Goal: Task Accomplishment & Management: Complete application form

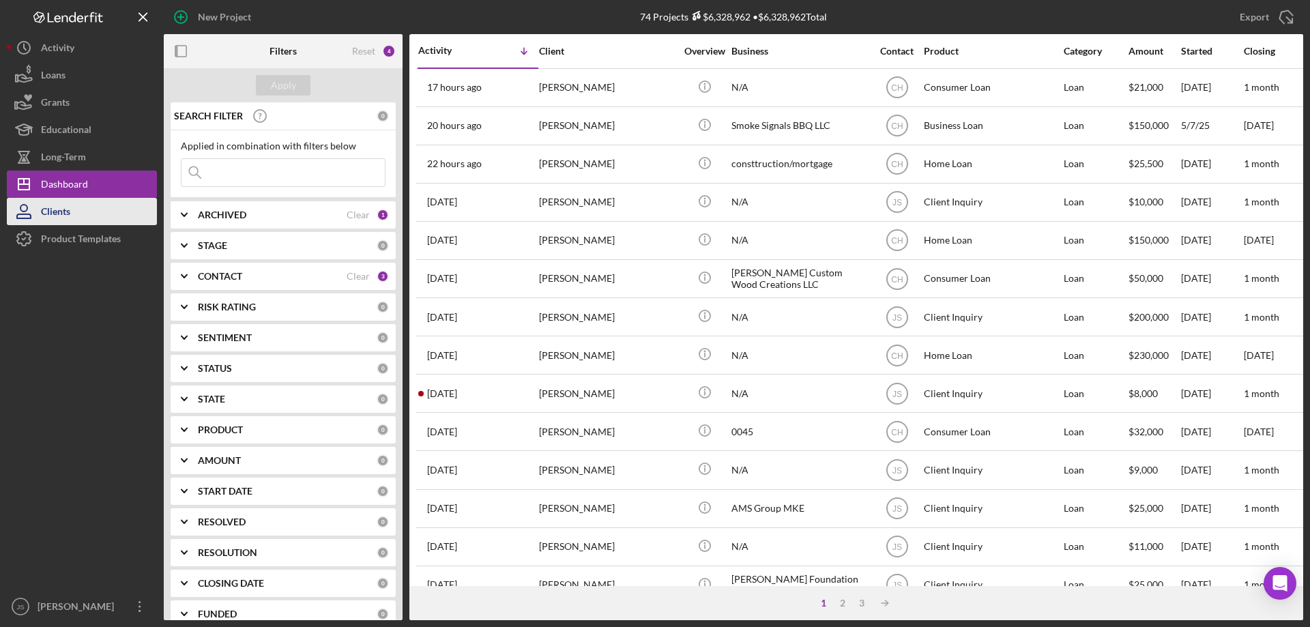
click at [61, 211] on div "Clients" at bounding box center [55, 213] width 29 height 31
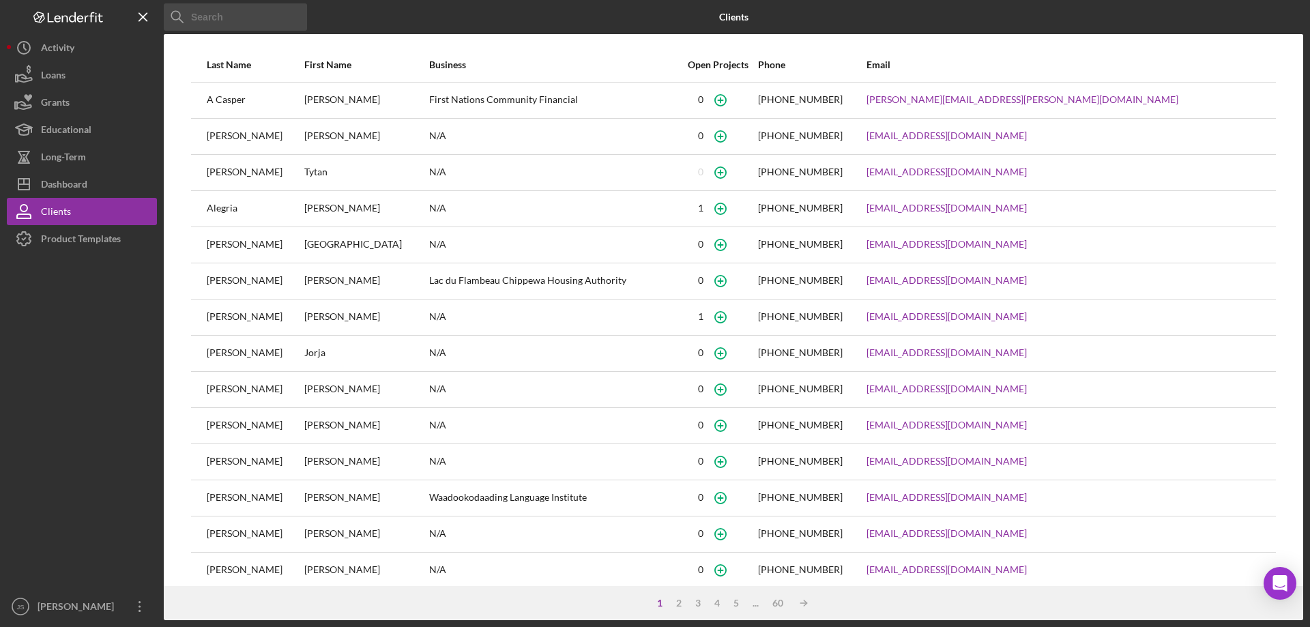
click at [249, 25] on input at bounding box center [235, 16] width 143 height 27
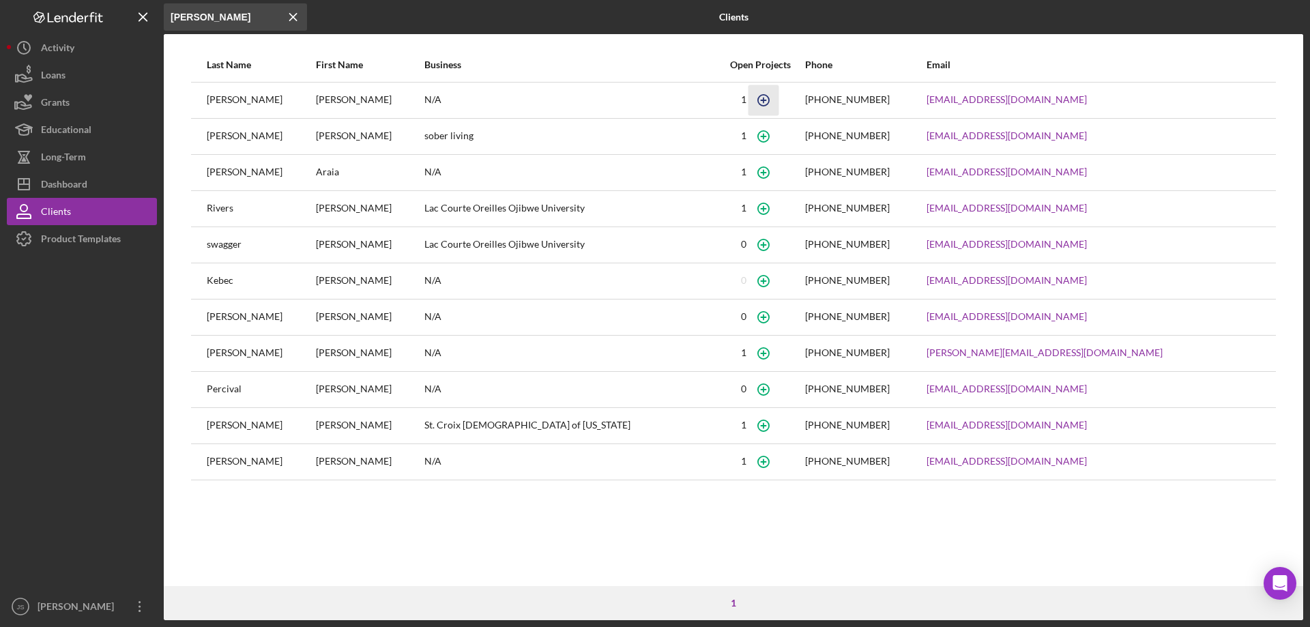
type input "[PERSON_NAME]"
click at [779, 102] on icon "button" at bounding box center [763, 100] width 31 height 31
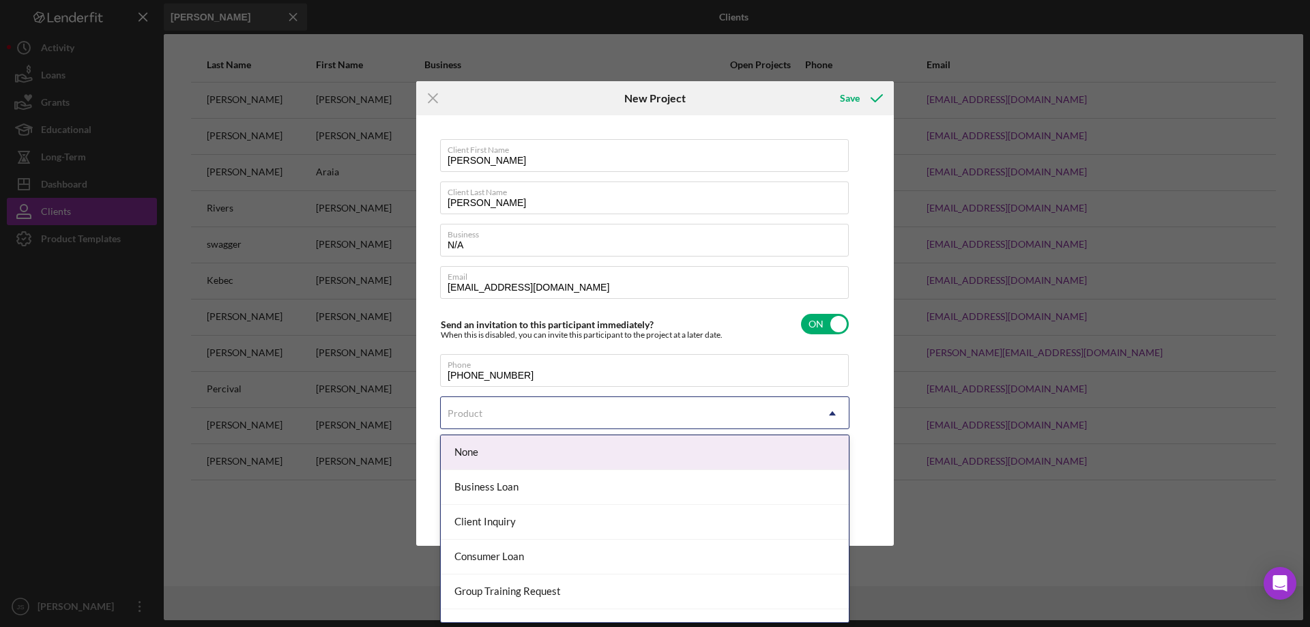
click at [828, 413] on icon "Icon/Dropdown Arrow" at bounding box center [832, 413] width 33 height 33
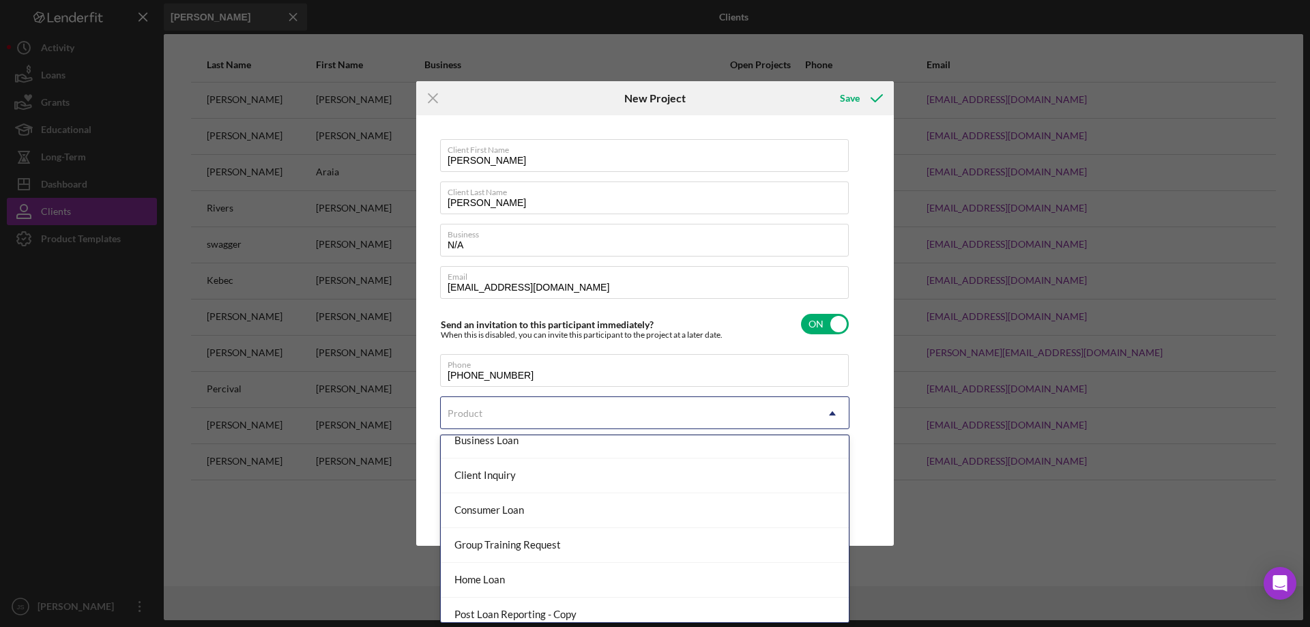
scroll to position [68, 0]
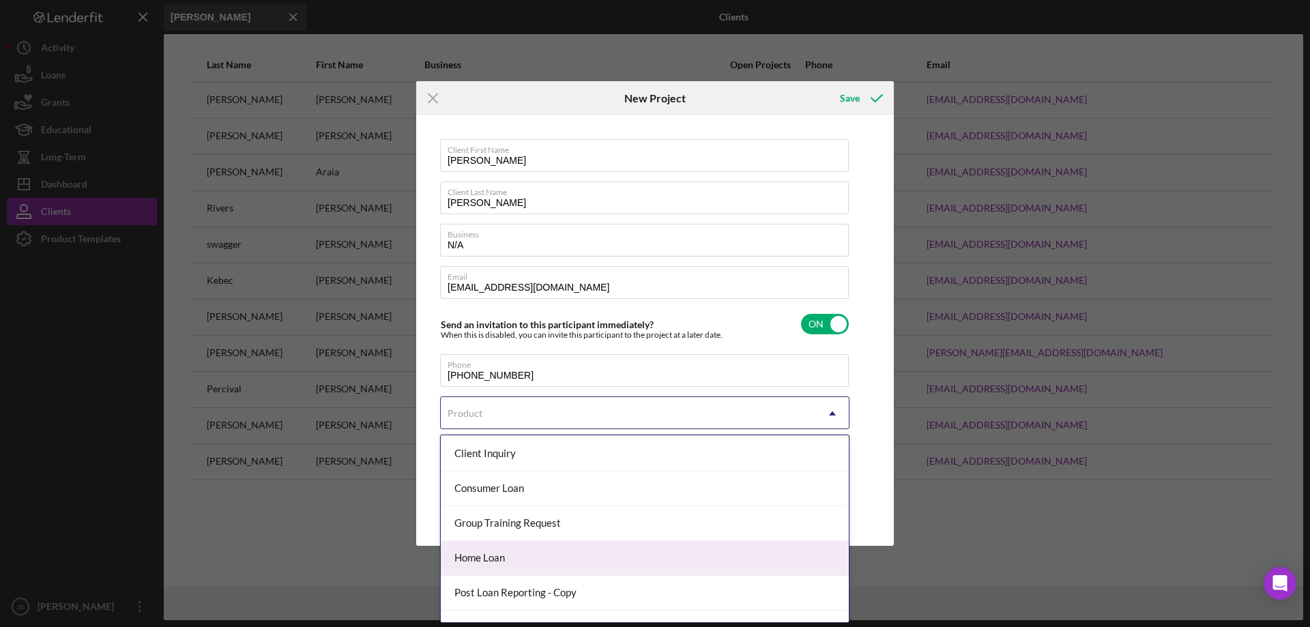
click at [503, 556] on div "Home Loan" at bounding box center [645, 558] width 408 height 35
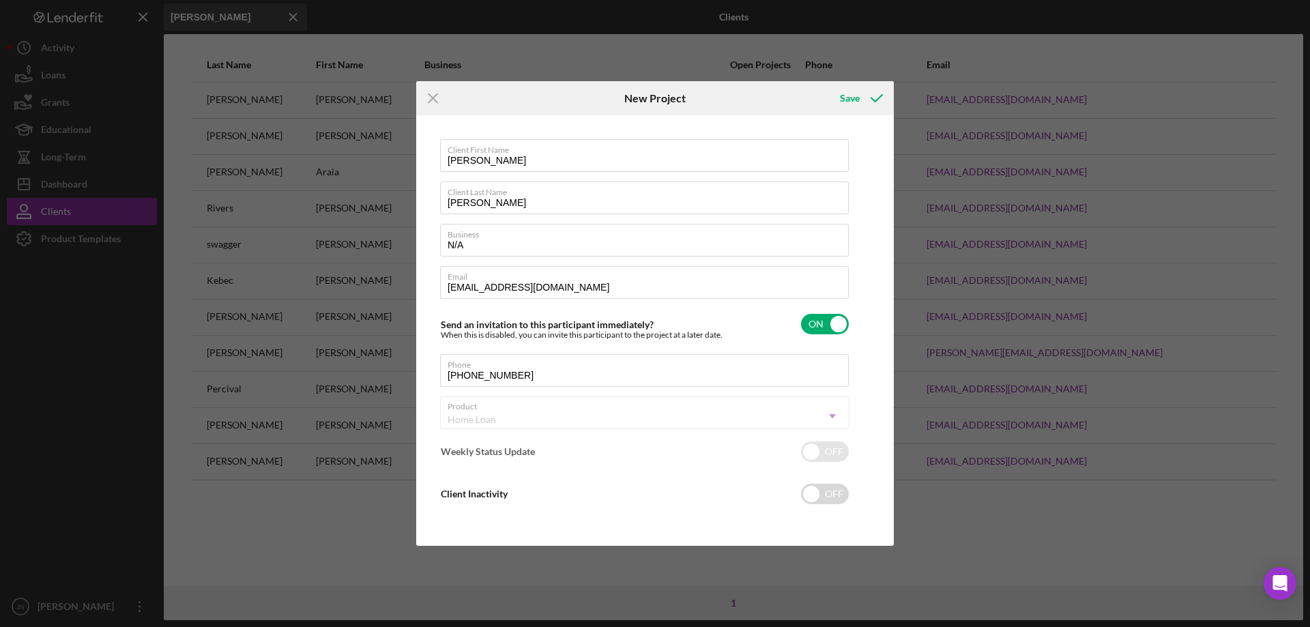
checkbox input "true"
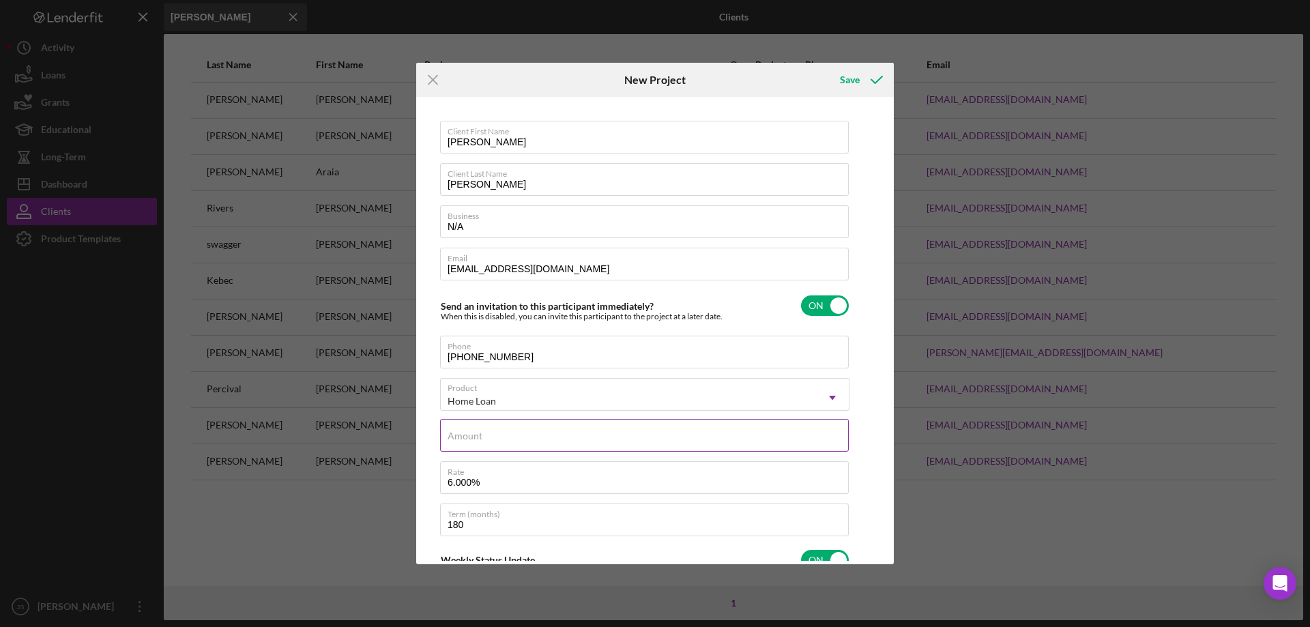
click at [504, 439] on input "Amount" at bounding box center [644, 435] width 409 height 33
type input "$6,800"
drag, startPoint x: 475, startPoint y: 525, endPoint x: 394, endPoint y: 517, distance: 80.9
click at [394, 518] on div "Icon/Menu Close New Project Save Client First Name [PERSON_NAME] Client Last Na…" at bounding box center [655, 313] width 1310 height 627
type input "60"
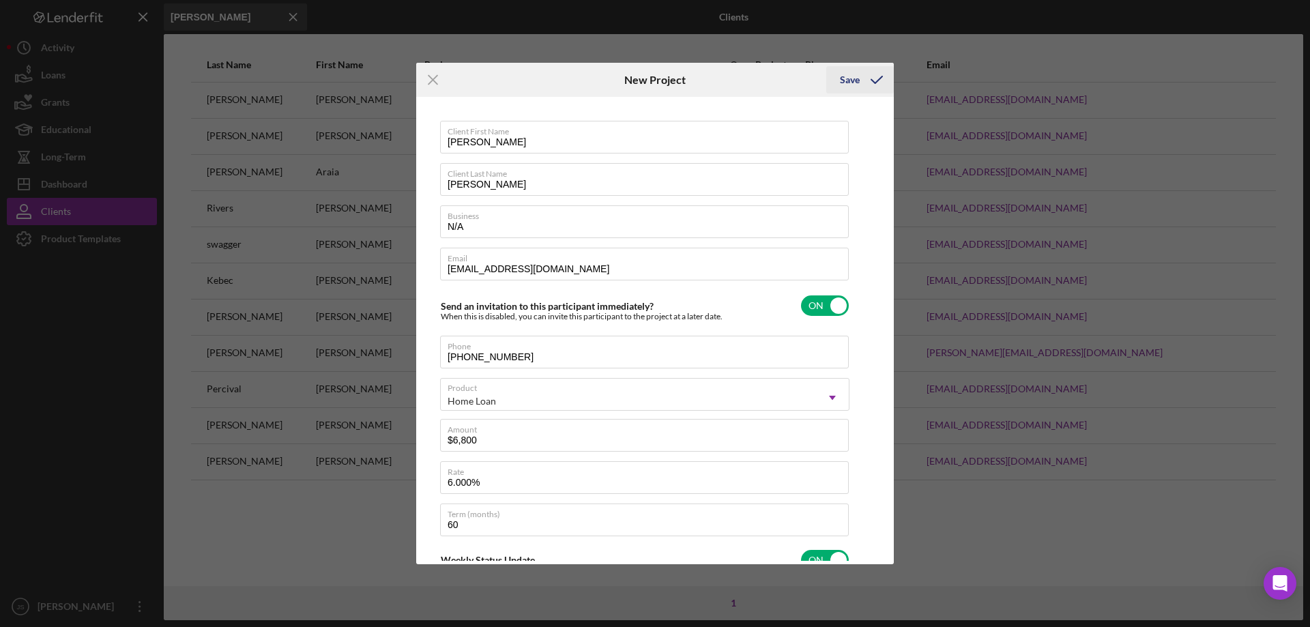
click at [841, 77] on div "Save" at bounding box center [850, 79] width 20 height 27
checkbox input "false"
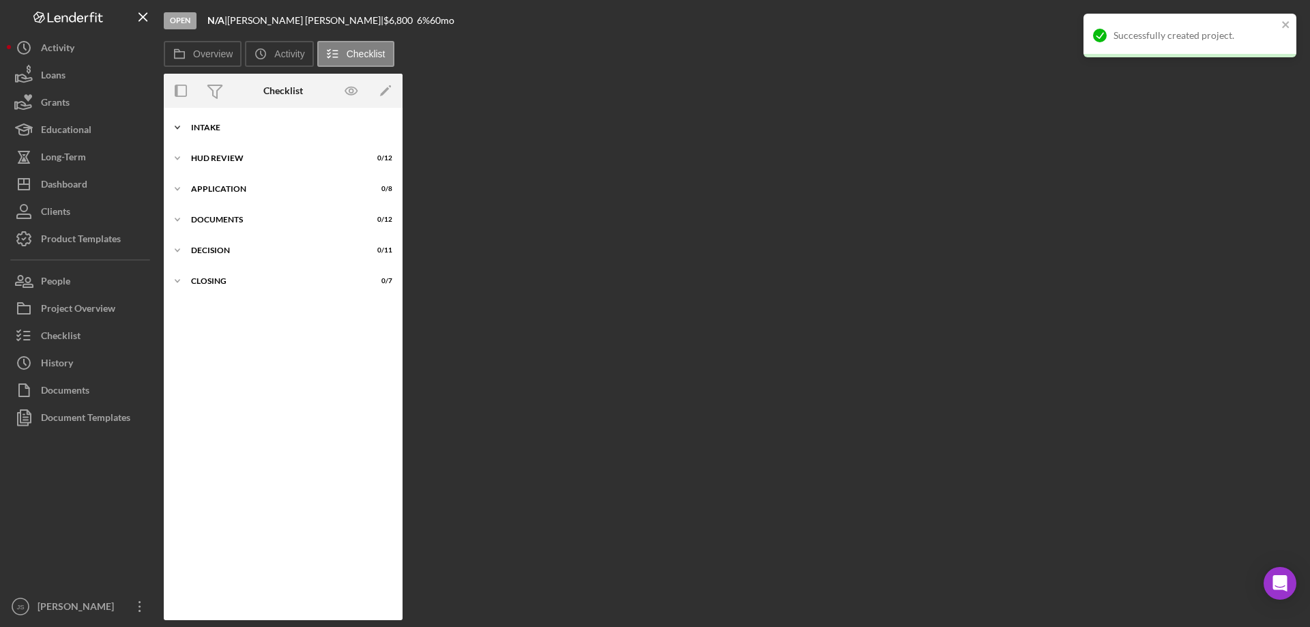
click at [179, 129] on icon "Icon/Expander" at bounding box center [177, 127] width 27 height 27
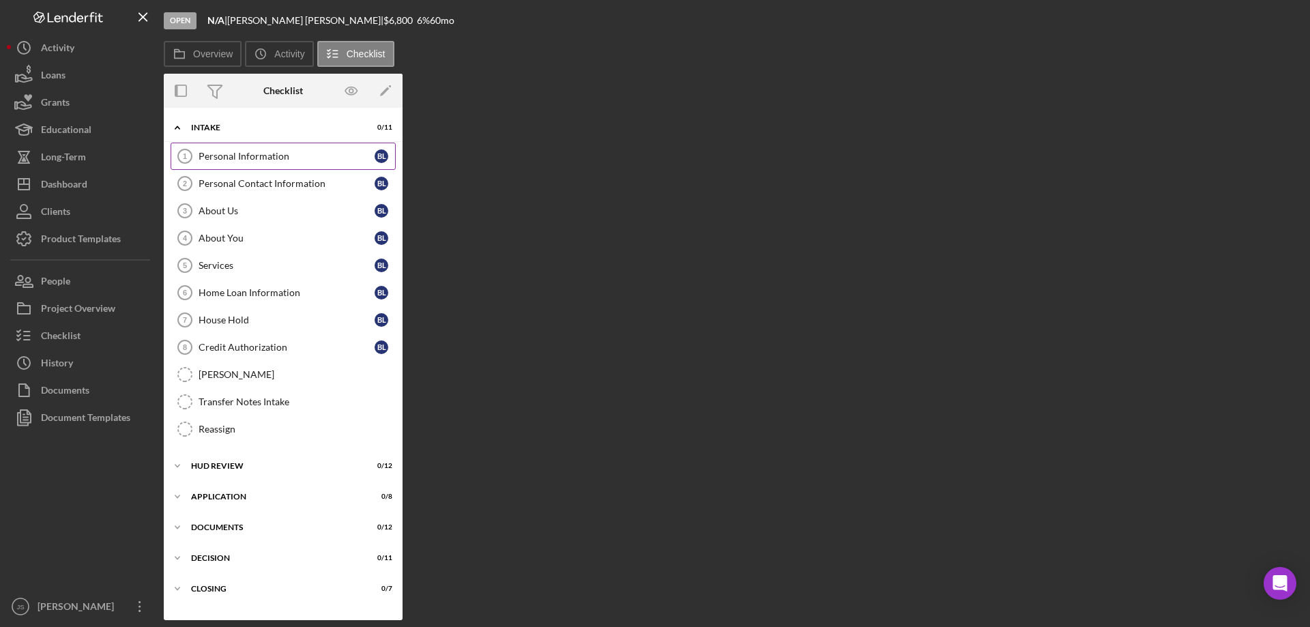
click at [224, 151] on div "Personal Information" at bounding box center [287, 156] width 176 height 11
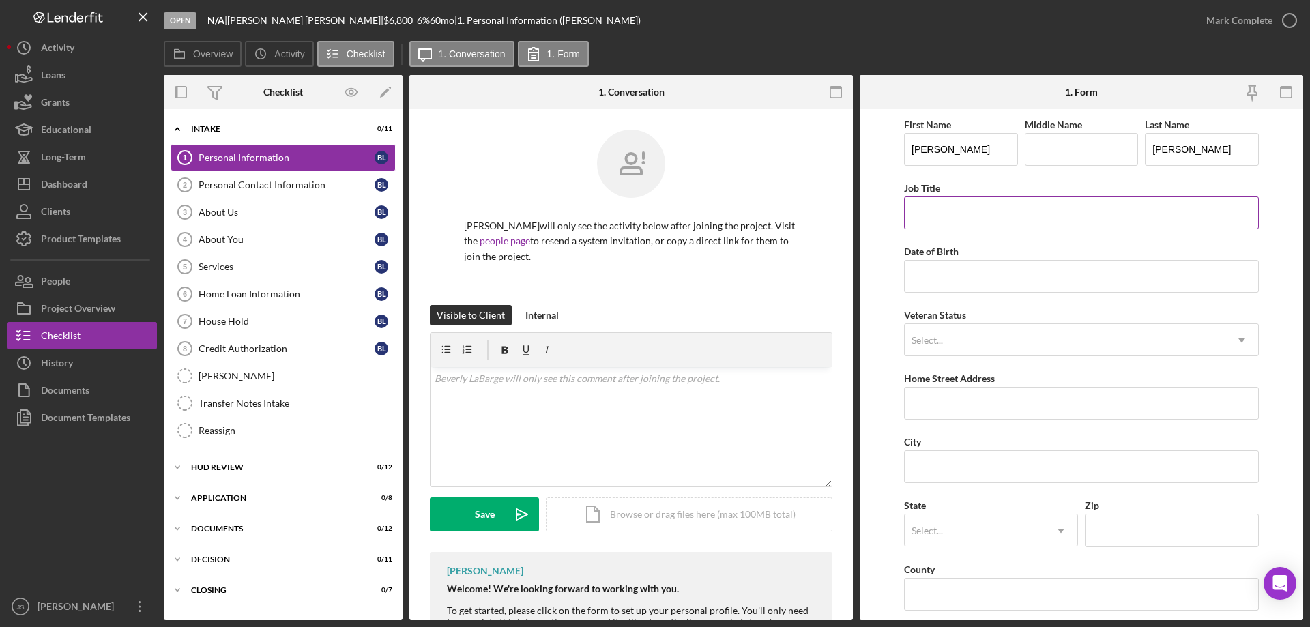
click at [929, 217] on input "Job Title" at bounding box center [1081, 213] width 355 height 33
click at [926, 287] on input "Date of Birth" at bounding box center [1081, 276] width 355 height 33
click at [944, 210] on input "Job Title" at bounding box center [1081, 213] width 355 height 33
click at [923, 214] on input "Job Title" at bounding box center [1081, 213] width 355 height 33
type input "Childcare Program Specialist for the Lac du Flambeau Tribe"
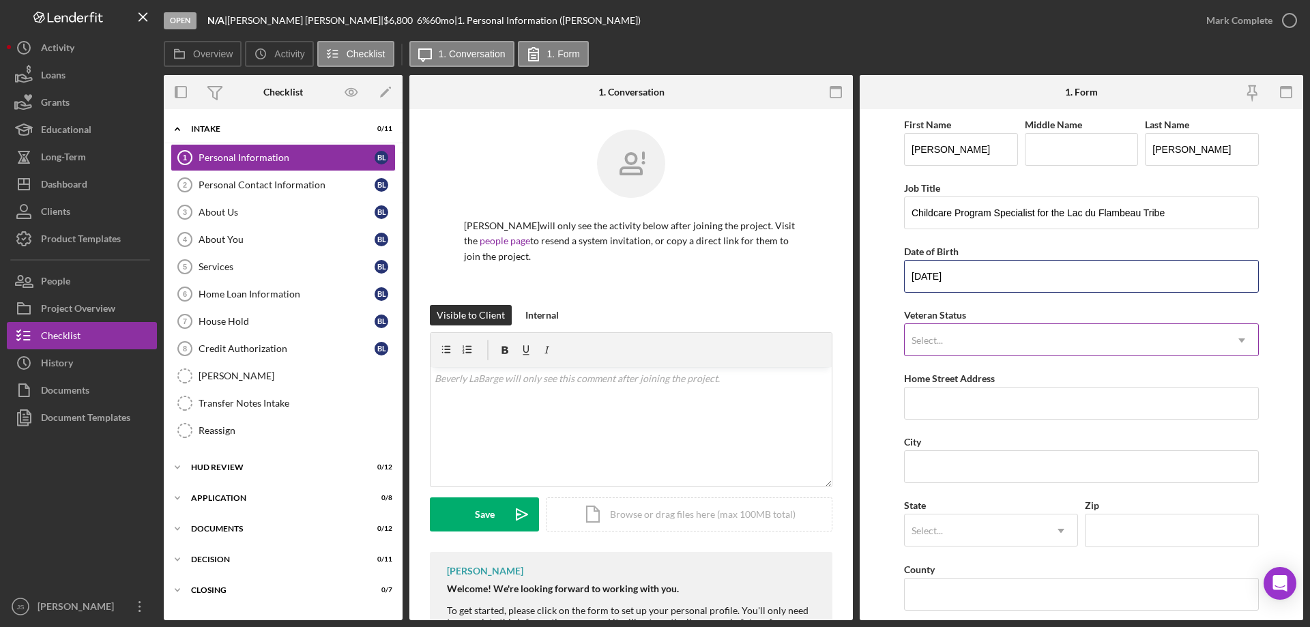
type input "[DATE]"
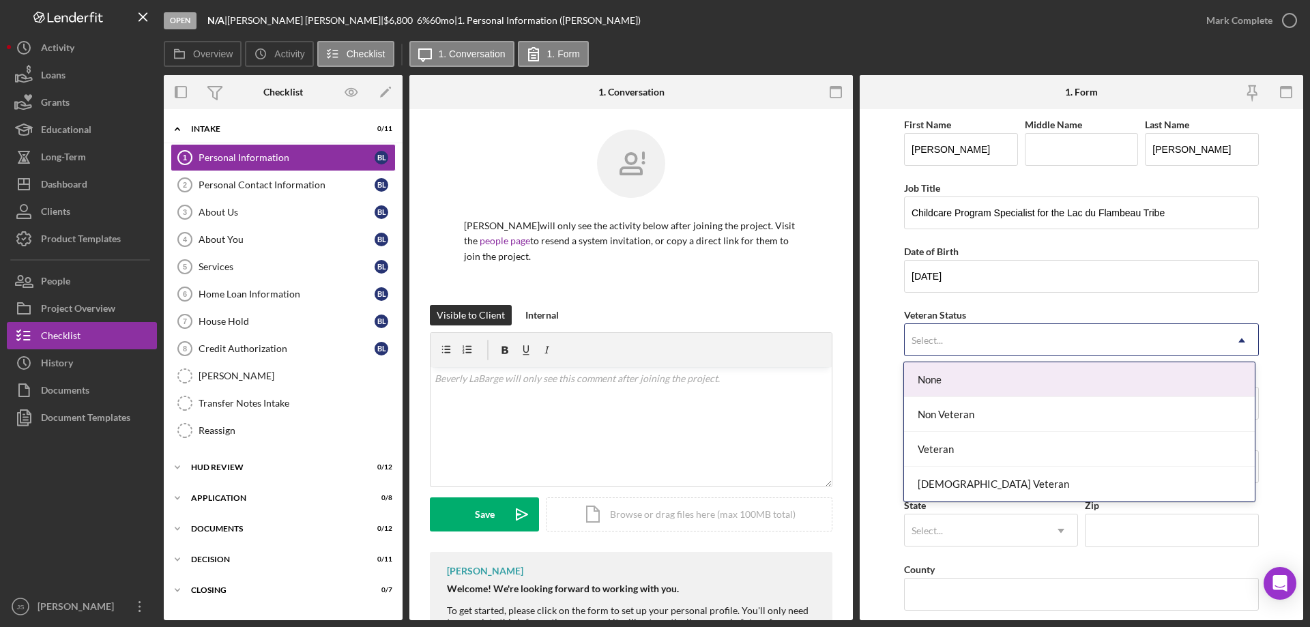
click at [974, 345] on div "Select..." at bounding box center [1065, 340] width 321 height 31
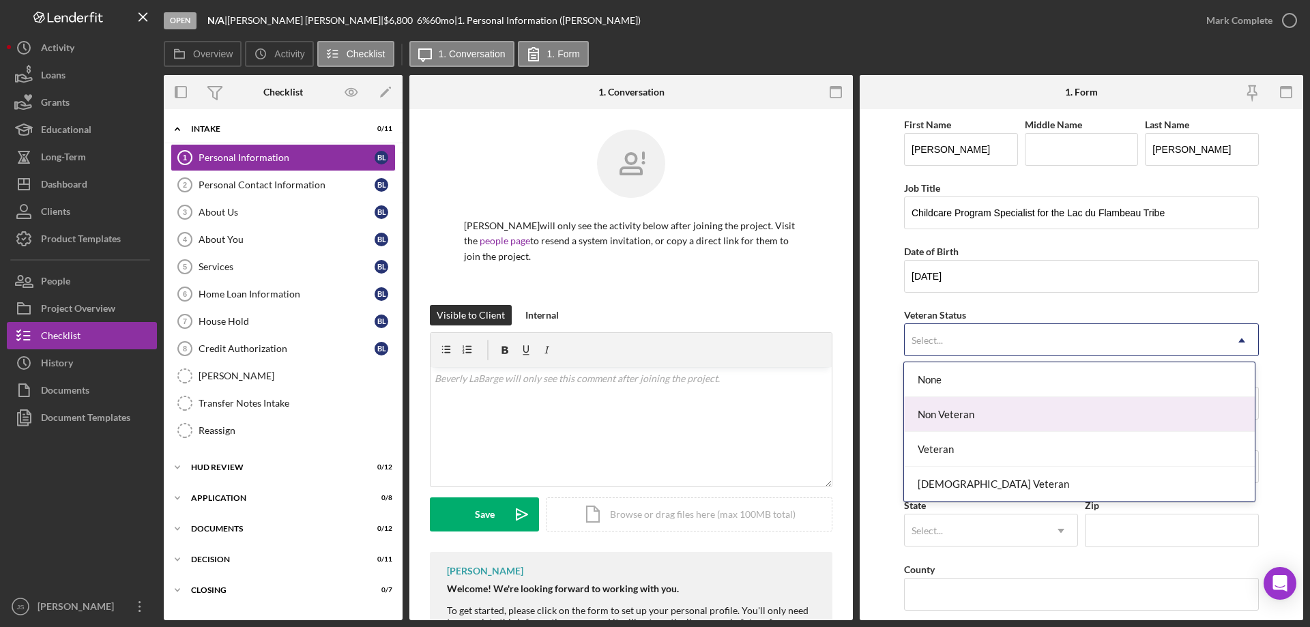
click at [976, 417] on div "Non Veteran" at bounding box center [1079, 414] width 350 height 35
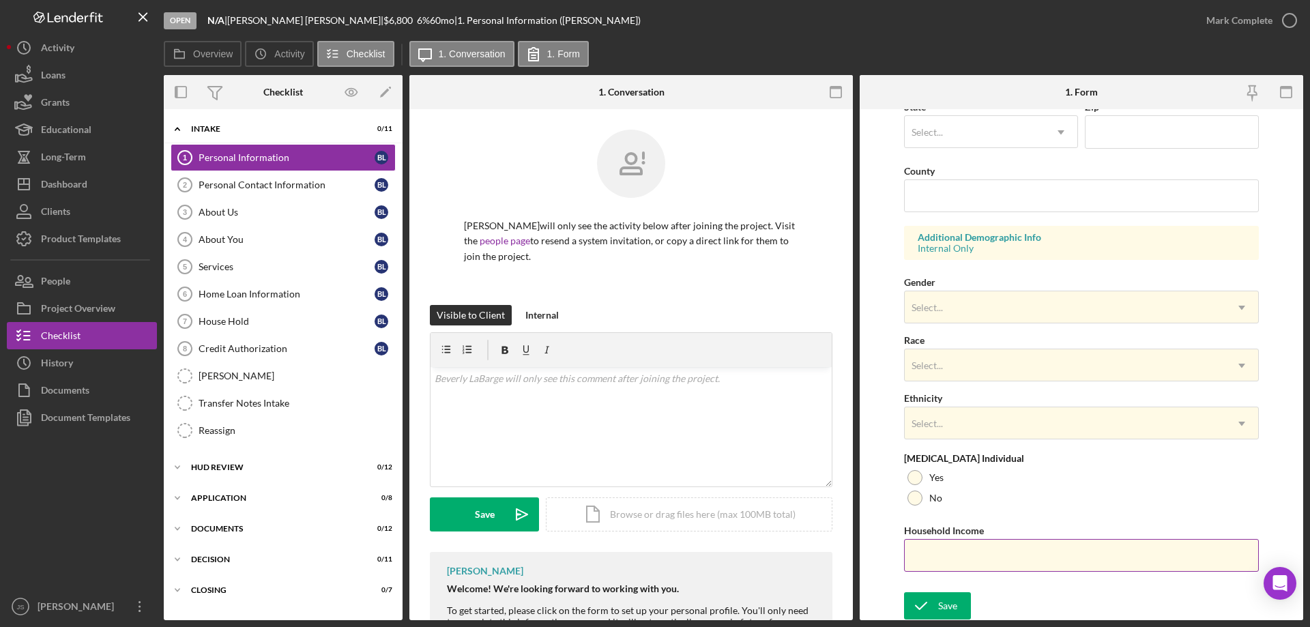
scroll to position [400, 0]
click at [916, 493] on div at bounding box center [915, 496] width 15 height 15
click at [920, 557] on input "Household Income" at bounding box center [1081, 554] width 355 height 33
type input "$44,160"
click at [929, 606] on icon "submit" at bounding box center [921, 604] width 34 height 34
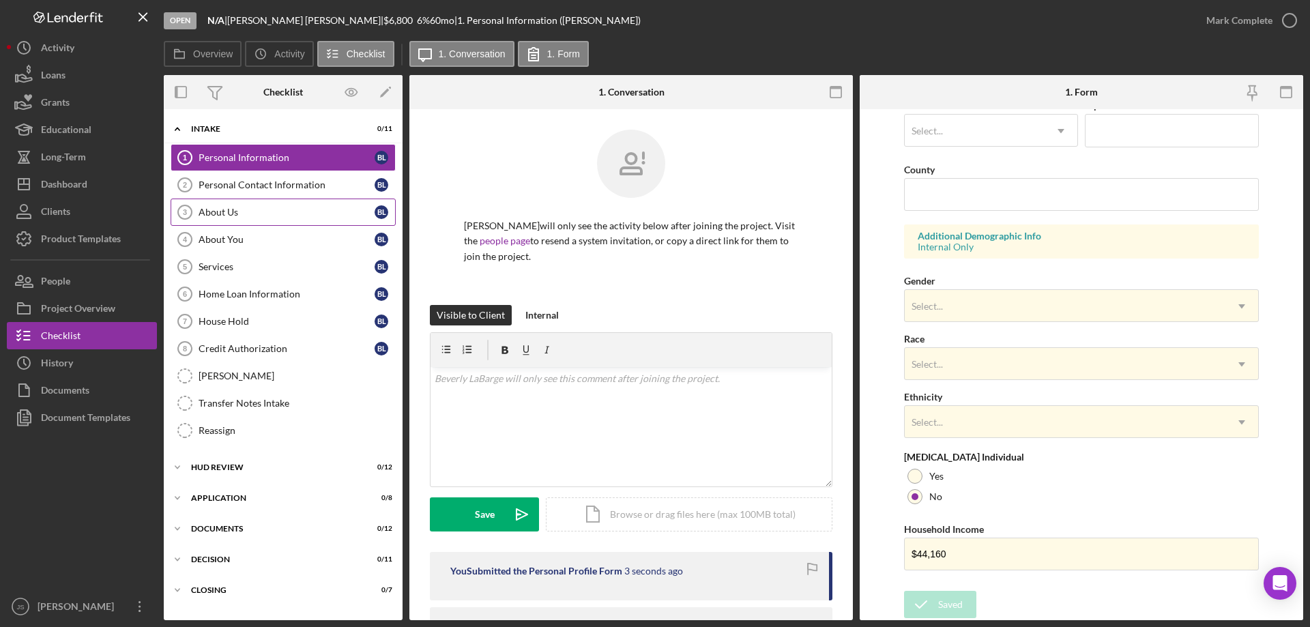
click at [259, 214] on div "About Us" at bounding box center [287, 212] width 176 height 11
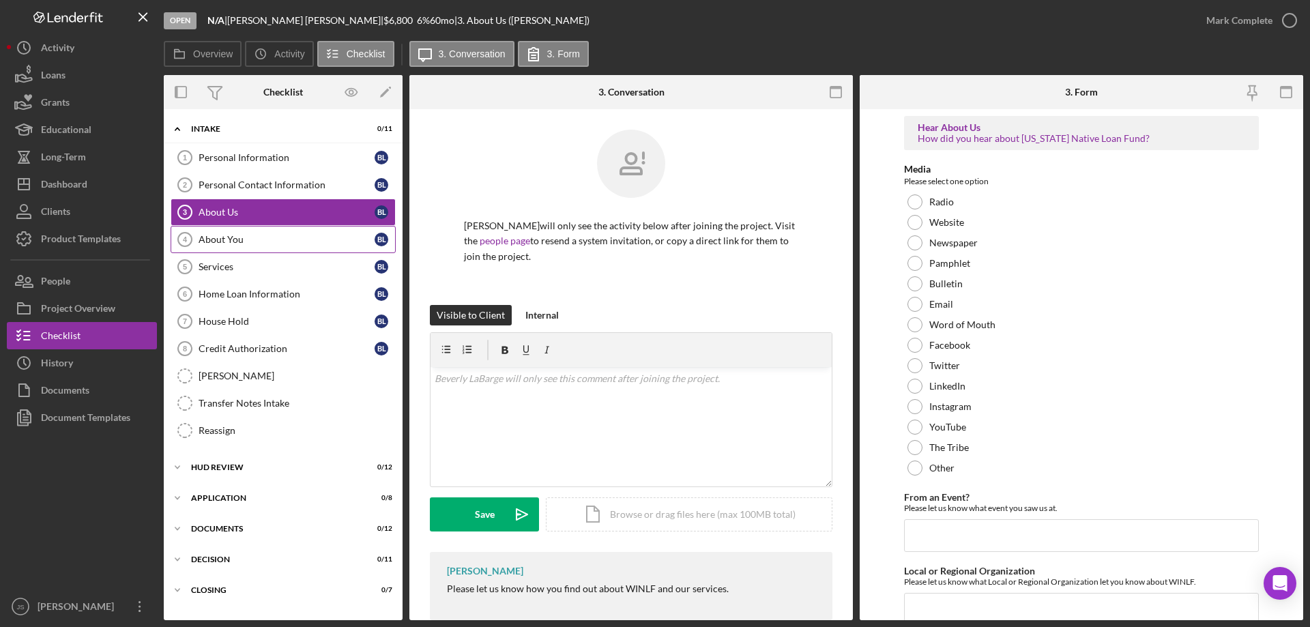
click at [248, 237] on div "About You" at bounding box center [287, 239] width 176 height 11
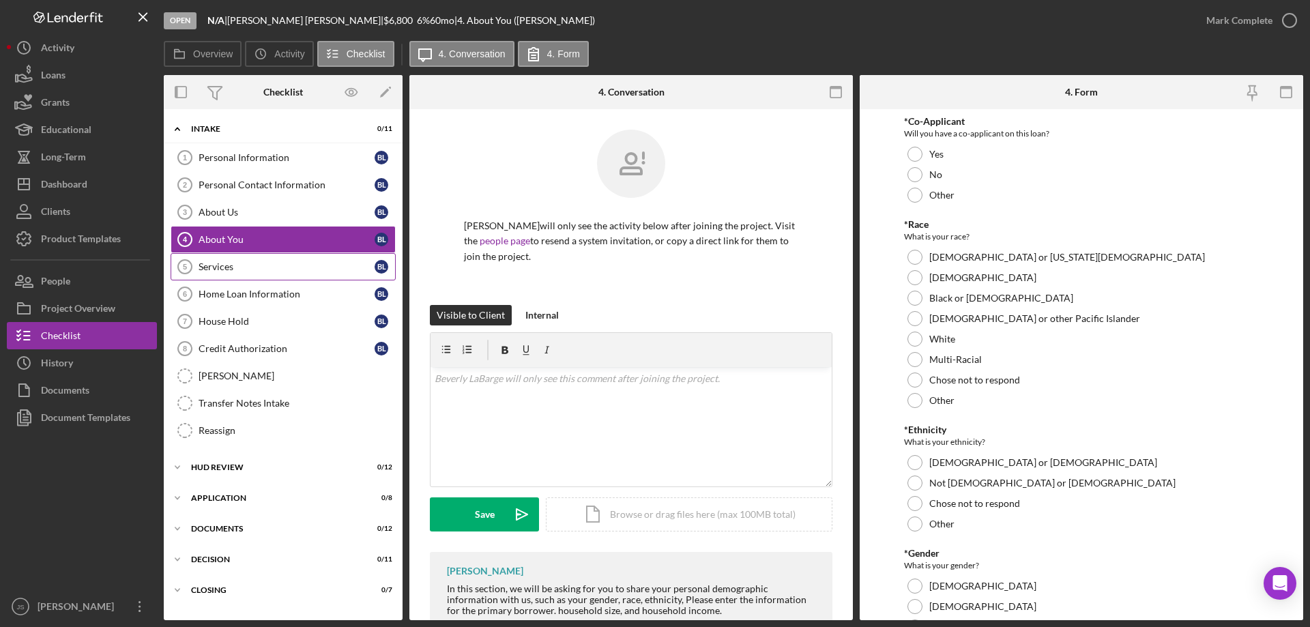
click at [274, 265] on div "Services" at bounding box center [287, 266] width 176 height 11
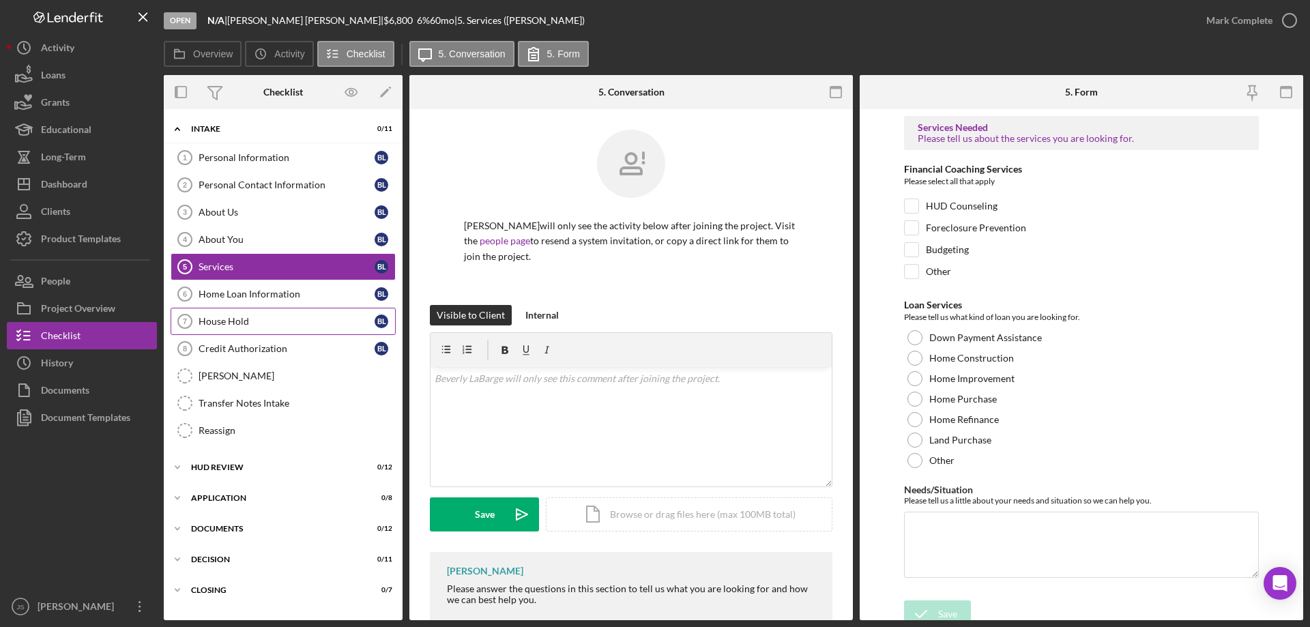
click at [274, 318] on div "House Hold" at bounding box center [287, 321] width 176 height 11
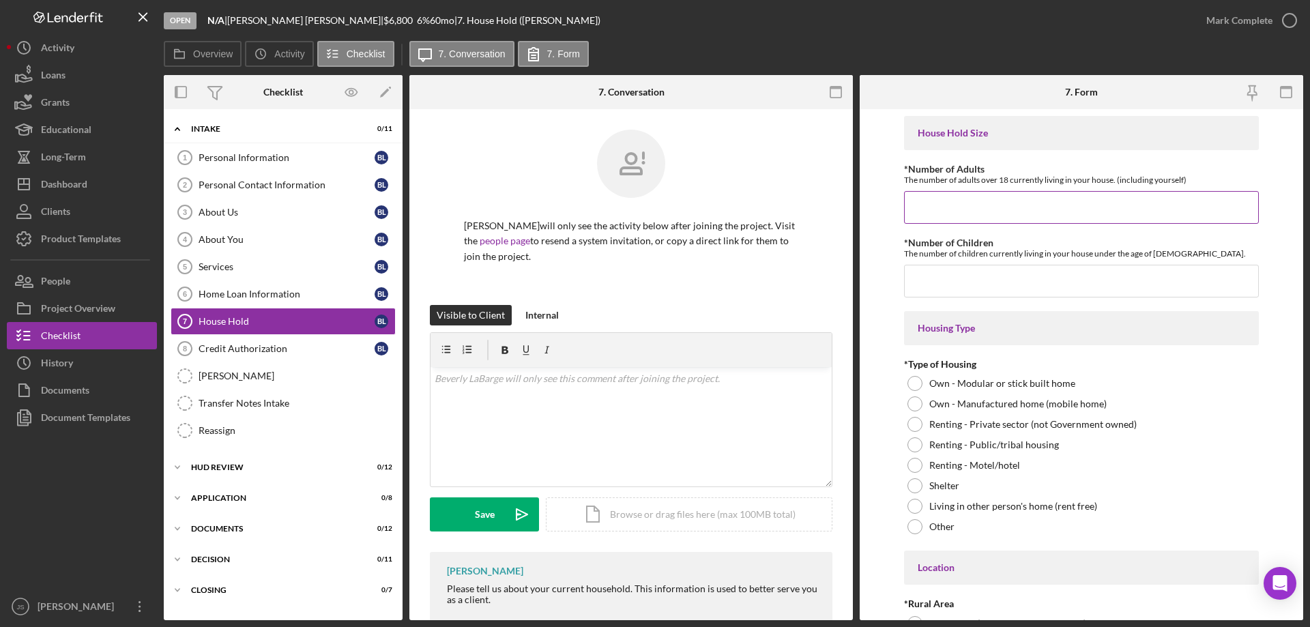
click at [920, 207] on input "*Number of Adults" at bounding box center [1081, 207] width 355 height 33
type input "3"
click at [937, 282] on input "*Number of Children" at bounding box center [1081, 281] width 355 height 33
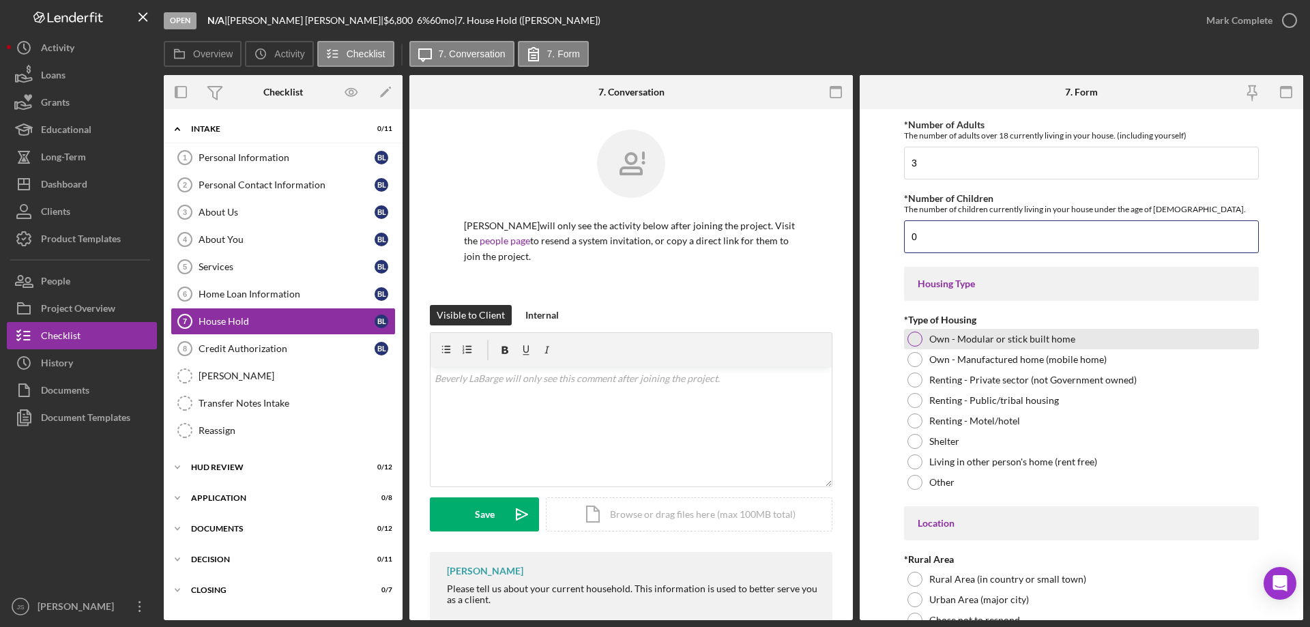
scroll to position [68, 0]
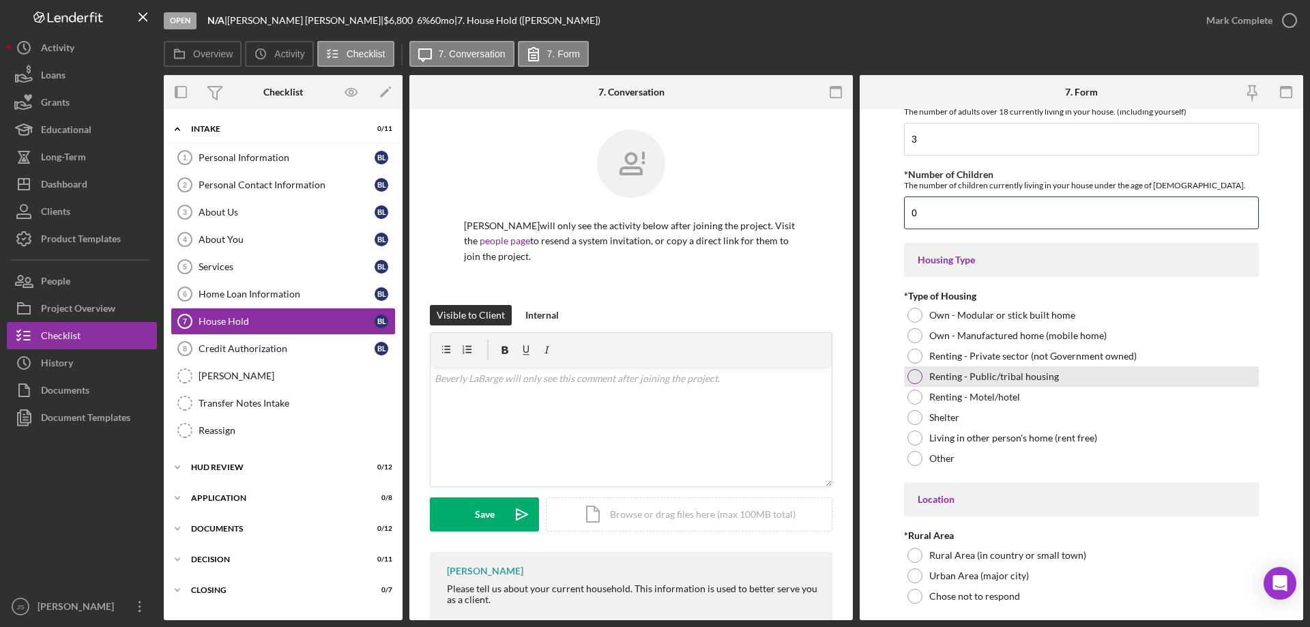
type input "0"
click at [916, 375] on div at bounding box center [915, 376] width 15 height 15
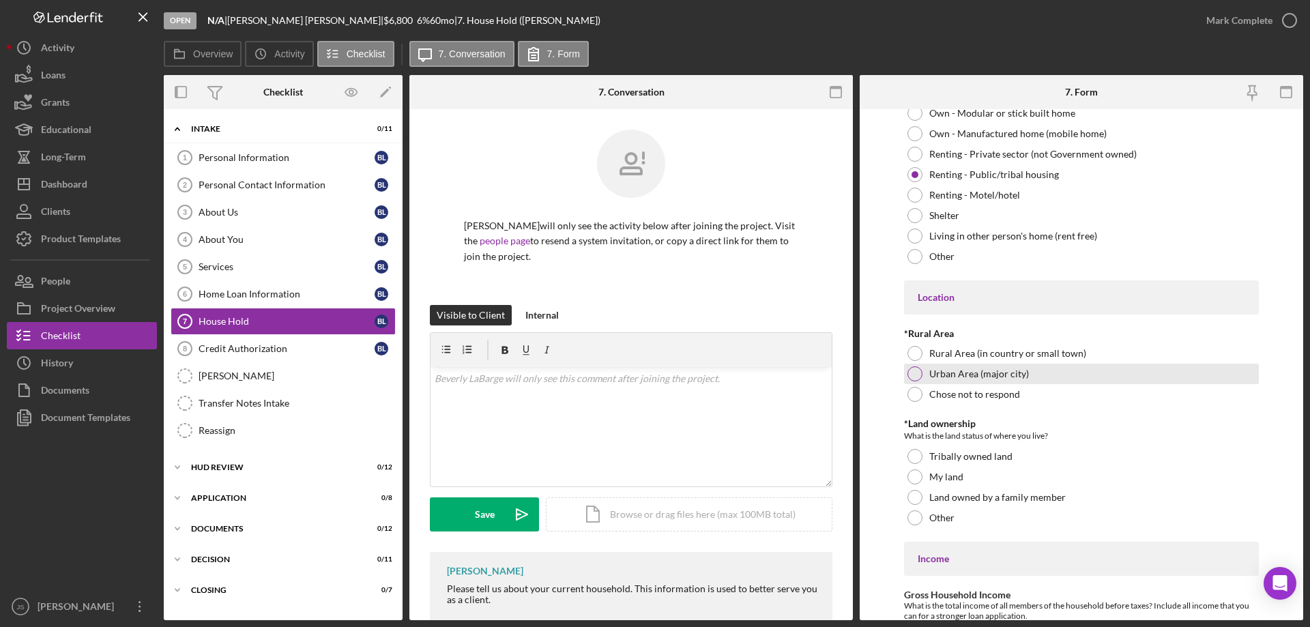
scroll to position [273, 0]
click at [914, 349] on div at bounding box center [915, 350] width 15 height 15
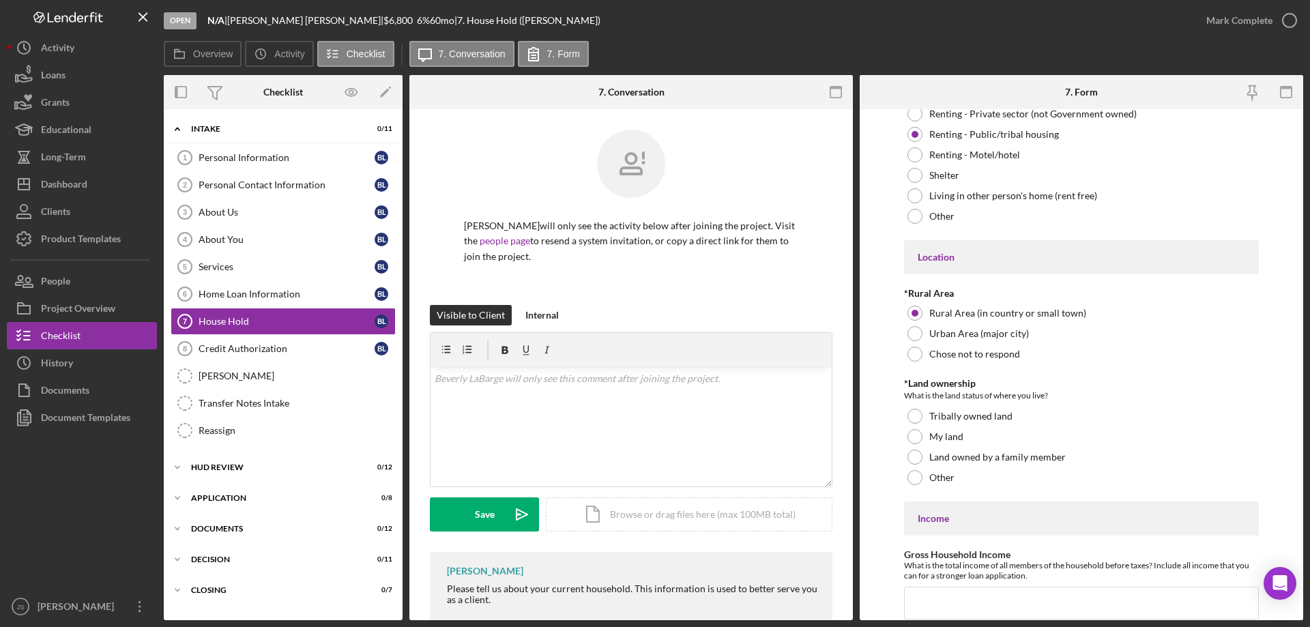
scroll to position [341, 0]
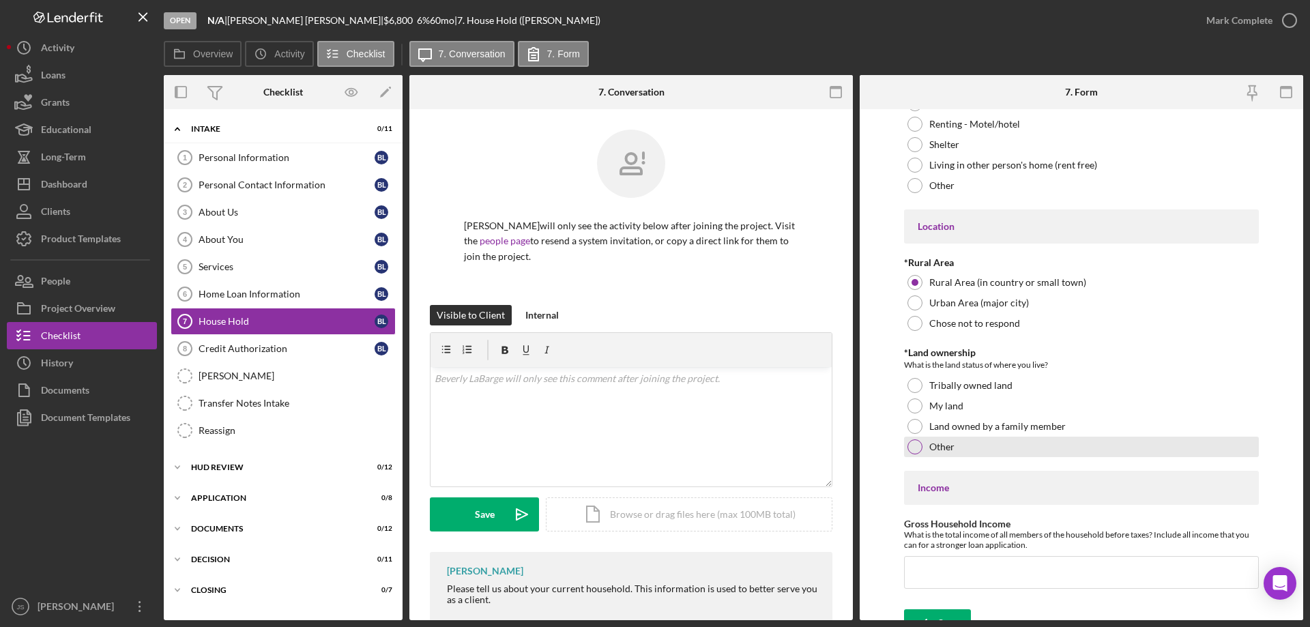
drag, startPoint x: 912, startPoint y: 381, endPoint x: 1112, endPoint y: 445, distance: 209.1
click at [915, 381] on div at bounding box center [915, 385] width 15 height 15
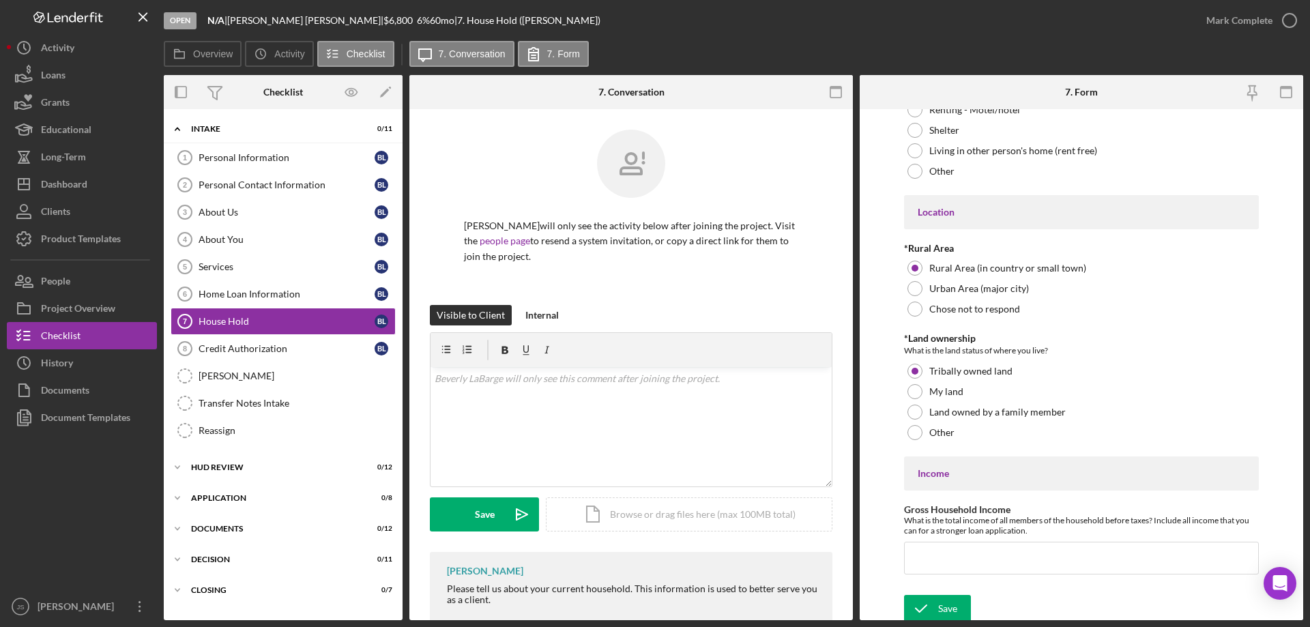
scroll to position [360, 0]
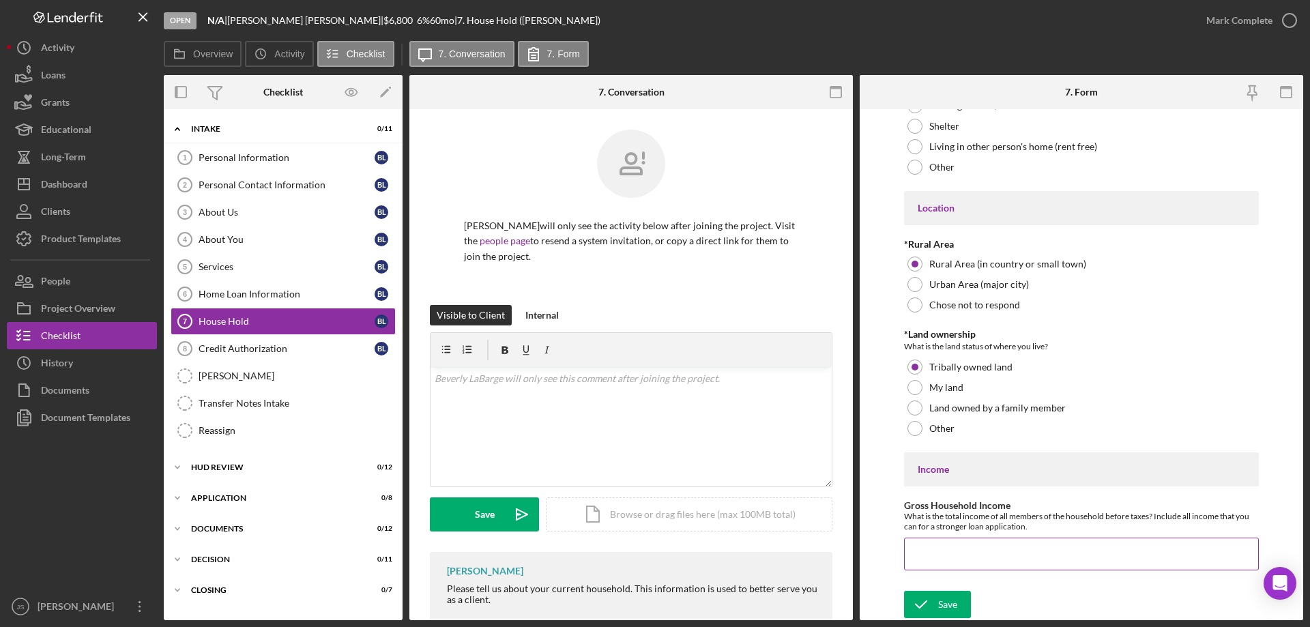
click at [944, 553] on input "Gross Household Income" at bounding box center [1081, 554] width 355 height 33
type input "$44,160"
click at [941, 610] on div "Save" at bounding box center [947, 604] width 19 height 27
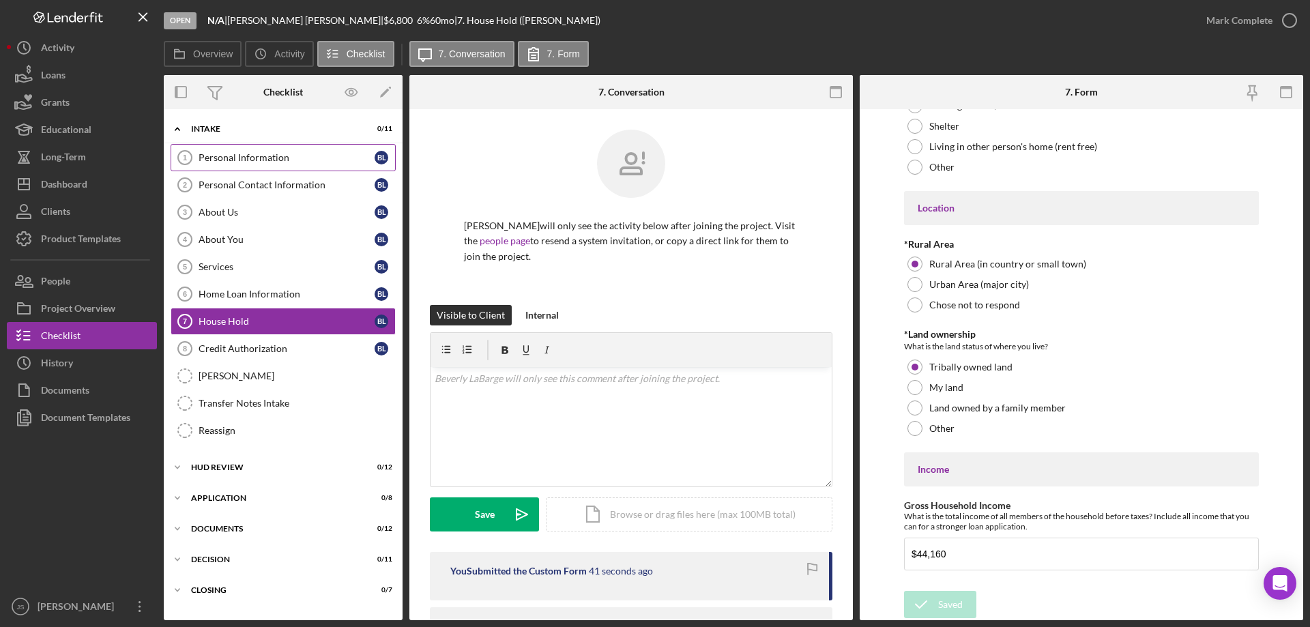
click at [314, 158] on div "Personal Information" at bounding box center [287, 157] width 176 height 11
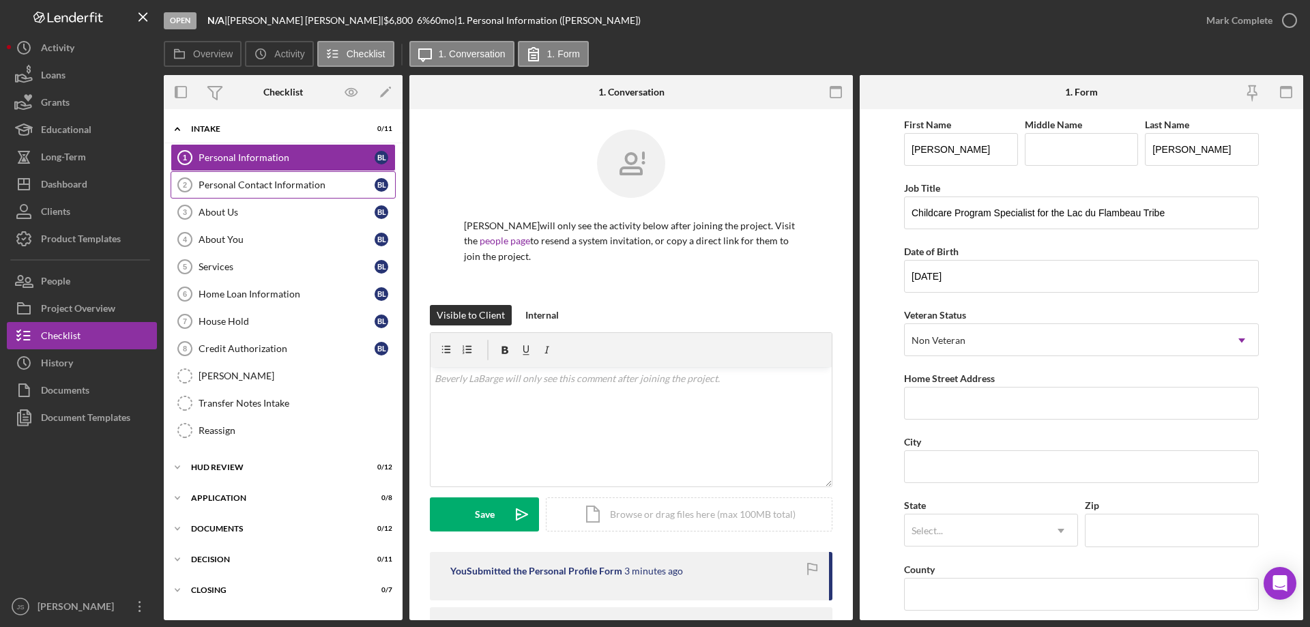
click at [336, 185] on div "Personal Contact Information" at bounding box center [287, 184] width 176 height 11
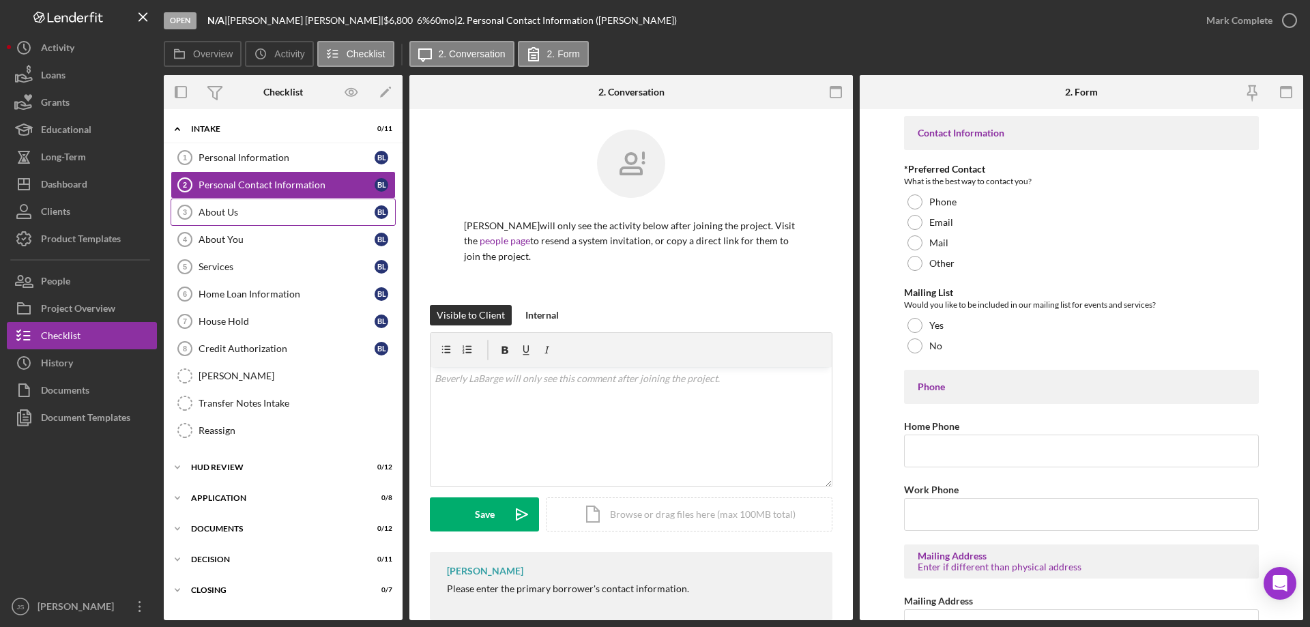
click at [302, 207] on div "About Us" at bounding box center [287, 212] width 176 height 11
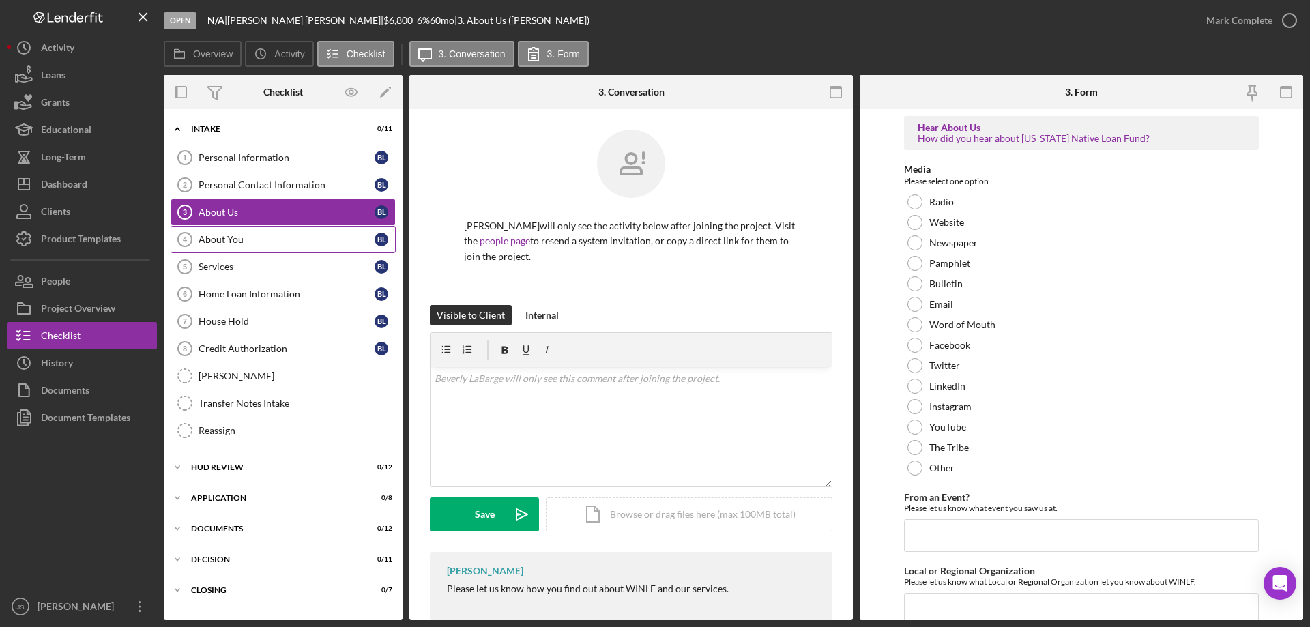
click at [294, 237] on div "About You" at bounding box center [287, 239] width 176 height 11
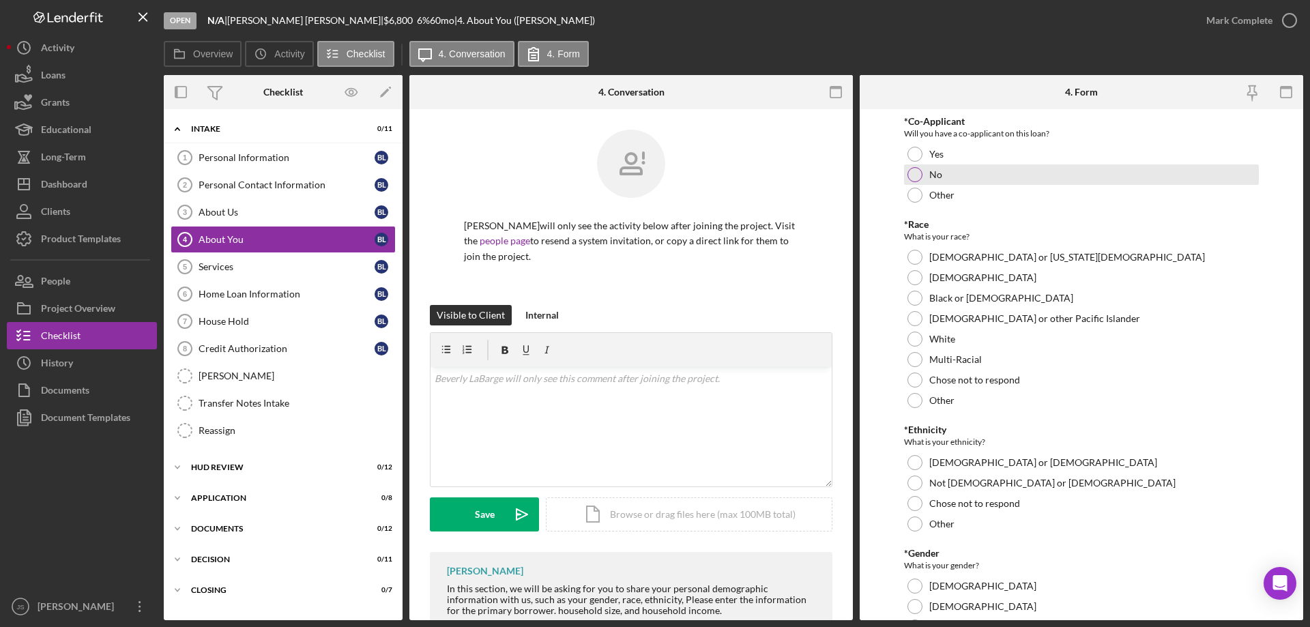
click at [914, 171] on div at bounding box center [915, 174] width 15 height 15
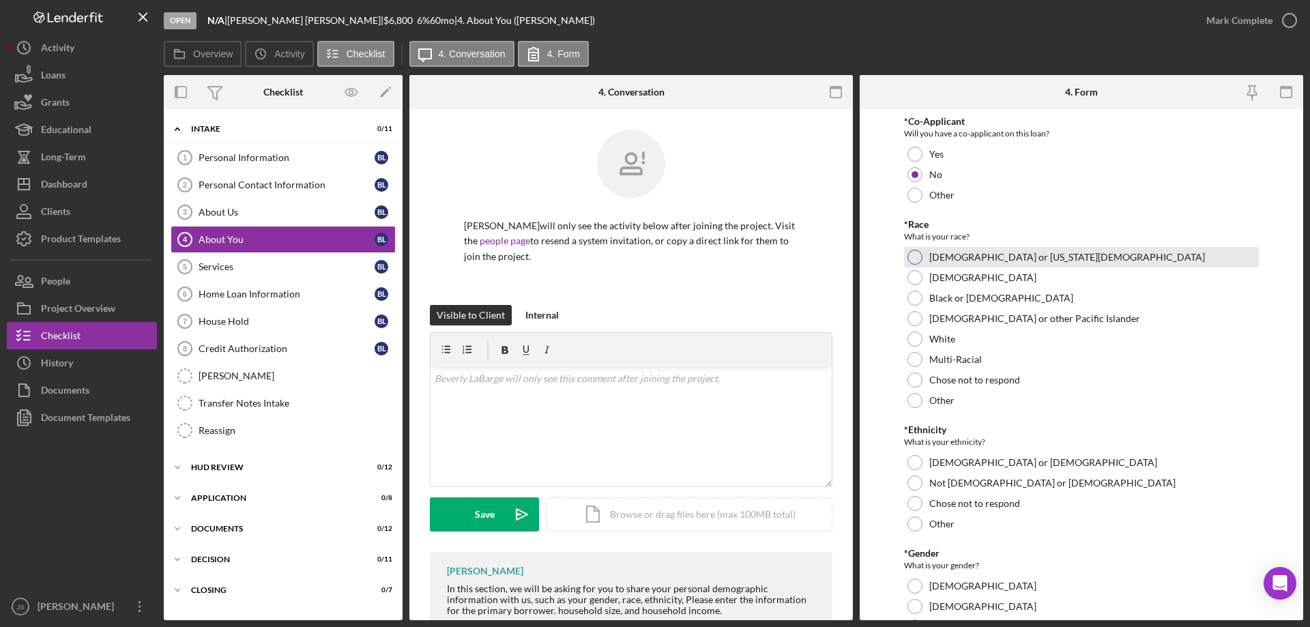
click at [914, 261] on div at bounding box center [915, 257] width 15 height 15
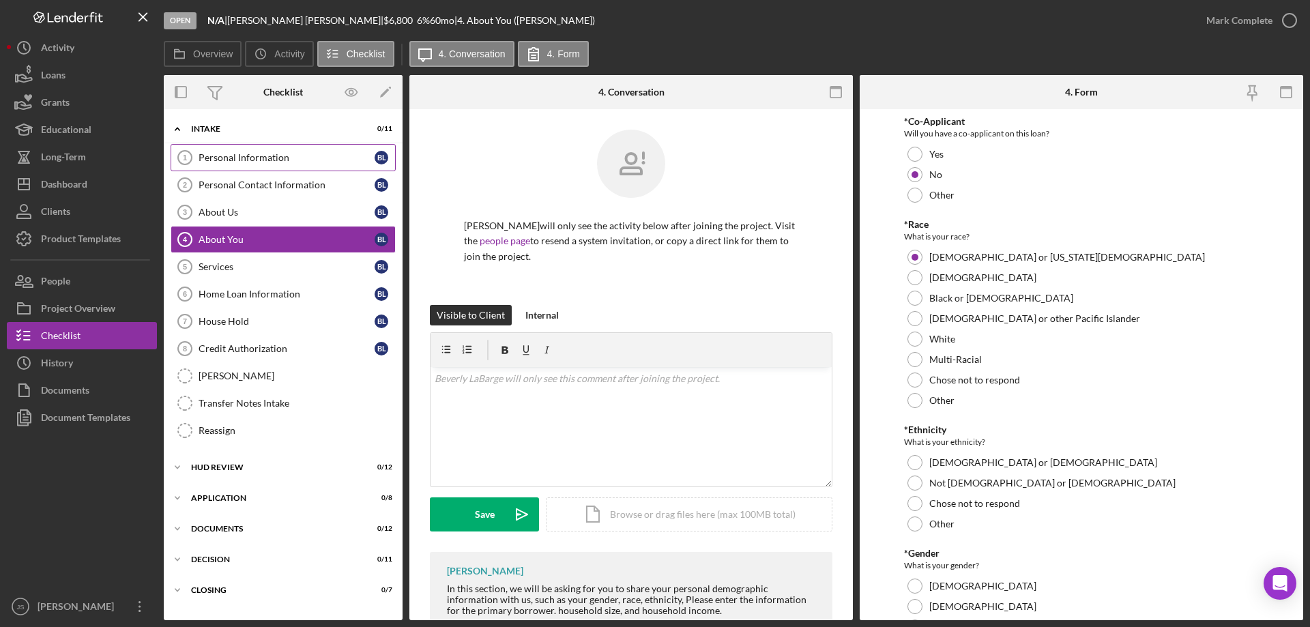
click at [302, 156] on div "Personal Information" at bounding box center [287, 157] width 176 height 11
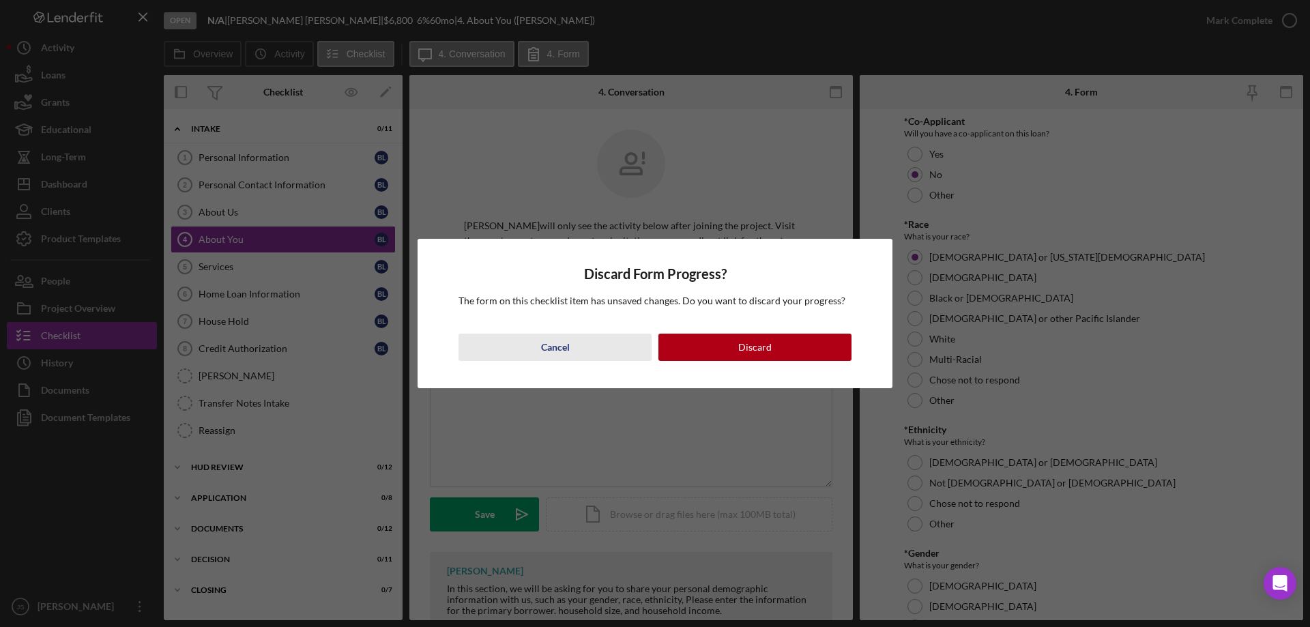
click at [547, 344] on div "Cancel" at bounding box center [555, 347] width 29 height 27
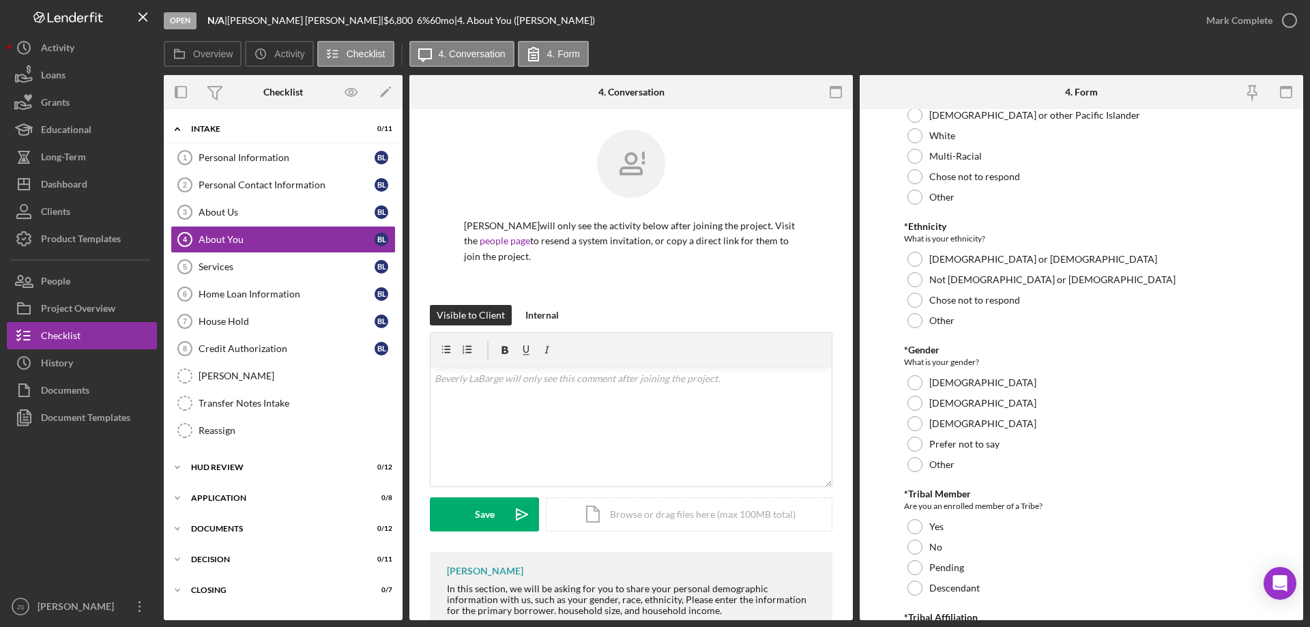
scroll to position [205, 0]
click at [916, 279] on div at bounding box center [915, 278] width 15 height 15
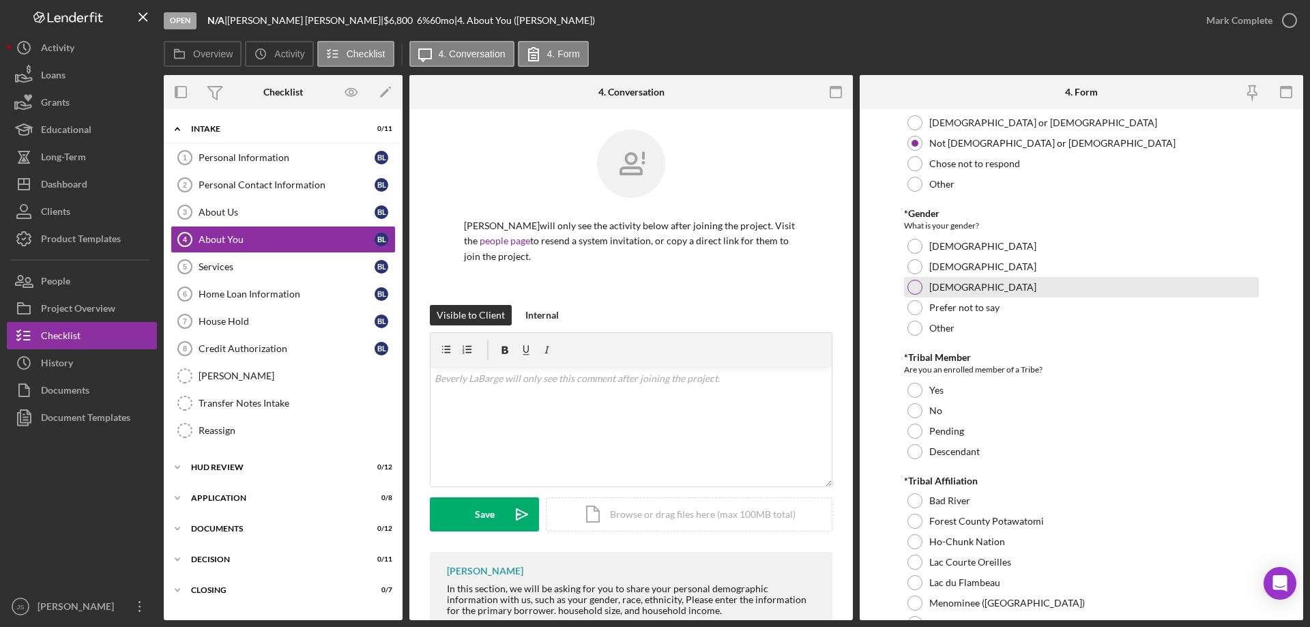
scroll to position [341, 0]
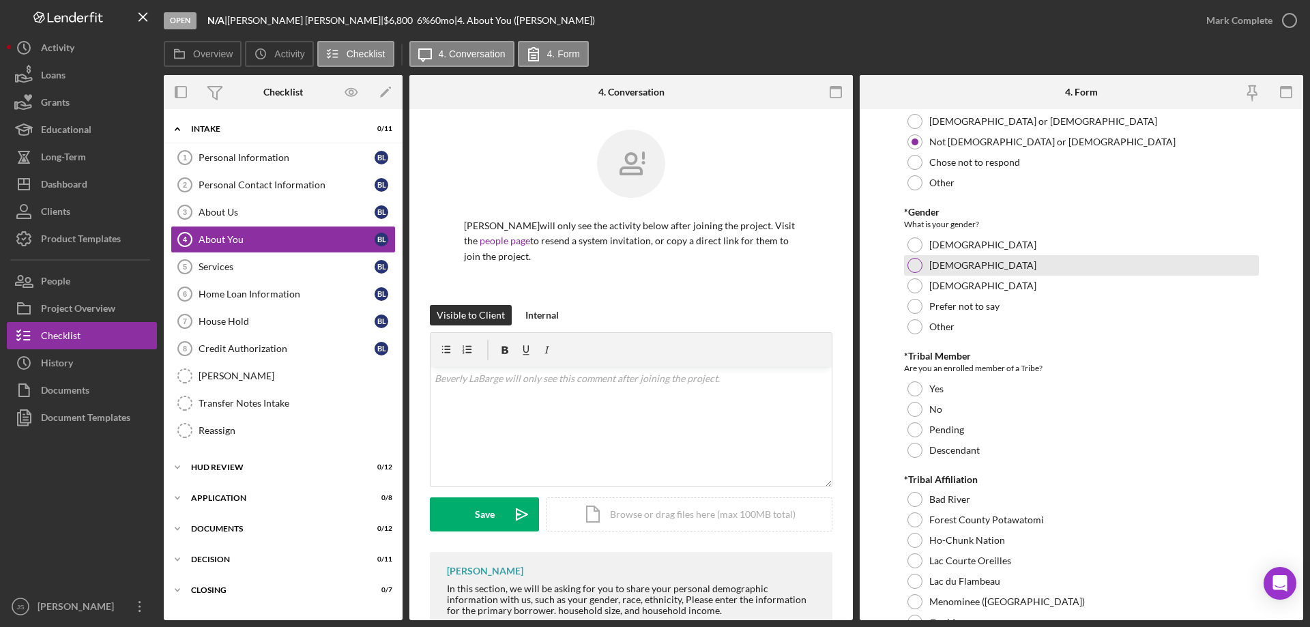
click at [915, 245] on div at bounding box center [915, 244] width 15 height 15
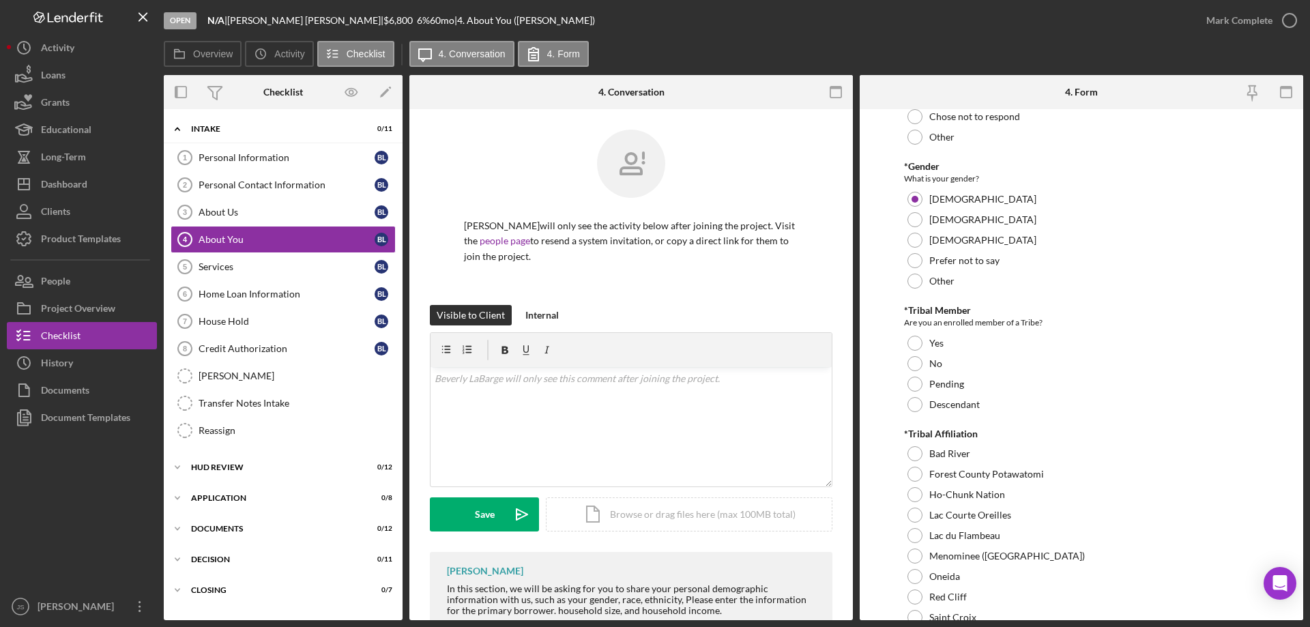
scroll to position [409, 0]
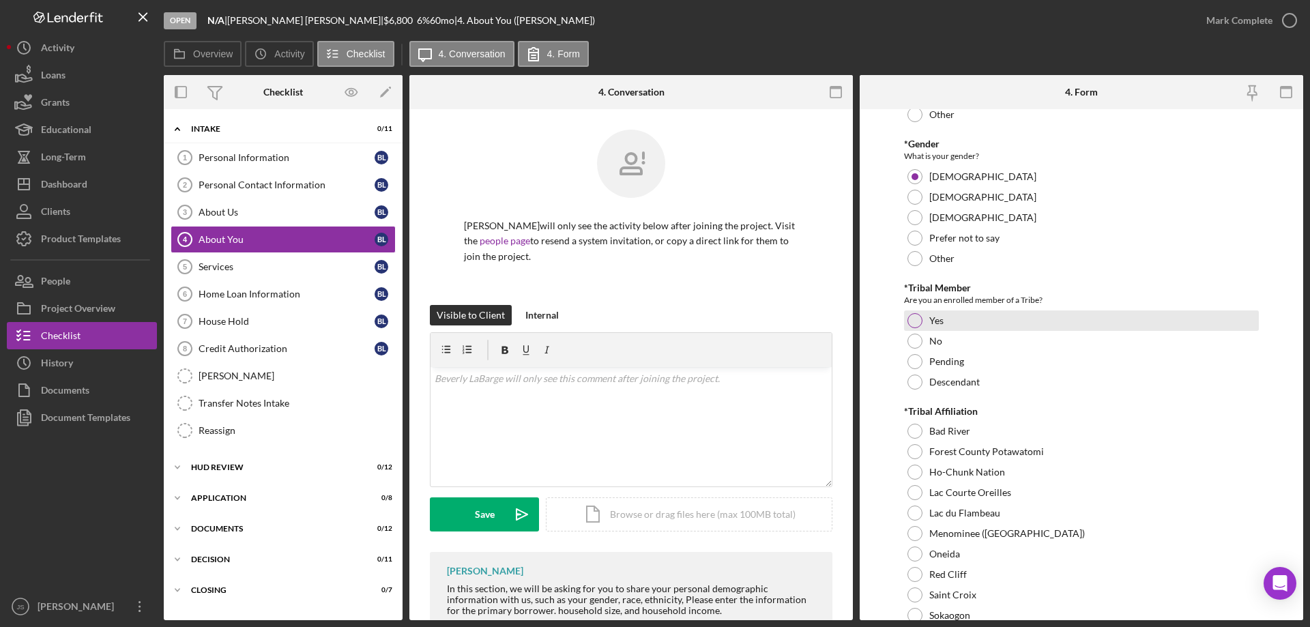
click at [919, 322] on div at bounding box center [915, 320] width 15 height 15
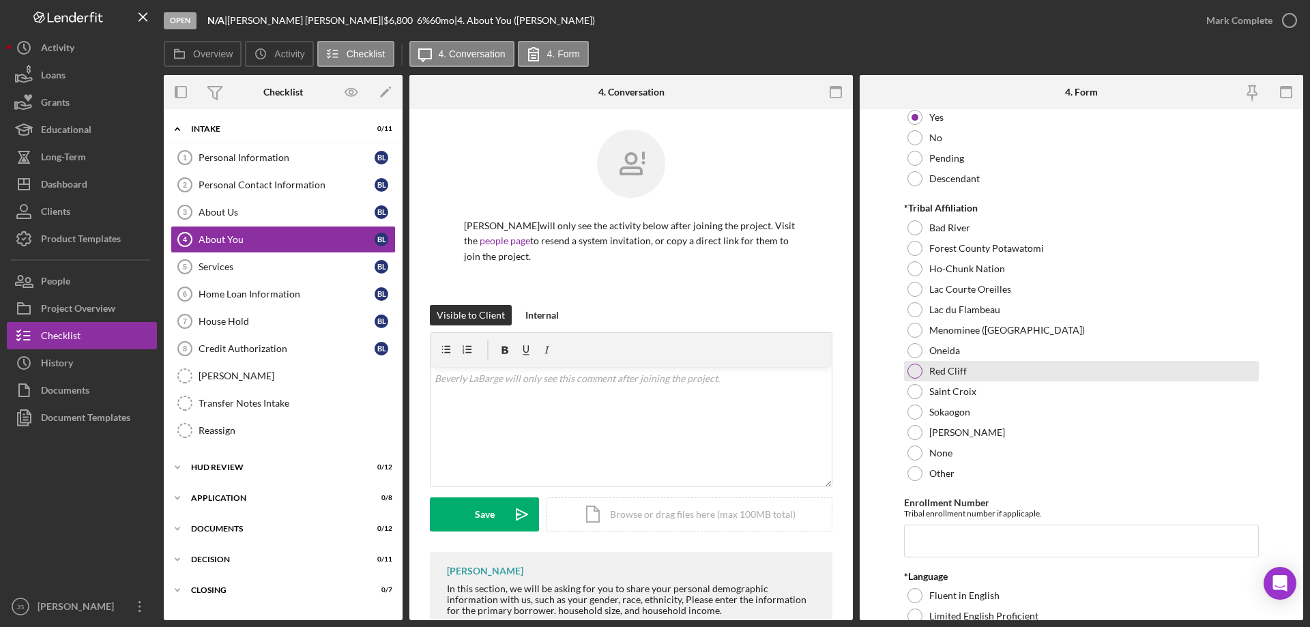
scroll to position [614, 0]
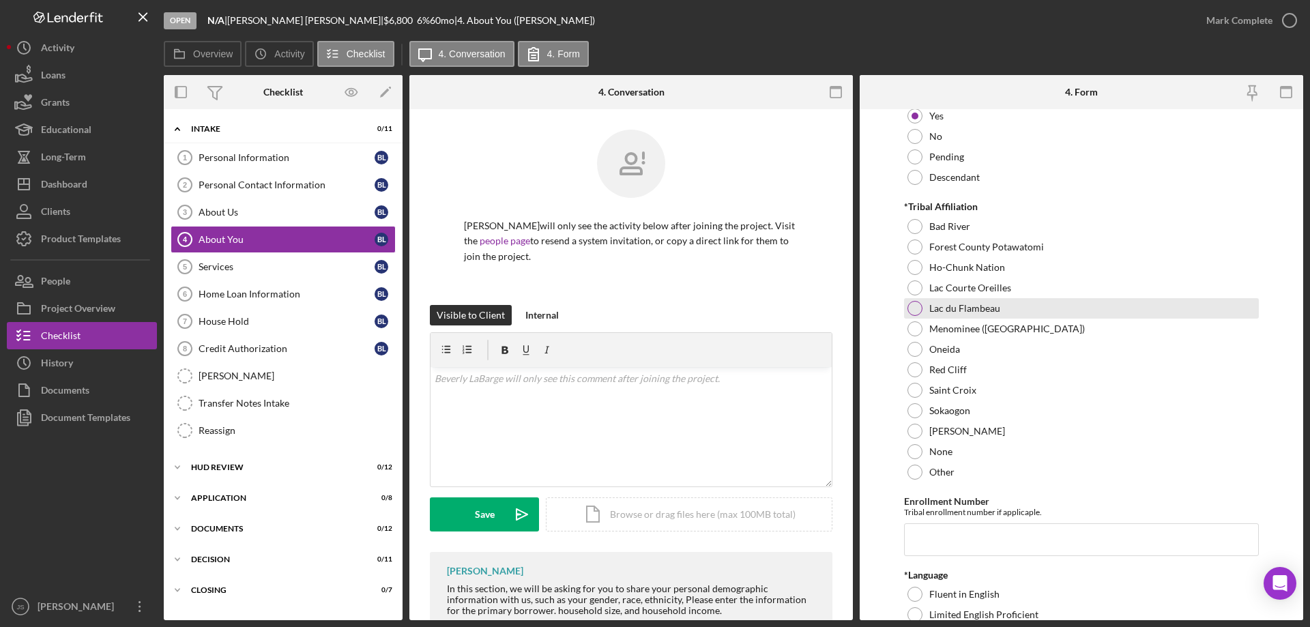
click at [916, 305] on div at bounding box center [915, 308] width 15 height 15
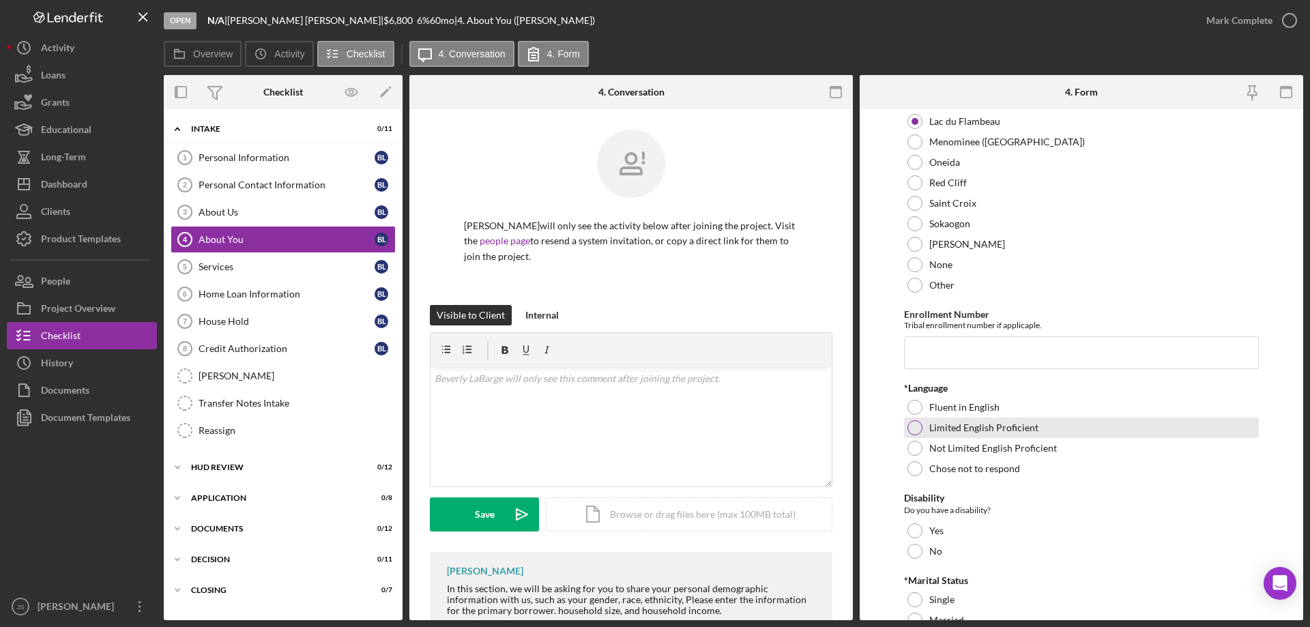
scroll to position [819, 0]
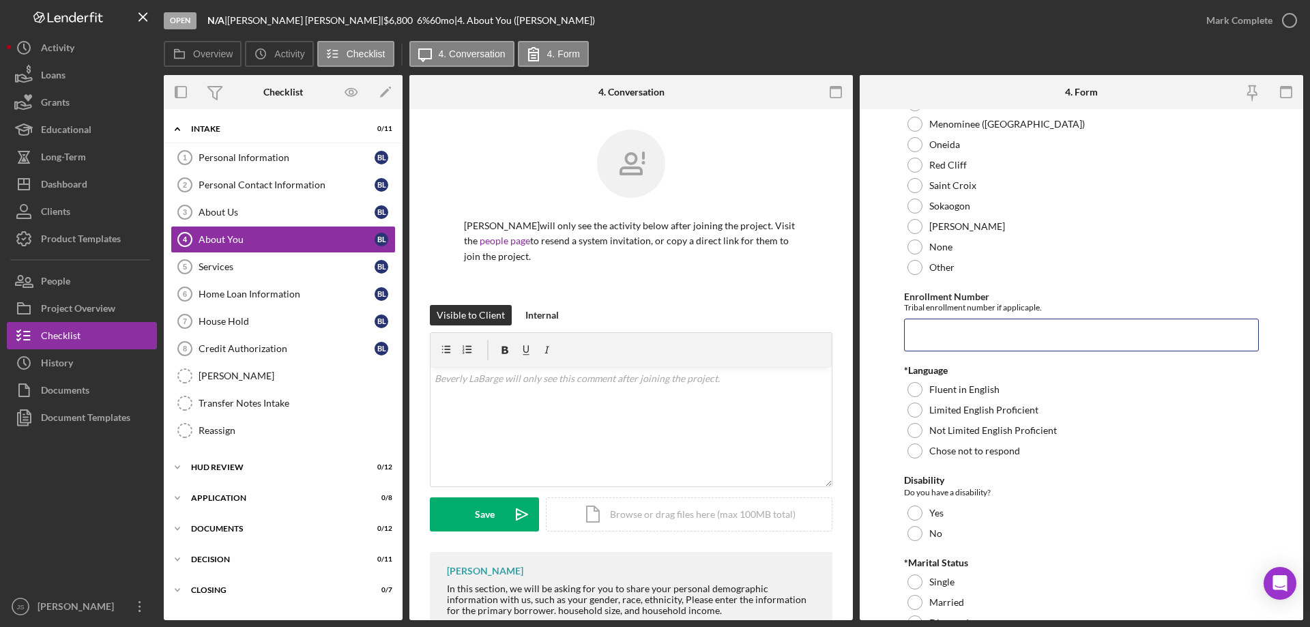
drag, startPoint x: 933, startPoint y: 328, endPoint x: 883, endPoint y: 352, distance: 55.2
click at [933, 329] on input "Enrollment Number" at bounding box center [1081, 335] width 355 height 33
click at [944, 336] on input "Enrollment Number" at bounding box center [1081, 335] width 355 height 33
type input "2057"
click at [918, 393] on div at bounding box center [915, 389] width 15 height 15
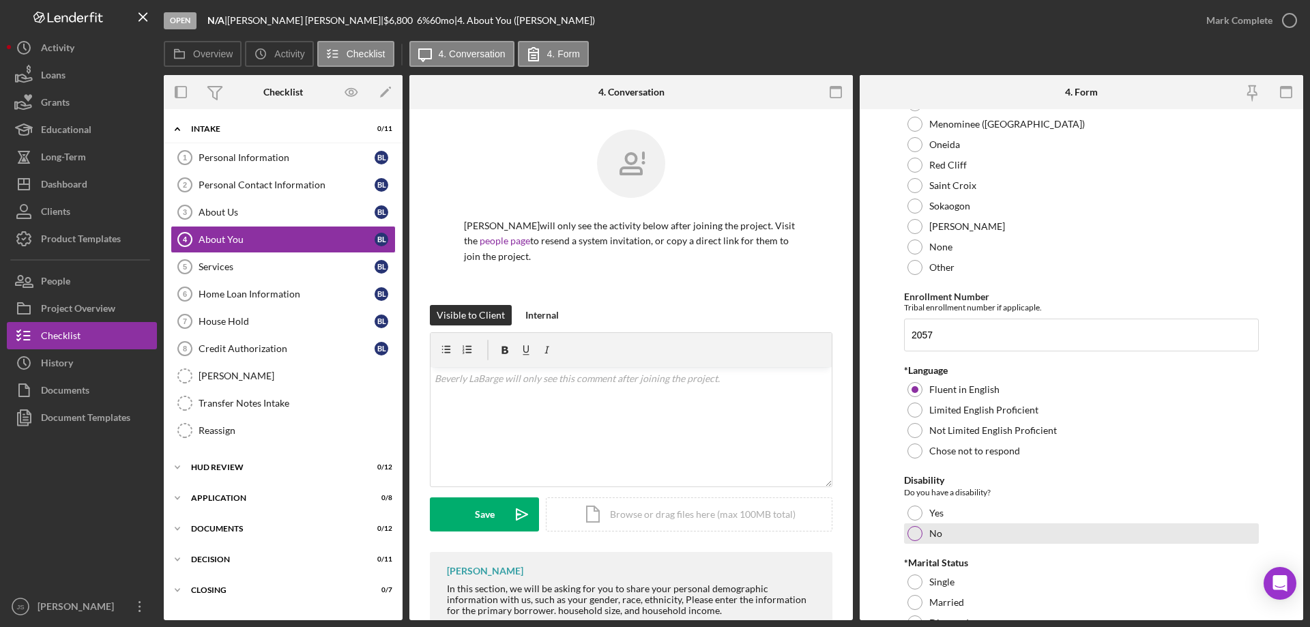
click at [915, 536] on div at bounding box center [915, 533] width 15 height 15
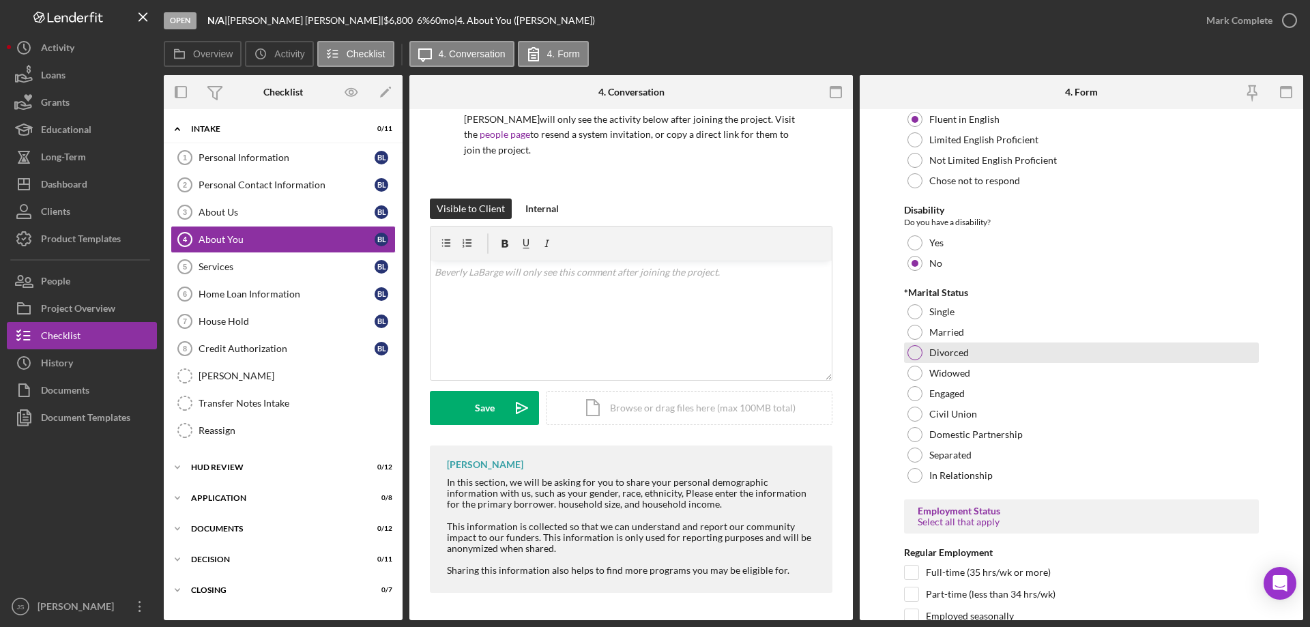
scroll to position [1092, 0]
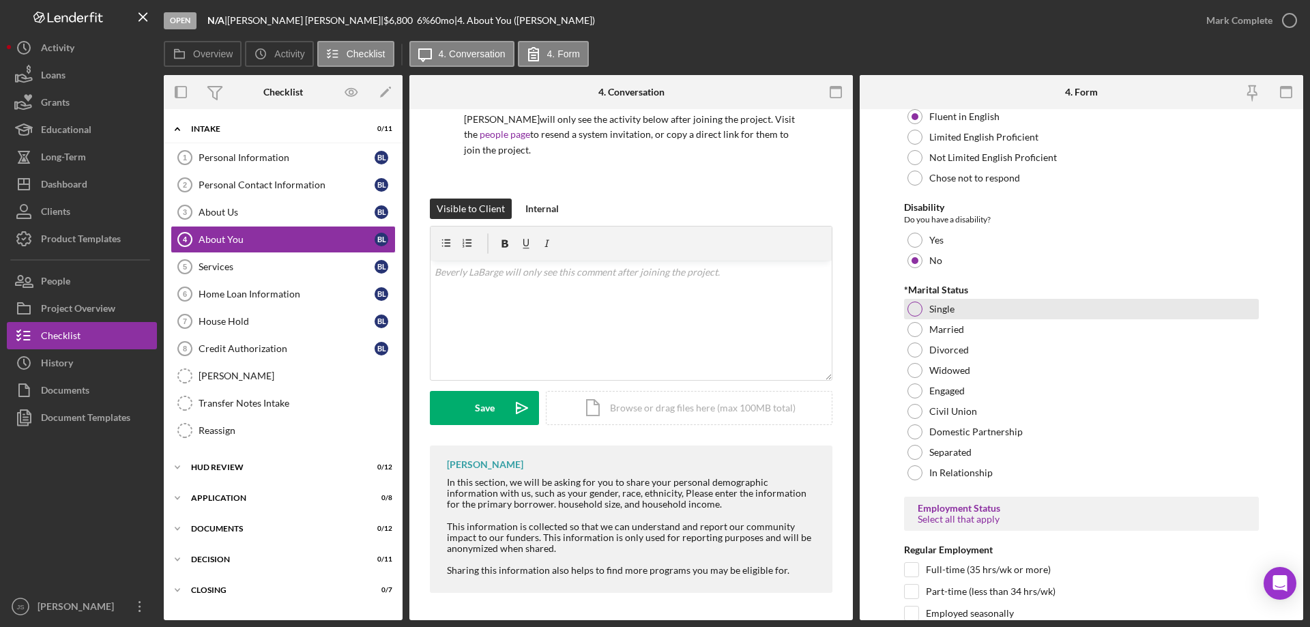
drag, startPoint x: 912, startPoint y: 308, endPoint x: 1051, endPoint y: 342, distance: 143.3
click at [913, 308] on div at bounding box center [915, 309] width 15 height 15
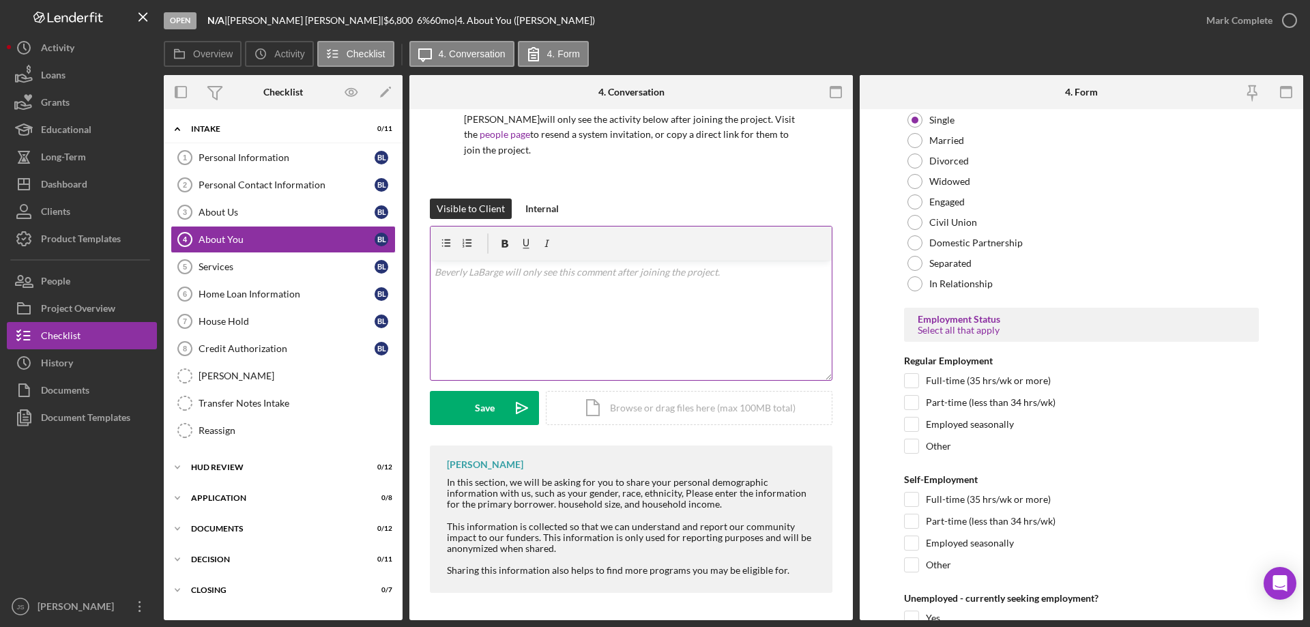
scroll to position [1365, 0]
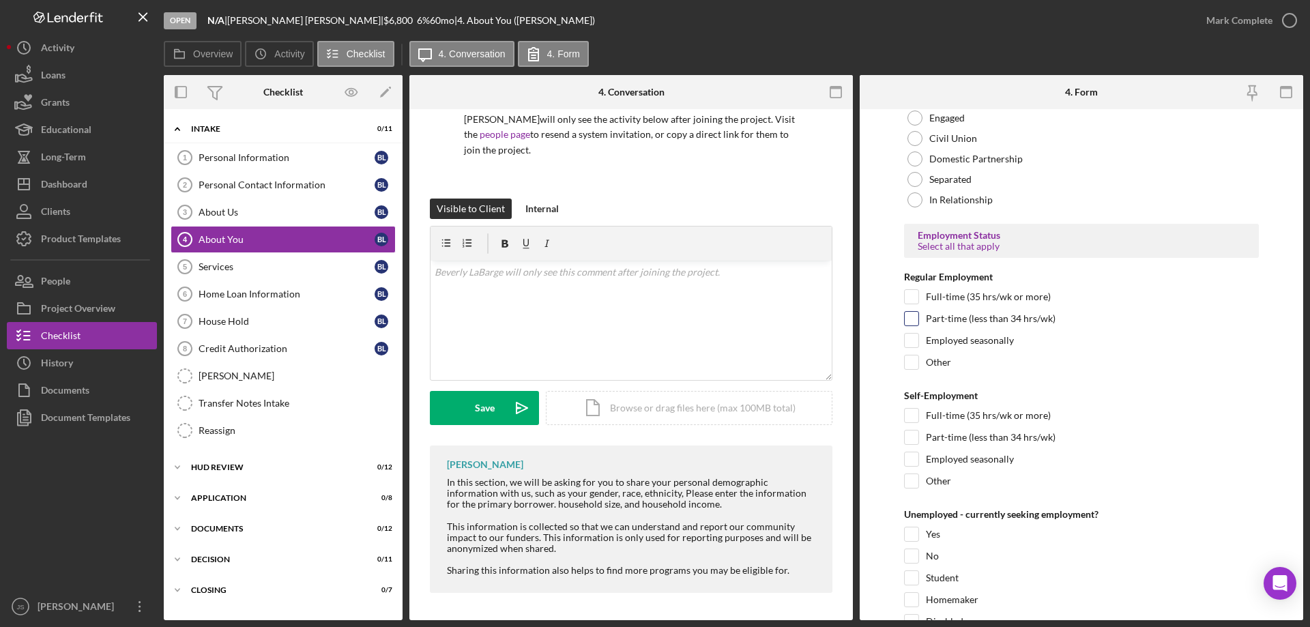
click at [912, 320] on input "Part-time (less than 34 hrs/wk)" at bounding box center [912, 319] width 14 height 14
checkbox input "true"
click at [914, 461] on input "Employed seasonally" at bounding box center [912, 459] width 14 height 14
checkbox input "true"
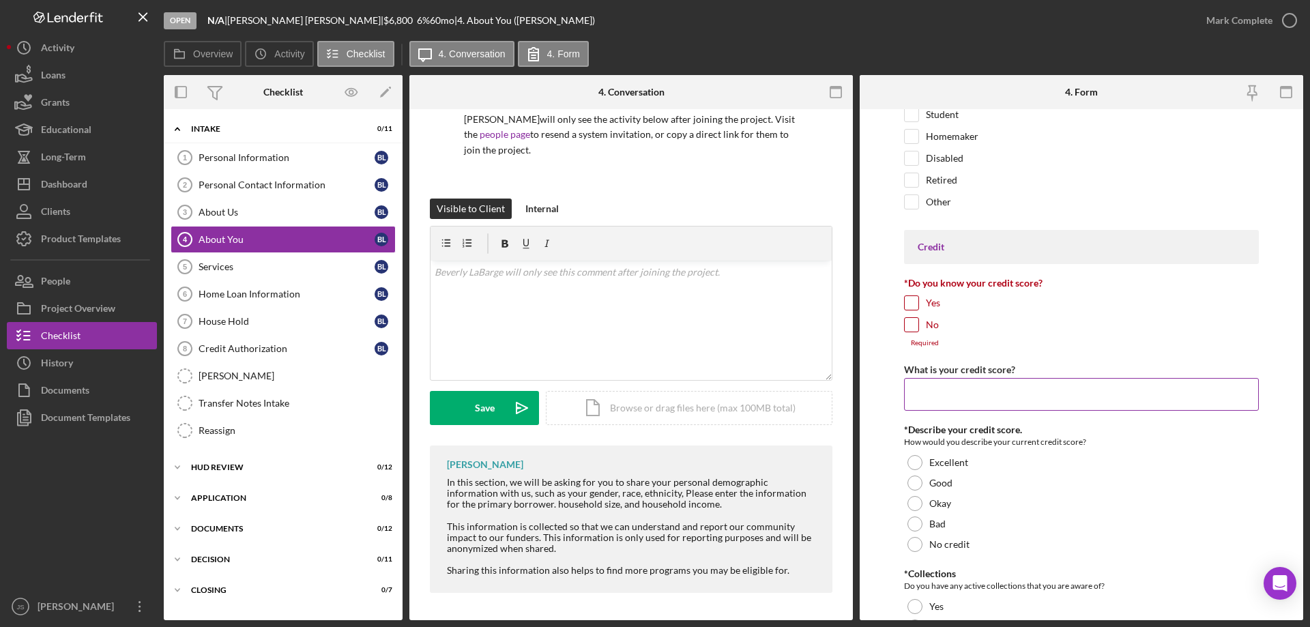
scroll to position [1842, 0]
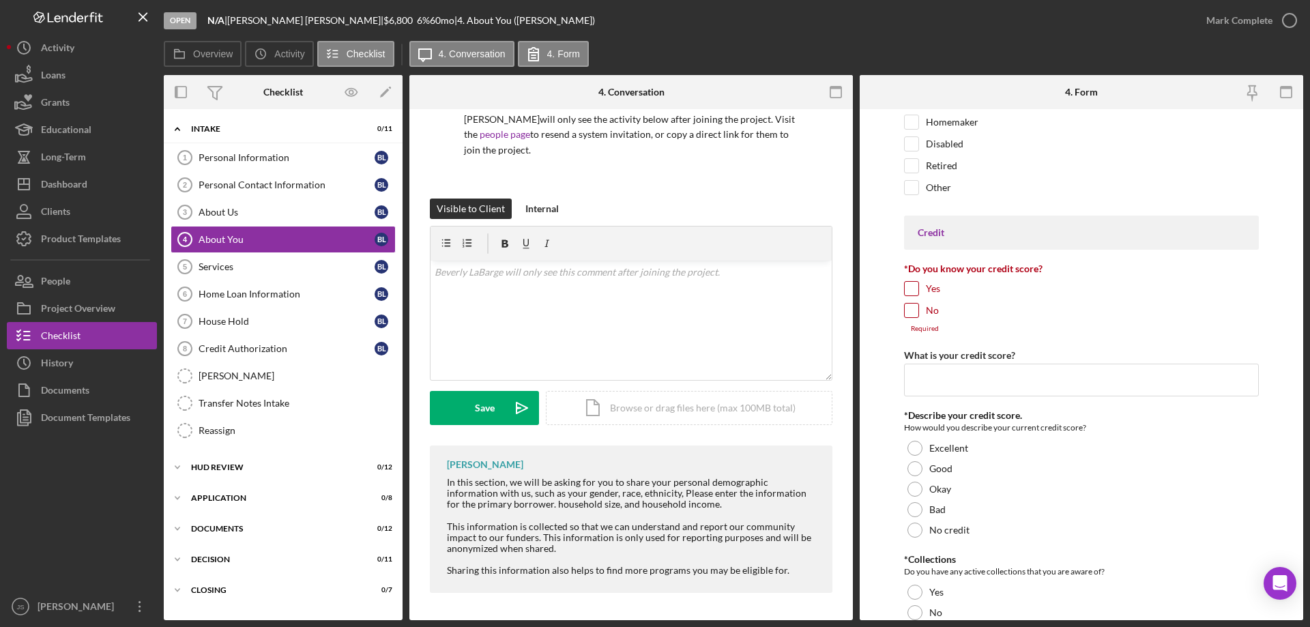
click at [909, 310] on input "No" at bounding box center [912, 311] width 14 height 14
checkbox input "true"
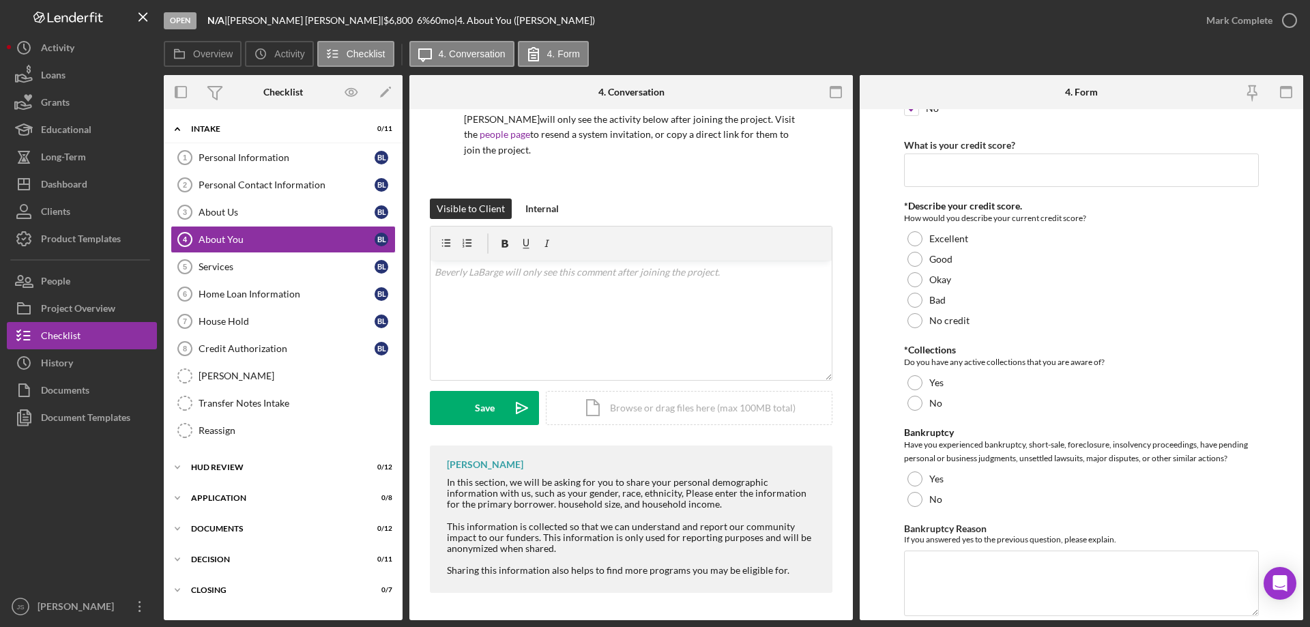
scroll to position [2047, 0]
click at [916, 302] on div at bounding box center [915, 297] width 15 height 15
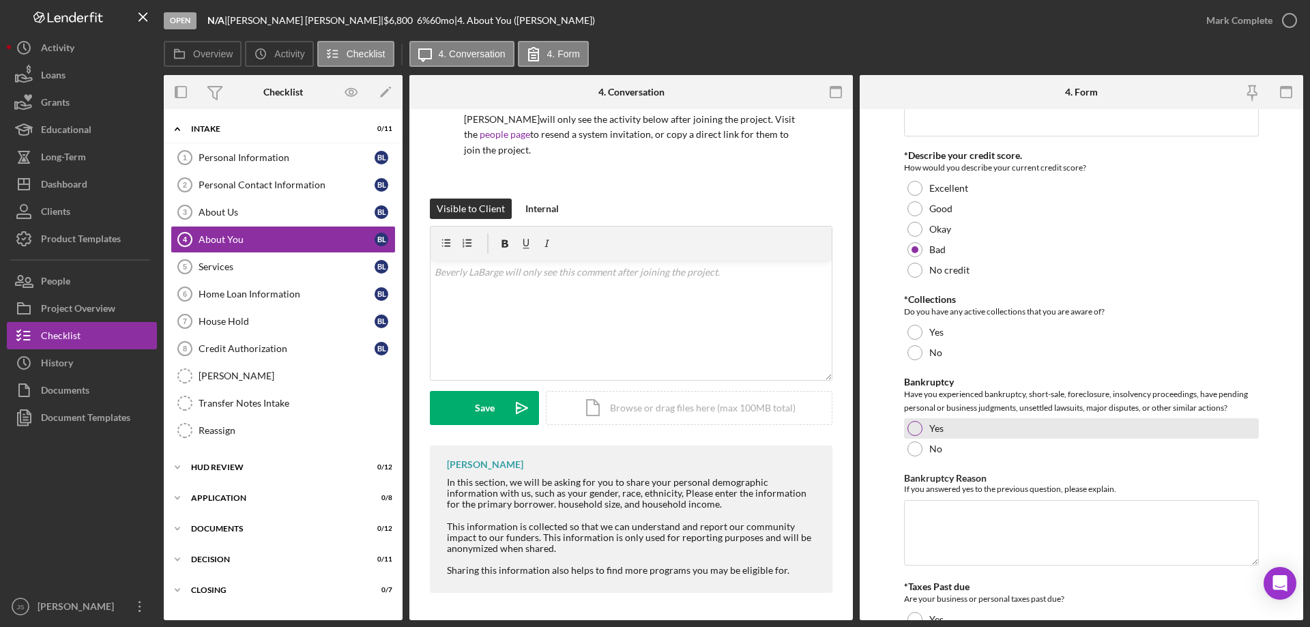
scroll to position [2115, 0]
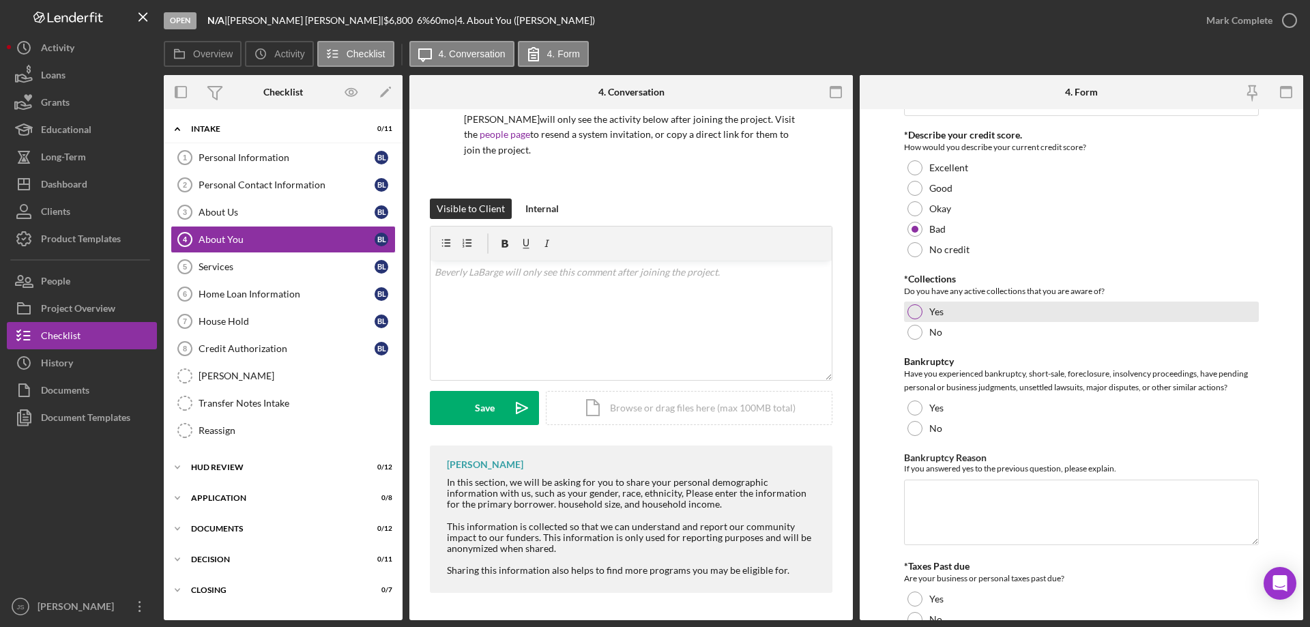
click at [914, 313] on div at bounding box center [915, 311] width 15 height 15
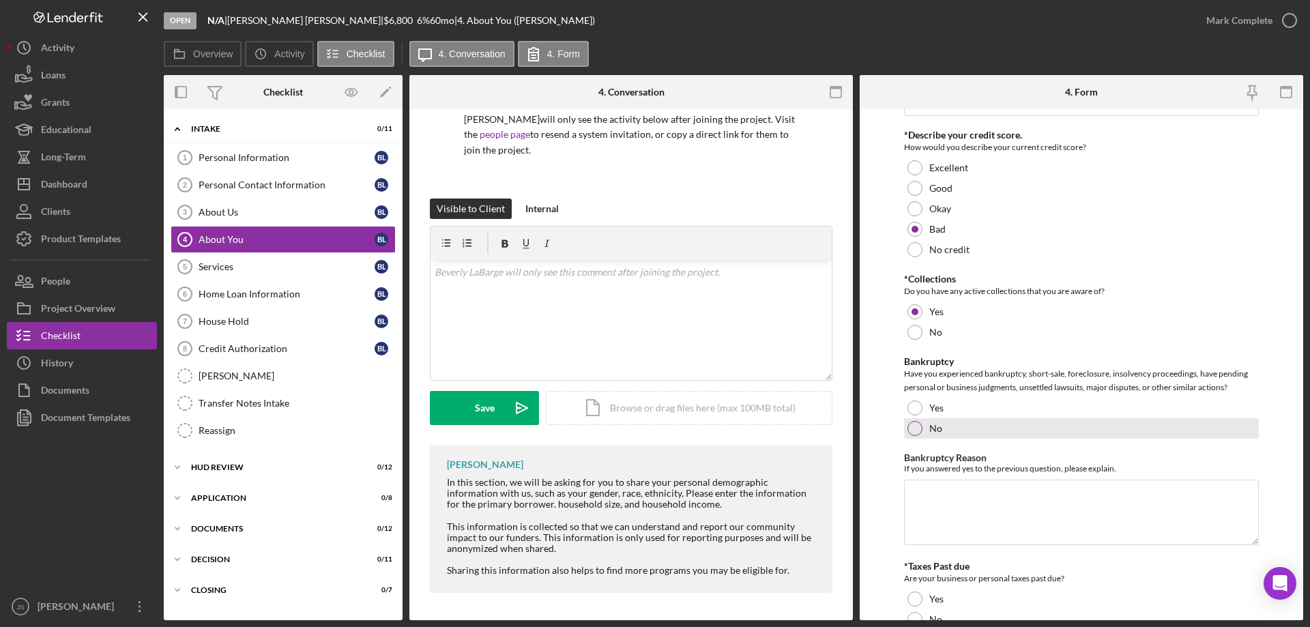
click at [914, 428] on div at bounding box center [915, 428] width 15 height 15
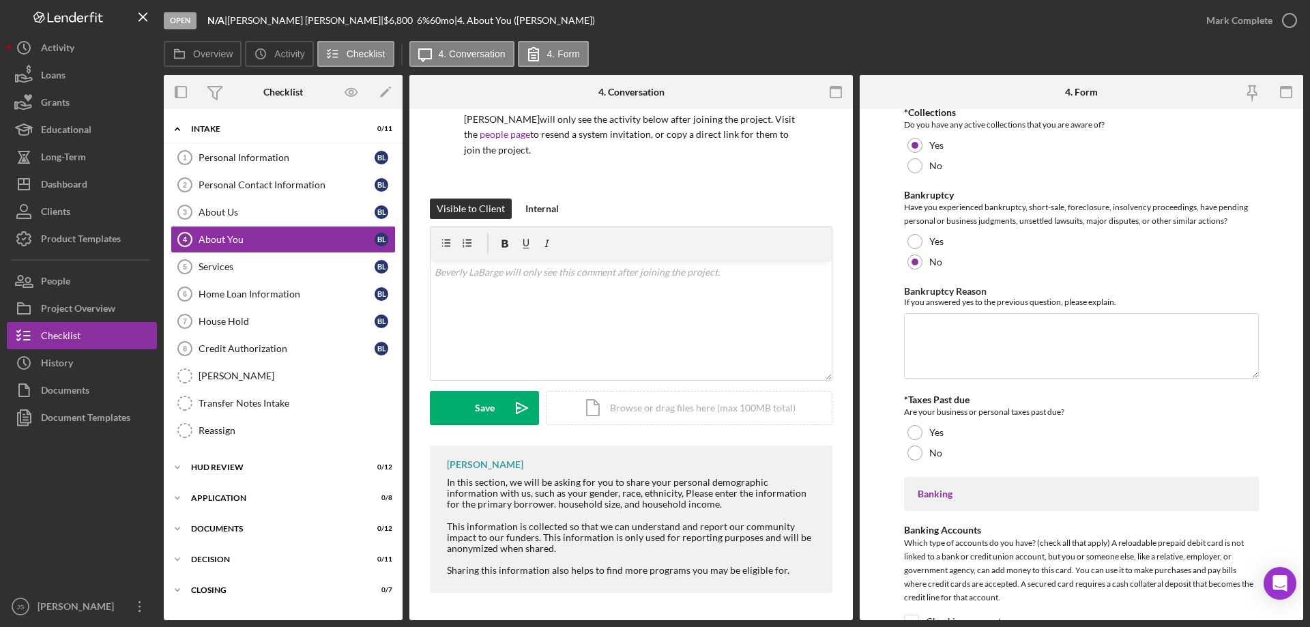
scroll to position [2320, 0]
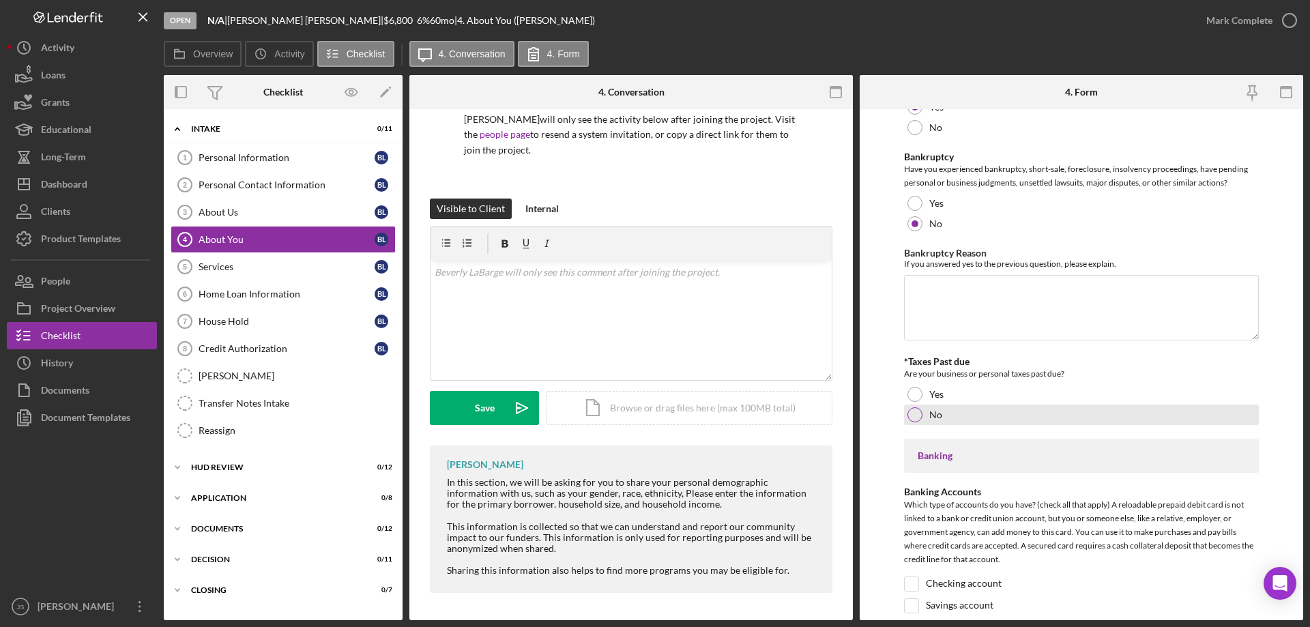
drag, startPoint x: 915, startPoint y: 413, endPoint x: 940, endPoint y: 418, distance: 25.7
click at [916, 413] on div at bounding box center [915, 414] width 15 height 15
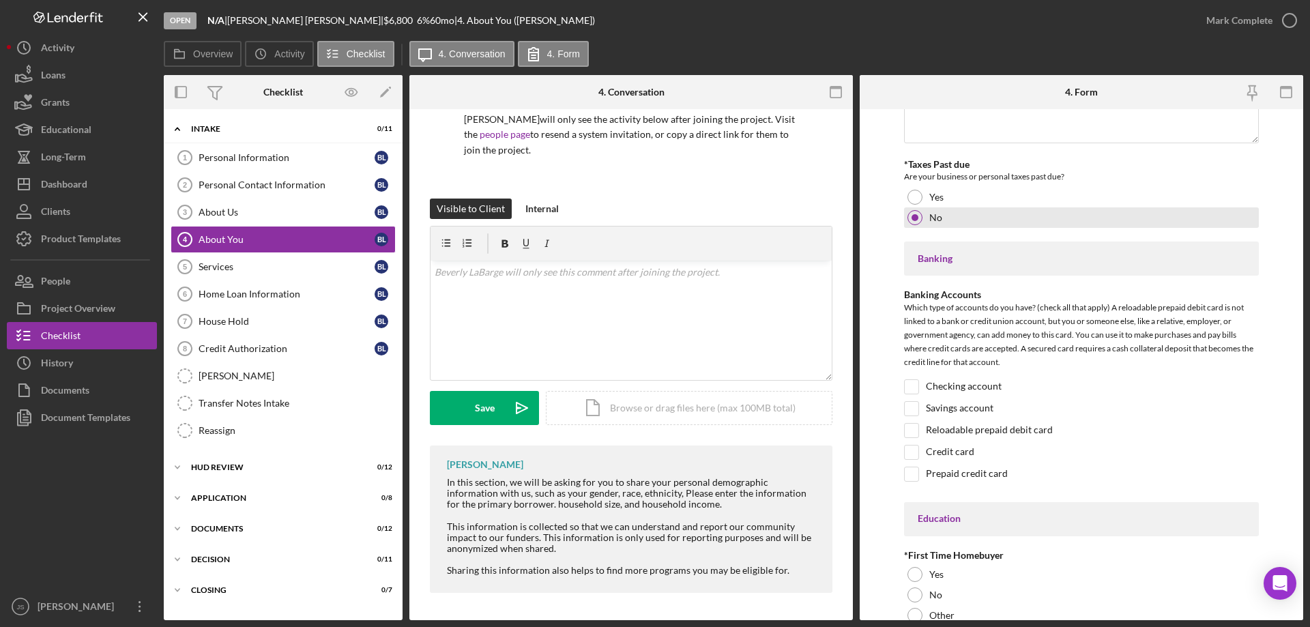
scroll to position [2525, 0]
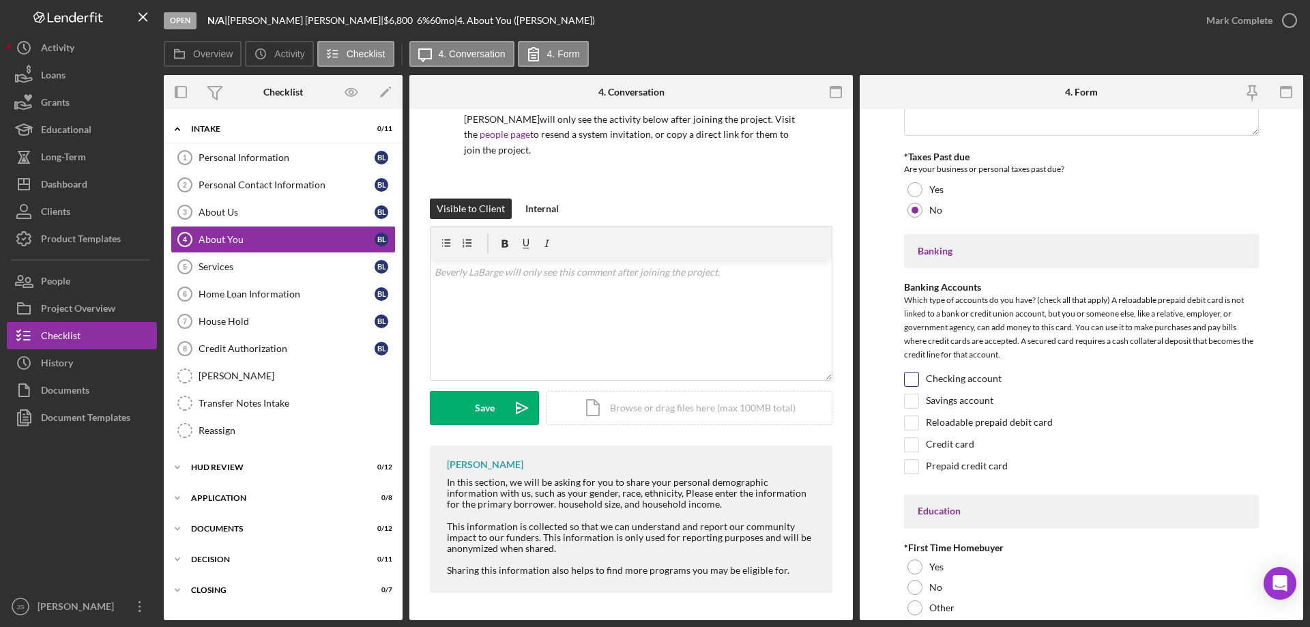
click at [909, 375] on input "Checking account" at bounding box center [912, 380] width 14 height 14
checkbox input "true"
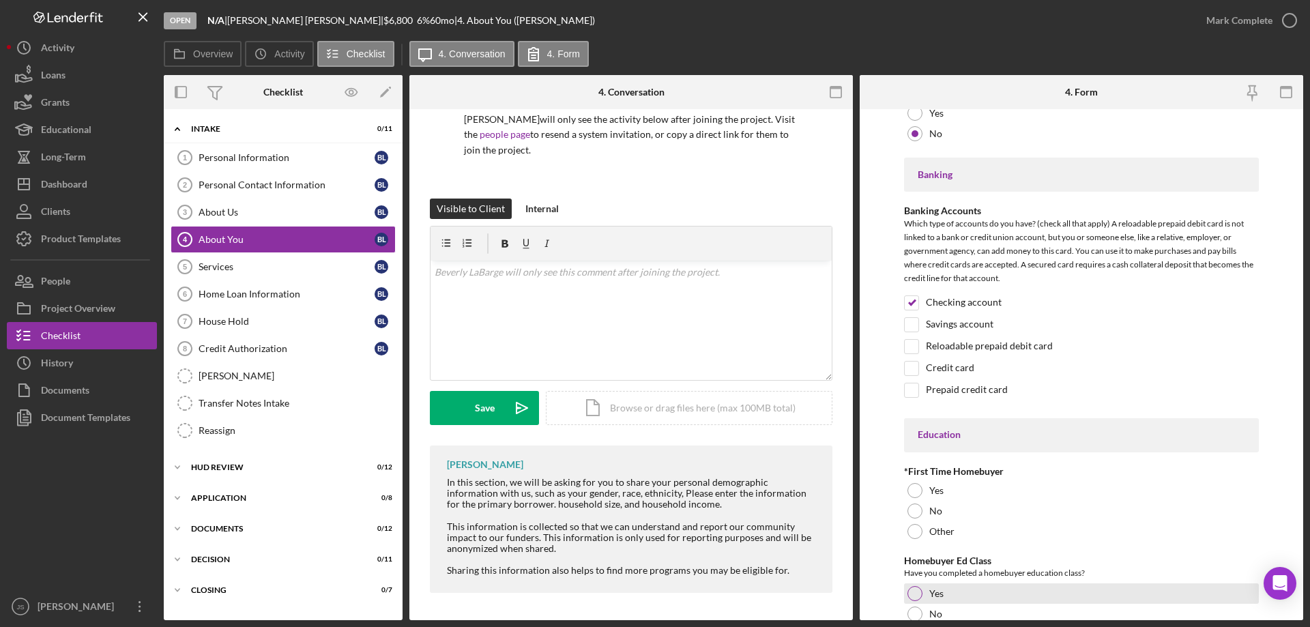
scroll to position [2729, 0]
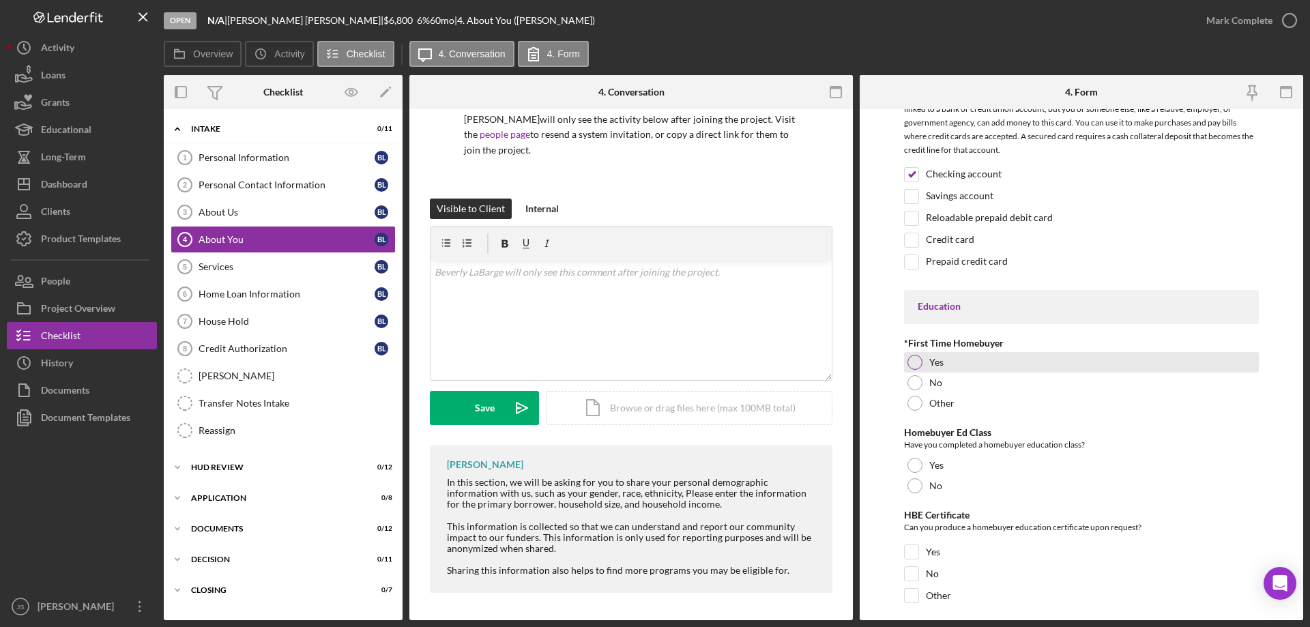
click at [914, 360] on div at bounding box center [915, 362] width 15 height 15
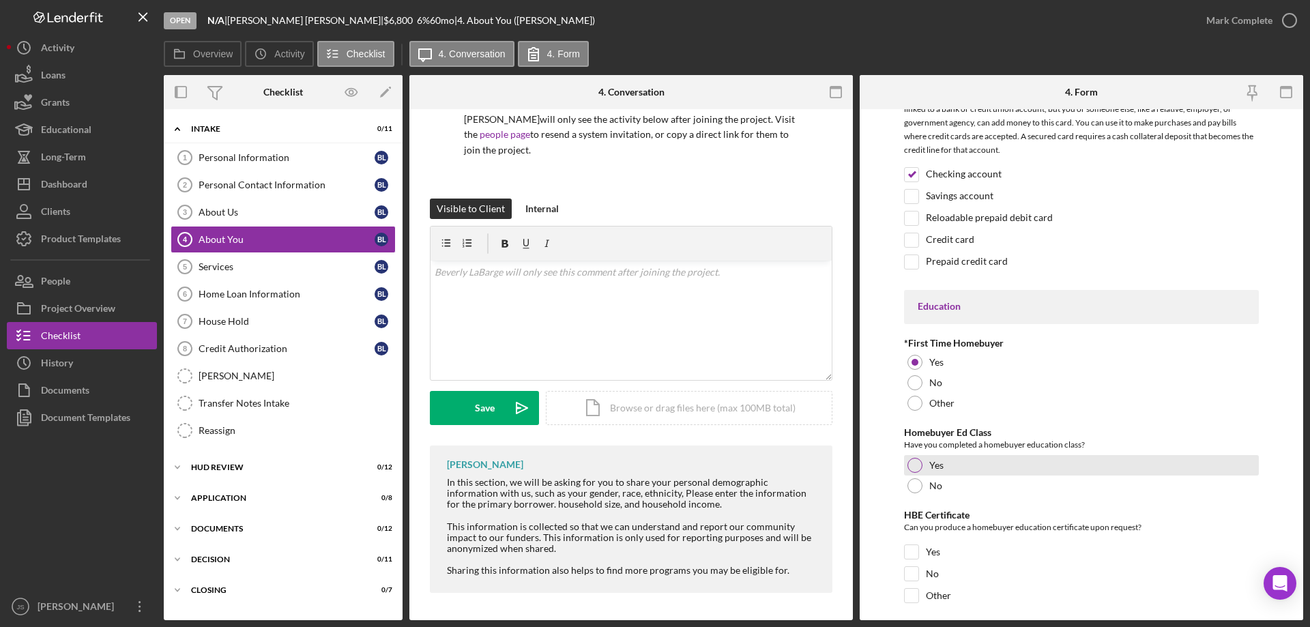
click at [914, 464] on div at bounding box center [915, 465] width 15 height 15
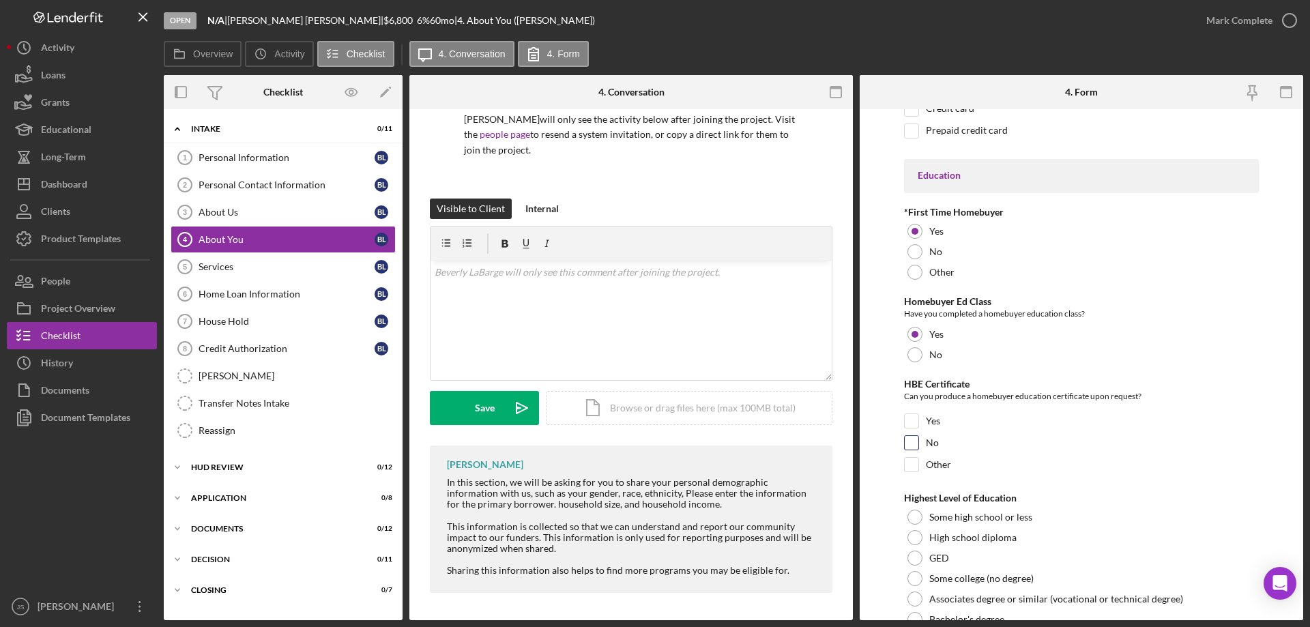
scroll to position [2866, 0]
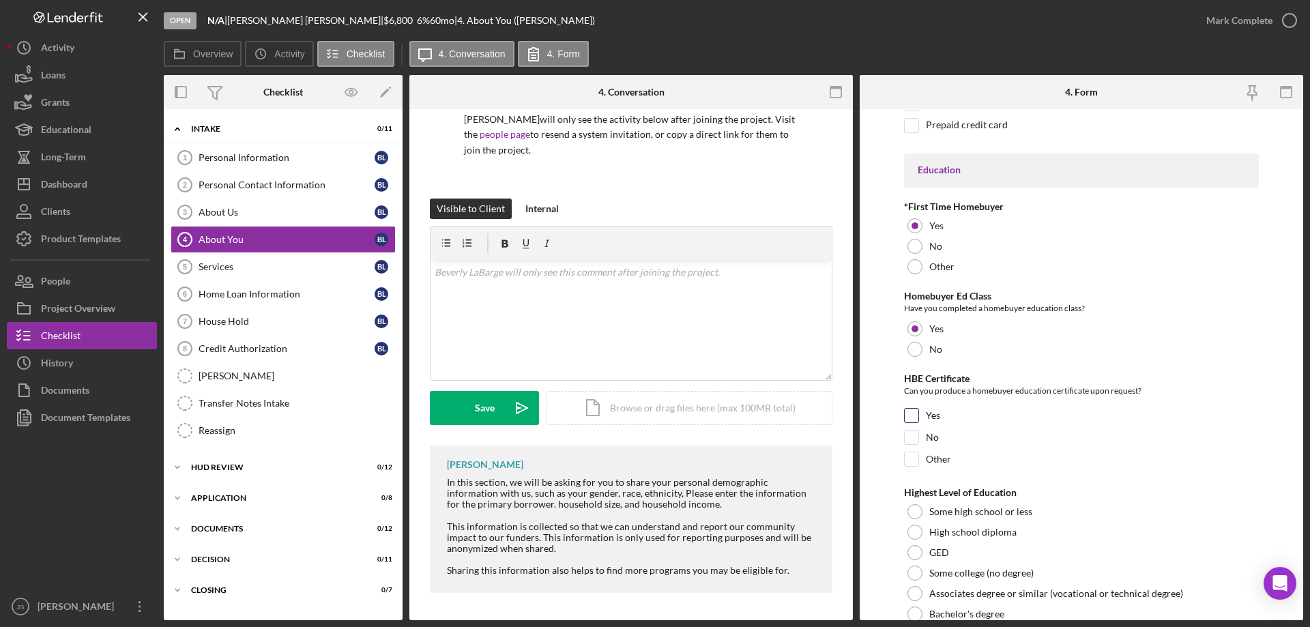
drag, startPoint x: 907, startPoint y: 414, endPoint x: 164, endPoint y: 389, distance: 743.5
click at [905, 414] on input "Yes" at bounding box center [912, 416] width 14 height 14
checkbox input "true"
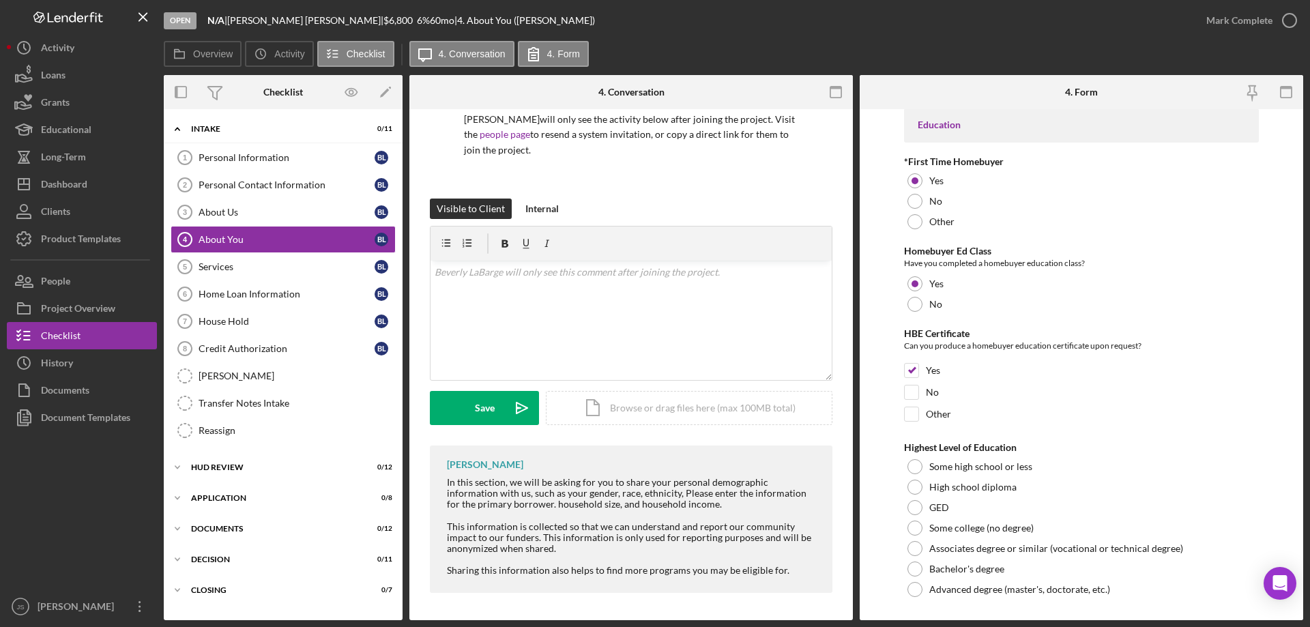
scroll to position [2940, 0]
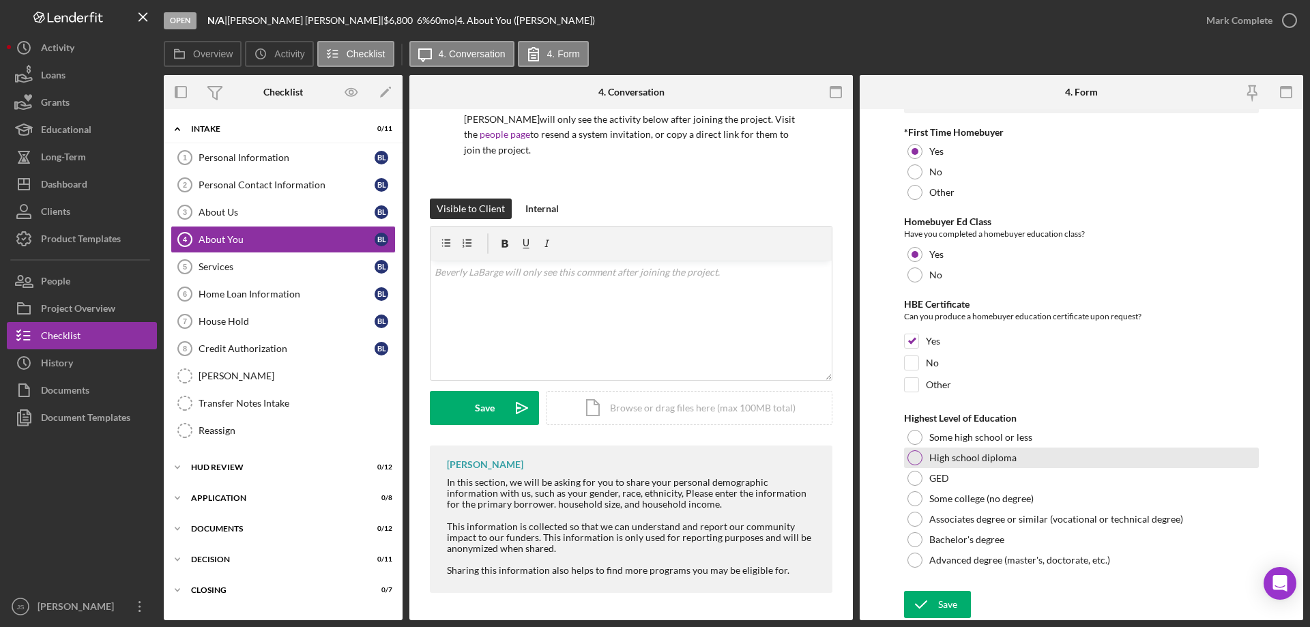
click at [914, 459] on div at bounding box center [915, 457] width 15 height 15
click at [938, 603] on div "Save" at bounding box center [947, 604] width 19 height 27
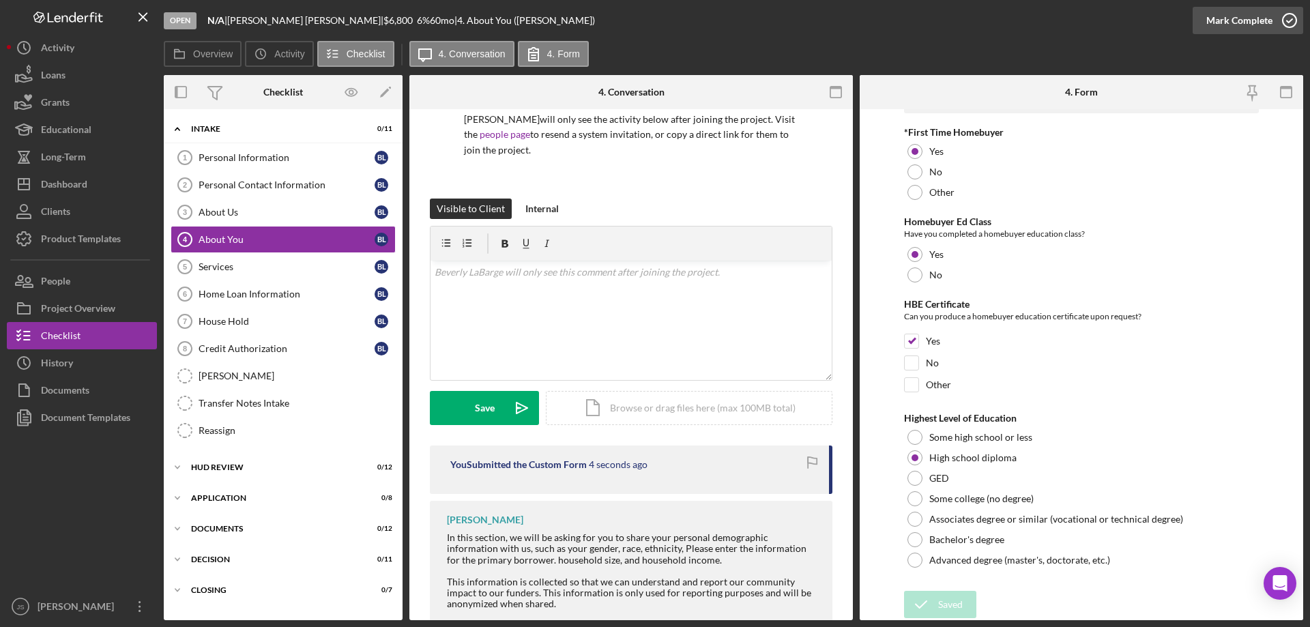
click at [1290, 18] on icon "button" at bounding box center [1290, 20] width 34 height 34
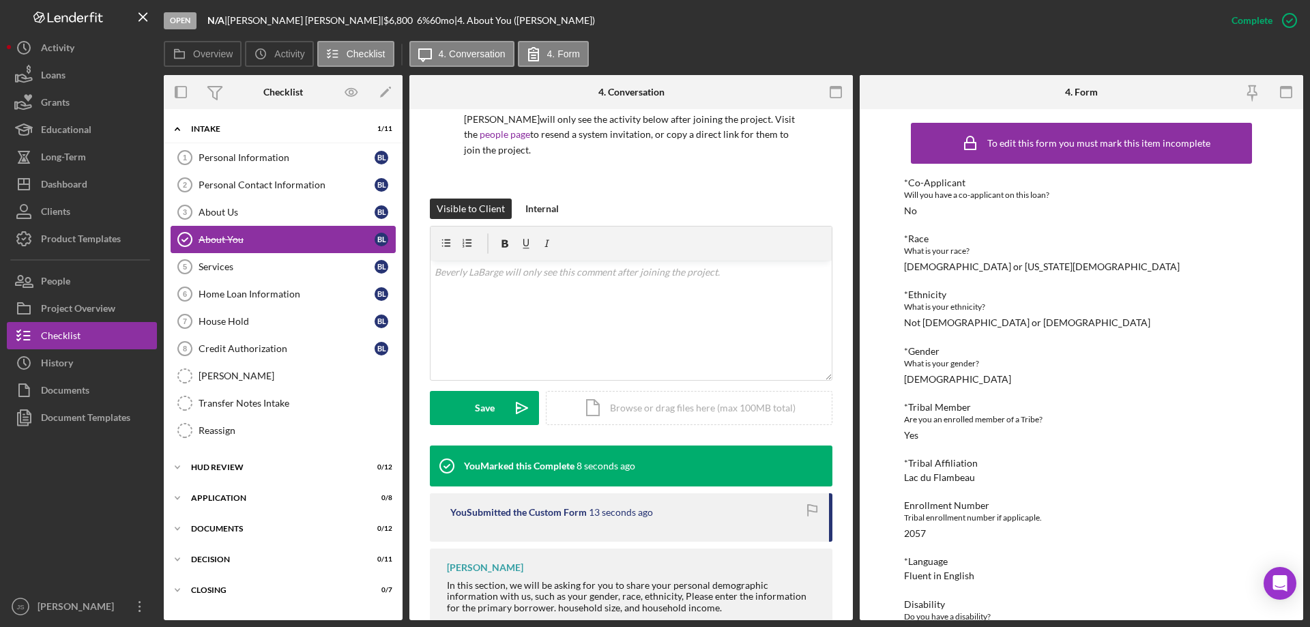
drag, startPoint x: 233, startPoint y: 209, endPoint x: 308, endPoint y: 227, distance: 77.3
click at [233, 209] on div "About Us" at bounding box center [287, 212] width 176 height 11
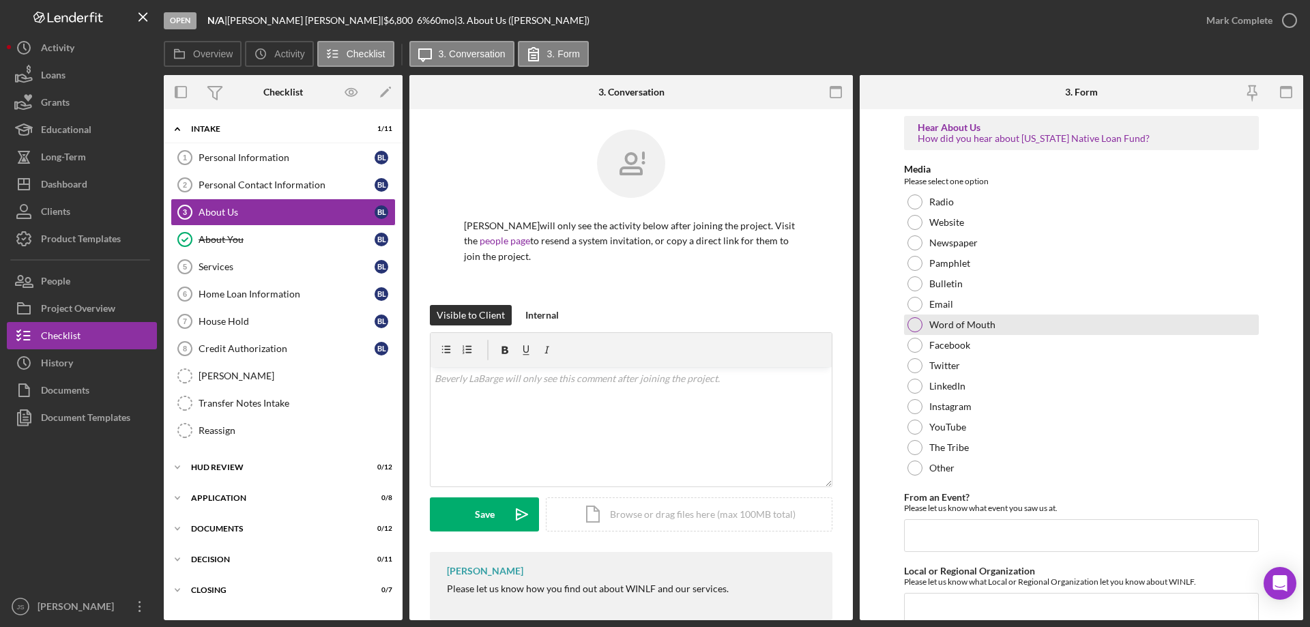
click at [912, 323] on div at bounding box center [915, 324] width 15 height 15
click at [935, 605] on input "Local or Regional Organization" at bounding box center [1081, 609] width 355 height 33
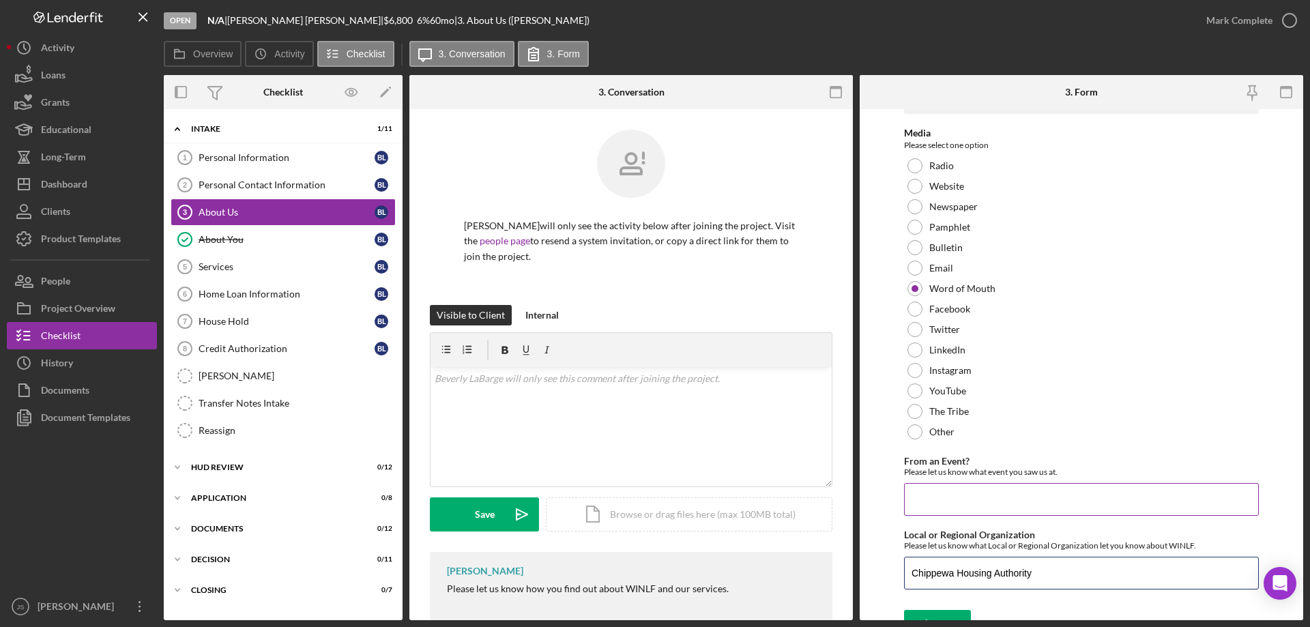
scroll to position [56, 0]
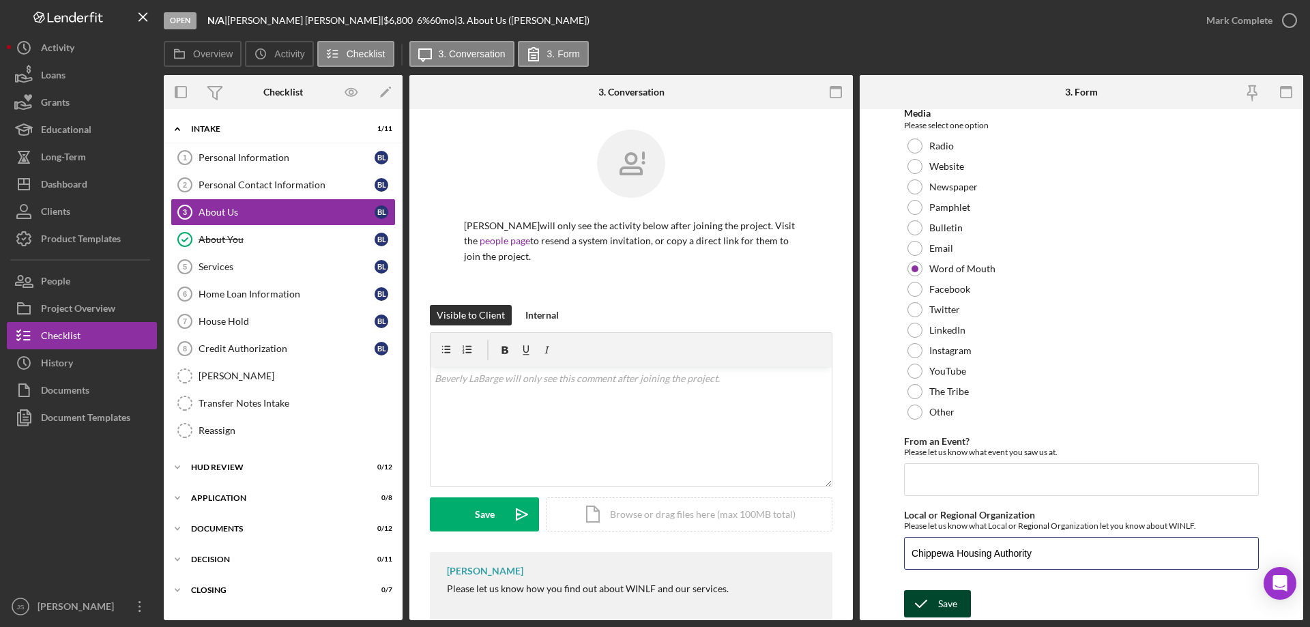
type input "Chippewa Housing Authority"
click at [936, 598] on icon "submit" at bounding box center [921, 604] width 34 height 34
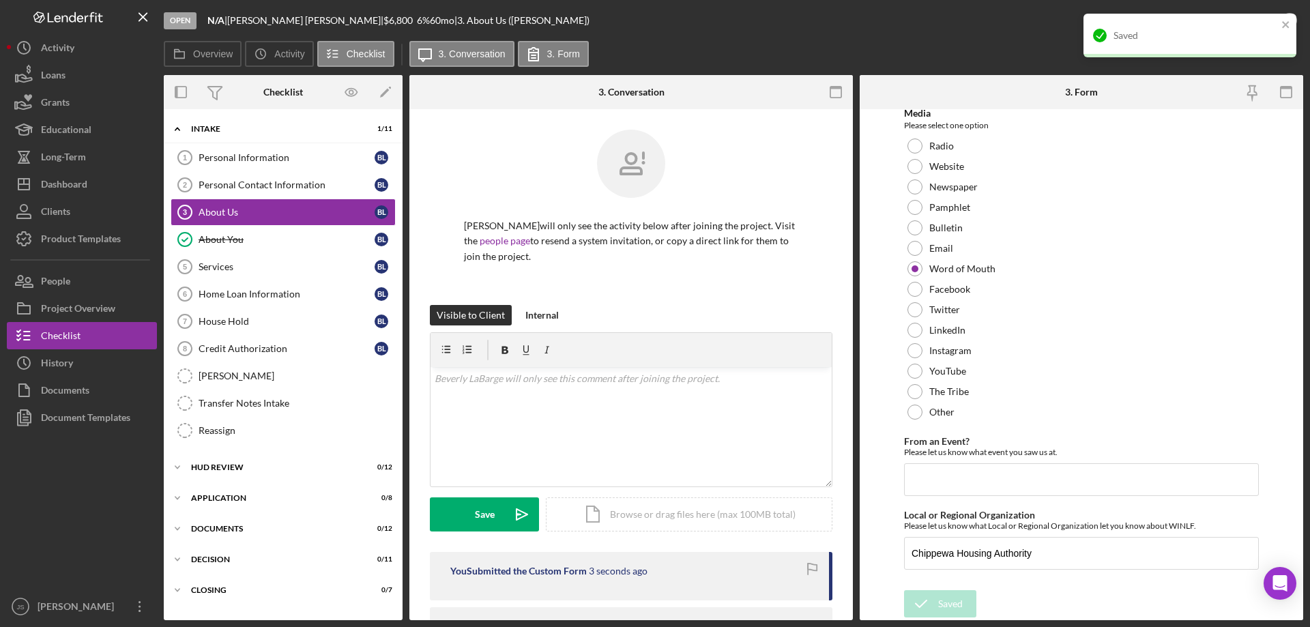
click at [970, 31] on div "Open N/A | [PERSON_NAME] | $6,800 $6,800 6 % 60 mo | 3. About Us ([PERSON_NAME])" at bounding box center [678, 20] width 1029 height 41
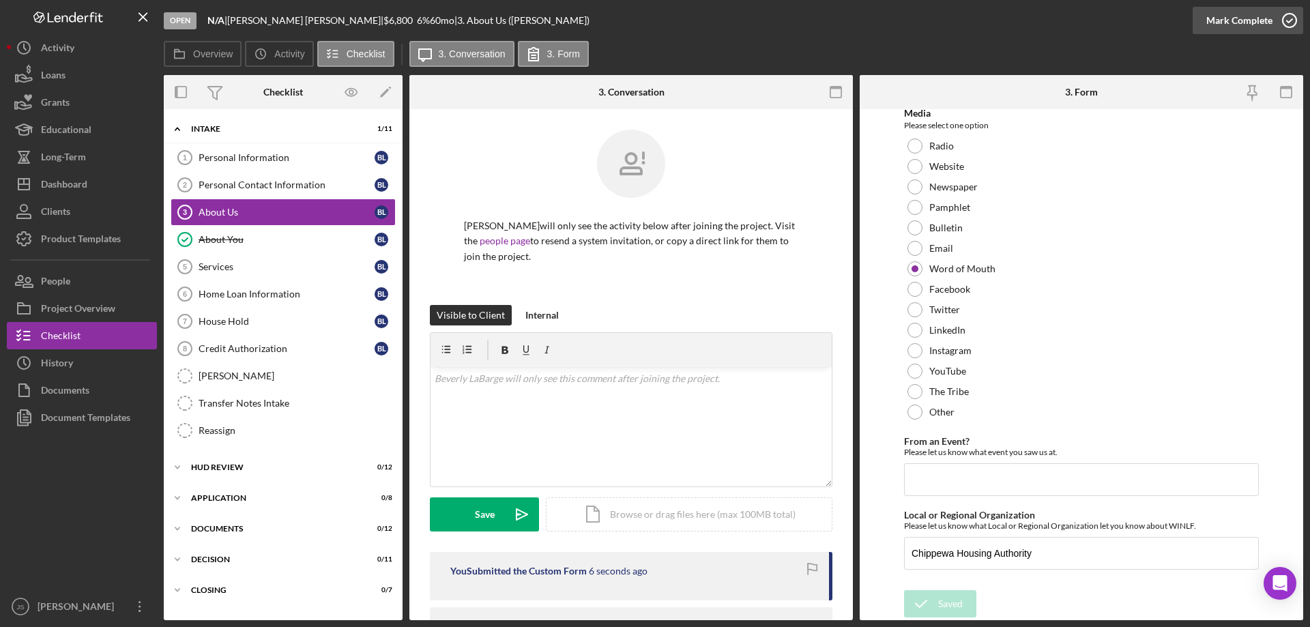
click at [1289, 20] on icon "button" at bounding box center [1290, 20] width 34 height 34
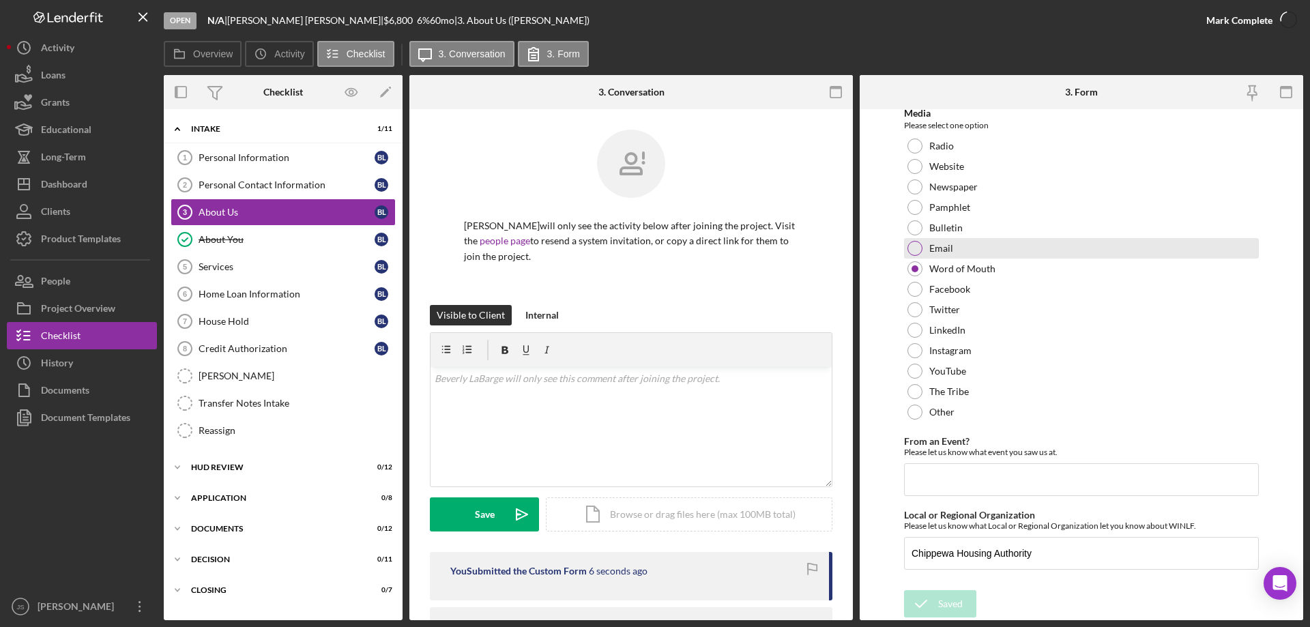
scroll to position [111, 0]
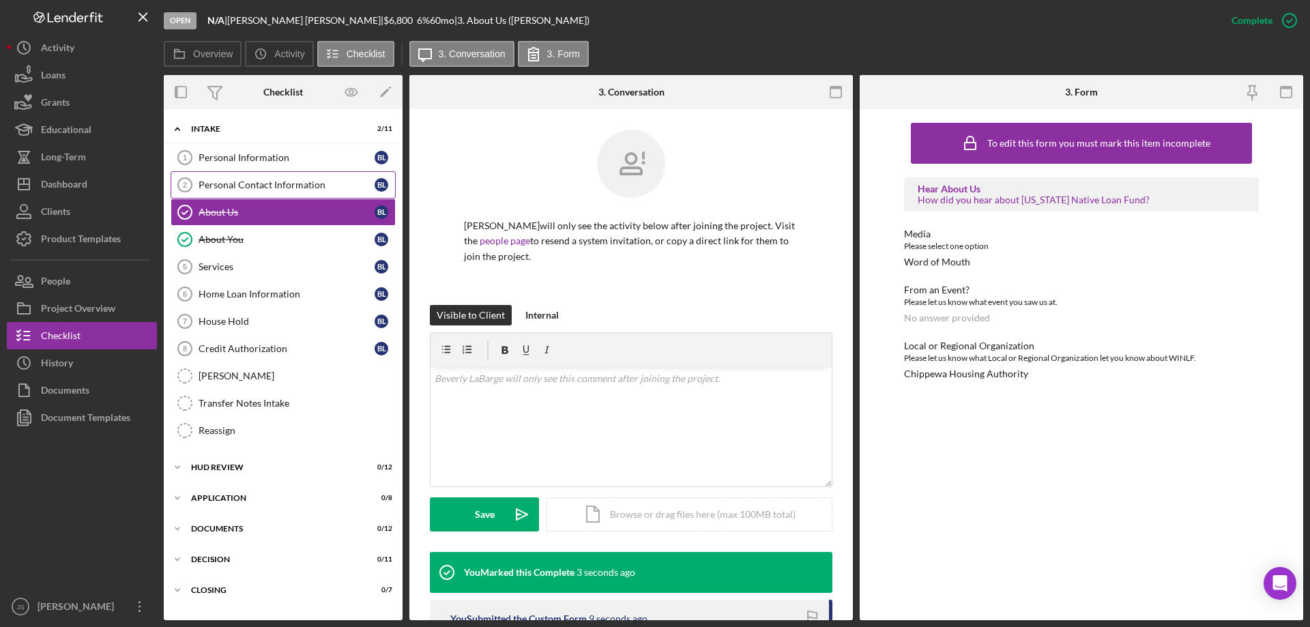
click at [239, 182] on div "Personal Contact Information" at bounding box center [287, 184] width 176 height 11
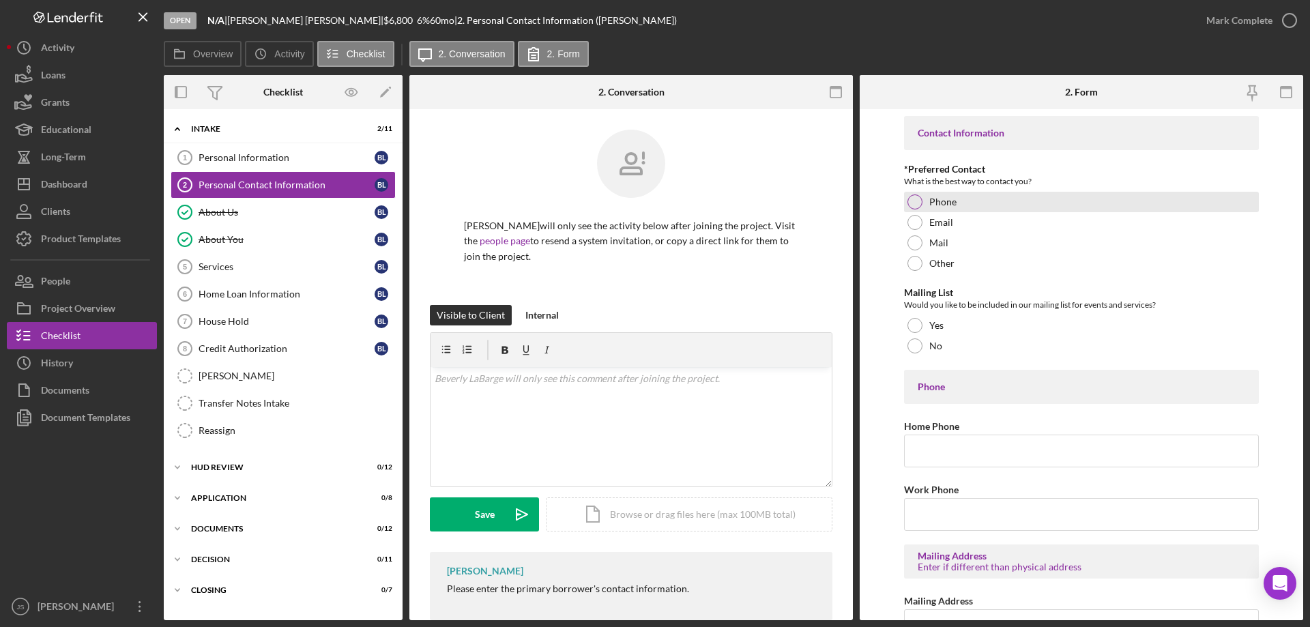
click at [910, 201] on div at bounding box center [915, 201] width 15 height 15
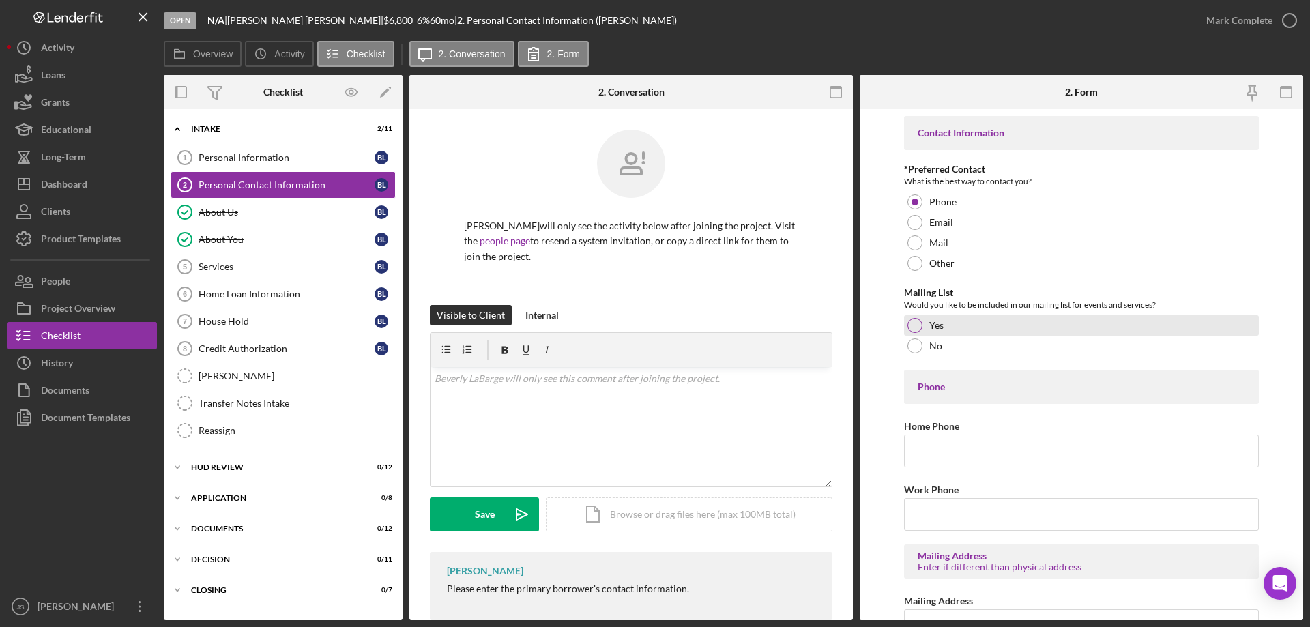
click at [915, 323] on div at bounding box center [915, 325] width 15 height 15
click at [933, 456] on input "Home Phone" at bounding box center [1081, 451] width 355 height 33
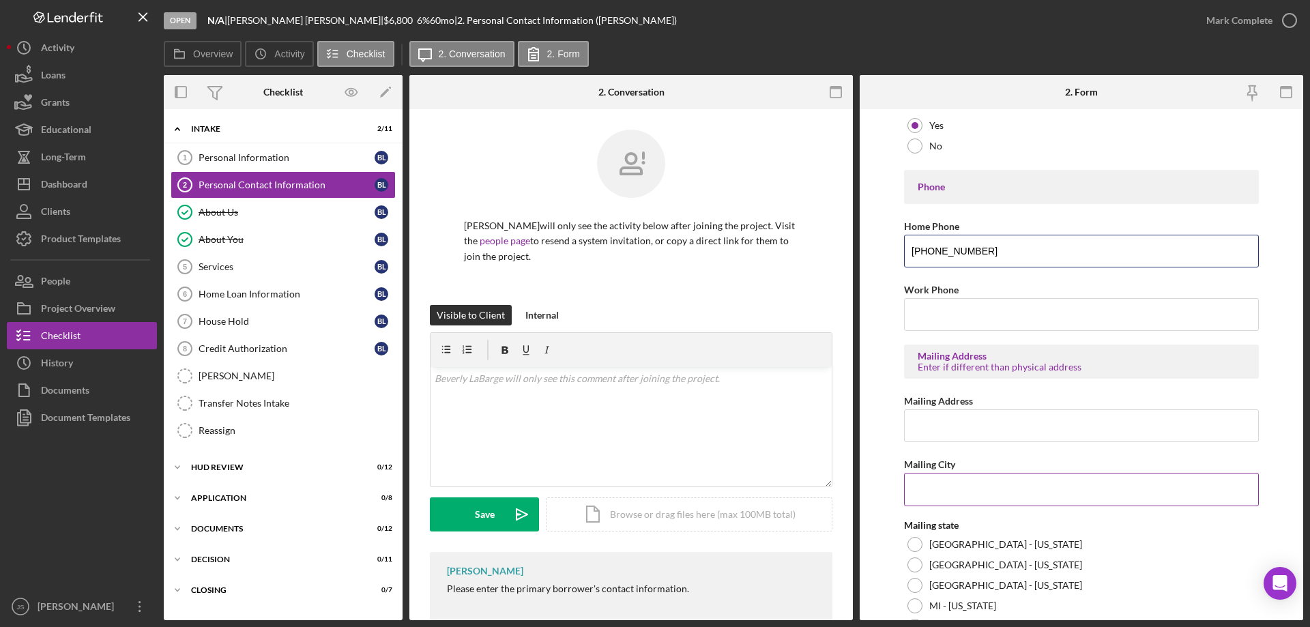
scroll to position [205, 0]
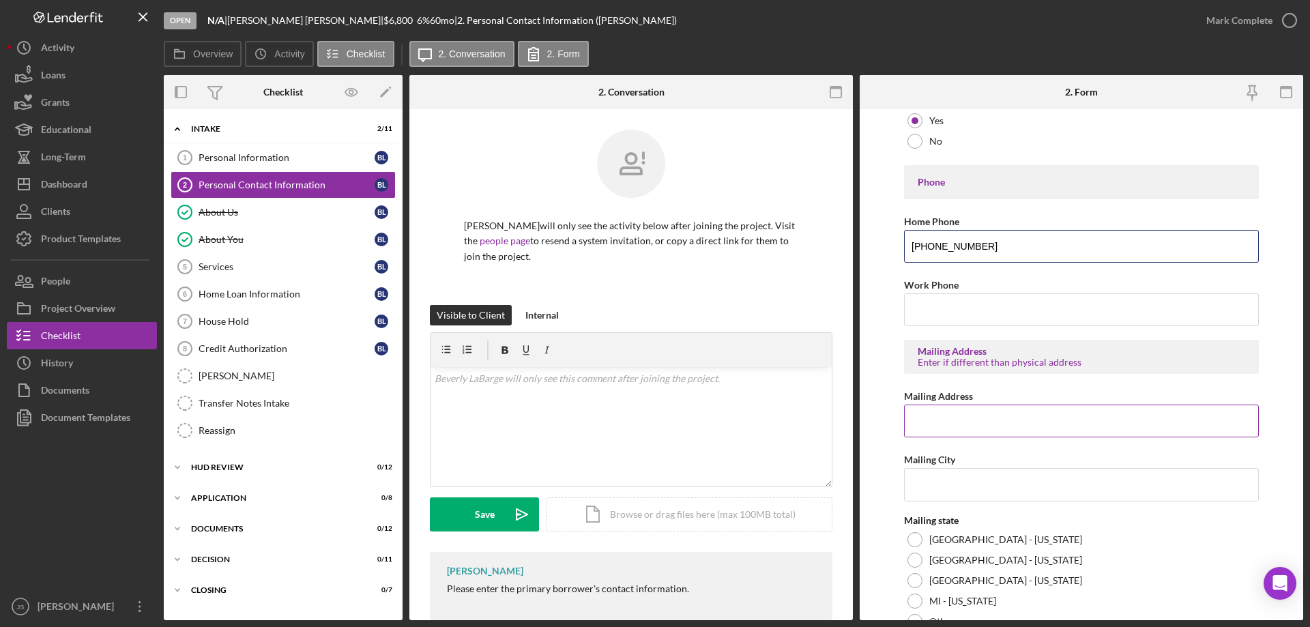
type input "[PHONE_NUMBER]"
click at [942, 429] on input "Mailing Address" at bounding box center [1081, 421] width 355 height 33
type input "[STREET_ADDRESS]"
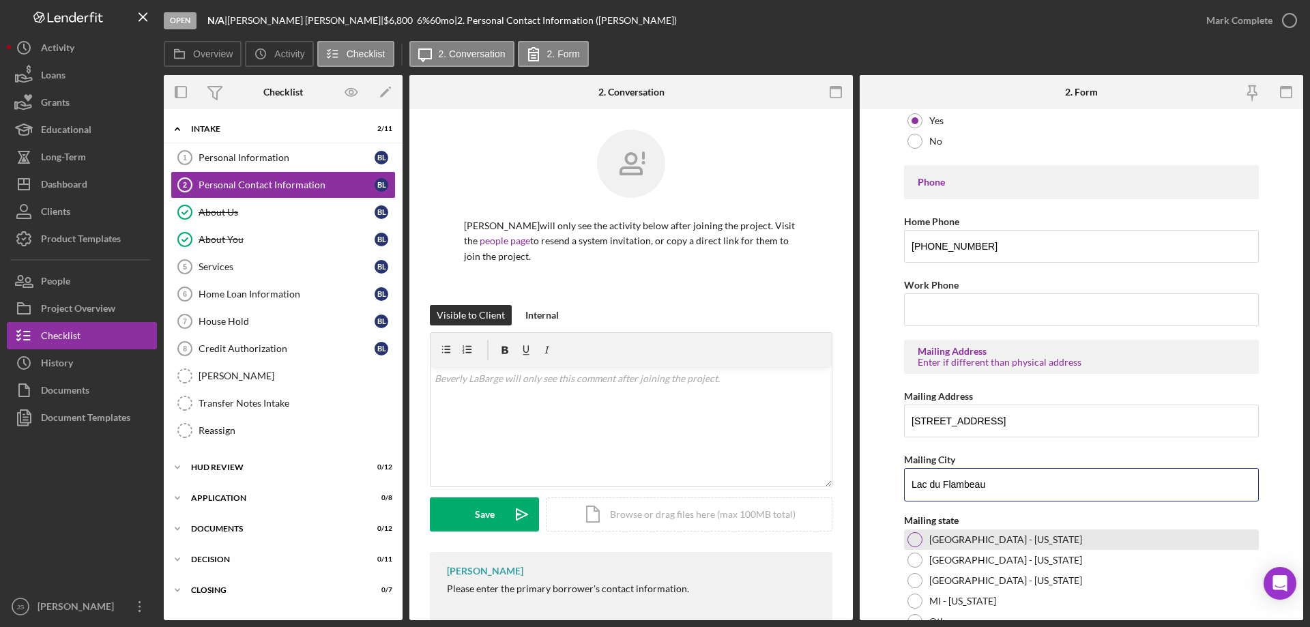
type input "Lac du Flambeau"
click at [912, 538] on div at bounding box center [915, 539] width 15 height 15
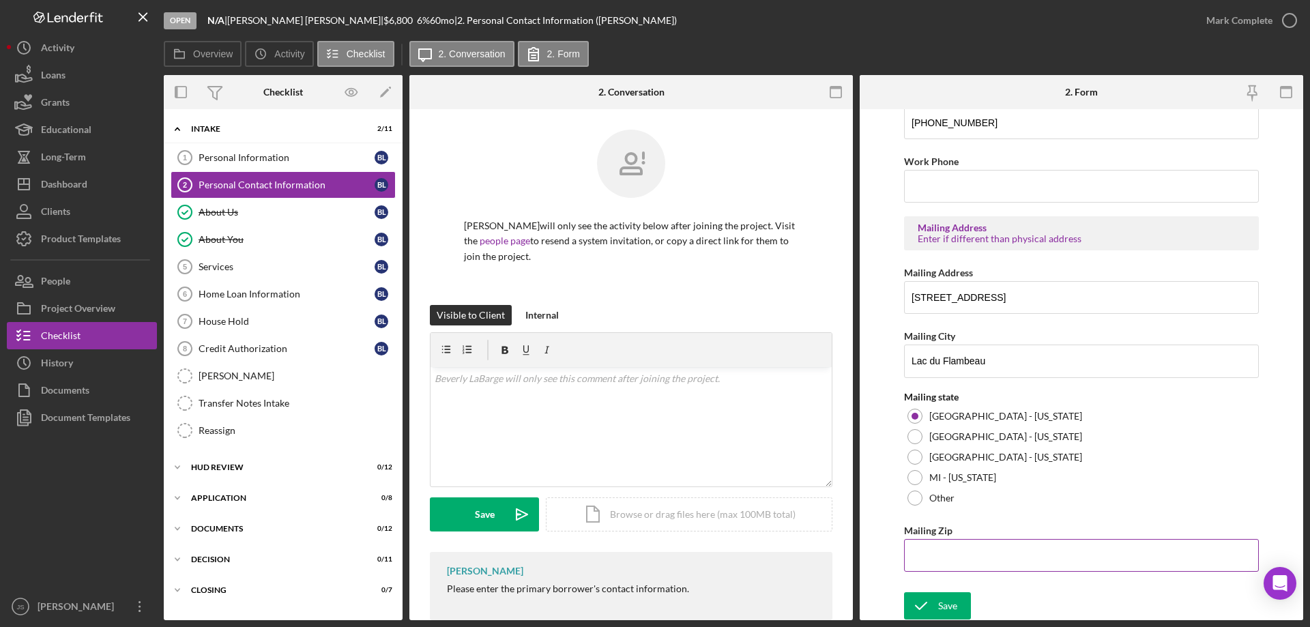
scroll to position [330, 0]
click at [951, 553] on input "Mailing Zip" at bounding box center [1081, 554] width 355 height 33
type input "54,538"
click at [941, 602] on div "Save" at bounding box center [947, 604] width 19 height 27
click at [0, 0] on icon "button" at bounding box center [0, 0] width 0 height 0
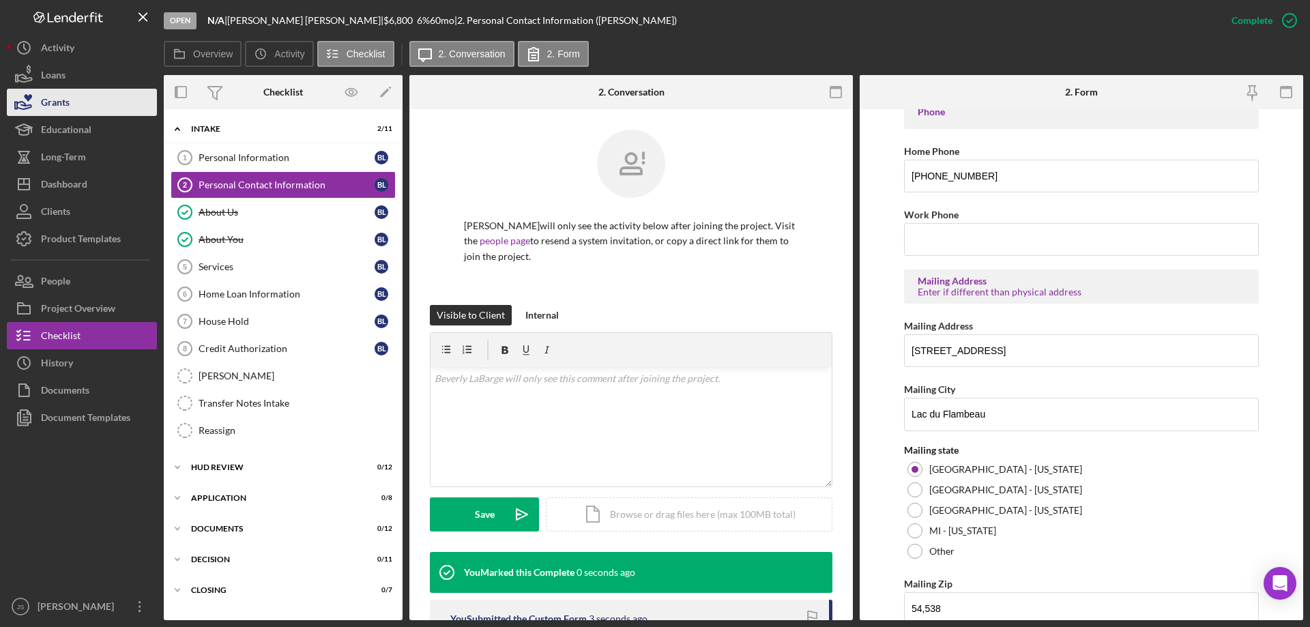
scroll to position [384, 0]
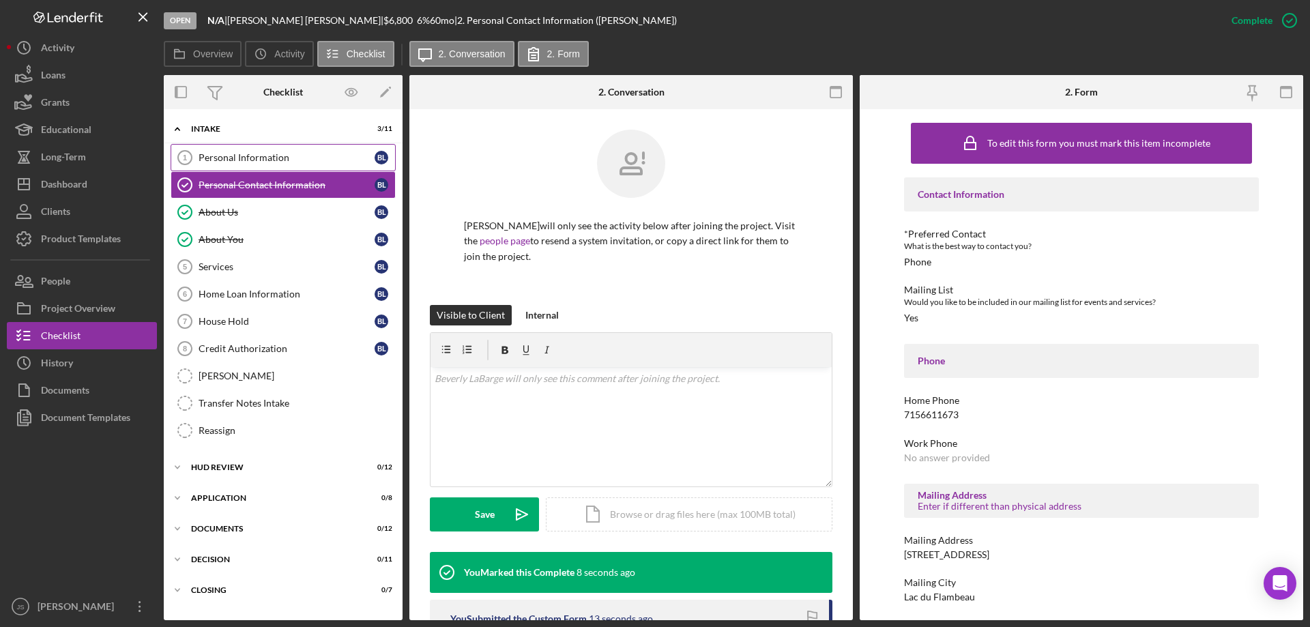
click at [295, 159] on div "Personal Information" at bounding box center [287, 157] width 176 height 11
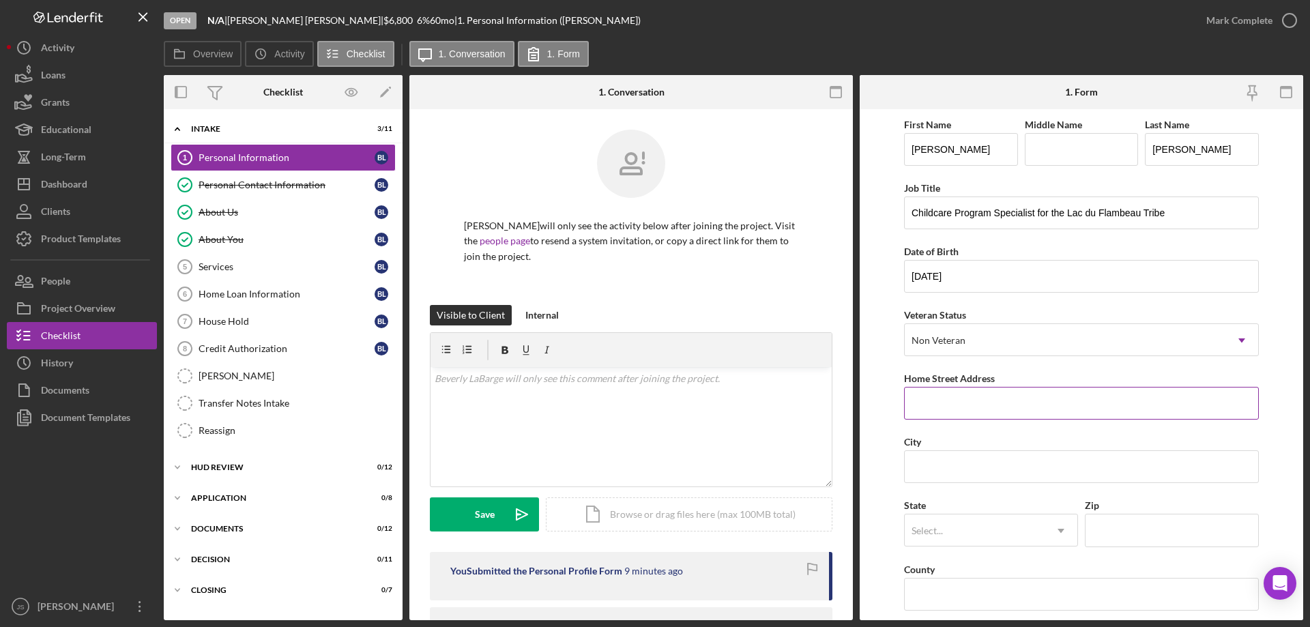
click at [944, 400] on input "Home Street Address" at bounding box center [1081, 403] width 355 height 33
type input "[STREET_ADDRESS]"
click at [957, 469] on input "City" at bounding box center [1081, 466] width 355 height 33
type input "Lac du Flambeau"
click at [945, 530] on div "Select..." at bounding box center [975, 530] width 140 height 31
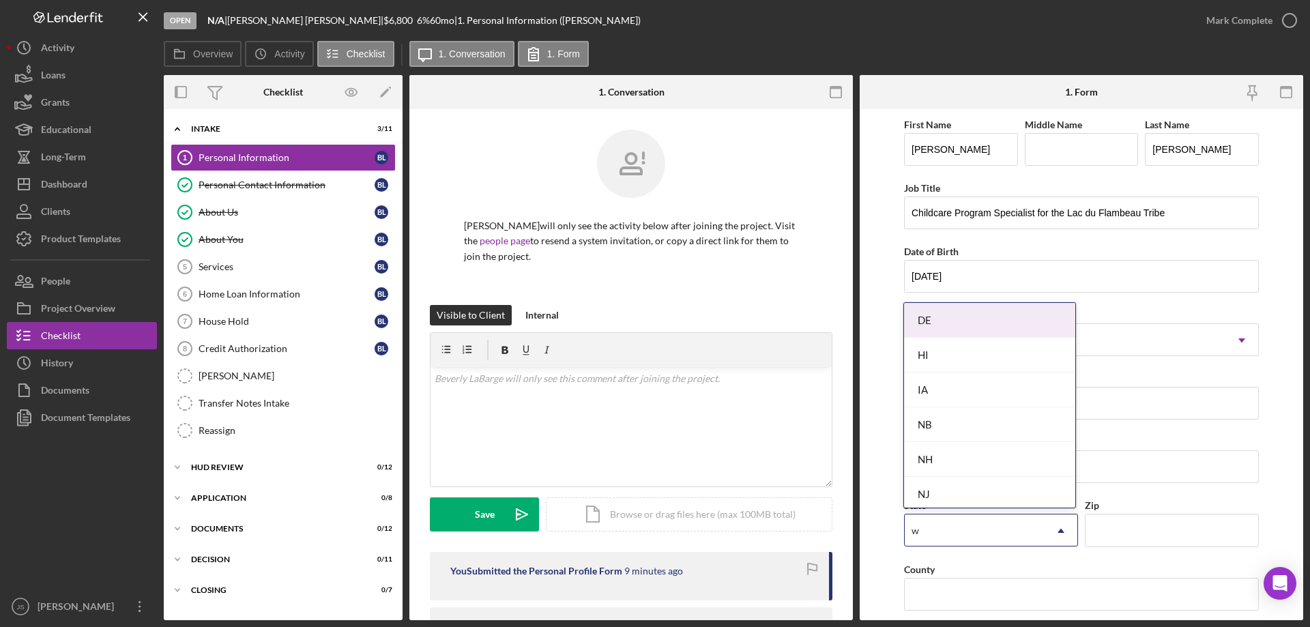
type input "wi"
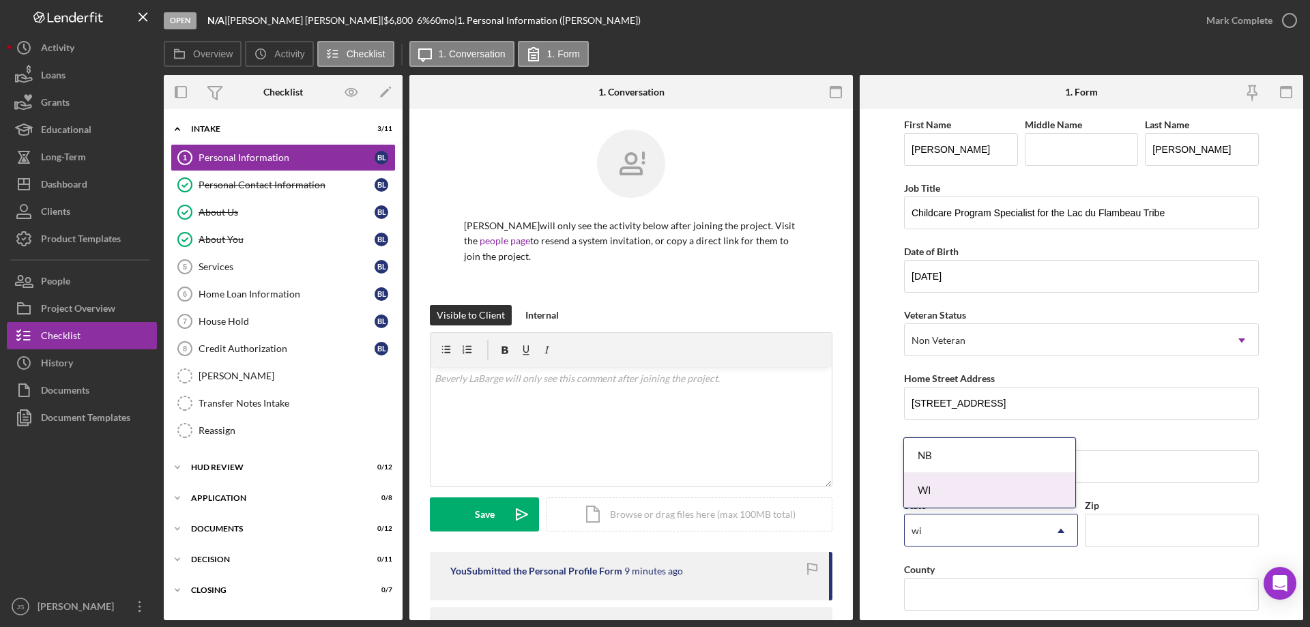
click at [975, 491] on div "WI" at bounding box center [989, 490] width 171 height 35
click at [1146, 542] on input "Zip" at bounding box center [1172, 530] width 174 height 33
type input "54538"
click at [953, 596] on input "County" at bounding box center [1081, 594] width 355 height 33
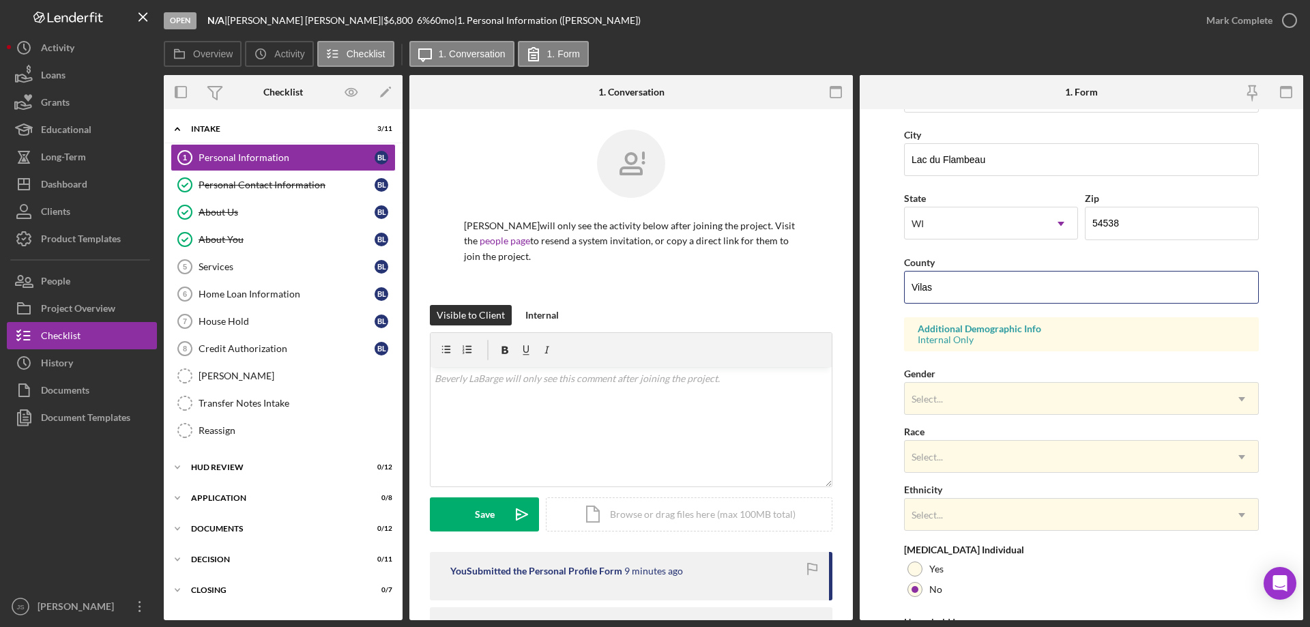
scroll to position [400, 0]
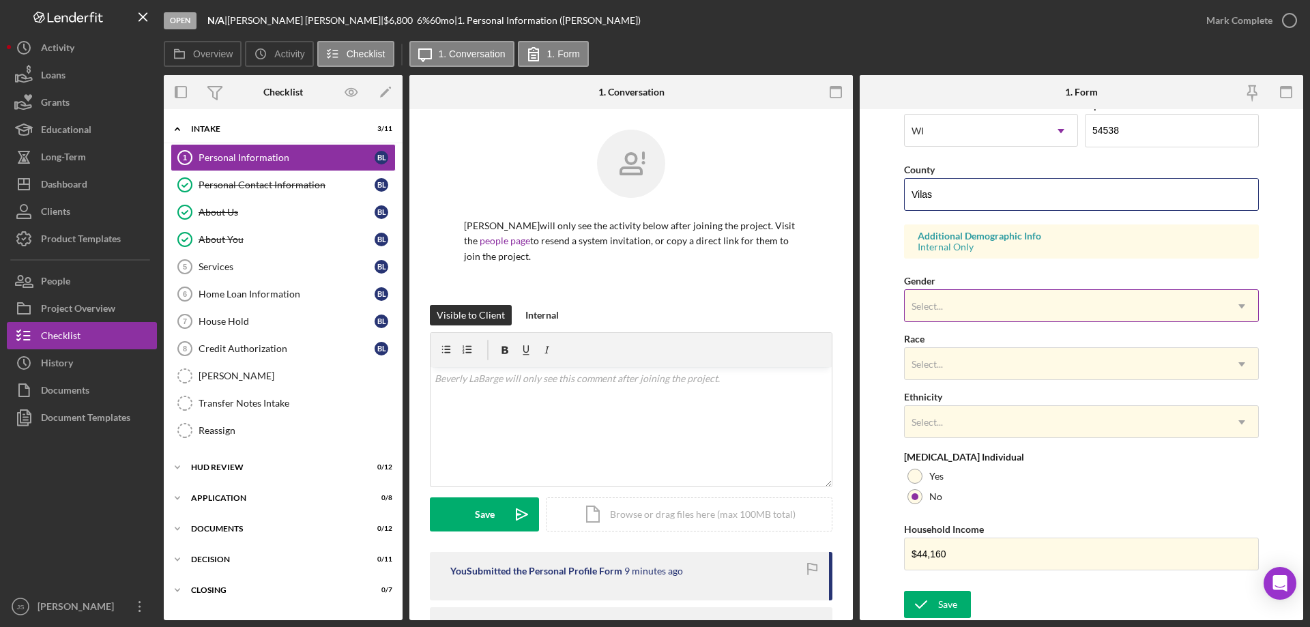
type input "Vilas"
click at [1008, 304] on div "Select..." at bounding box center [1065, 306] width 321 height 31
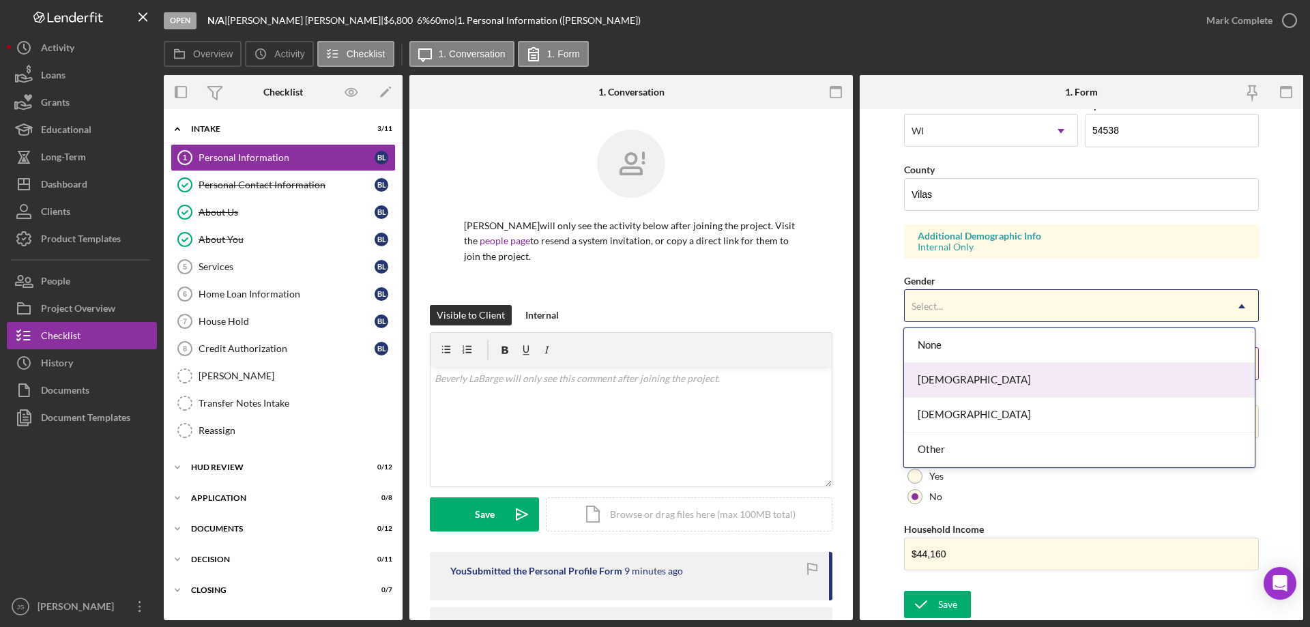
drag, startPoint x: 958, startPoint y: 377, endPoint x: 963, endPoint y: 368, distance: 10.1
click at [958, 378] on div "[DEMOGRAPHIC_DATA]" at bounding box center [1079, 380] width 350 height 35
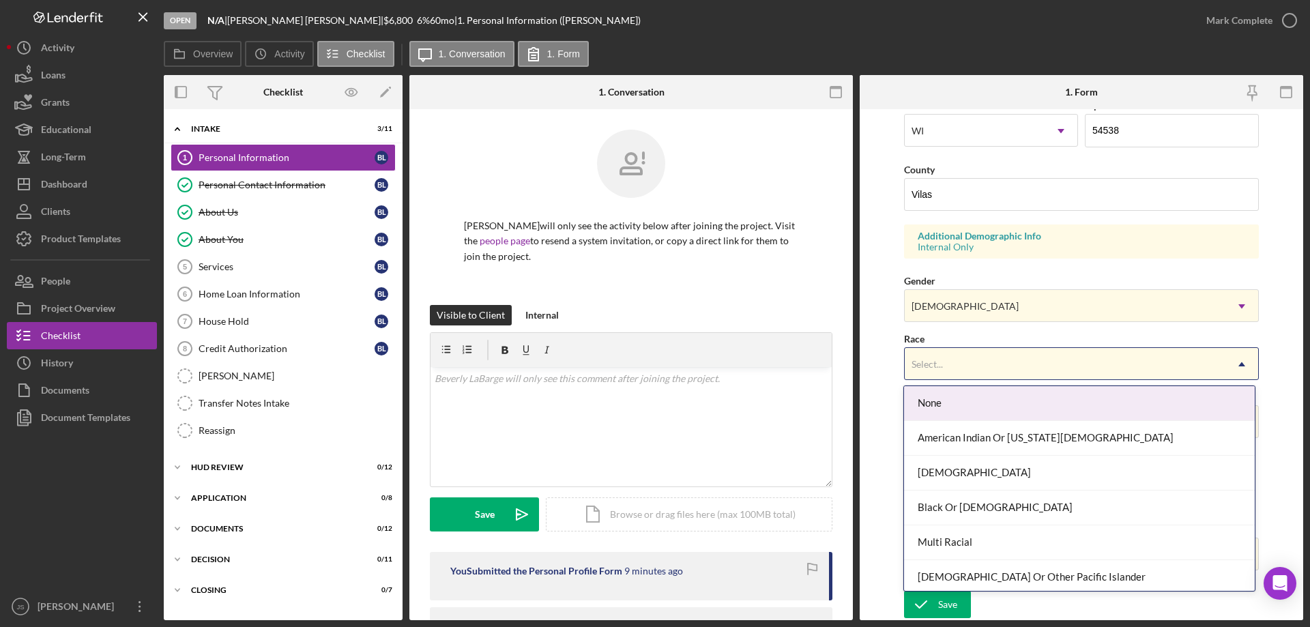
click at [963, 357] on div "Select..." at bounding box center [1065, 364] width 321 height 31
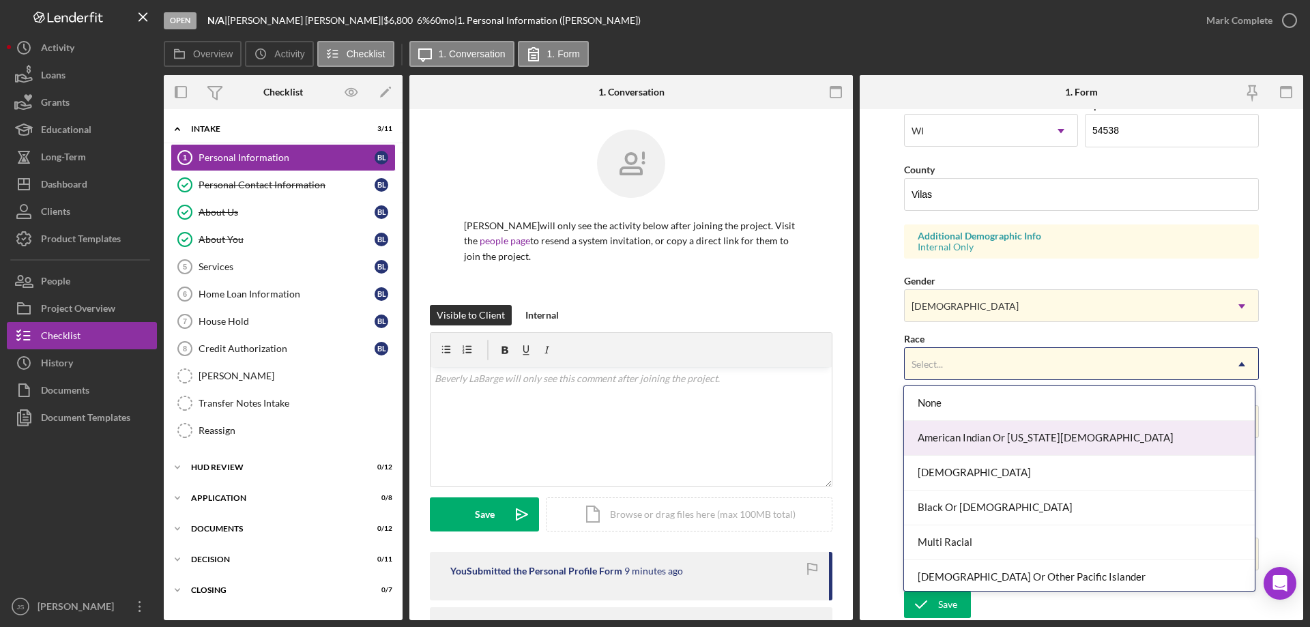
click at [984, 432] on div "American Indian Or [US_STATE][DEMOGRAPHIC_DATA]" at bounding box center [1079, 438] width 350 height 35
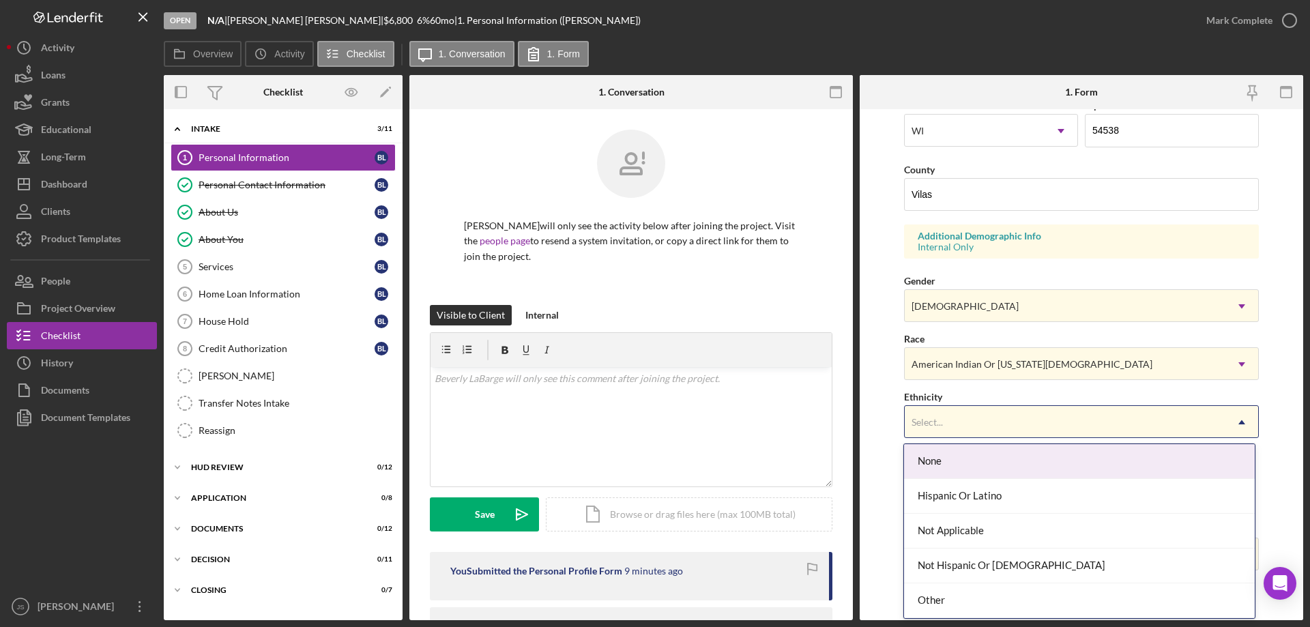
click at [984, 416] on div "Select..." at bounding box center [1065, 422] width 321 height 31
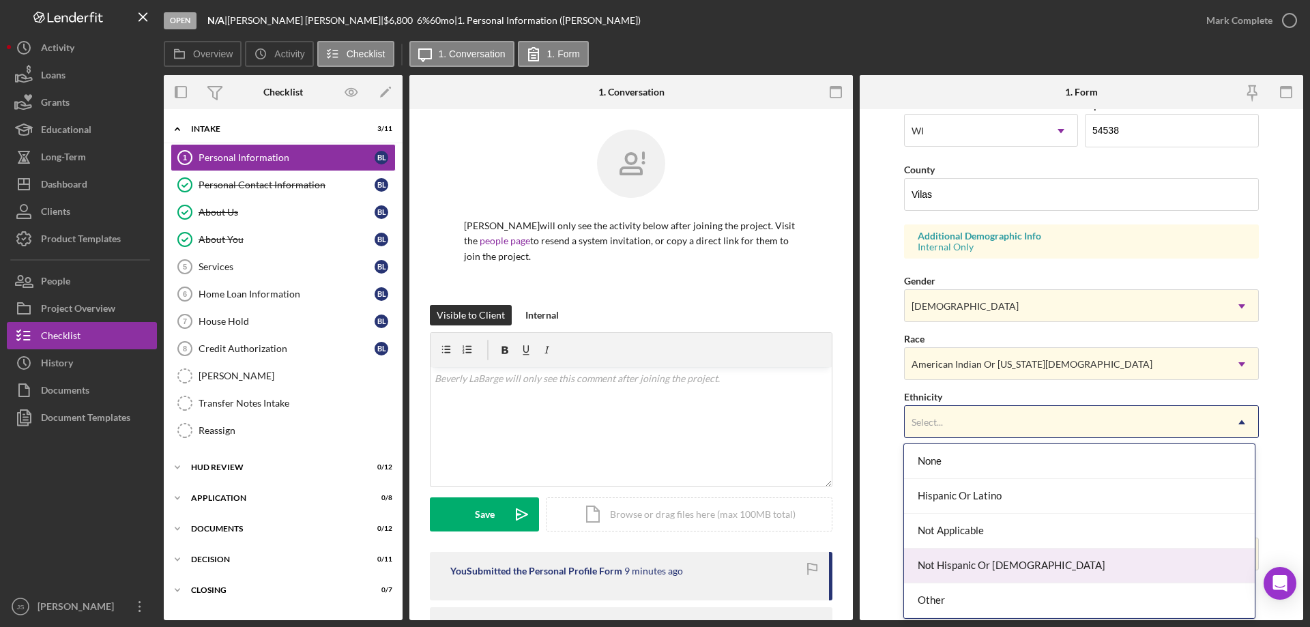
click at [1036, 559] on div "Not Hispanic Or [DEMOGRAPHIC_DATA]" at bounding box center [1079, 566] width 350 height 35
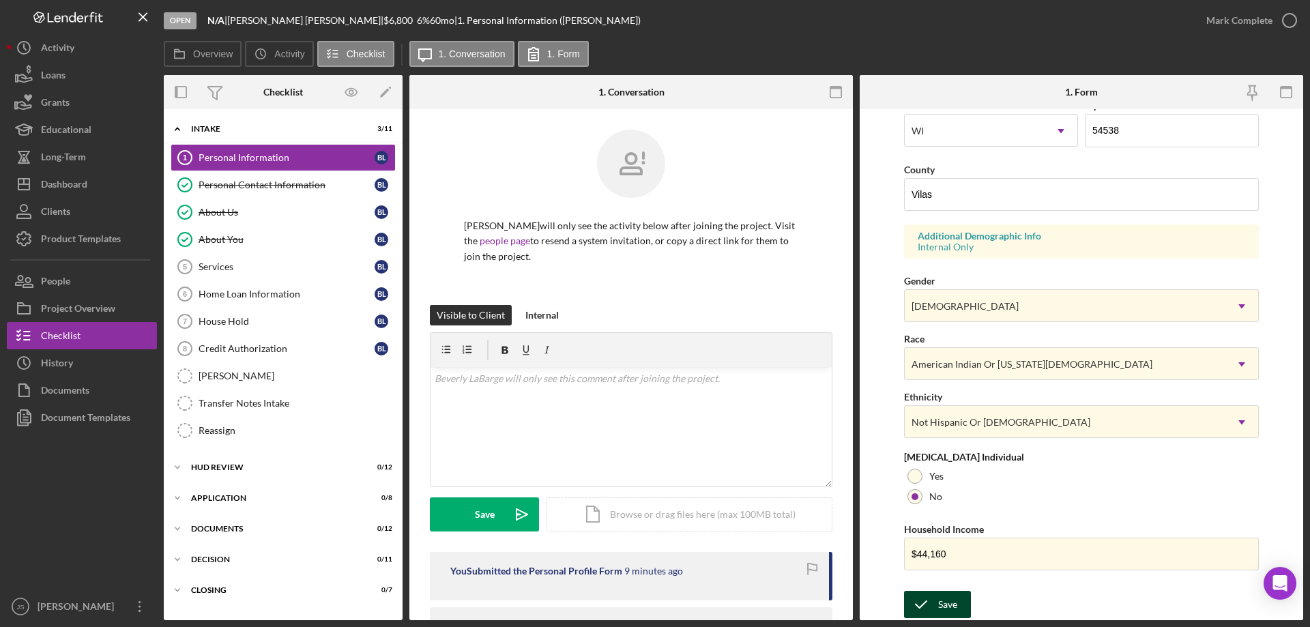
click at [954, 602] on div "Save" at bounding box center [947, 604] width 19 height 27
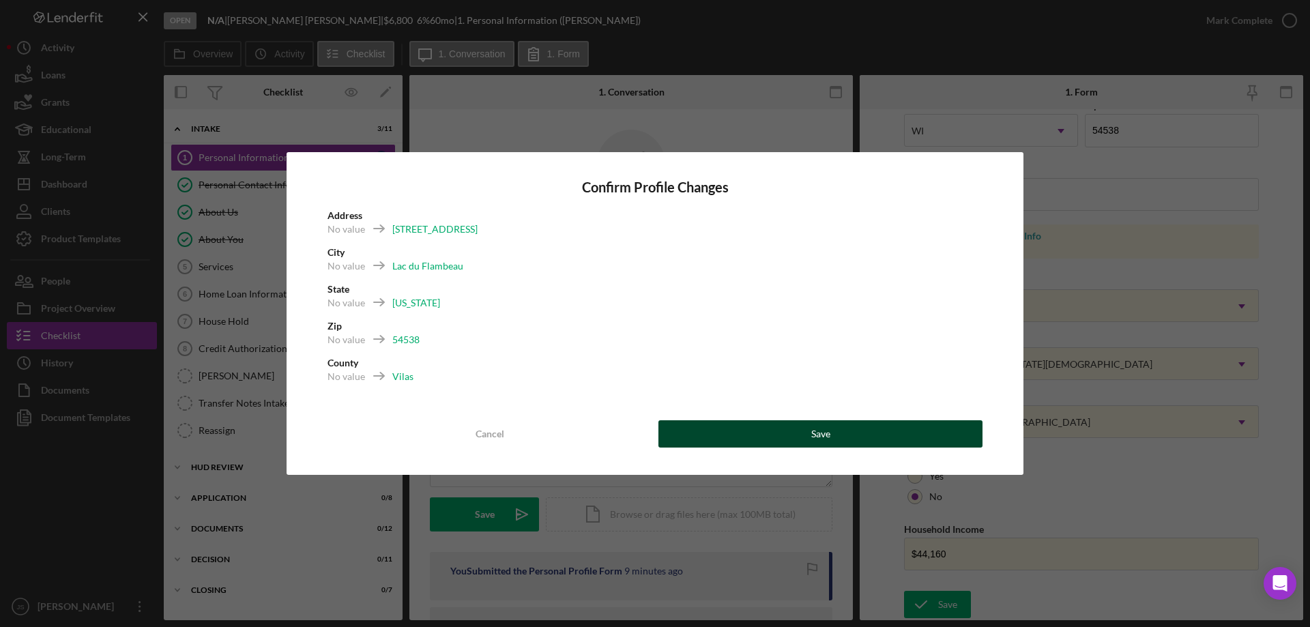
click at [888, 442] on button "Save" at bounding box center [820, 433] width 324 height 27
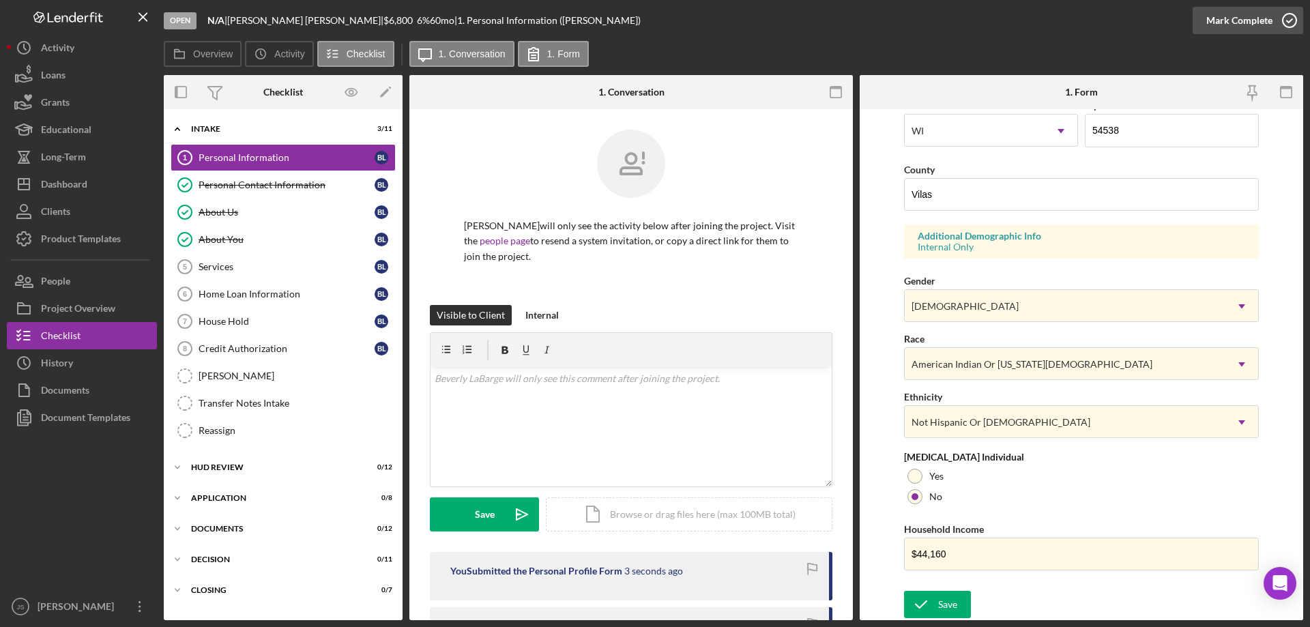
click at [1290, 19] on icon "button" at bounding box center [1290, 20] width 34 height 34
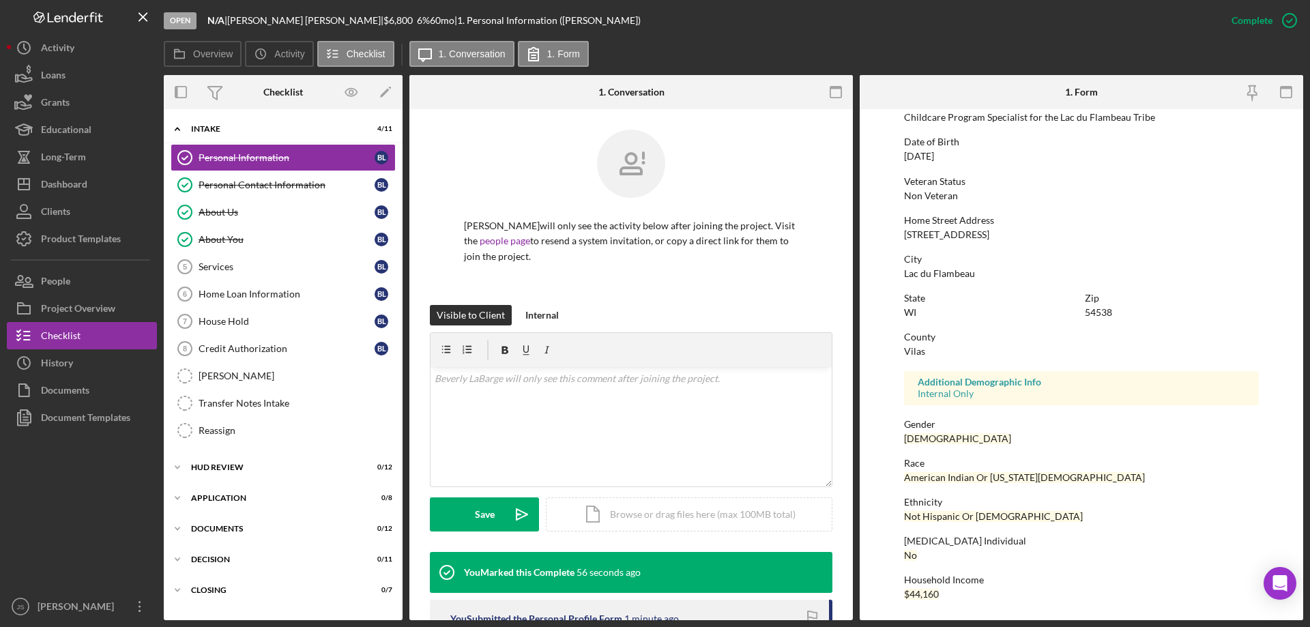
scroll to position [0, 0]
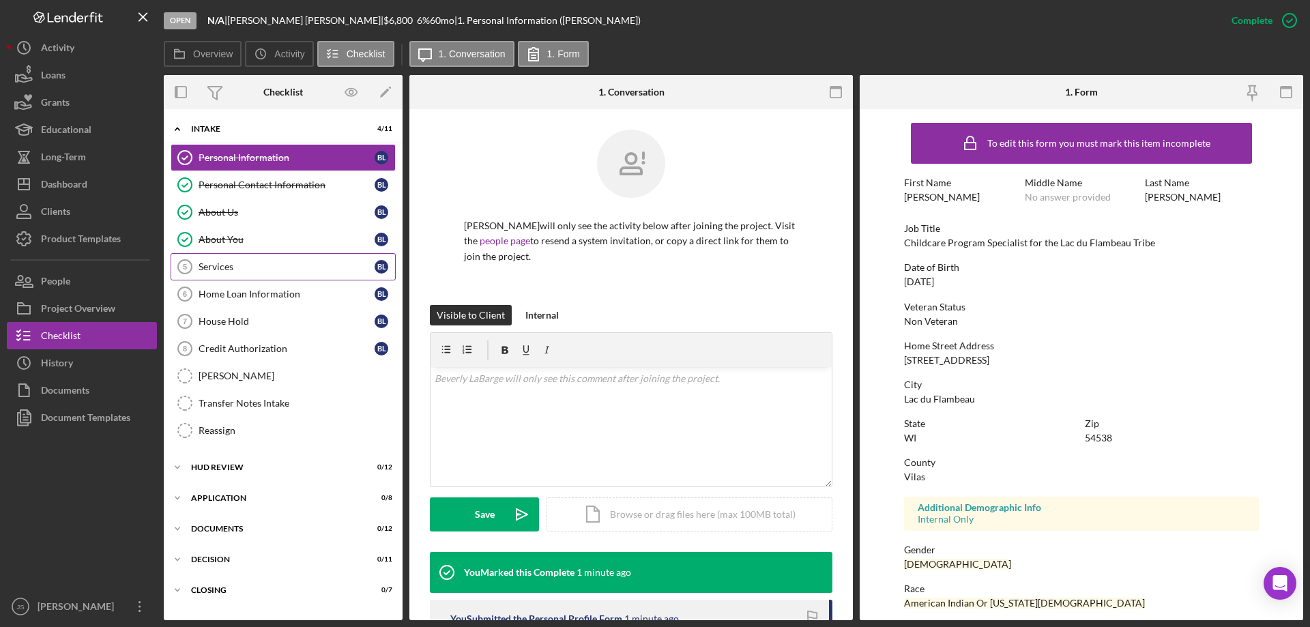
click at [255, 268] on div "Services" at bounding box center [287, 266] width 176 height 11
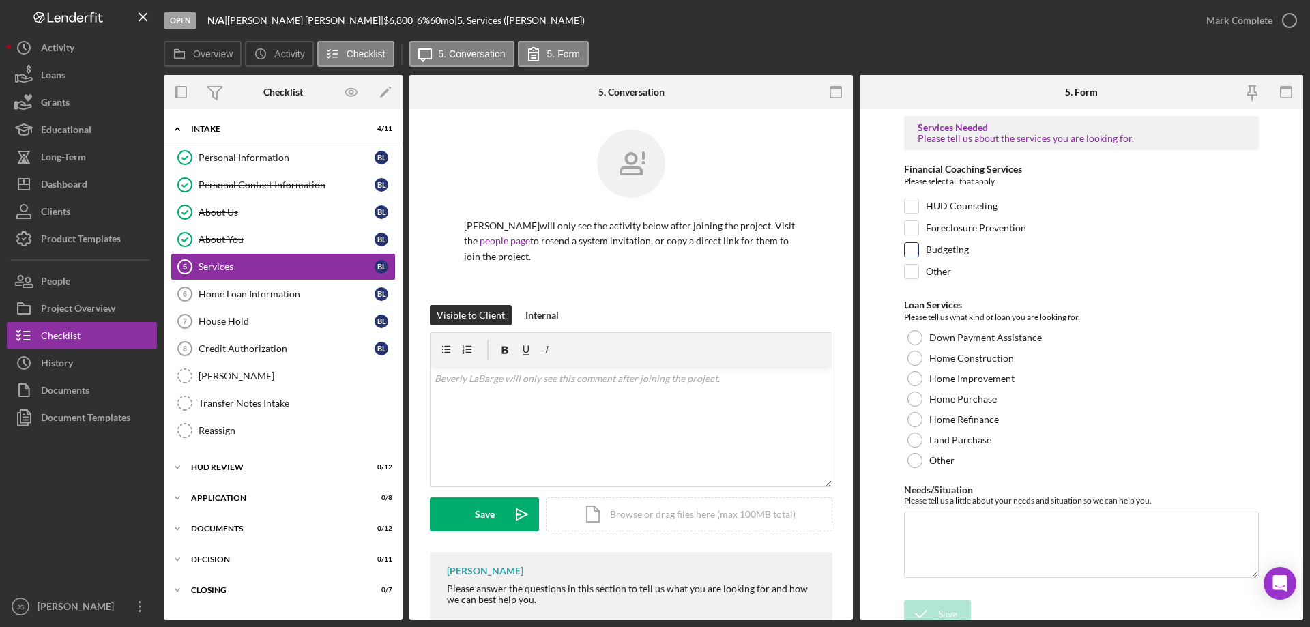
click at [914, 250] on input "Budgeting" at bounding box center [912, 250] width 14 height 14
checkbox input "true"
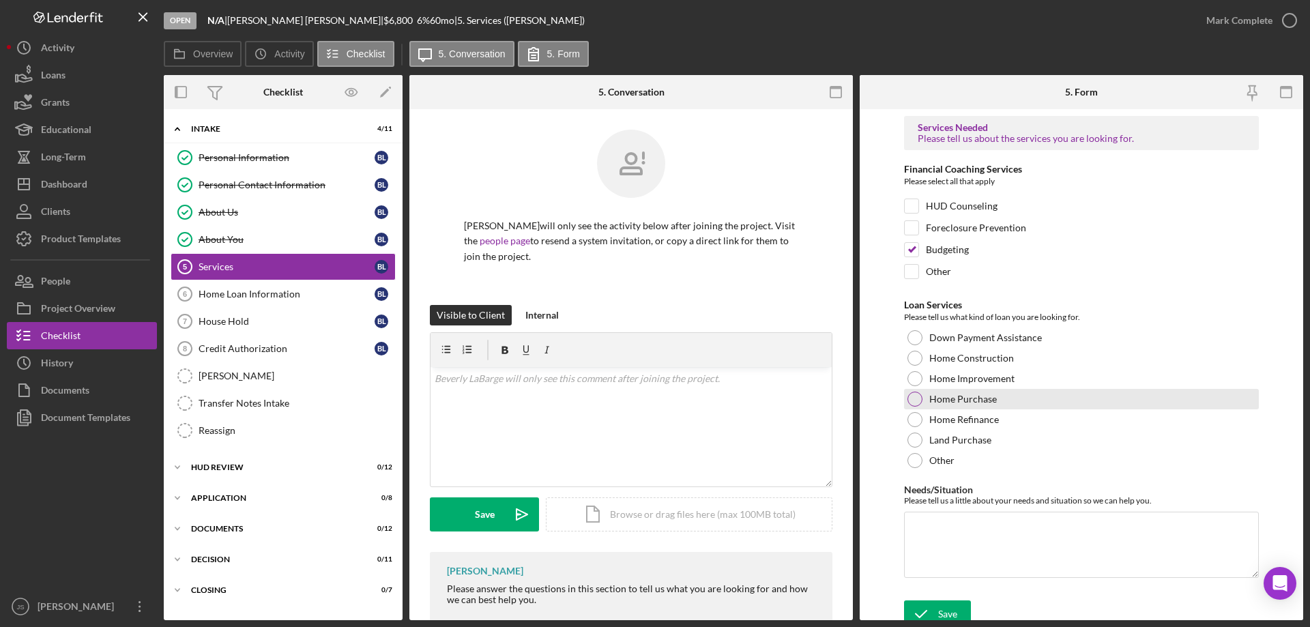
click at [910, 398] on div at bounding box center [915, 399] width 15 height 15
click at [936, 545] on textarea "Needs/Situation" at bounding box center [1081, 545] width 355 height 66
paste textarea "Need to pay off rent to have home conveyed. Rent accumulated while I was unempl…"
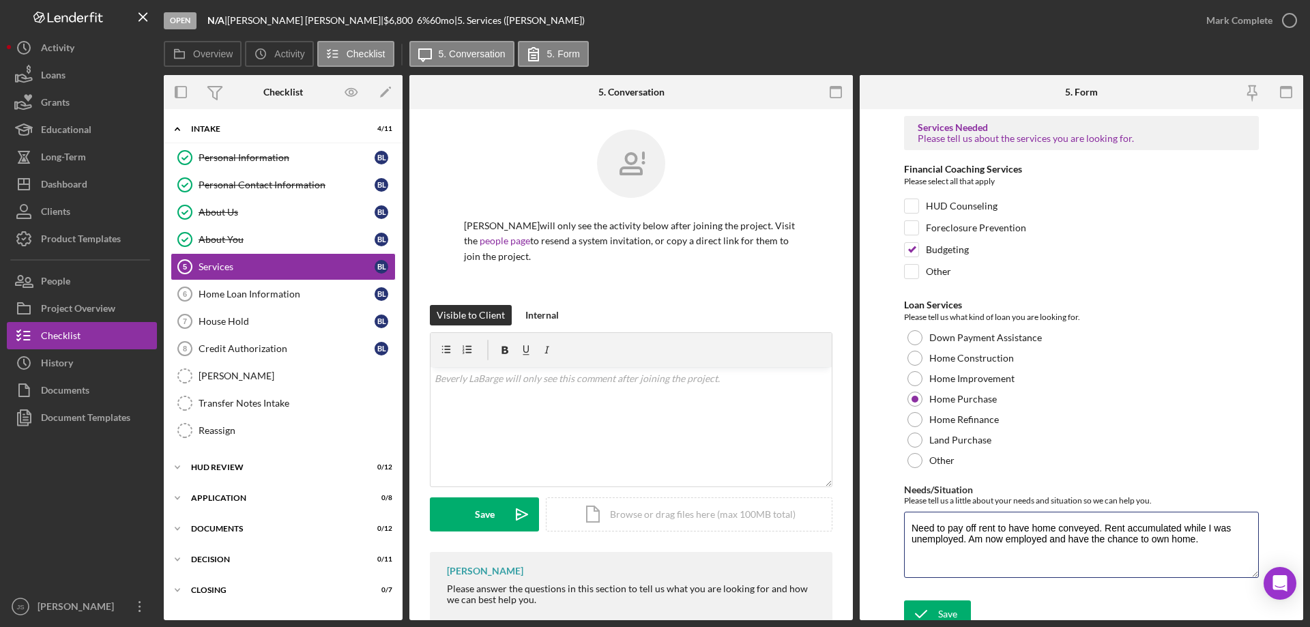
type textarea "Need to pay off rent to have home conveyed. Rent accumulated while I was unempl…"
click at [943, 612] on div "Save" at bounding box center [947, 613] width 19 height 27
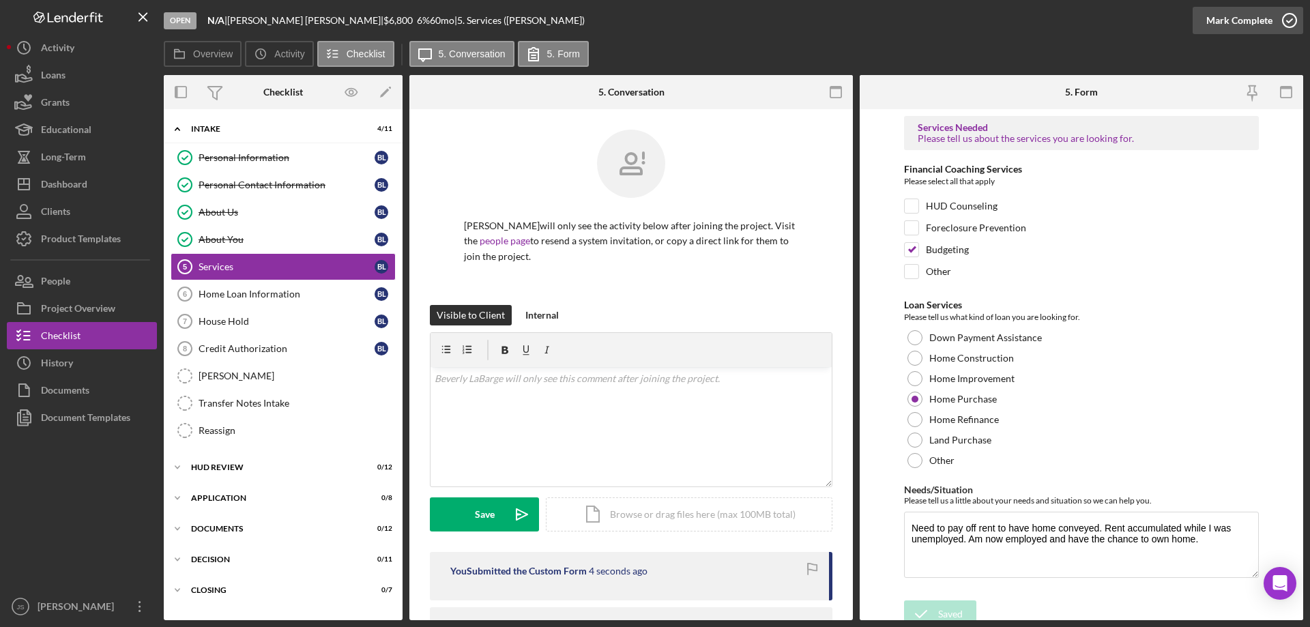
click at [1294, 18] on icon "button" at bounding box center [1290, 20] width 34 height 34
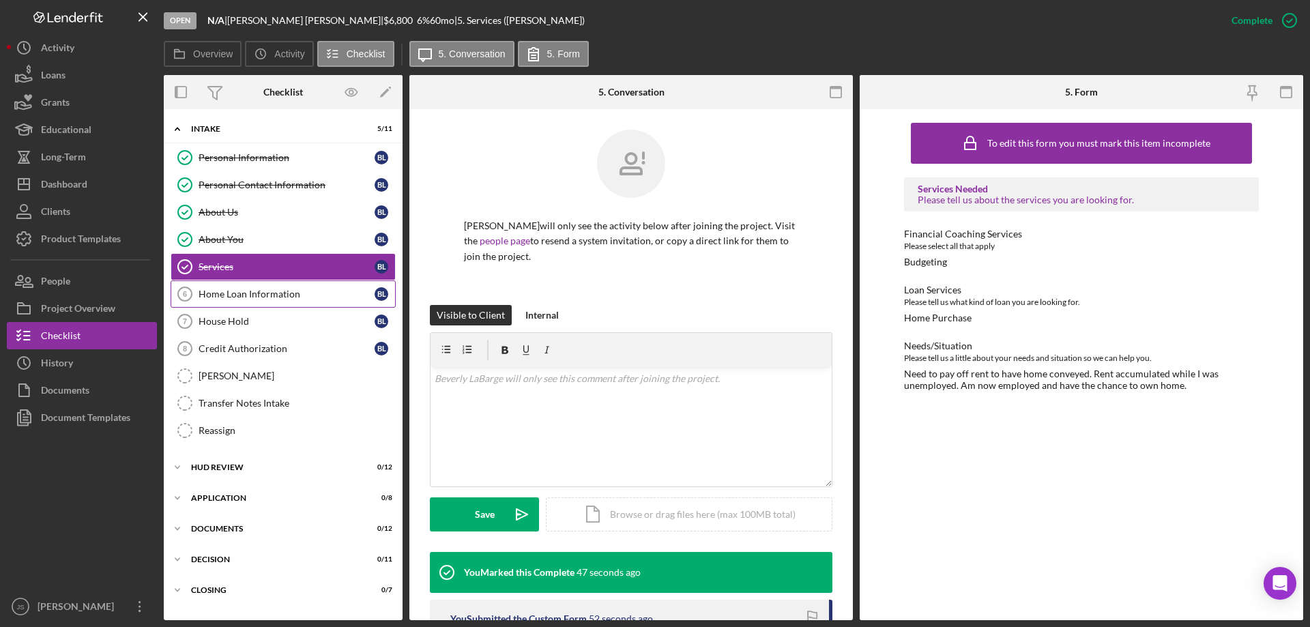
click at [299, 287] on link "Home Loan Information 6 Home Loan Information [PERSON_NAME]" at bounding box center [283, 293] width 225 height 27
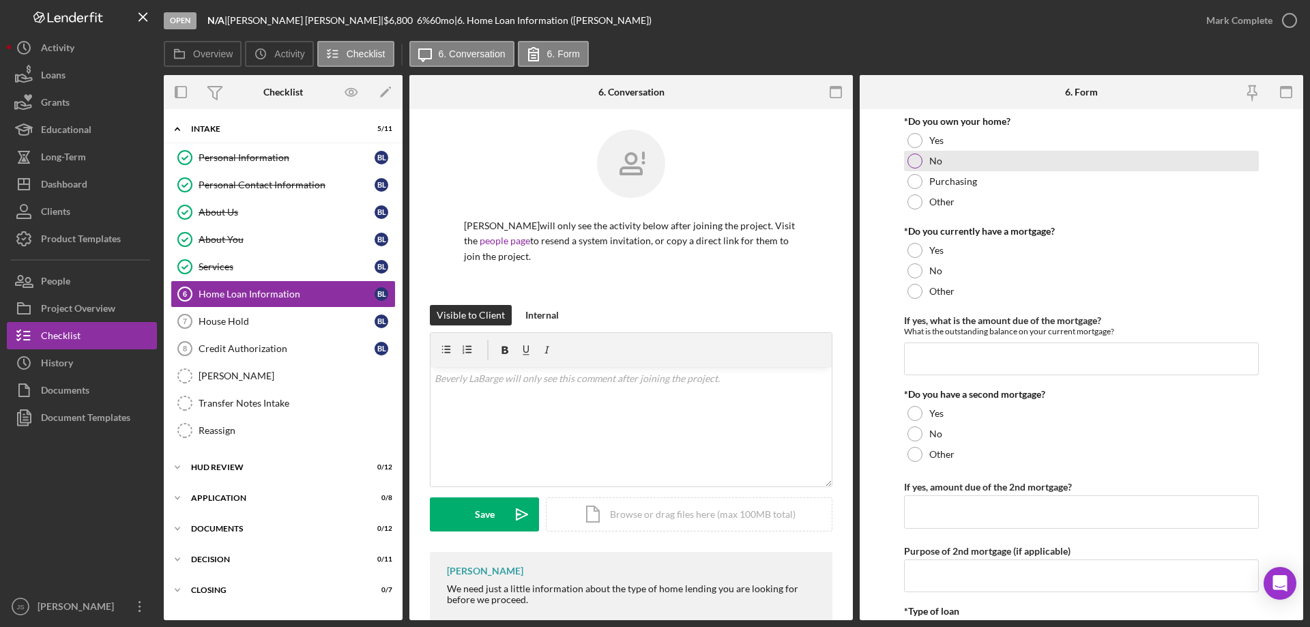
click at [911, 160] on div at bounding box center [915, 161] width 15 height 15
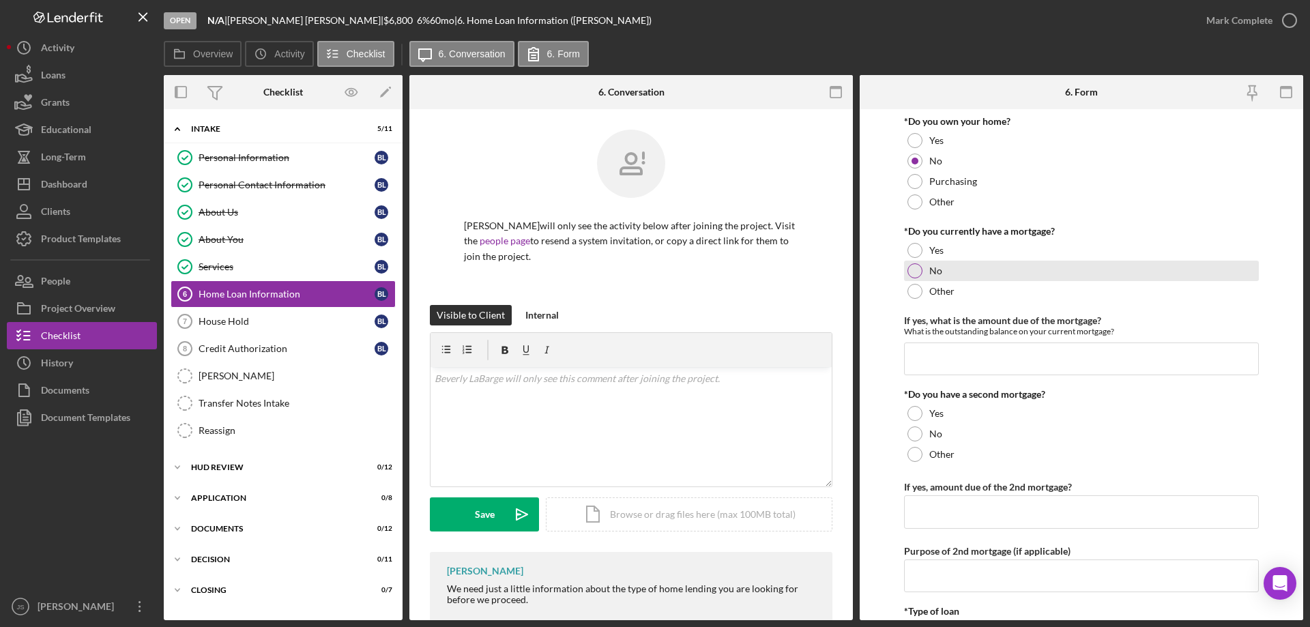
click at [912, 269] on div at bounding box center [915, 270] width 15 height 15
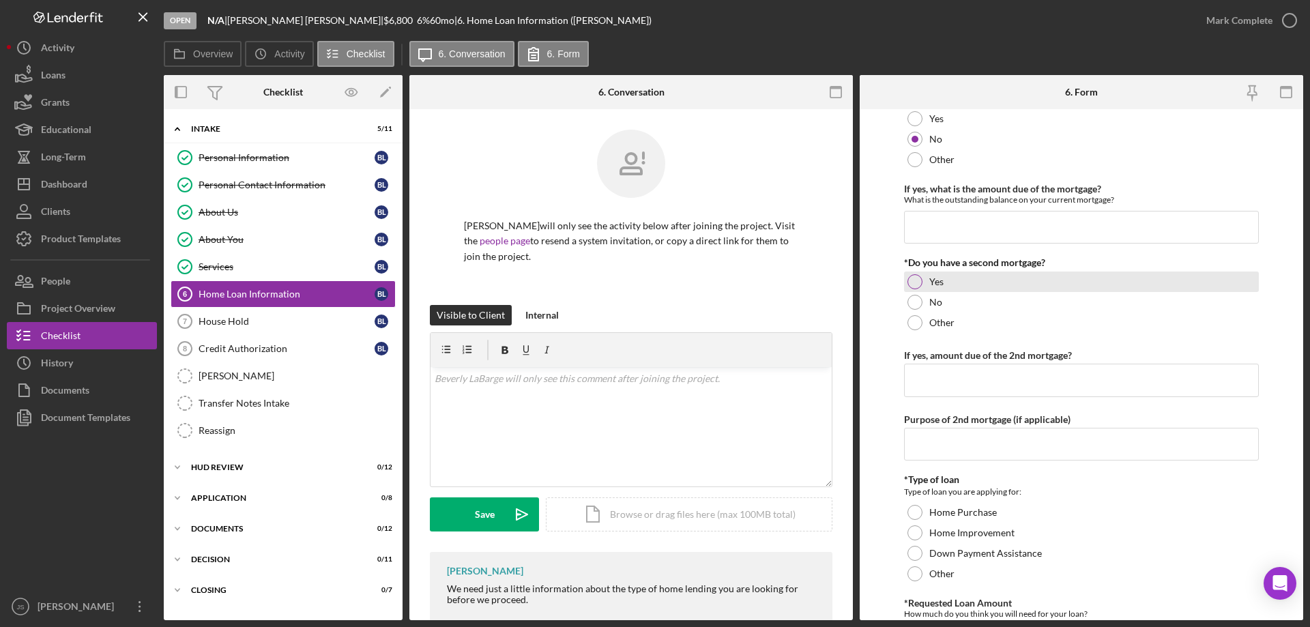
scroll to position [136, 0]
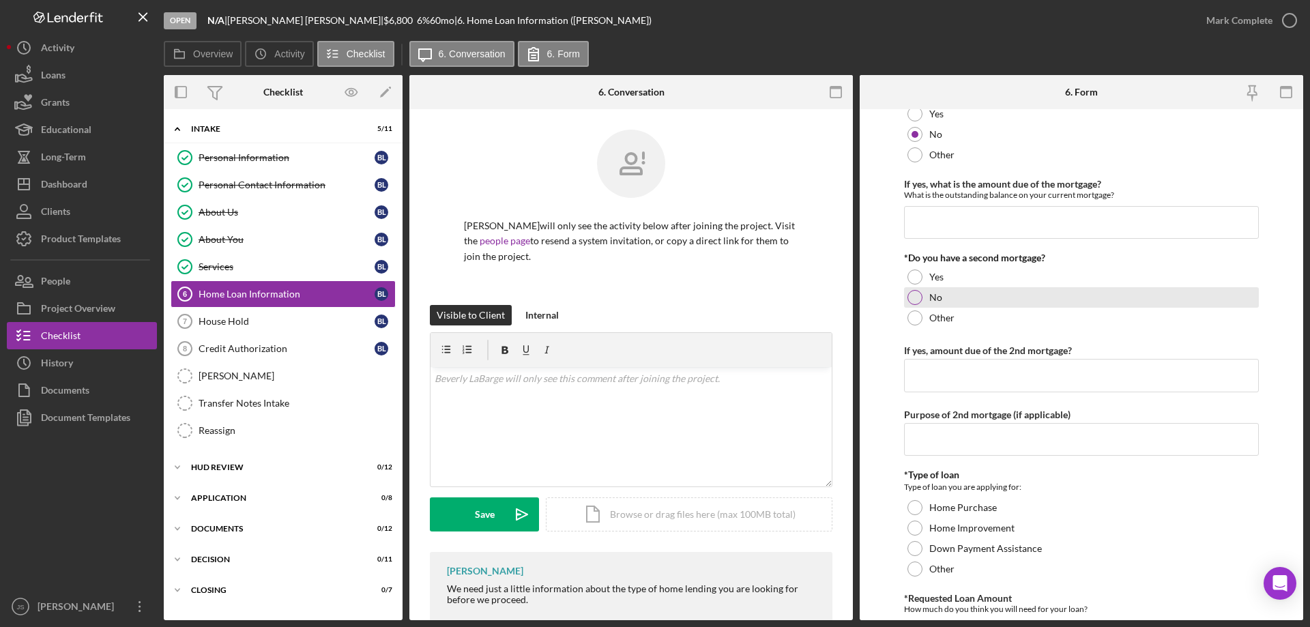
drag, startPoint x: 915, startPoint y: 295, endPoint x: 925, endPoint y: 301, distance: 11.0
click at [915, 296] on div at bounding box center [915, 297] width 15 height 15
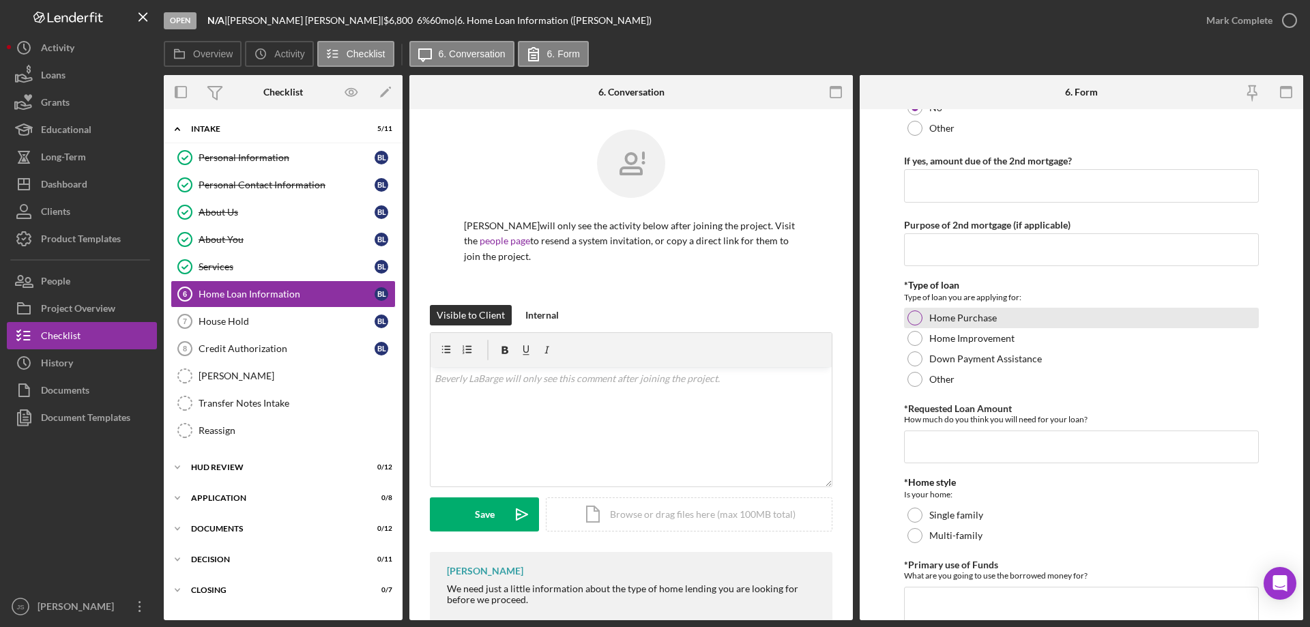
scroll to position [409, 0]
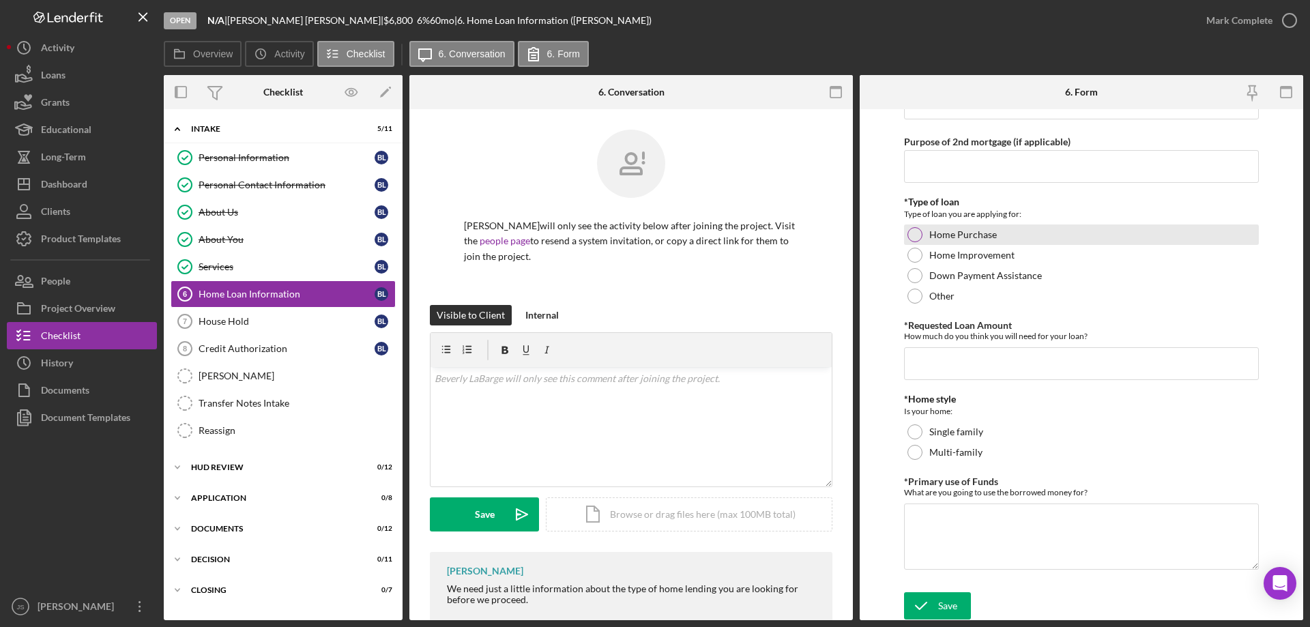
click at [910, 232] on div at bounding box center [915, 234] width 15 height 15
click at [923, 362] on input "*Requested Loan Amount" at bounding box center [1081, 363] width 355 height 33
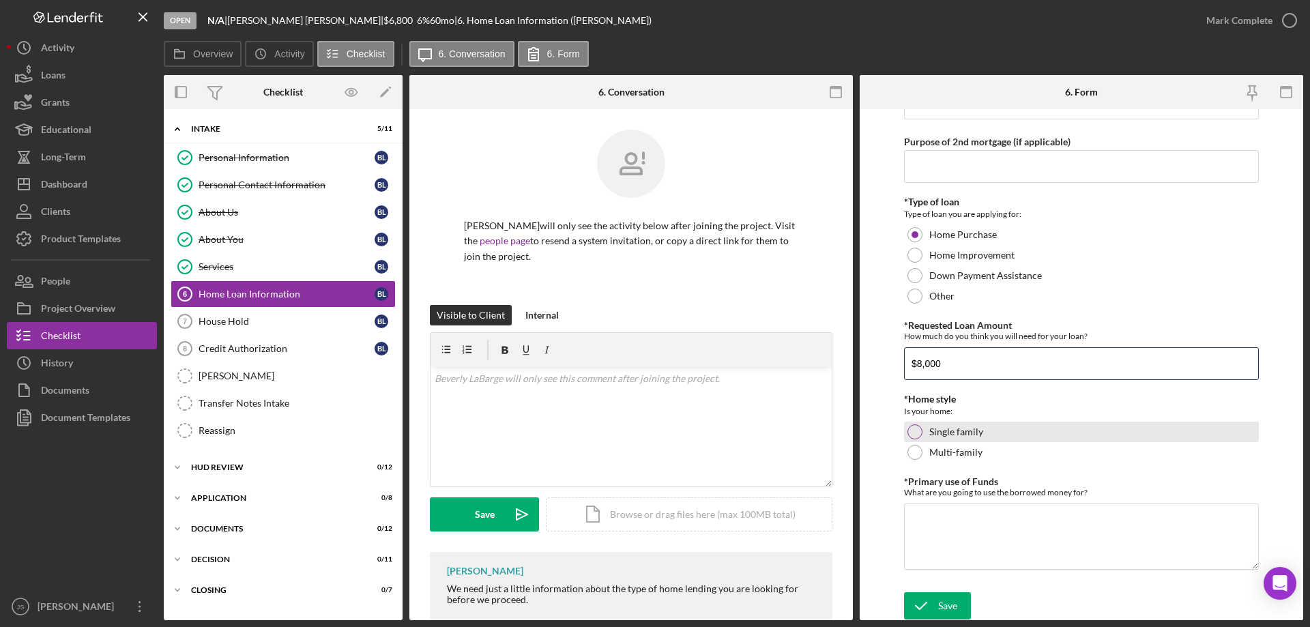
type input "$8,000"
click at [914, 431] on div at bounding box center [915, 431] width 15 height 15
click at [947, 534] on textarea "*Primary use of Funds" at bounding box center [1081, 537] width 355 height 66
paste textarea "Need to pay off rent to have home conveyed. Rent accumulated while I was unempl…"
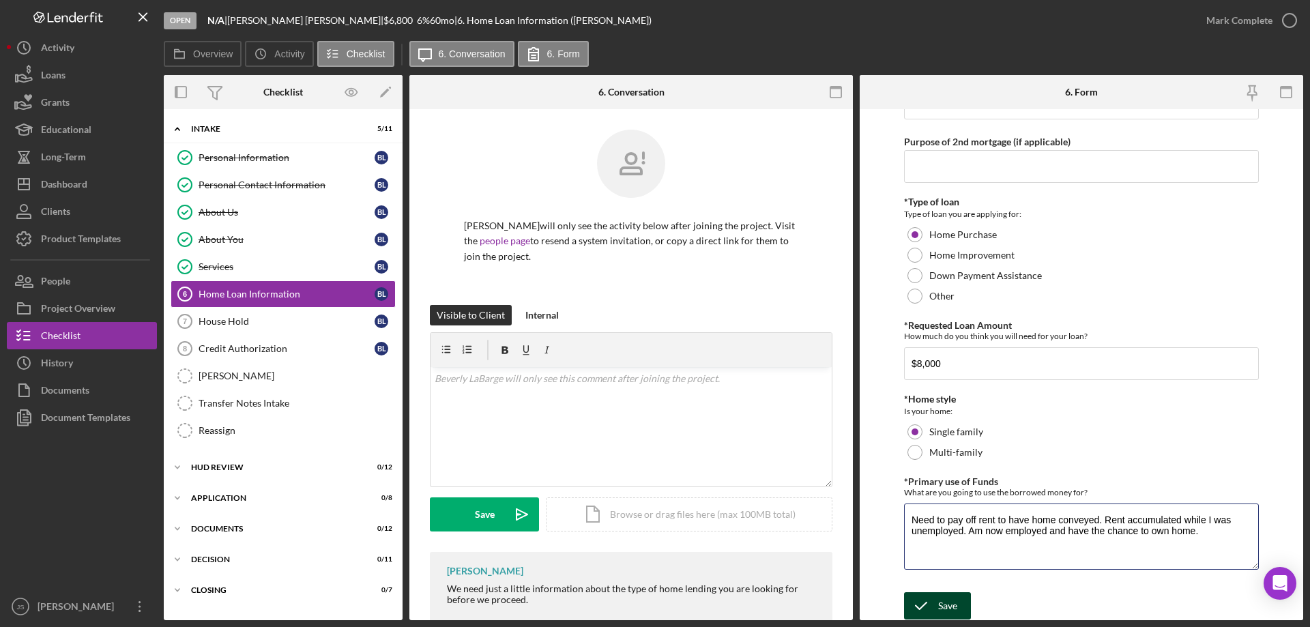
type textarea "Need to pay off rent to have home conveyed. Rent accumulated while I was unempl…"
click at [942, 607] on div "Save" at bounding box center [947, 605] width 19 height 27
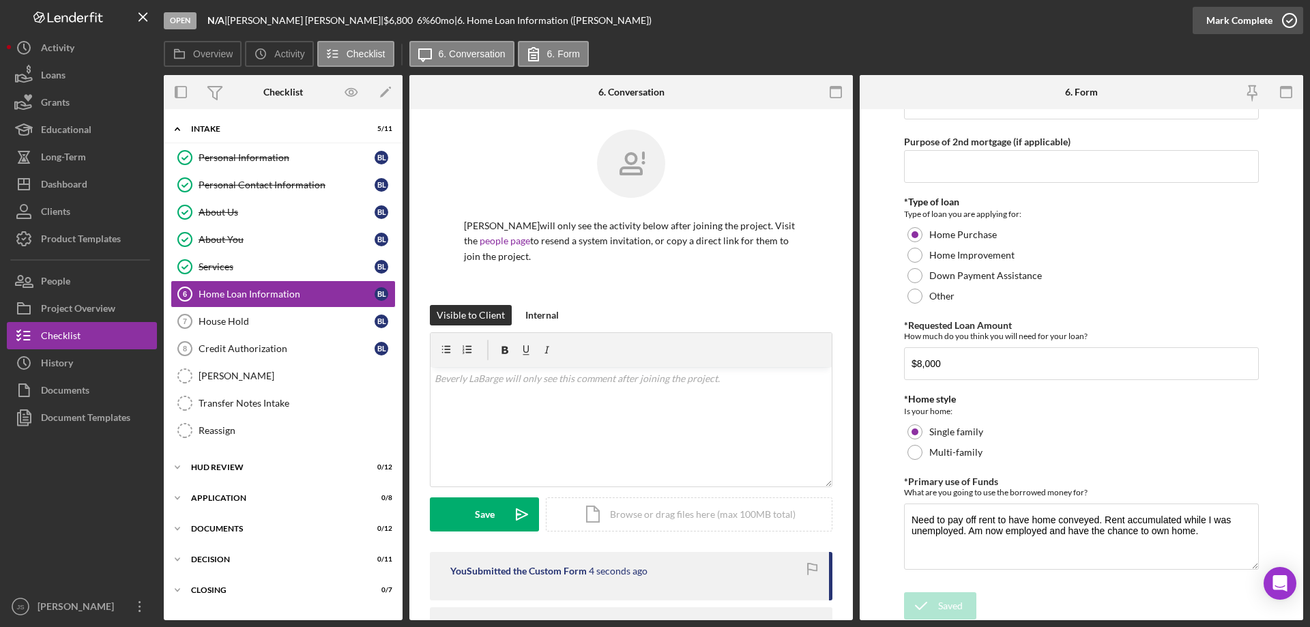
click at [1292, 21] on icon "button" at bounding box center [1290, 20] width 34 height 34
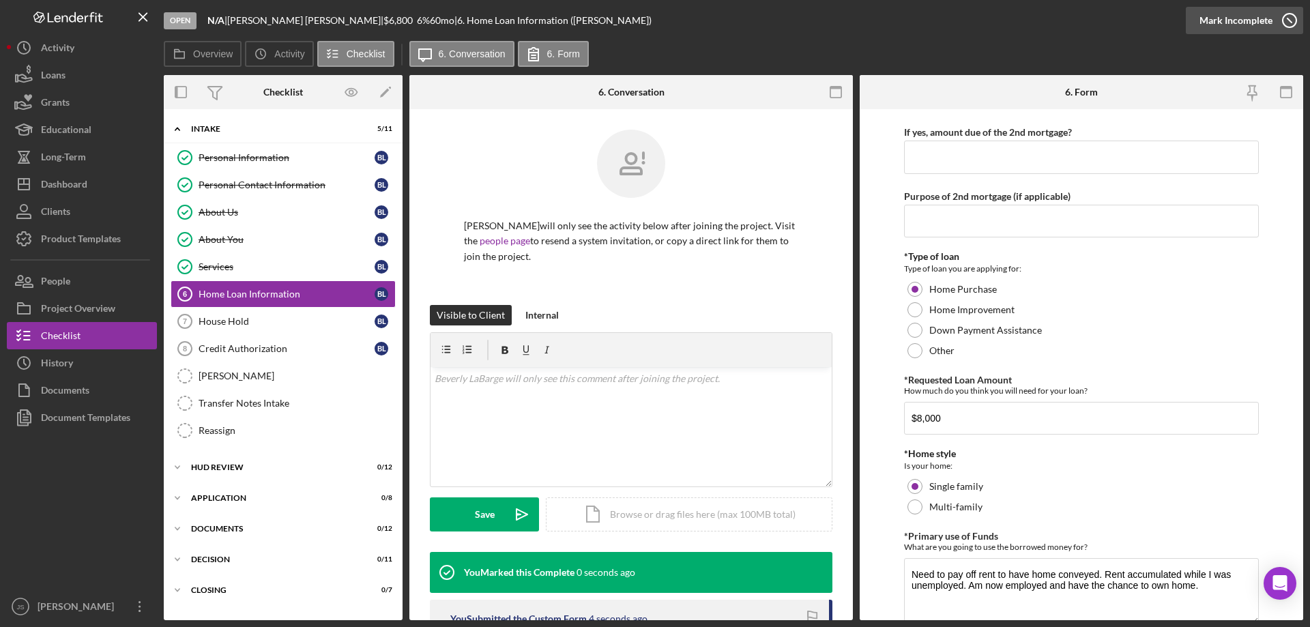
scroll to position [464, 0]
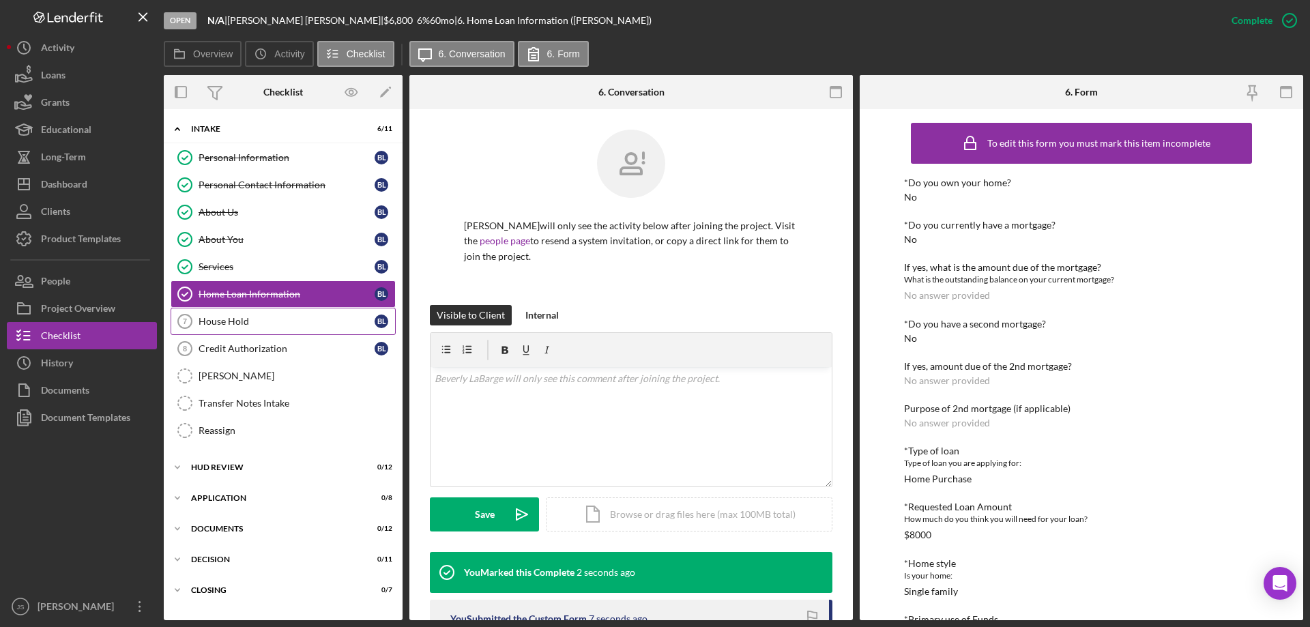
click at [265, 319] on div "House Hold" at bounding box center [287, 321] width 176 height 11
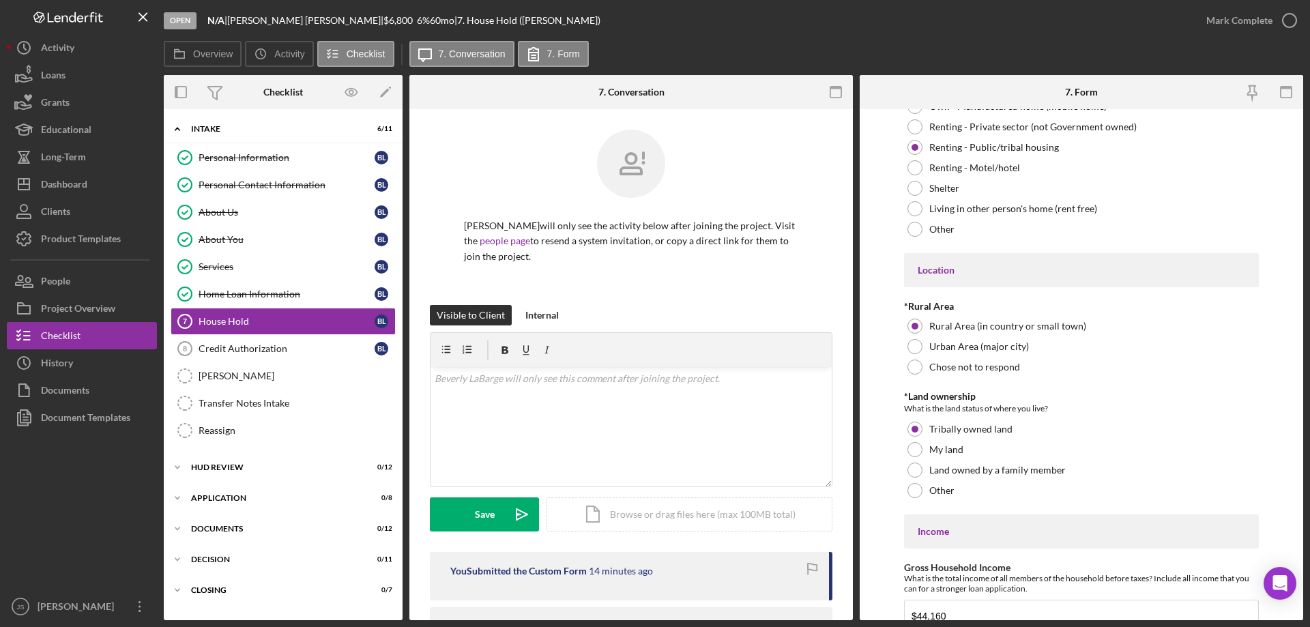
scroll to position [360, 0]
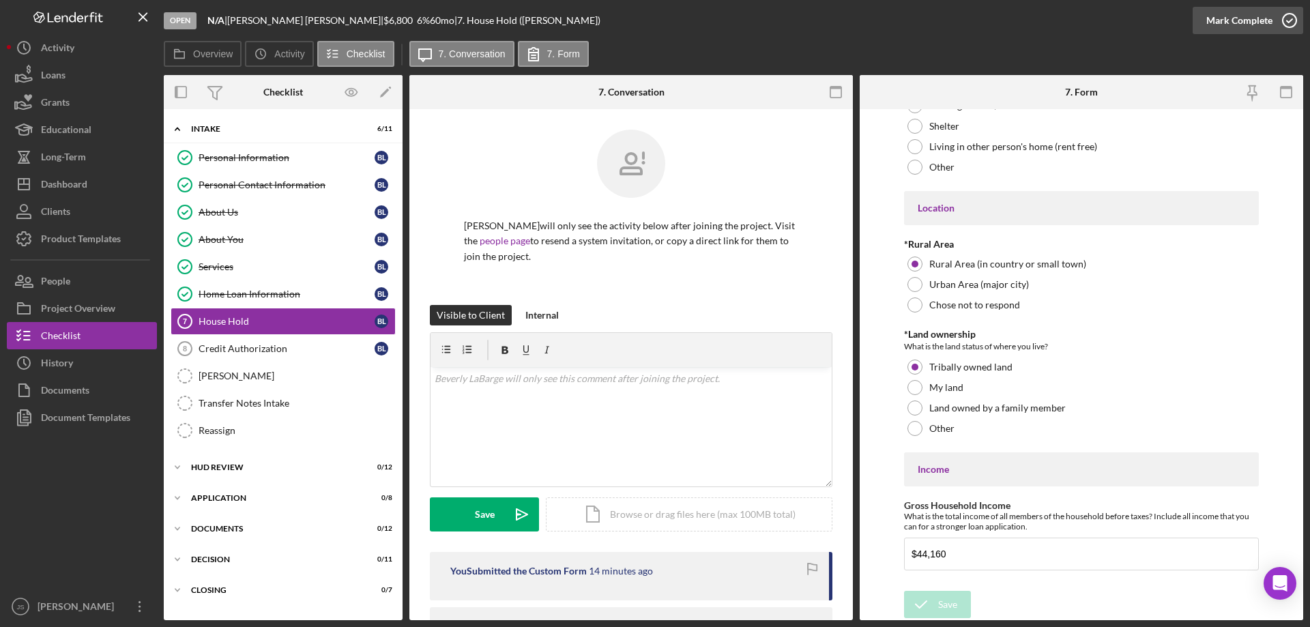
click at [1289, 20] on icon "button" at bounding box center [1290, 20] width 34 height 34
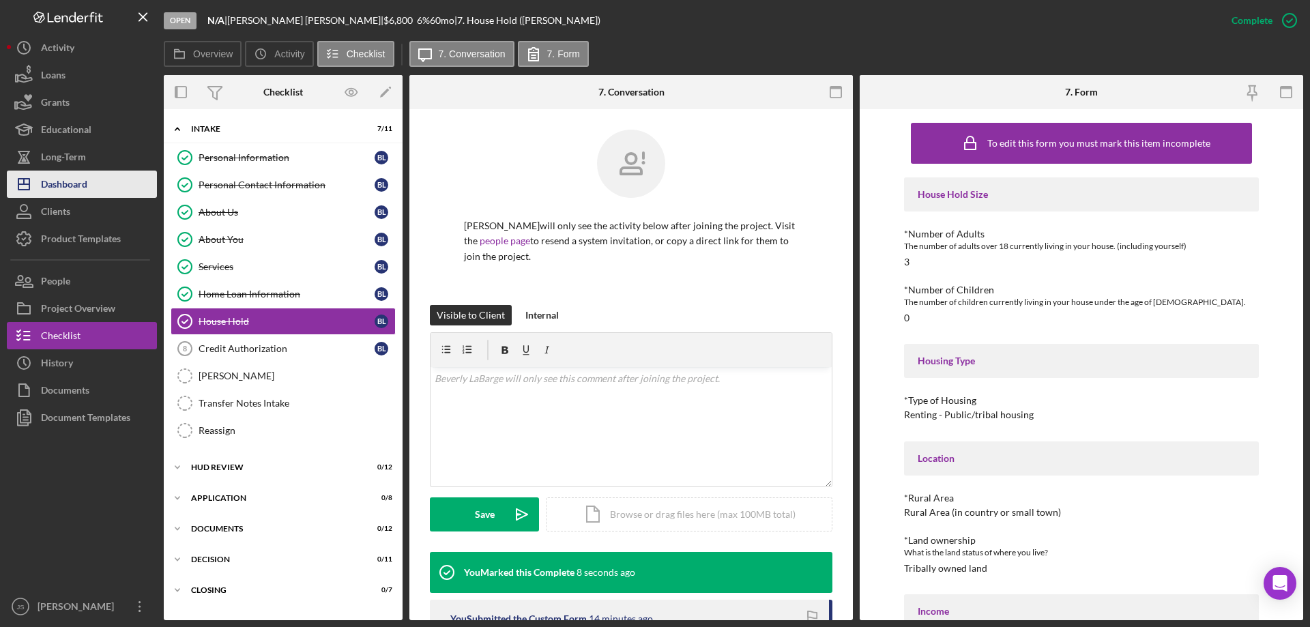
click at [62, 179] on div "Dashboard" at bounding box center [64, 186] width 46 height 31
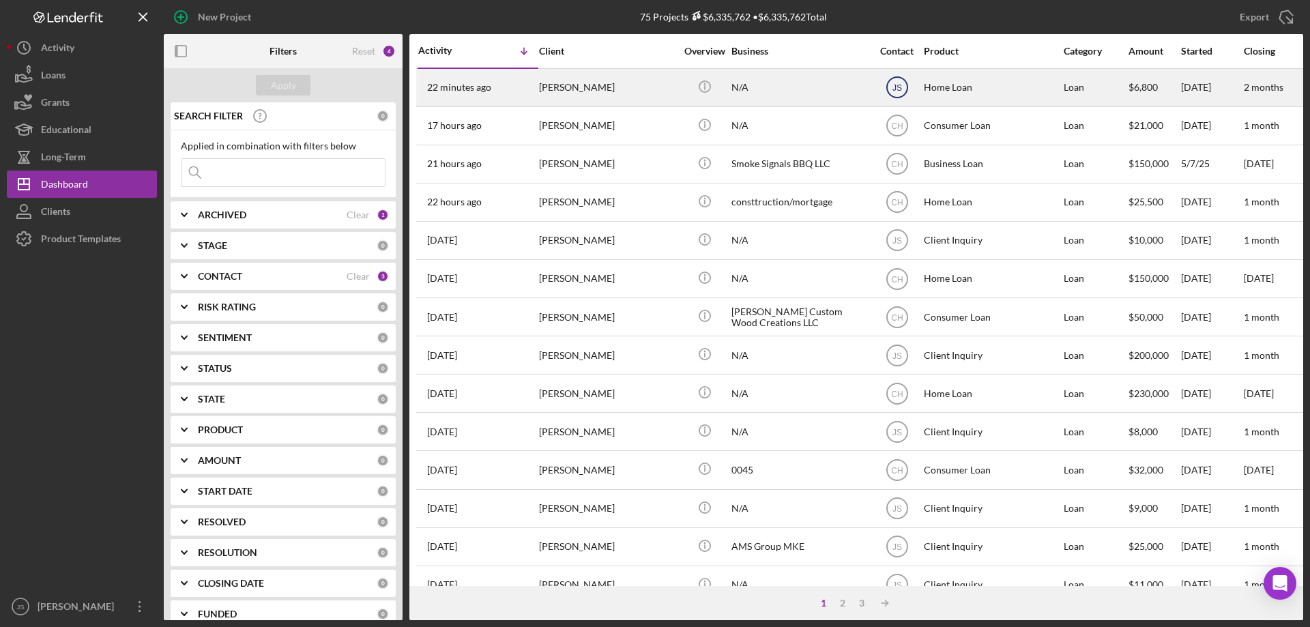
click at [895, 88] on text "JS" at bounding box center [897, 88] width 10 height 10
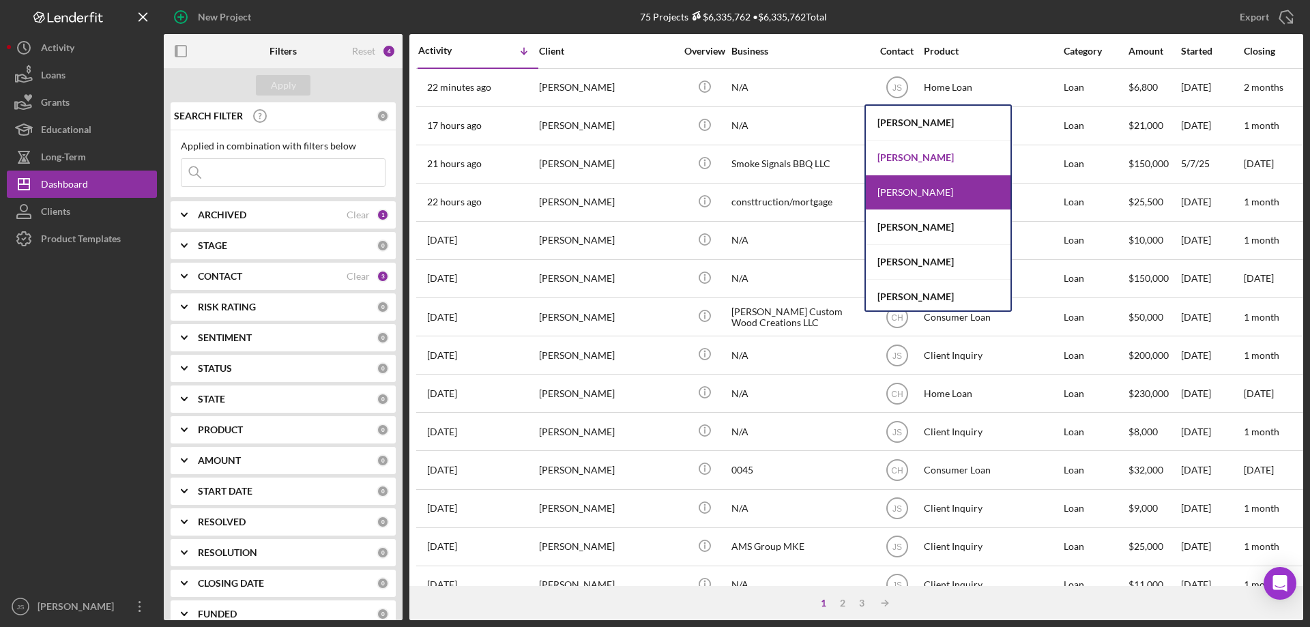
click at [911, 155] on div "[PERSON_NAME]" at bounding box center [938, 158] width 145 height 35
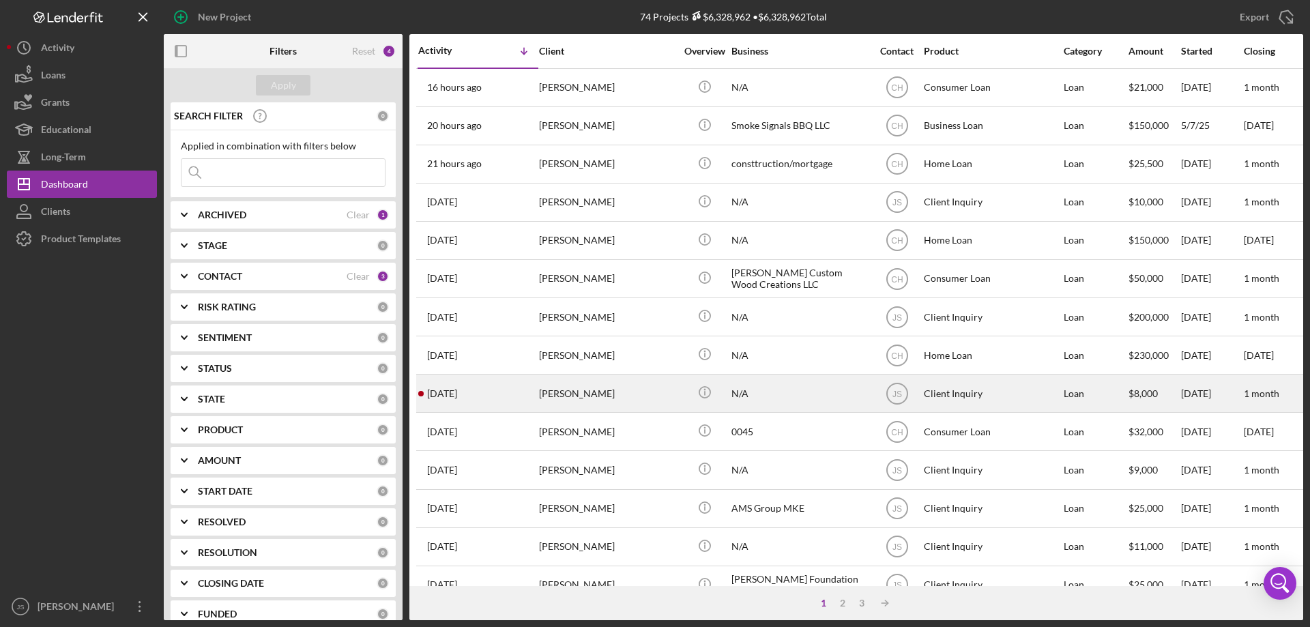
click at [638, 398] on div "[PERSON_NAME]" at bounding box center [607, 393] width 136 height 36
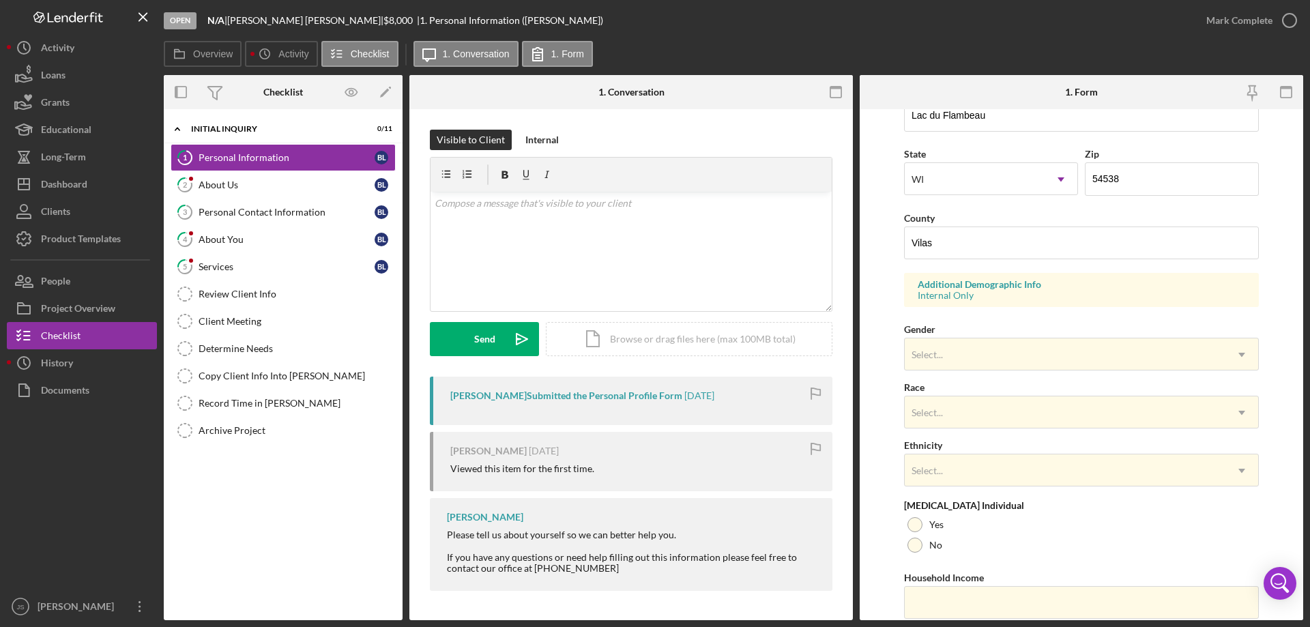
scroll to position [400, 0]
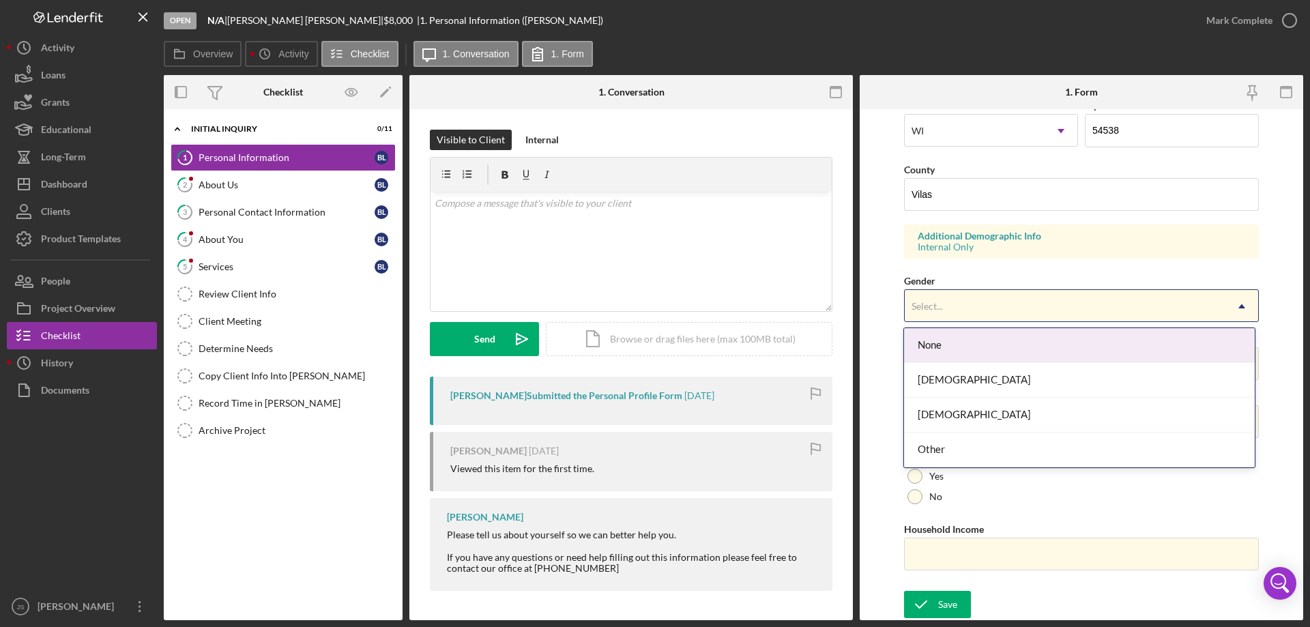
click at [986, 302] on div "Select..." at bounding box center [1065, 306] width 321 height 31
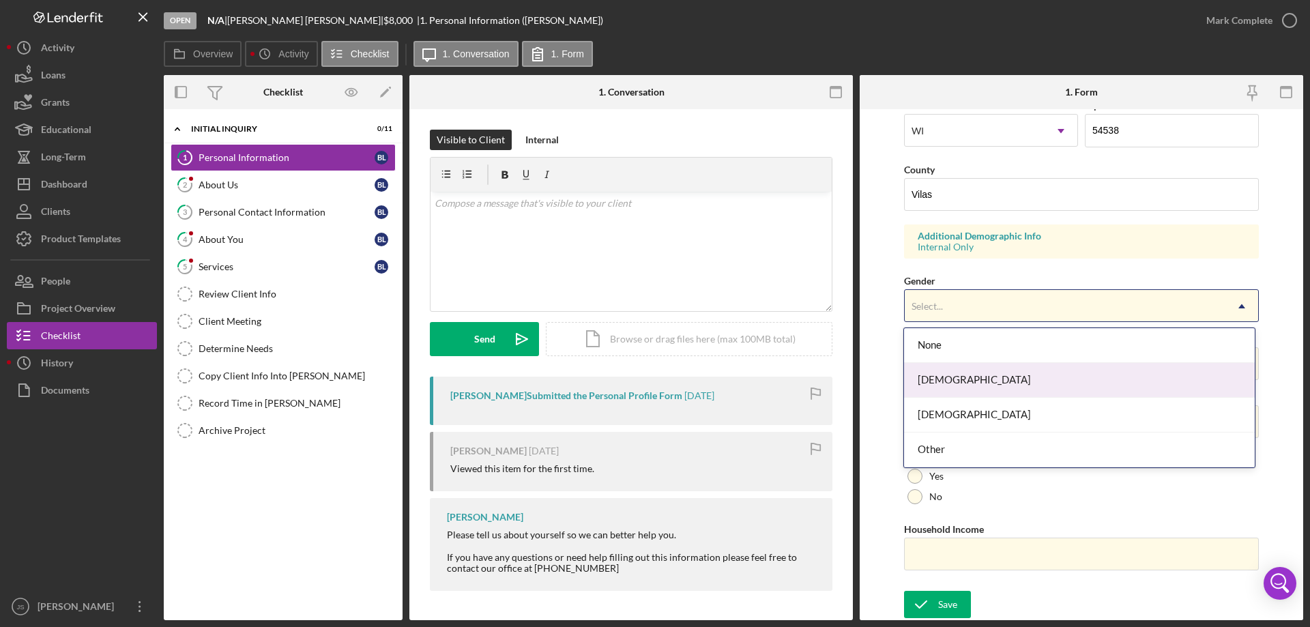
click at [961, 379] on div "[DEMOGRAPHIC_DATA]" at bounding box center [1079, 380] width 350 height 35
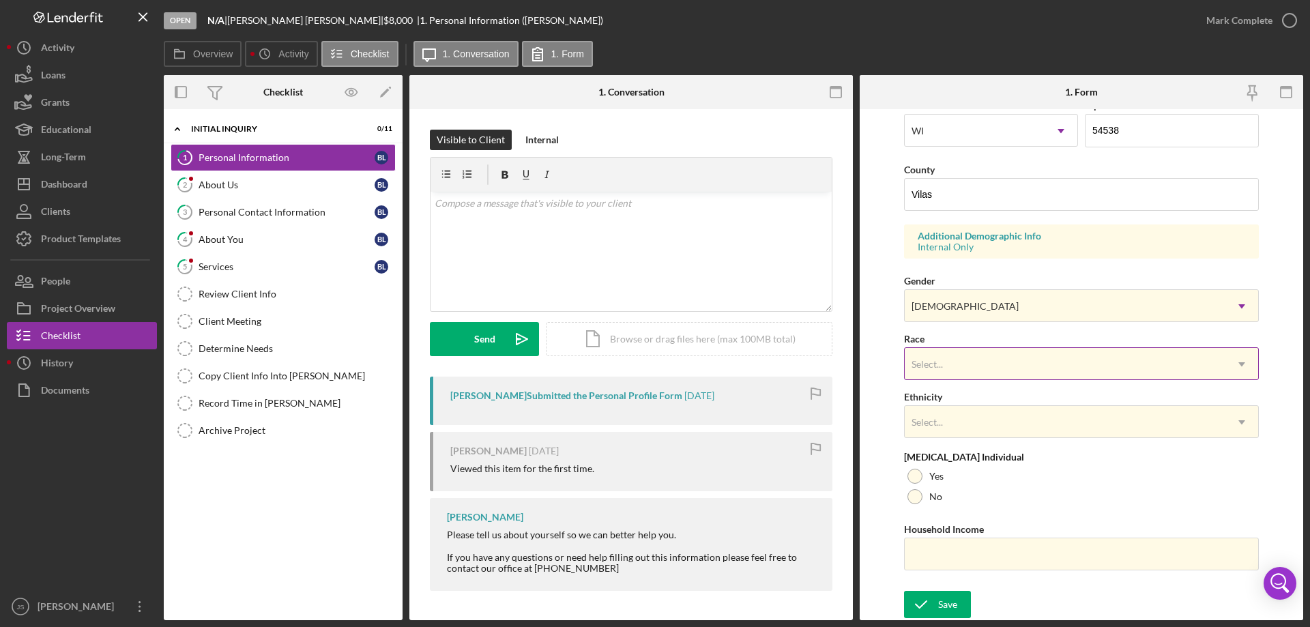
click at [982, 362] on div "Select..." at bounding box center [1065, 364] width 321 height 31
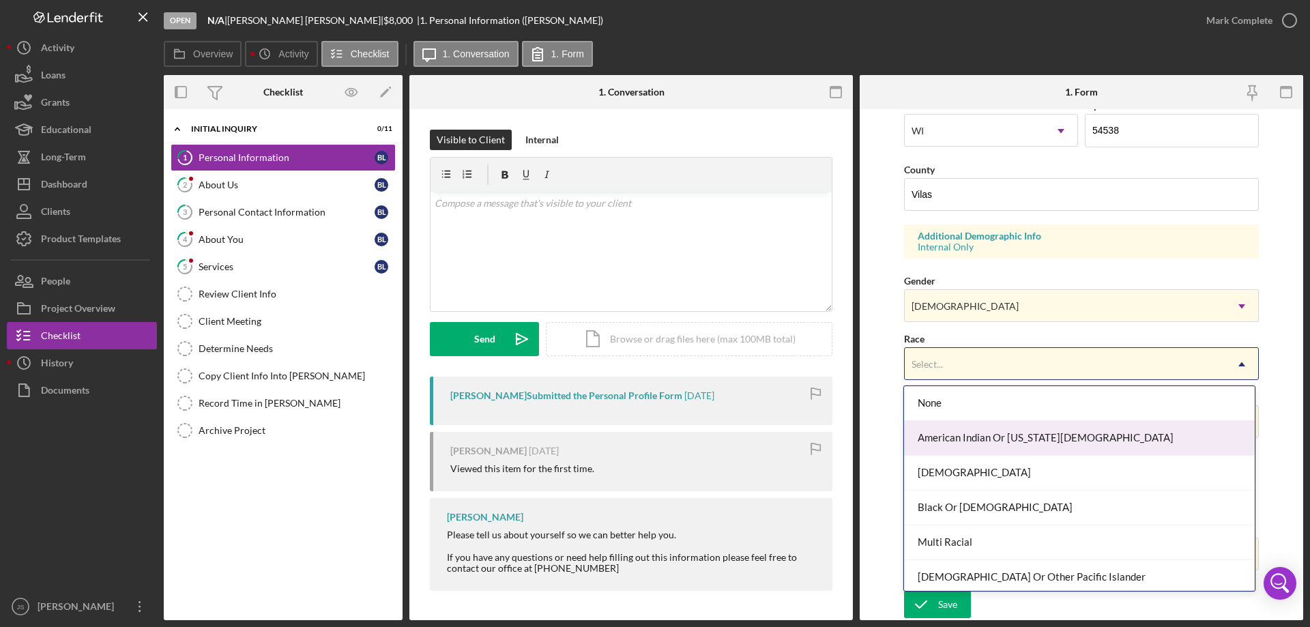
click at [1097, 441] on div "American Indian Or [US_STATE][DEMOGRAPHIC_DATA]" at bounding box center [1079, 438] width 350 height 35
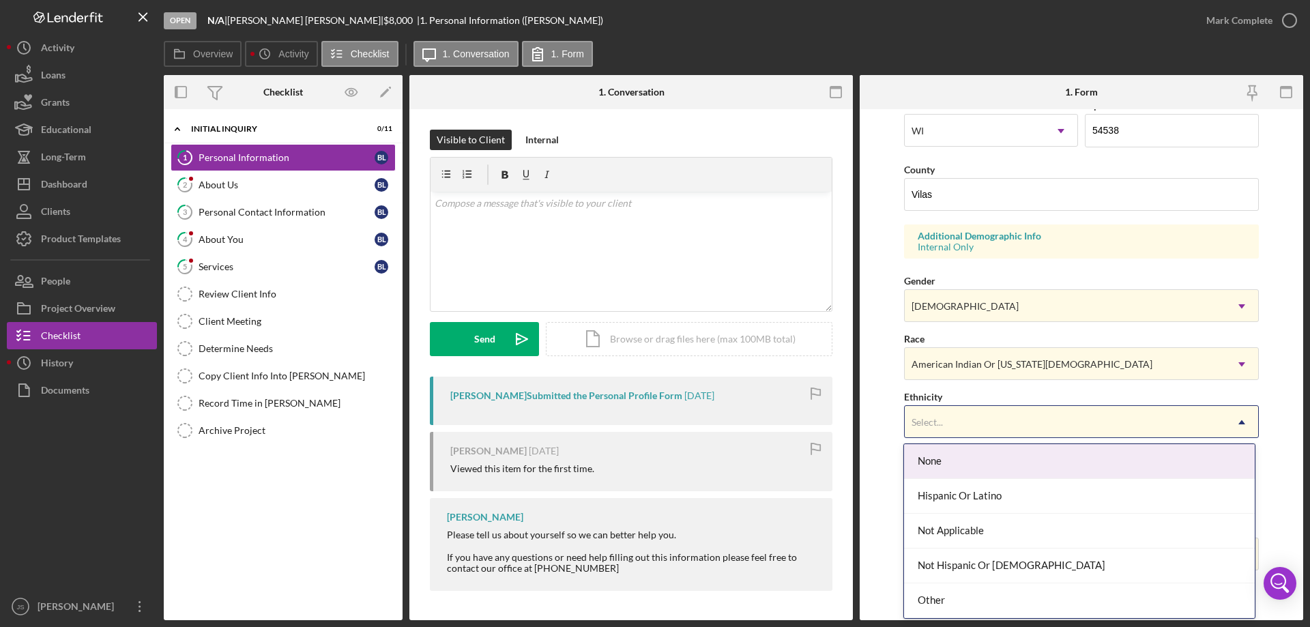
click at [1024, 415] on div "Select..." at bounding box center [1065, 422] width 321 height 31
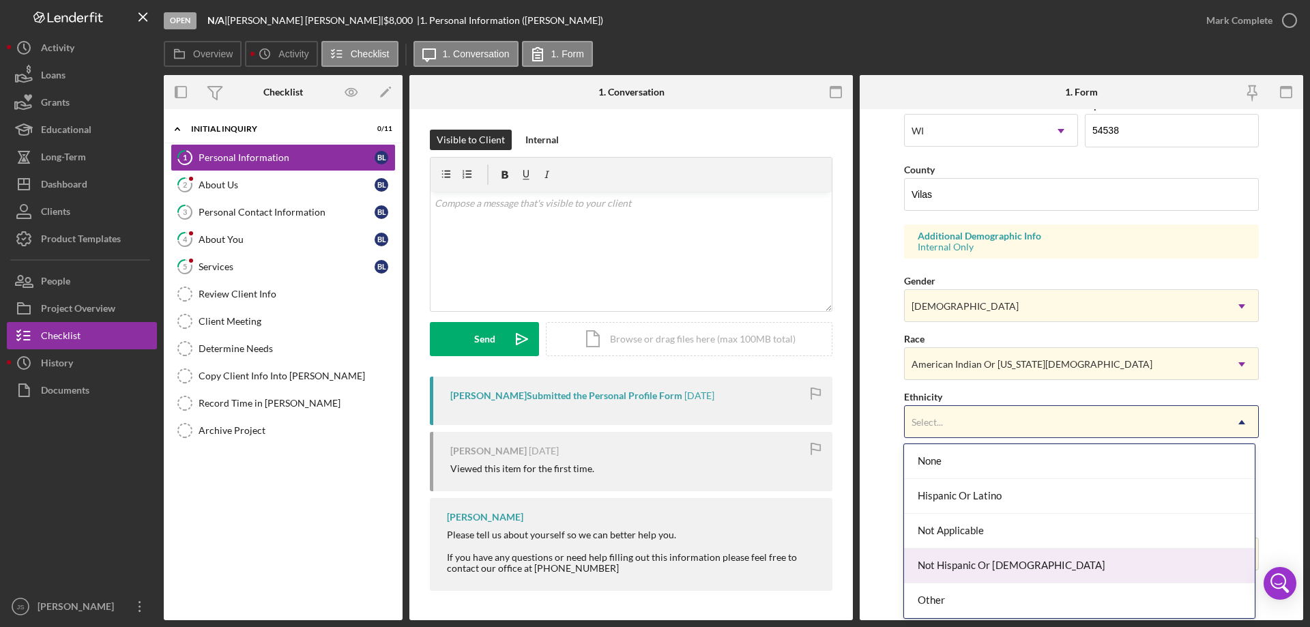
click at [1041, 566] on div "Not Hispanic Or [DEMOGRAPHIC_DATA]" at bounding box center [1079, 566] width 350 height 35
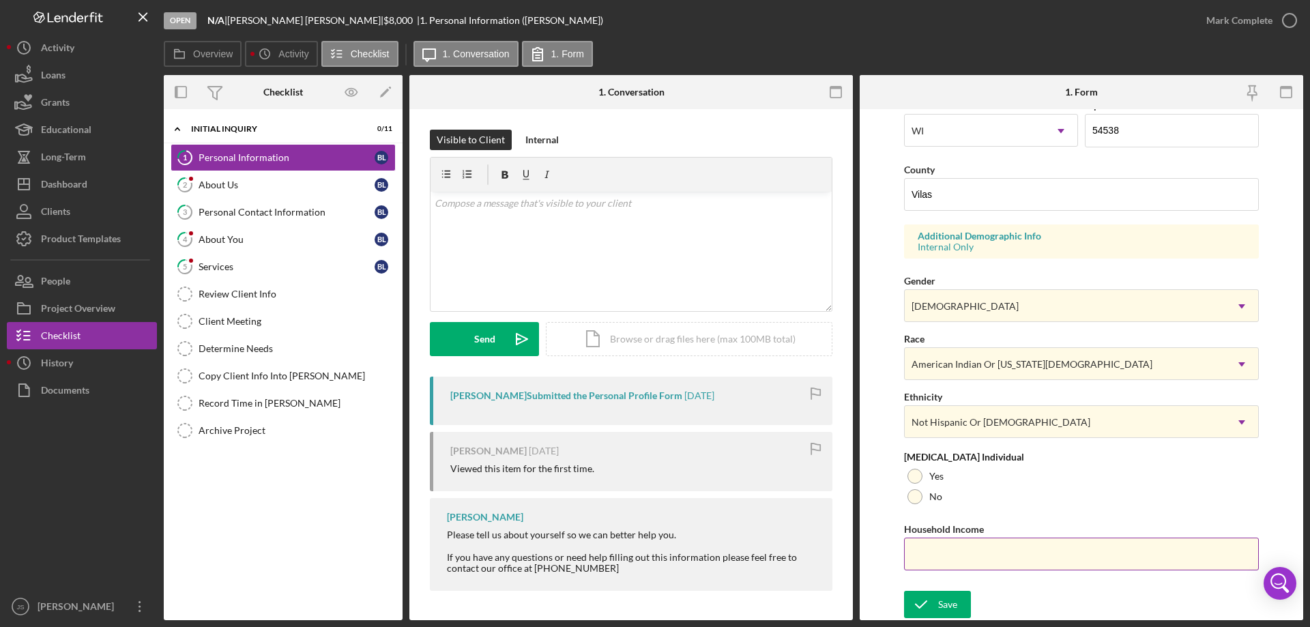
click at [941, 556] on input "Household Income" at bounding box center [1081, 554] width 355 height 33
type input "$44,160"
click at [935, 604] on icon "submit" at bounding box center [921, 604] width 34 height 34
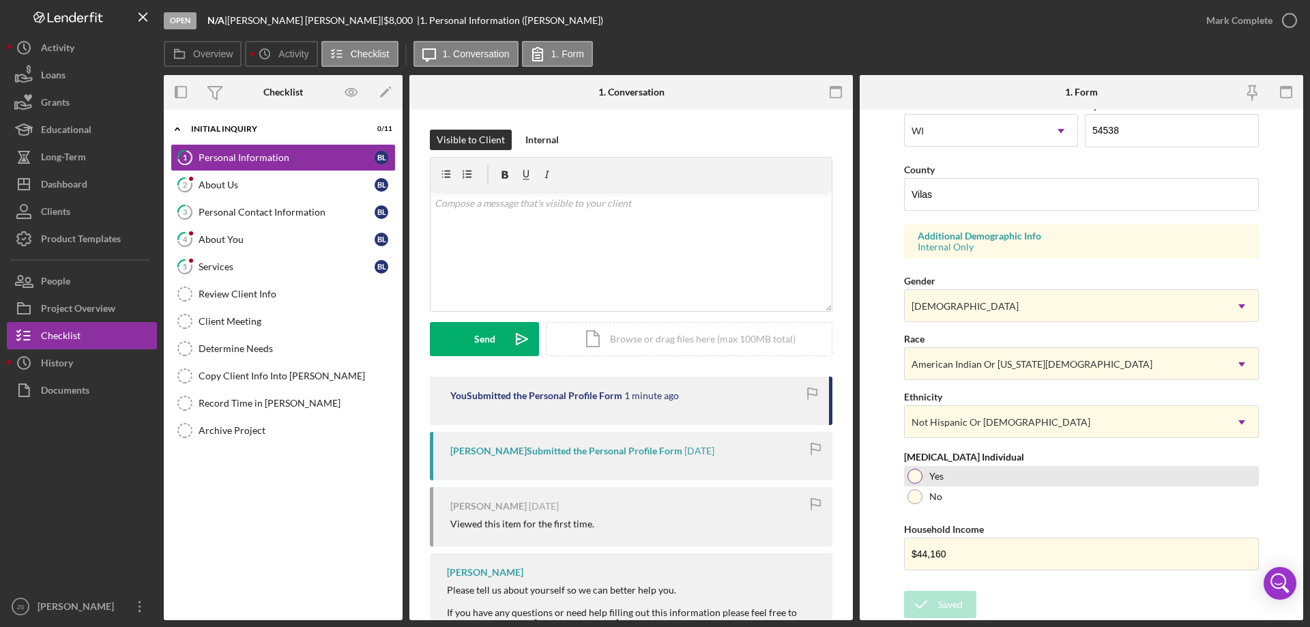
click at [912, 474] on div at bounding box center [915, 476] width 15 height 15
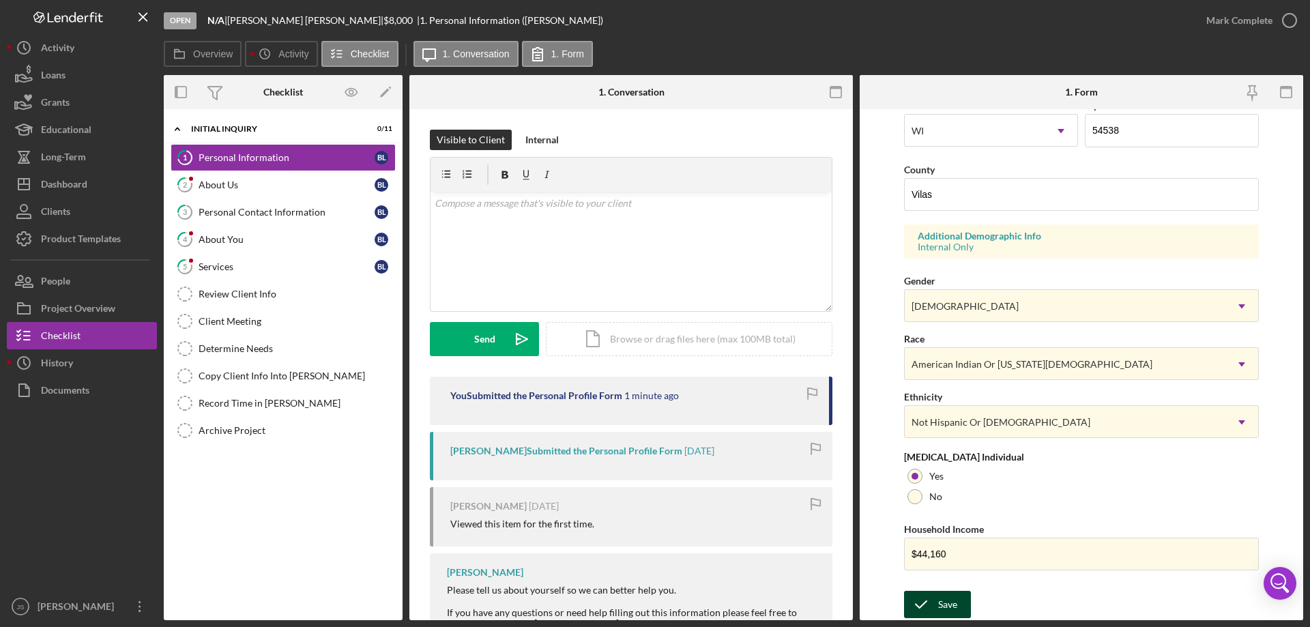
click at [934, 606] on icon "submit" at bounding box center [921, 604] width 34 height 34
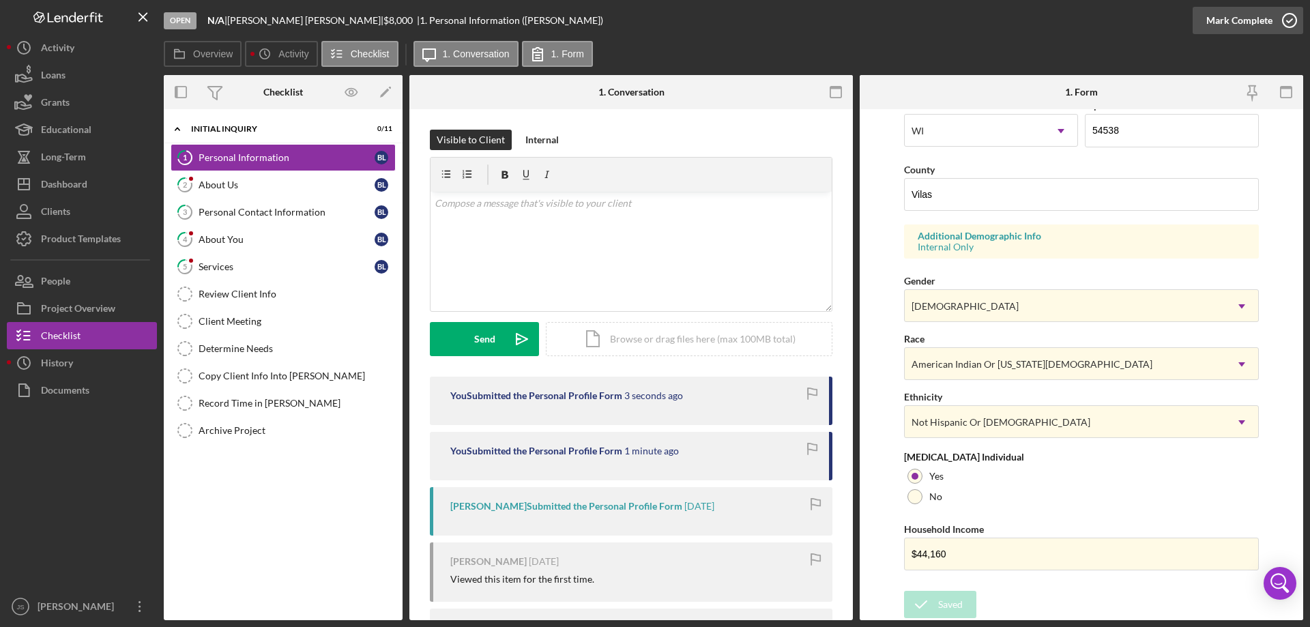
click at [1287, 23] on icon "button" at bounding box center [1290, 20] width 34 height 34
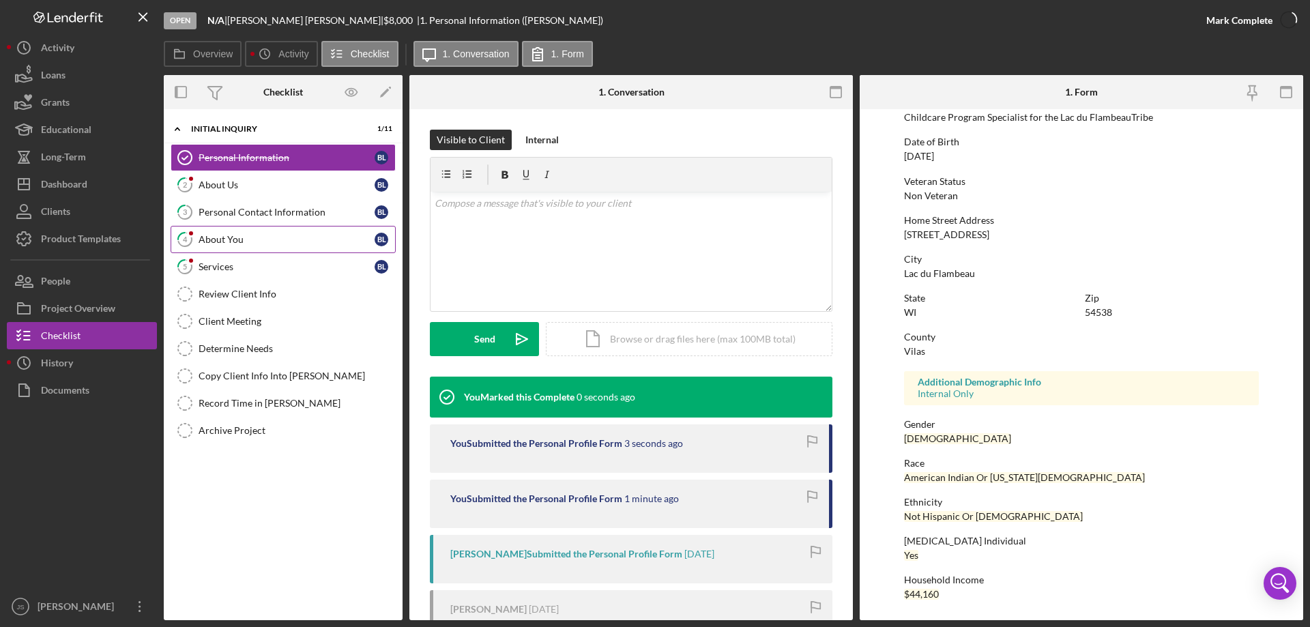
scroll to position [126, 0]
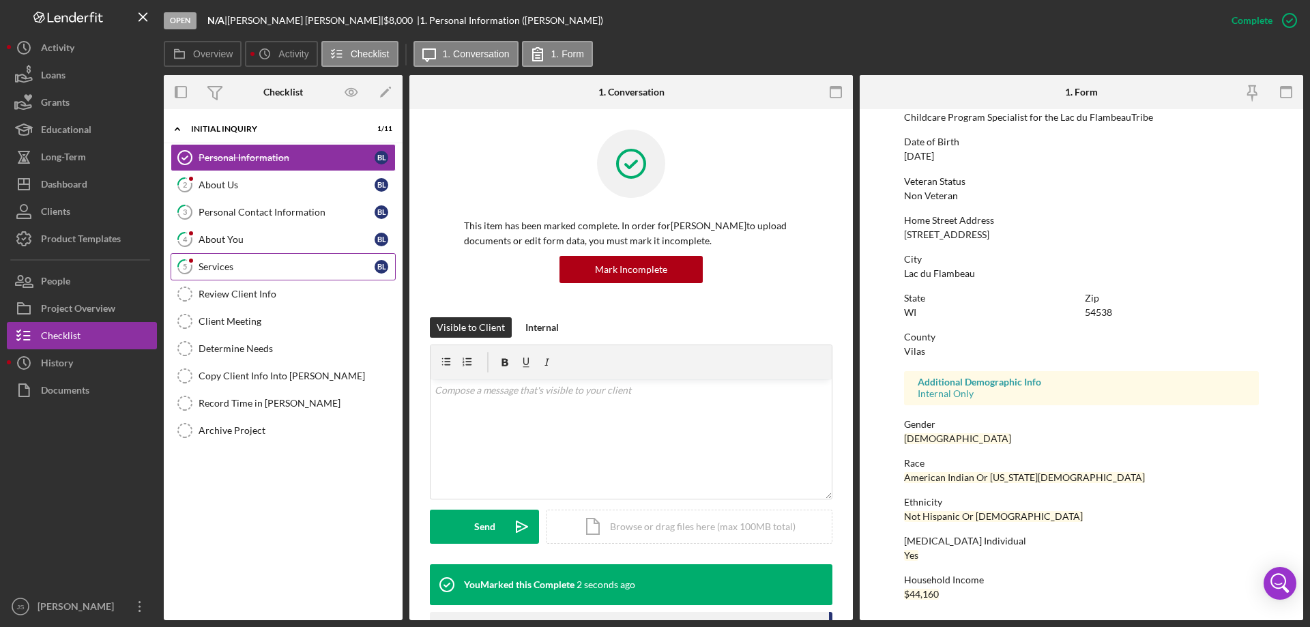
click at [263, 264] on div "Services" at bounding box center [287, 266] width 176 height 11
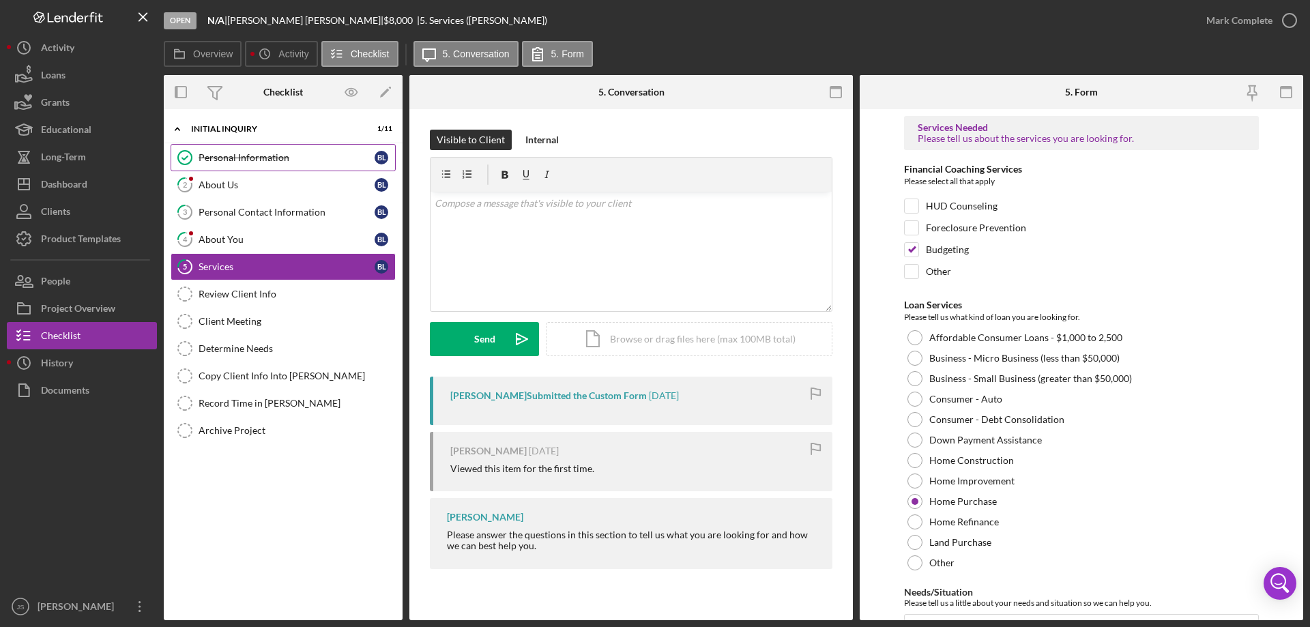
click at [307, 160] on div "Personal Information" at bounding box center [287, 157] width 176 height 11
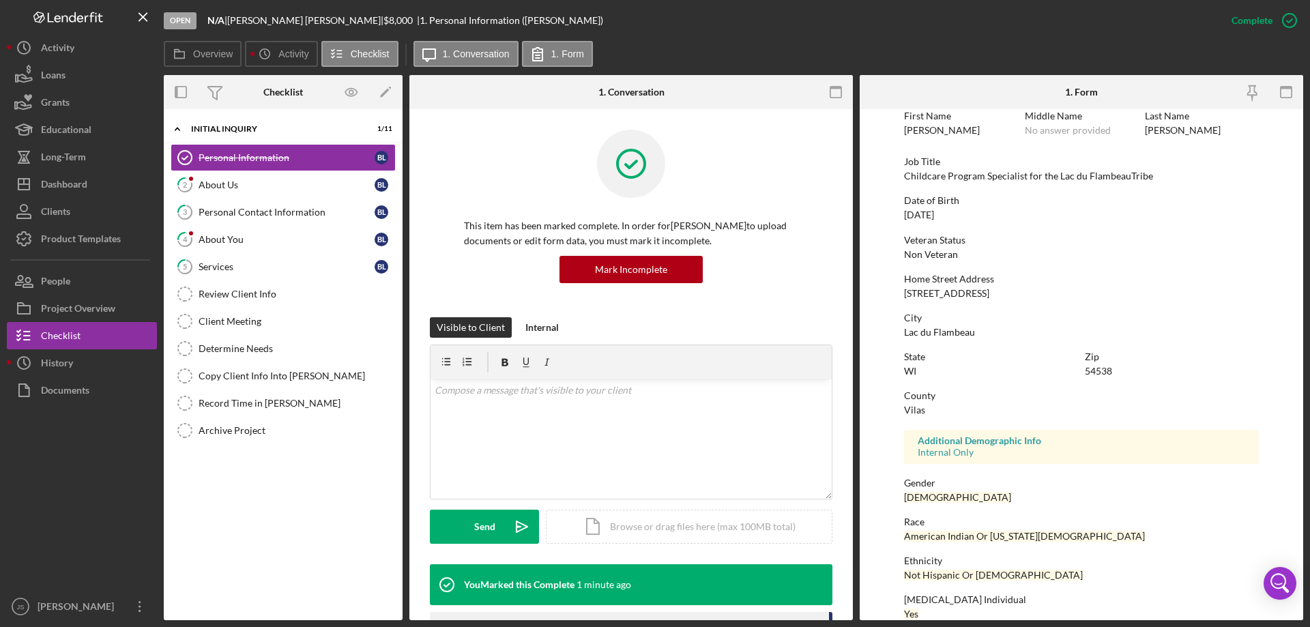
scroll to position [126, 0]
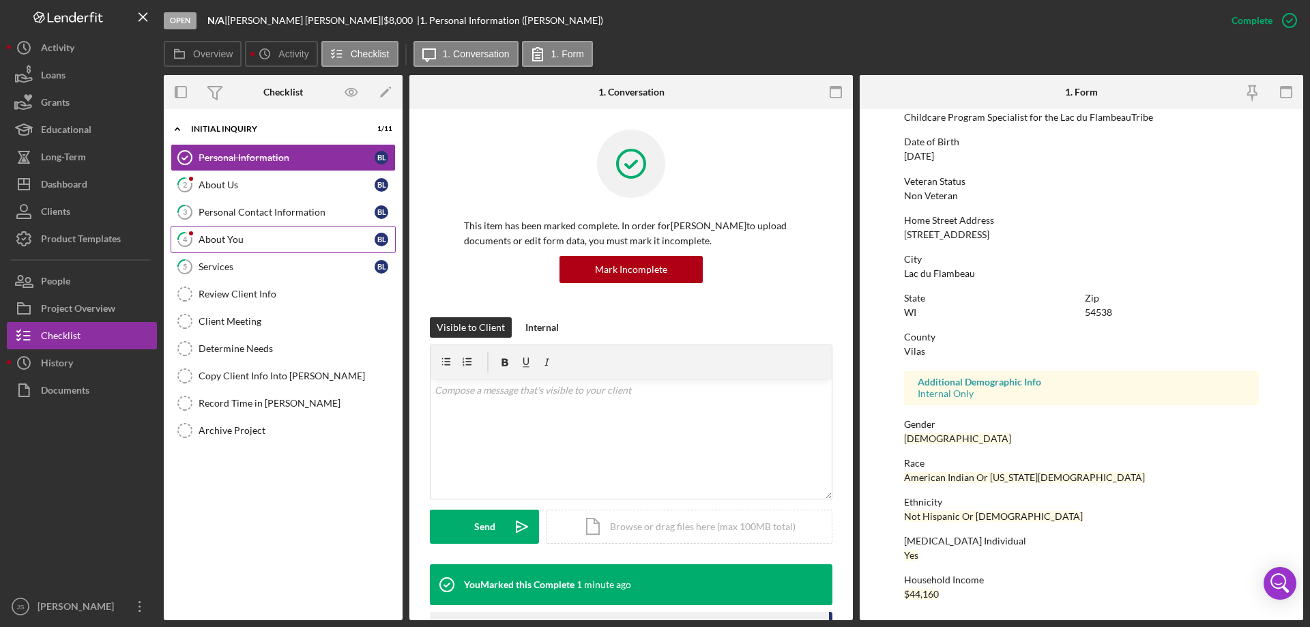
click at [308, 239] on div "About You" at bounding box center [287, 239] width 176 height 11
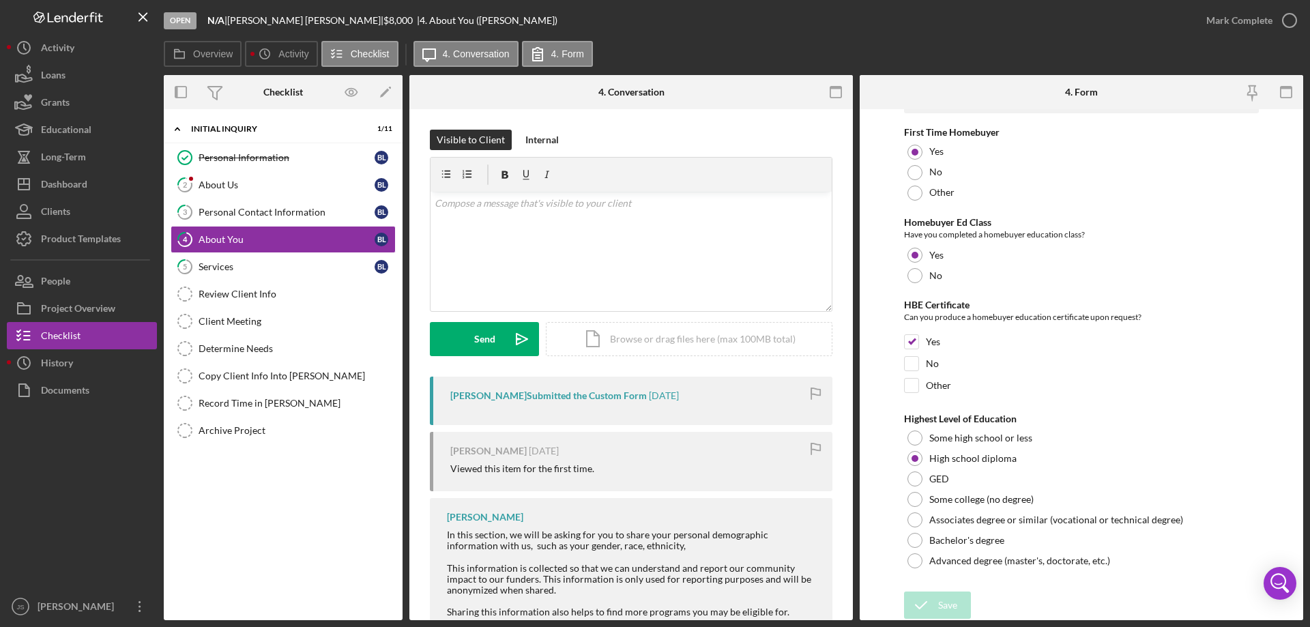
scroll to position [2837, 0]
click at [255, 263] on div "Services" at bounding box center [287, 266] width 176 height 11
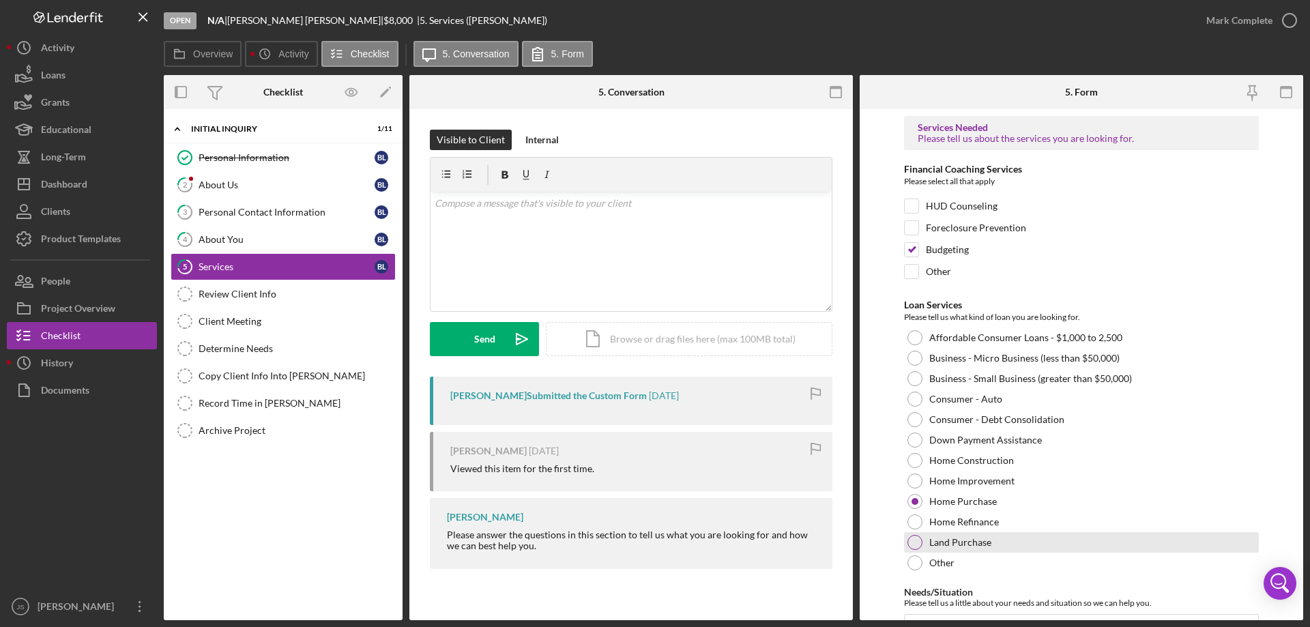
scroll to position [112, 0]
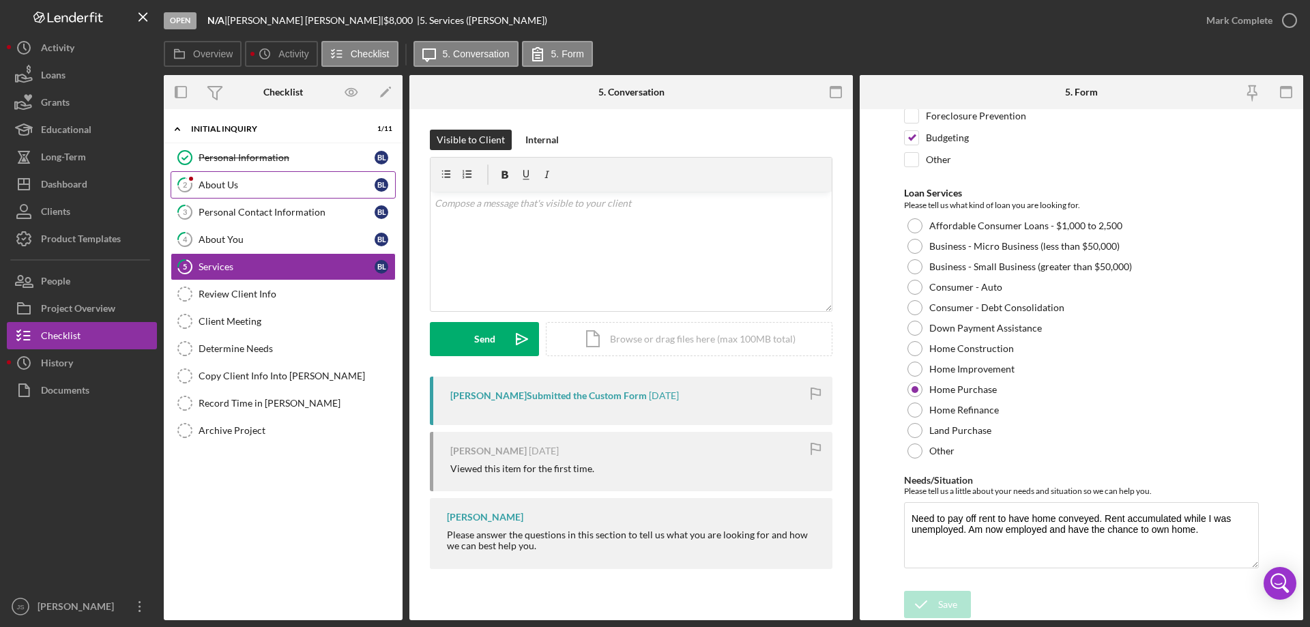
click at [295, 187] on div "About Us" at bounding box center [287, 184] width 176 height 11
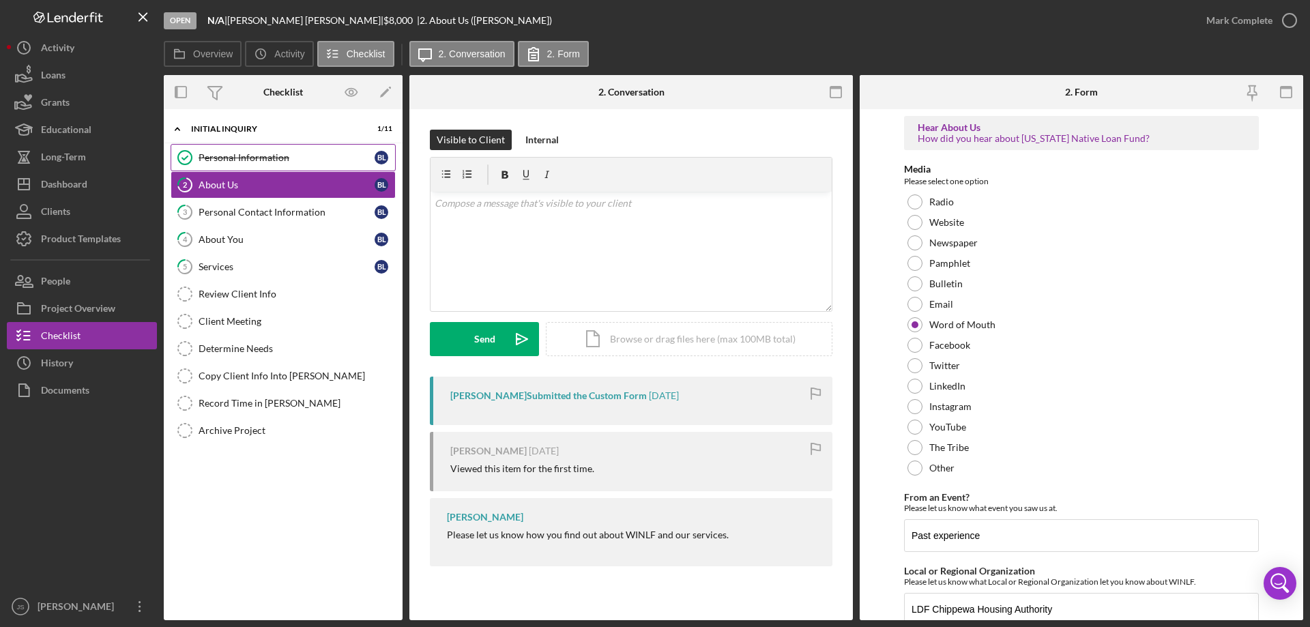
click at [280, 160] on div "Personal Information" at bounding box center [287, 157] width 176 height 11
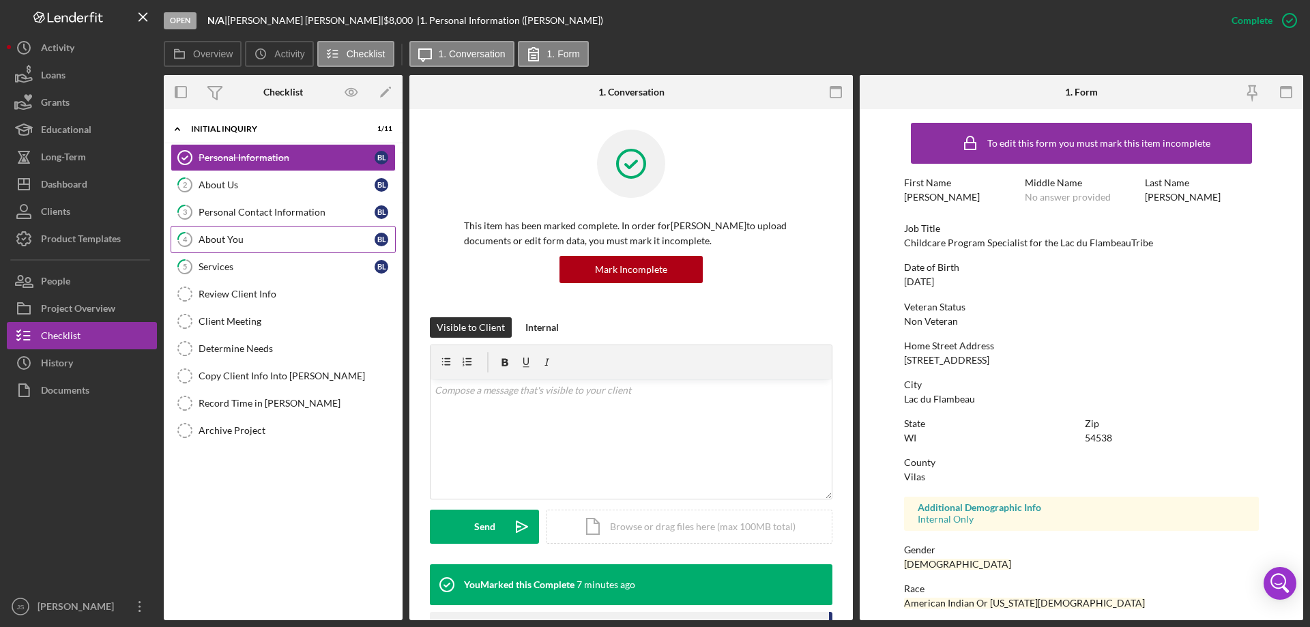
click at [231, 238] on div "About You" at bounding box center [287, 239] width 176 height 11
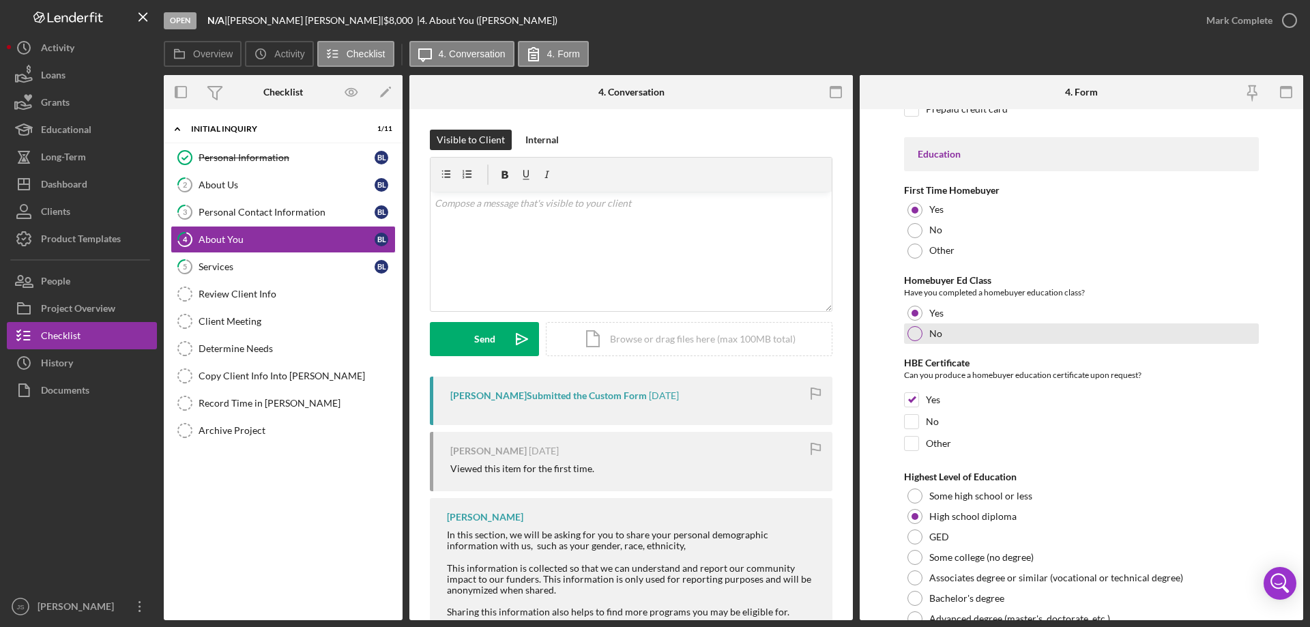
scroll to position [2837, 0]
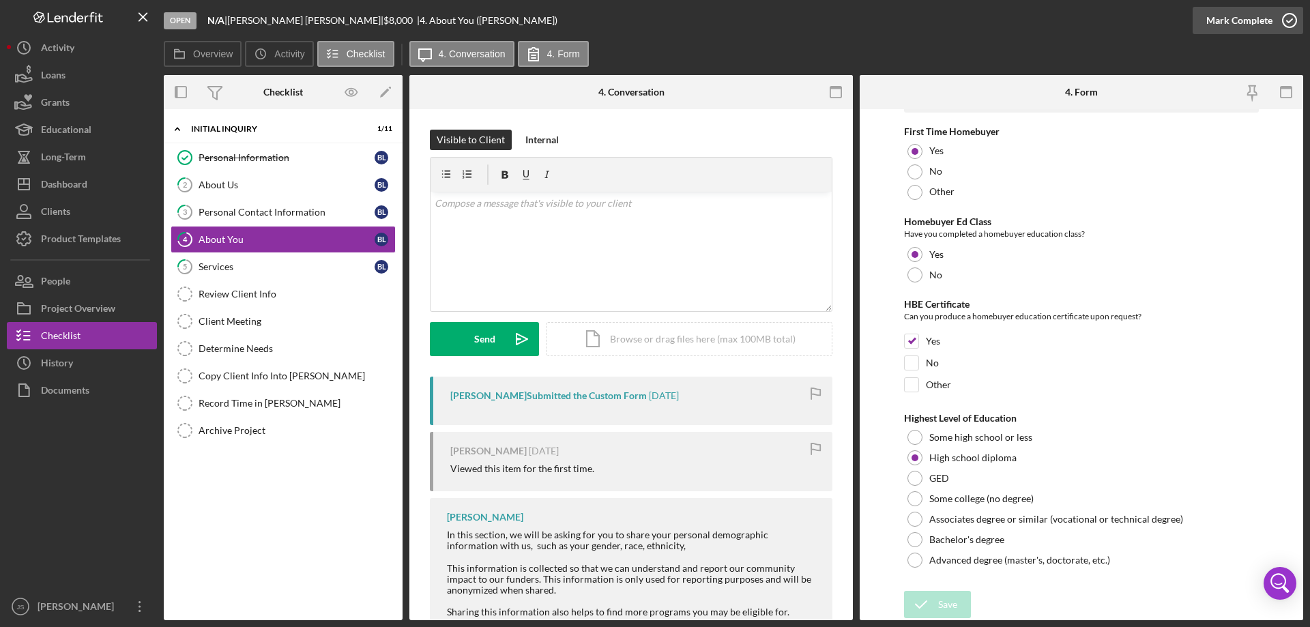
click at [1286, 16] on icon "button" at bounding box center [1290, 20] width 34 height 34
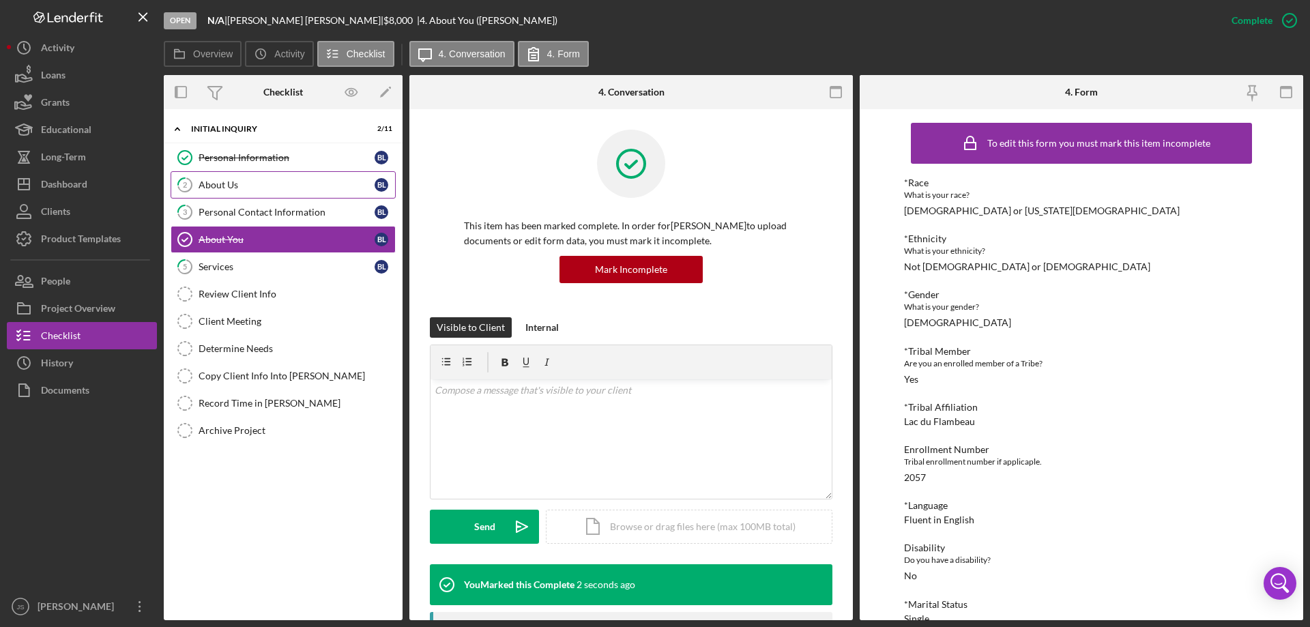
drag, startPoint x: 207, startPoint y: 184, endPoint x: 227, endPoint y: 183, distance: 19.8
click at [209, 184] on div "About Us" at bounding box center [287, 184] width 176 height 11
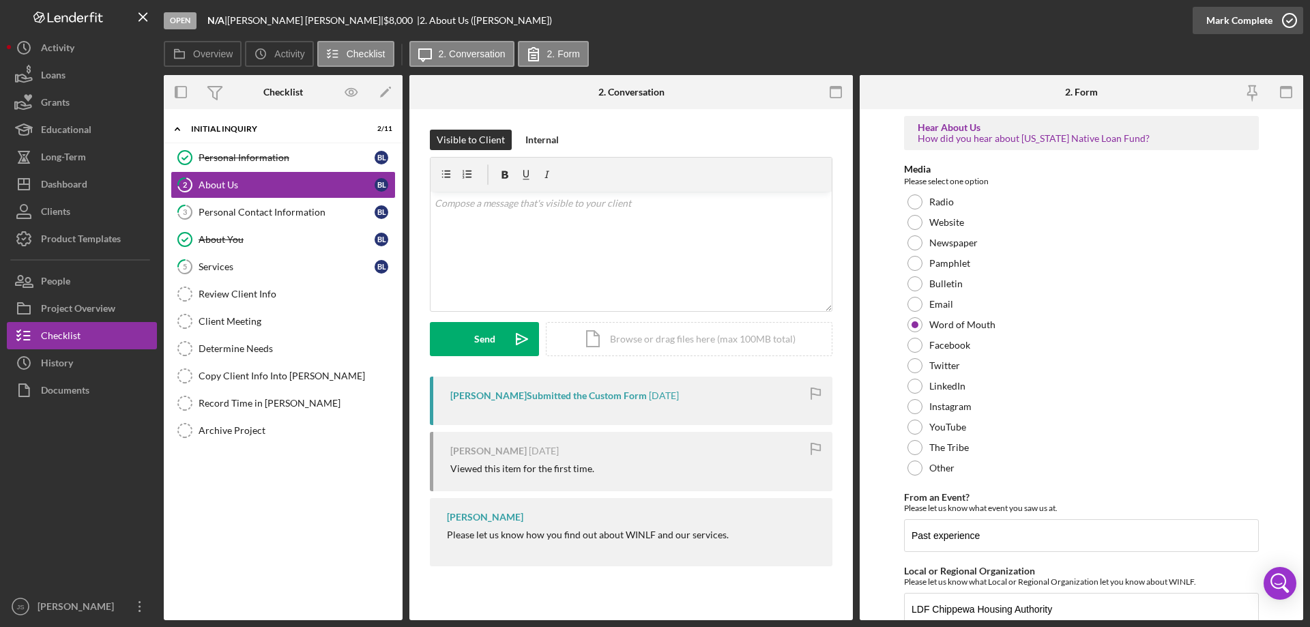
drag, startPoint x: 1286, startPoint y: 16, endPoint x: 1283, endPoint y: 29, distance: 13.2
click at [1286, 16] on icon "button" at bounding box center [1290, 20] width 34 height 34
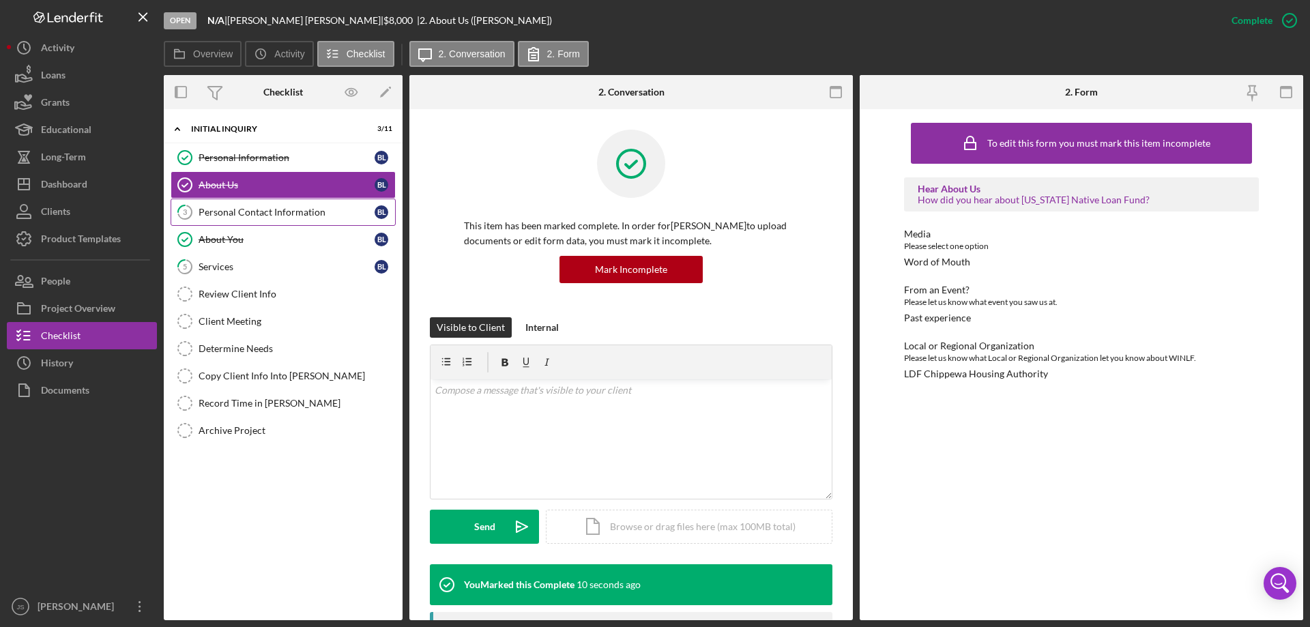
click at [257, 203] on link "3 Personal Contact Information B L" at bounding box center [283, 212] width 225 height 27
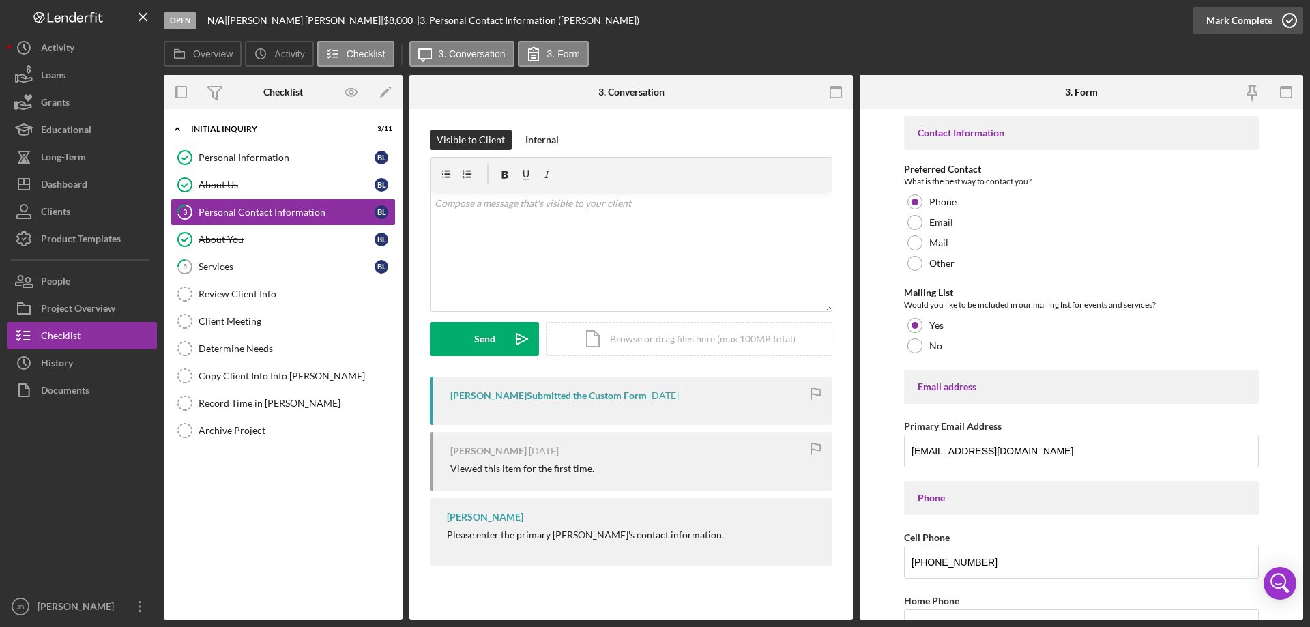
click at [1286, 14] on circle "button" at bounding box center [1290, 21] width 14 height 14
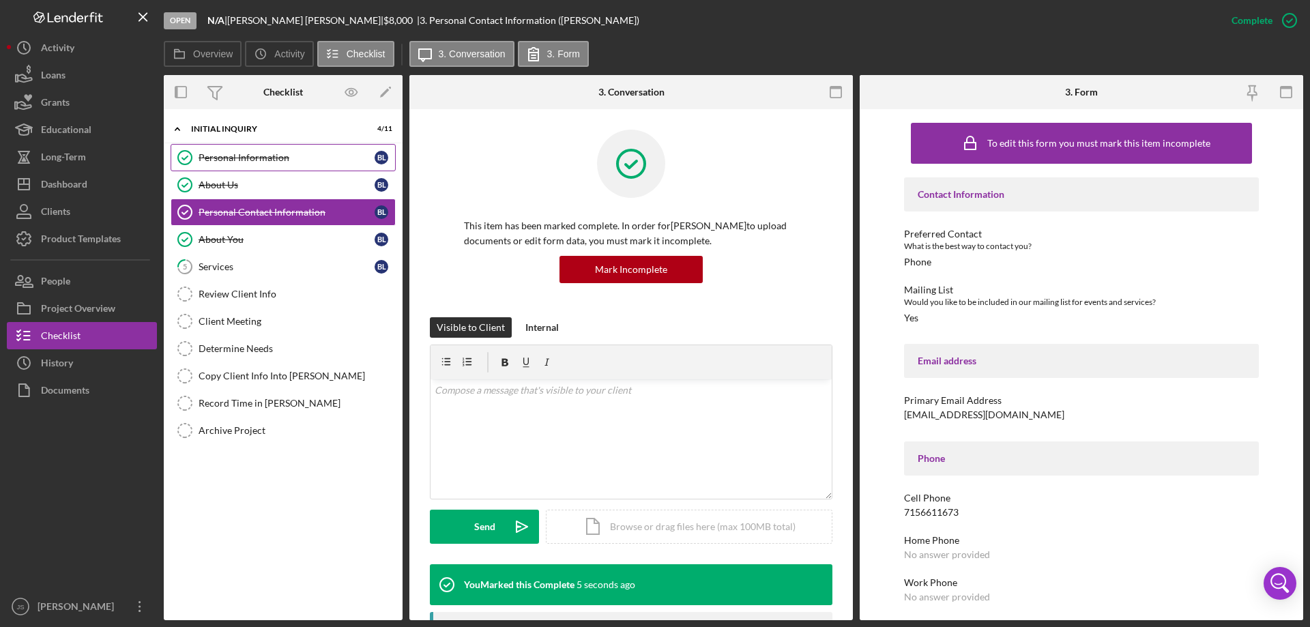
click at [325, 156] on div "Personal Information" at bounding box center [287, 157] width 176 height 11
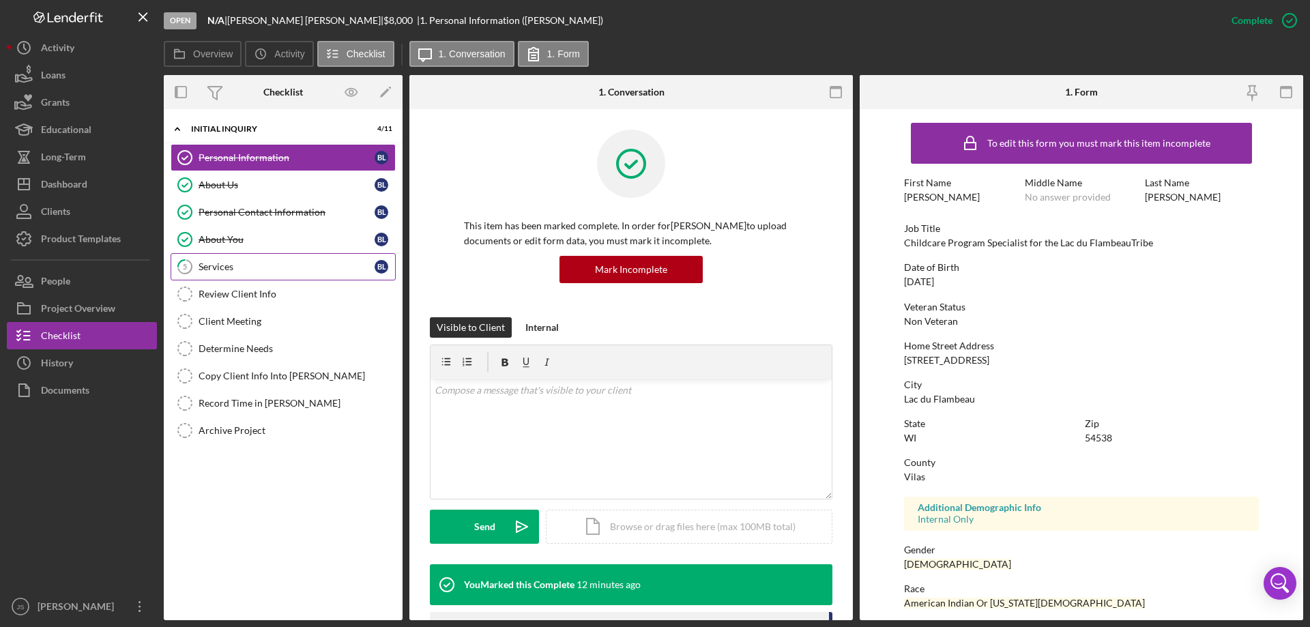
click at [263, 270] on div "Services" at bounding box center [287, 266] width 176 height 11
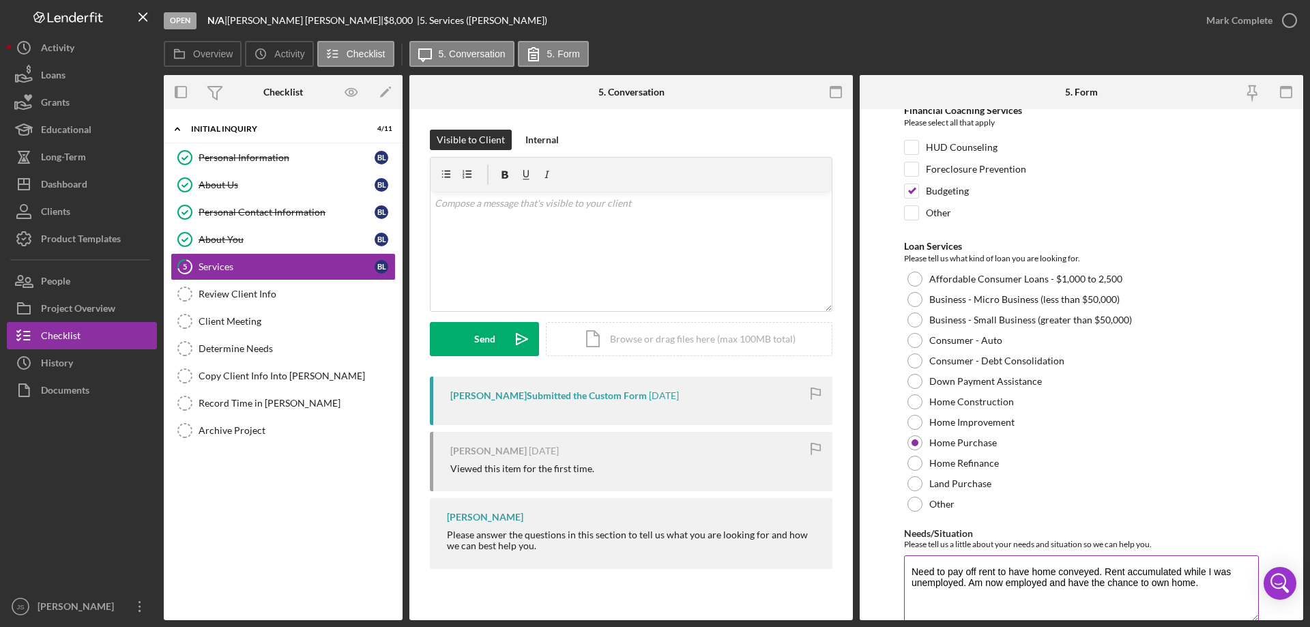
scroll to position [112, 0]
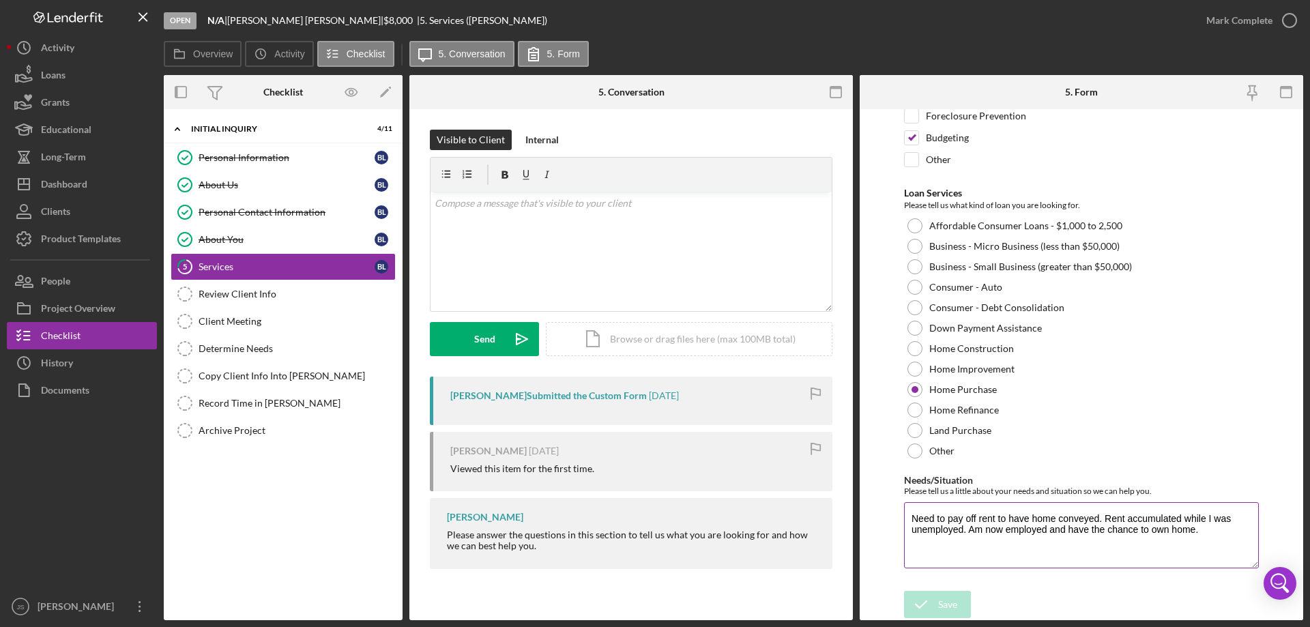
drag, startPoint x: 910, startPoint y: 519, endPoint x: 1242, endPoint y: 533, distance: 331.9
click at [1242, 533] on textarea "Need to pay off rent to have home conveyed. Rent accumulated while I was unempl…" at bounding box center [1081, 535] width 355 height 66
click at [1289, 20] on icon "button" at bounding box center [1290, 20] width 34 height 34
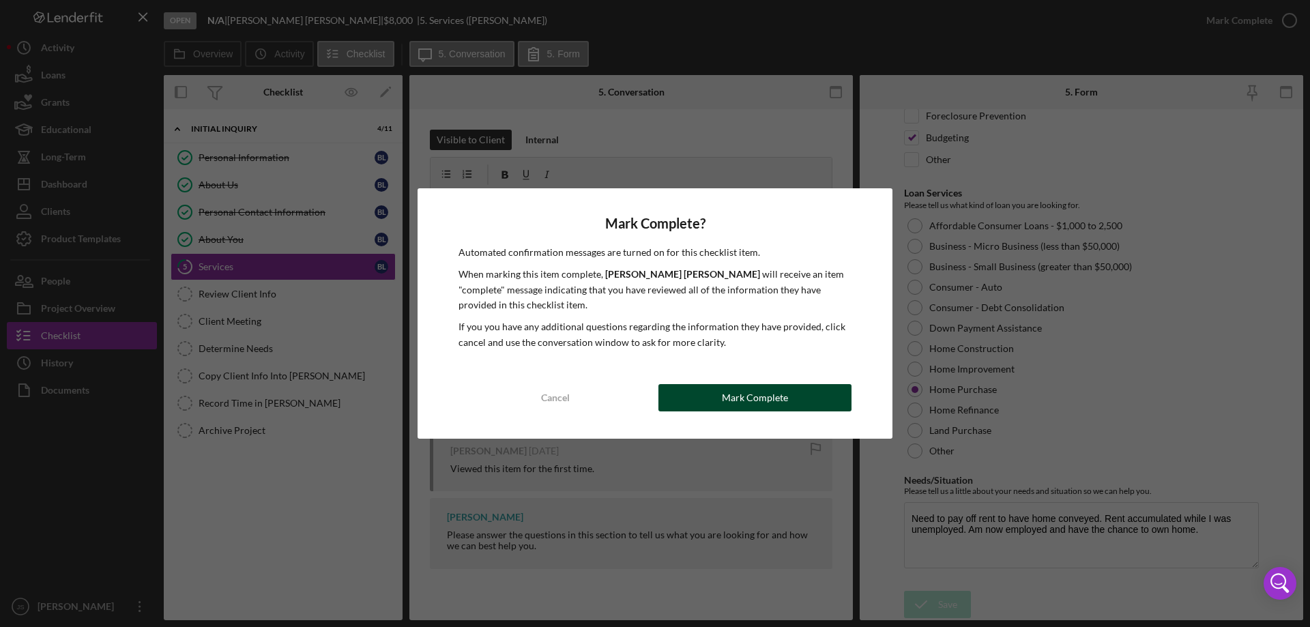
click at [745, 395] on div "Mark Complete" at bounding box center [755, 397] width 66 height 27
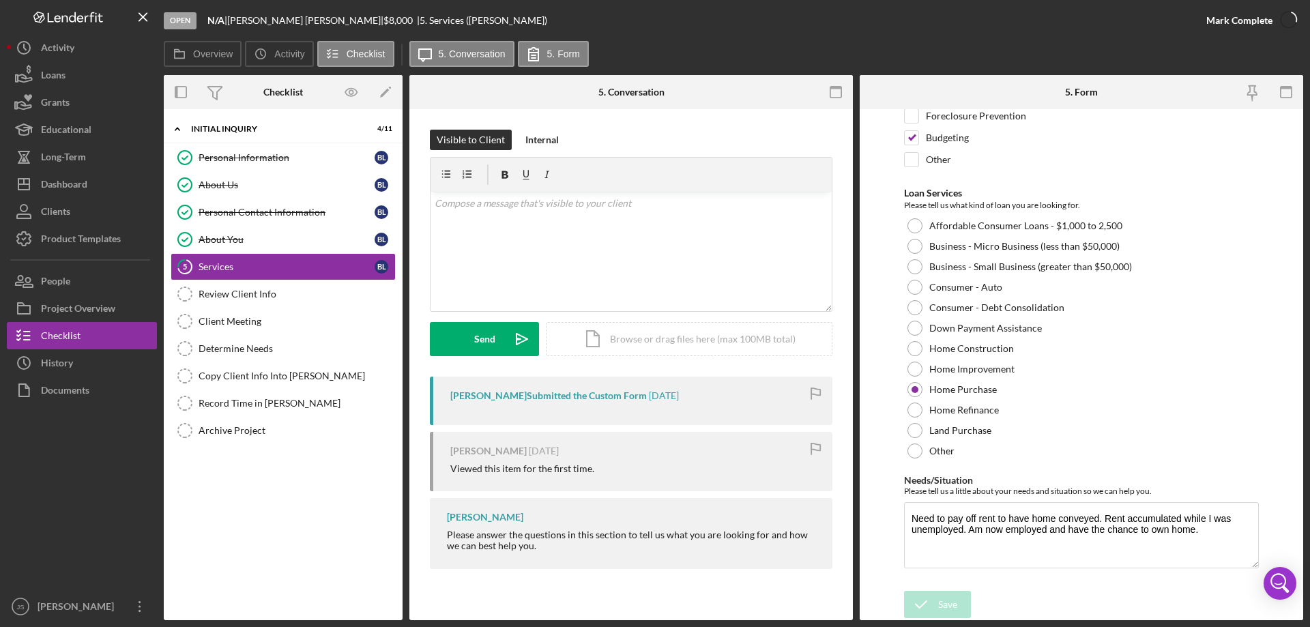
scroll to position [166, 0]
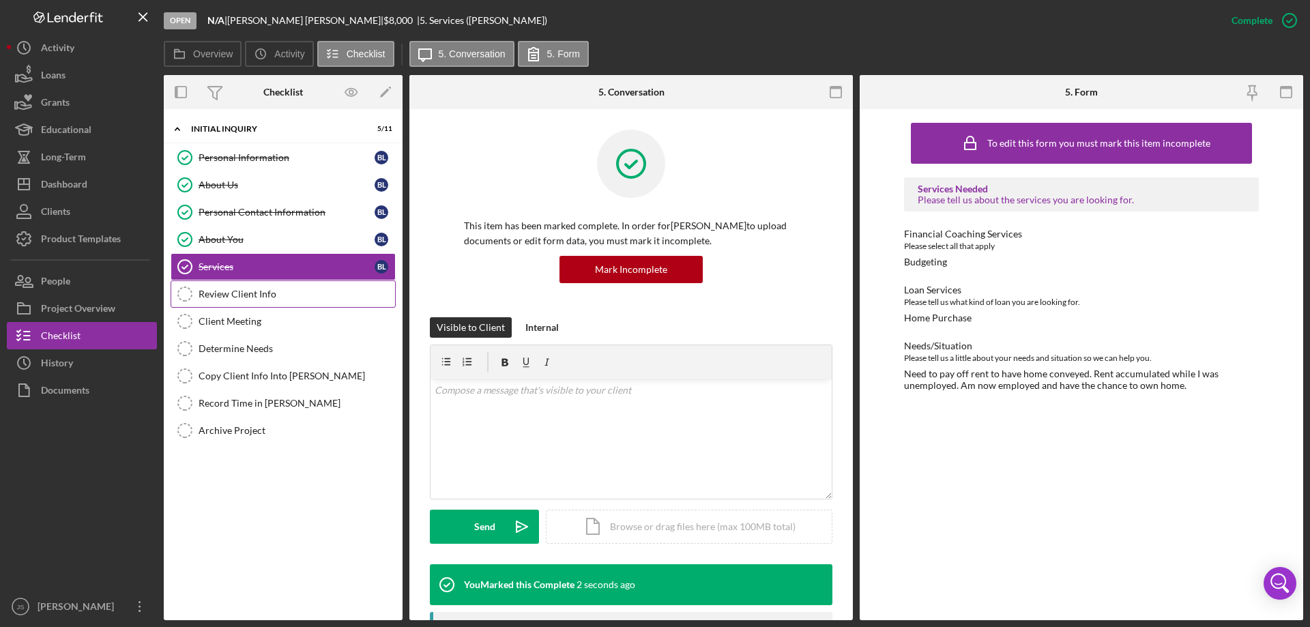
click at [291, 295] on div "Review Client Info" at bounding box center [297, 294] width 197 height 11
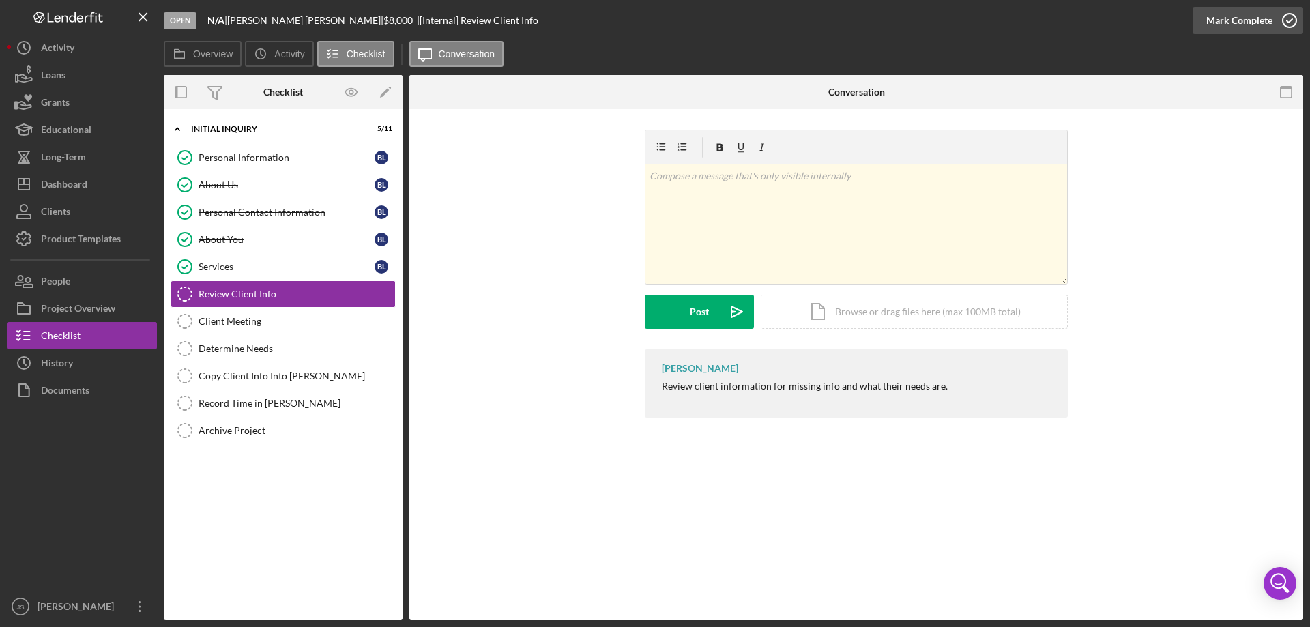
click at [1289, 17] on icon "button" at bounding box center [1290, 20] width 34 height 34
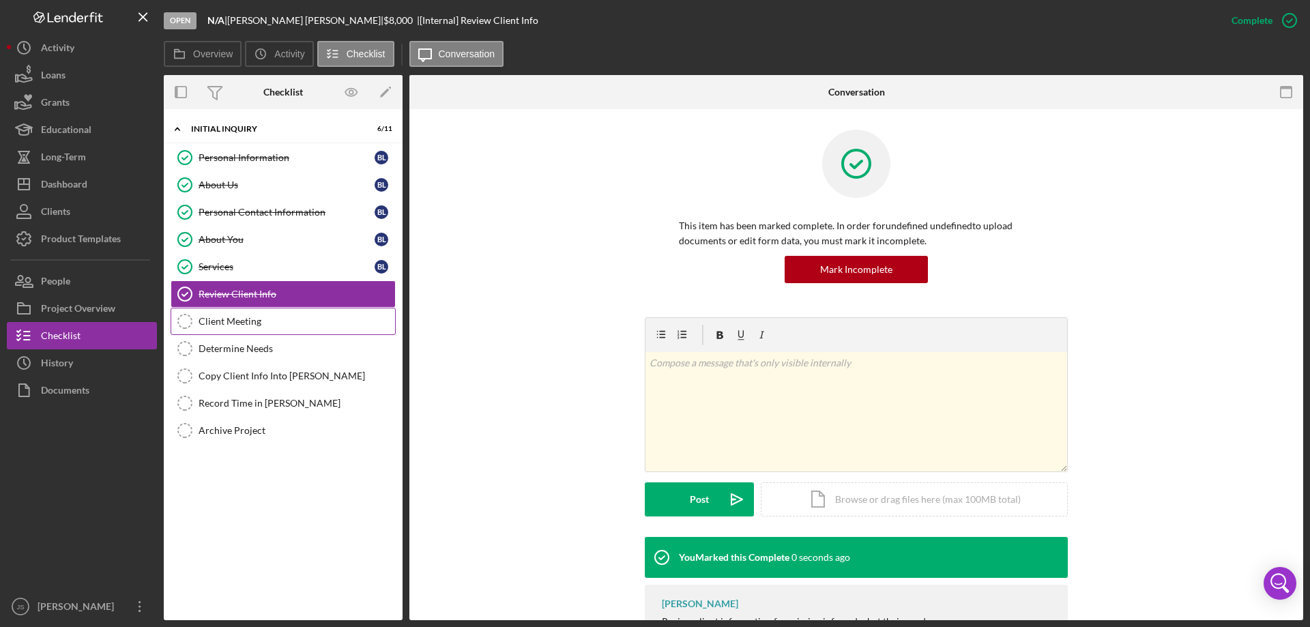
click at [253, 321] on div "Client Meeting" at bounding box center [297, 321] width 197 height 11
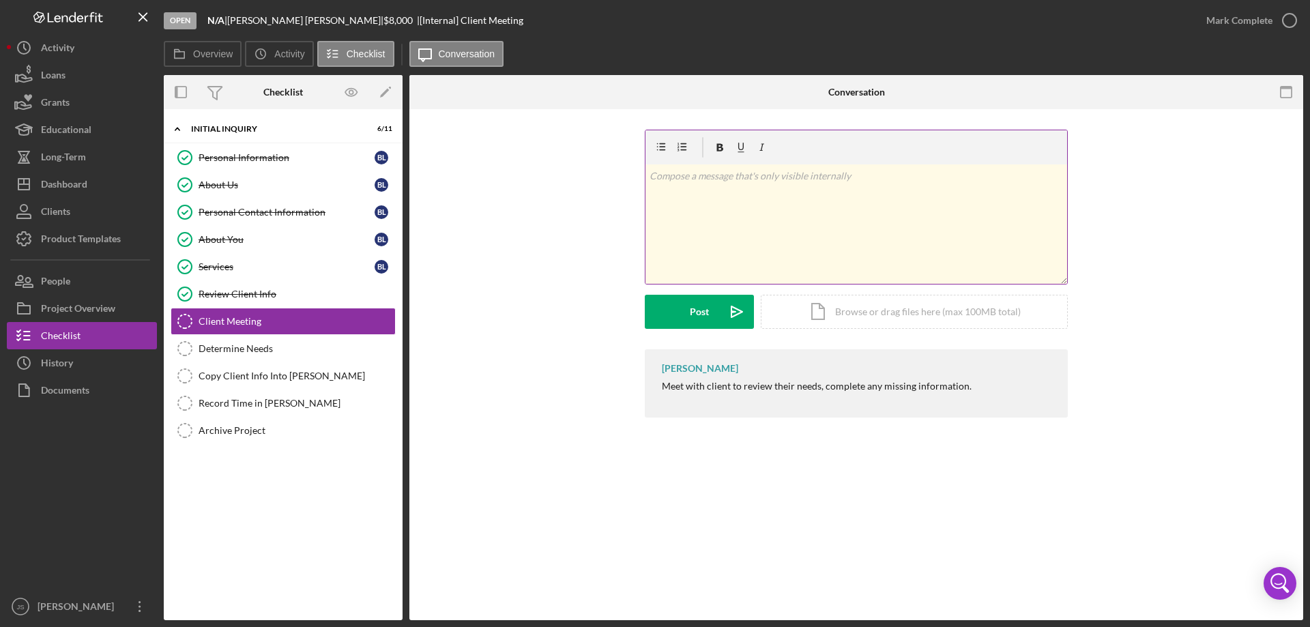
click at [721, 204] on div "v Color teal Color pink Remove color Add row above Add row below Add column bef…" at bounding box center [856, 223] width 422 height 119
click at [680, 313] on button "Post Icon/icon-invite-send" at bounding box center [699, 312] width 109 height 34
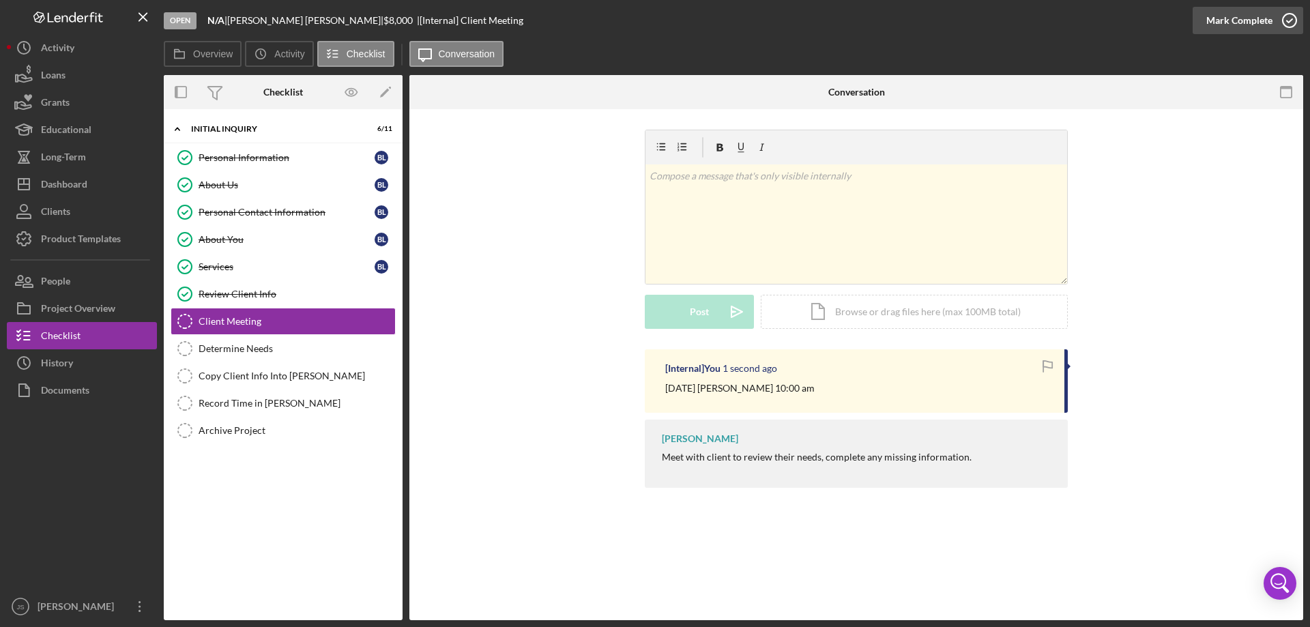
drag, startPoint x: 1287, startPoint y: 19, endPoint x: 1271, endPoint y: 21, distance: 15.8
click at [1287, 20] on icon "button" at bounding box center [1290, 20] width 34 height 34
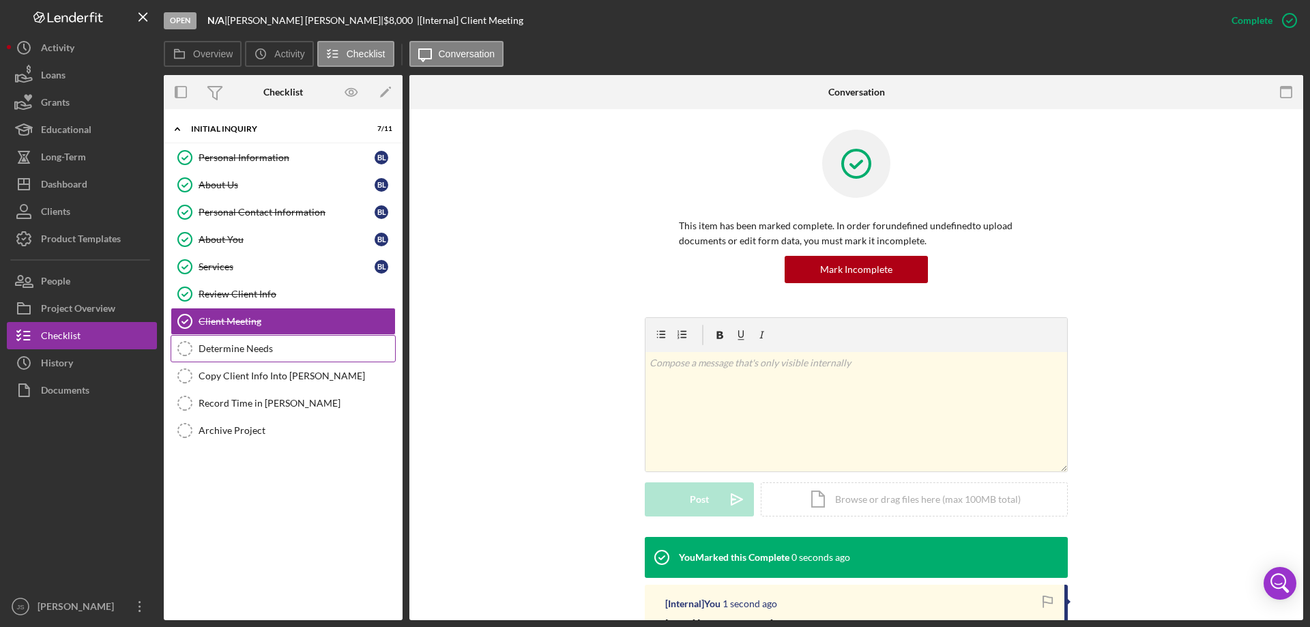
drag, startPoint x: 254, startPoint y: 346, endPoint x: 338, endPoint y: 342, distance: 84.7
click at [255, 346] on div "Determine Needs" at bounding box center [297, 348] width 197 height 11
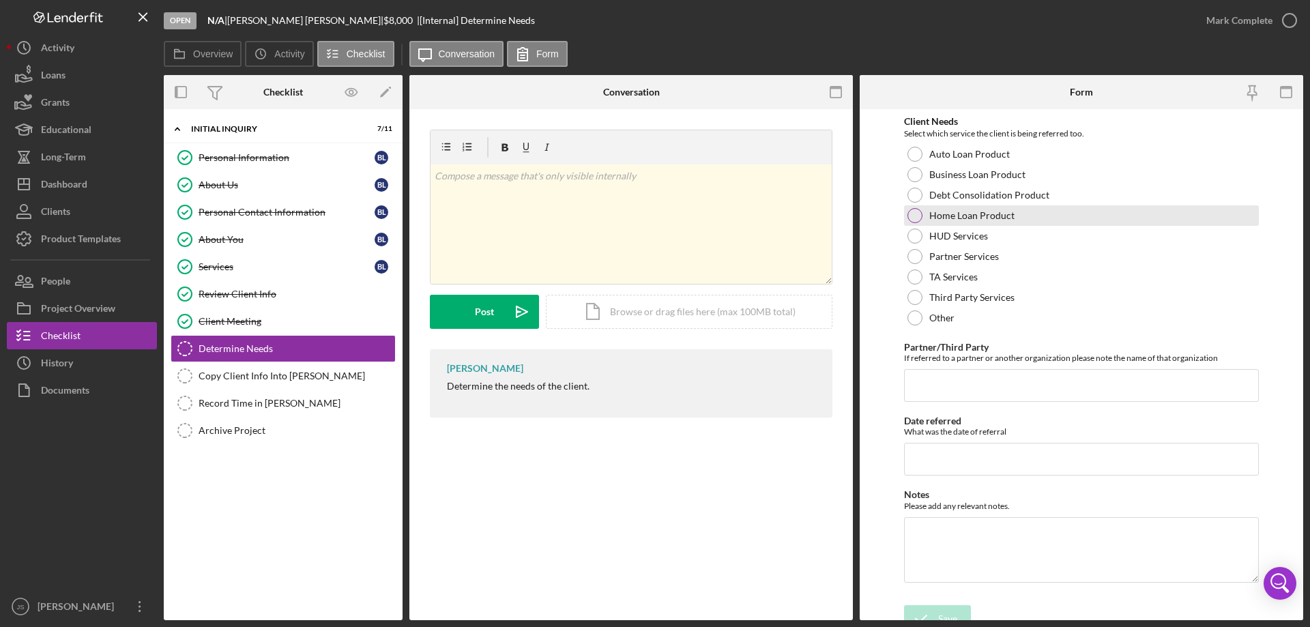
click at [914, 214] on div at bounding box center [915, 215] width 15 height 15
drag, startPoint x: 925, startPoint y: 613, endPoint x: 933, endPoint y: 602, distance: 14.1
click at [925, 613] on icon "submit" at bounding box center [921, 619] width 34 height 34
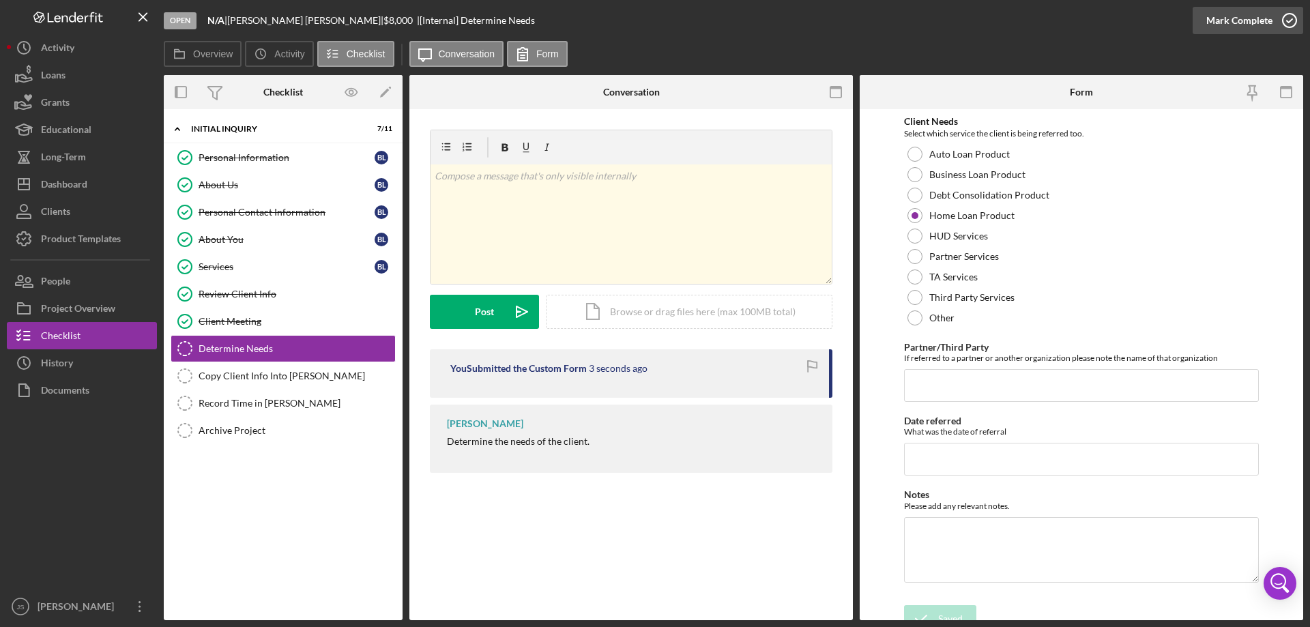
click at [1286, 19] on icon "button" at bounding box center [1290, 20] width 34 height 34
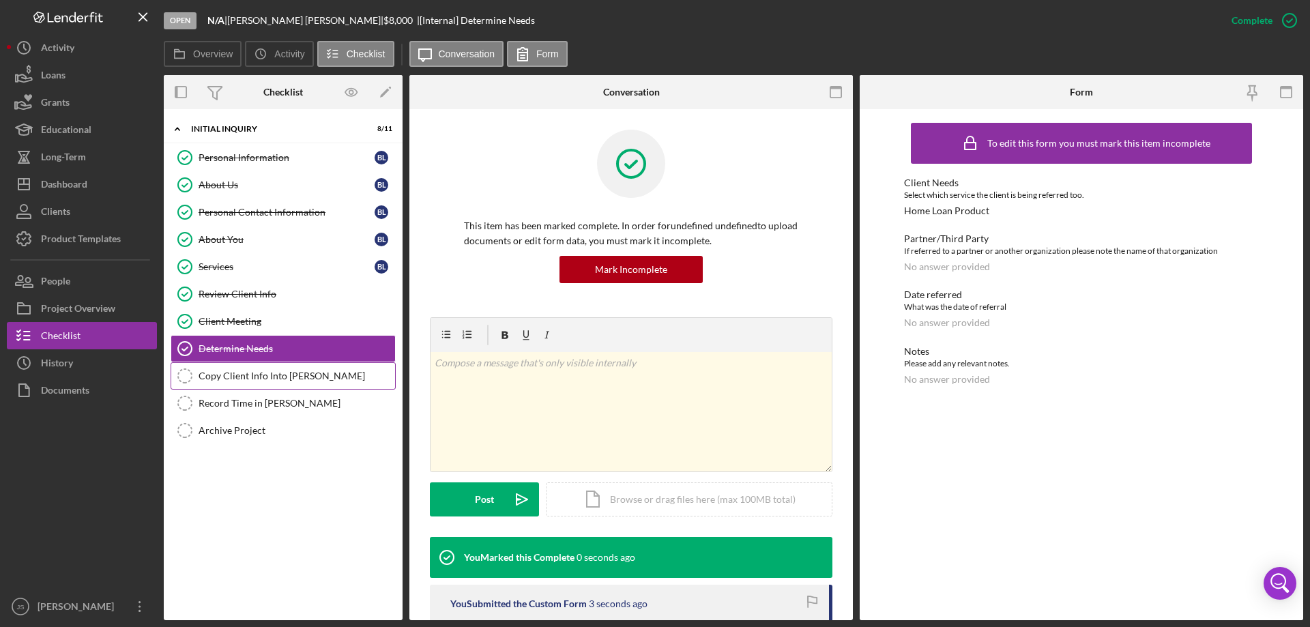
click at [234, 374] on div "Copy Client Info Into Otis" at bounding box center [297, 376] width 197 height 11
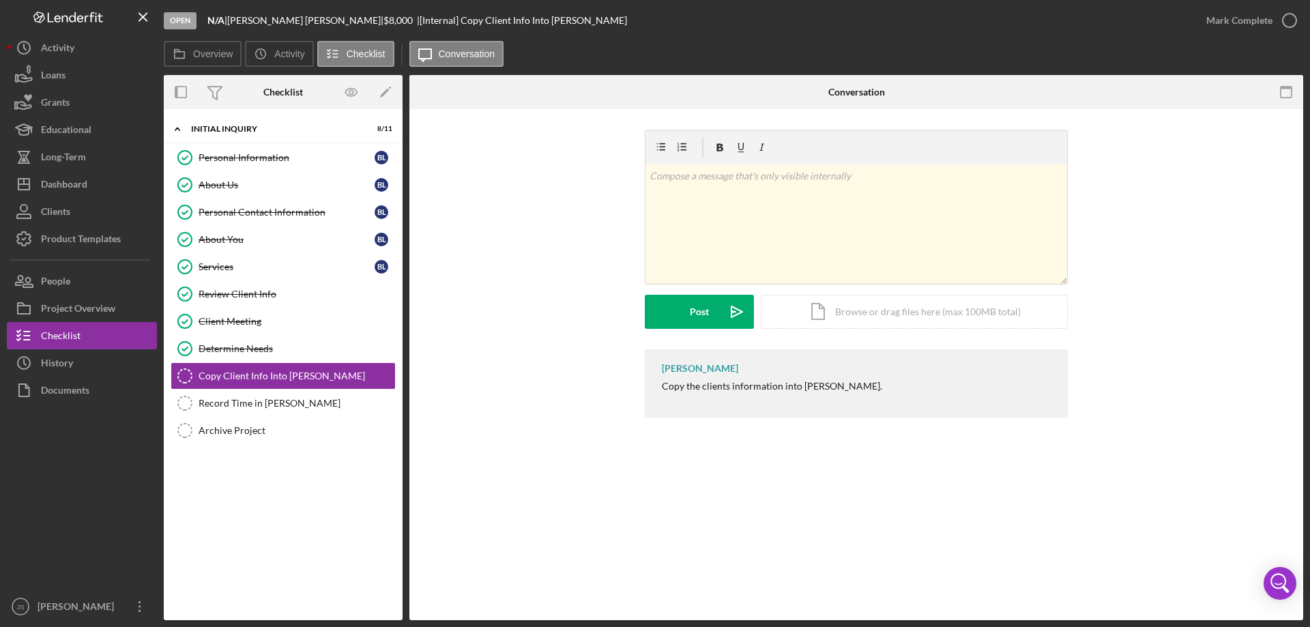
drag, startPoint x: 1294, startPoint y: 21, endPoint x: 1244, endPoint y: 53, distance: 59.8
click at [0, 0] on icon "button" at bounding box center [0, 0] width 0 height 0
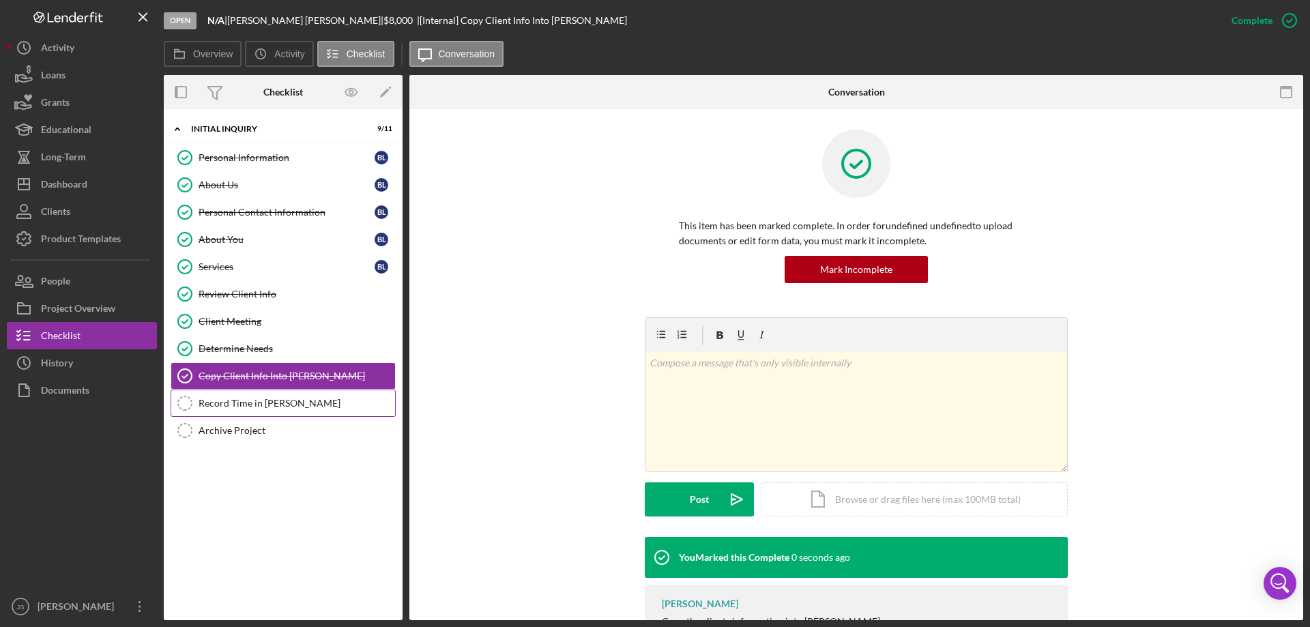
drag, startPoint x: 252, startPoint y: 404, endPoint x: 295, endPoint y: 396, distance: 44.4
click at [255, 404] on div "Record Time in OTIS" at bounding box center [297, 403] width 197 height 11
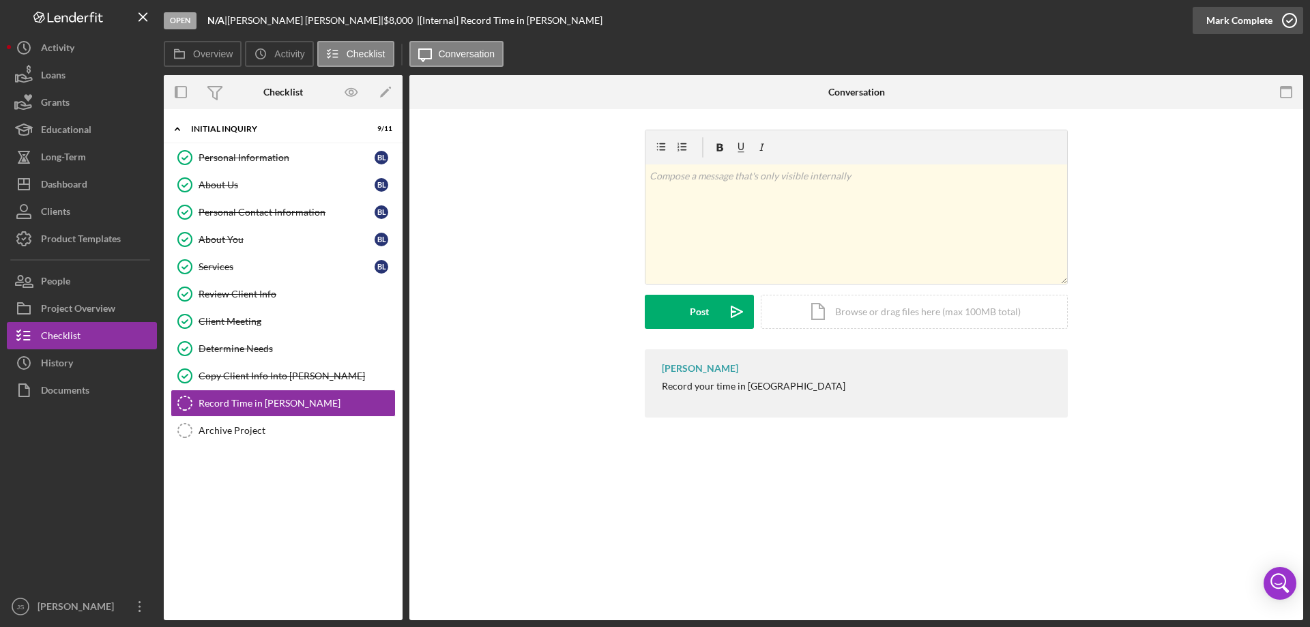
click at [1291, 20] on icon "button" at bounding box center [1290, 20] width 34 height 34
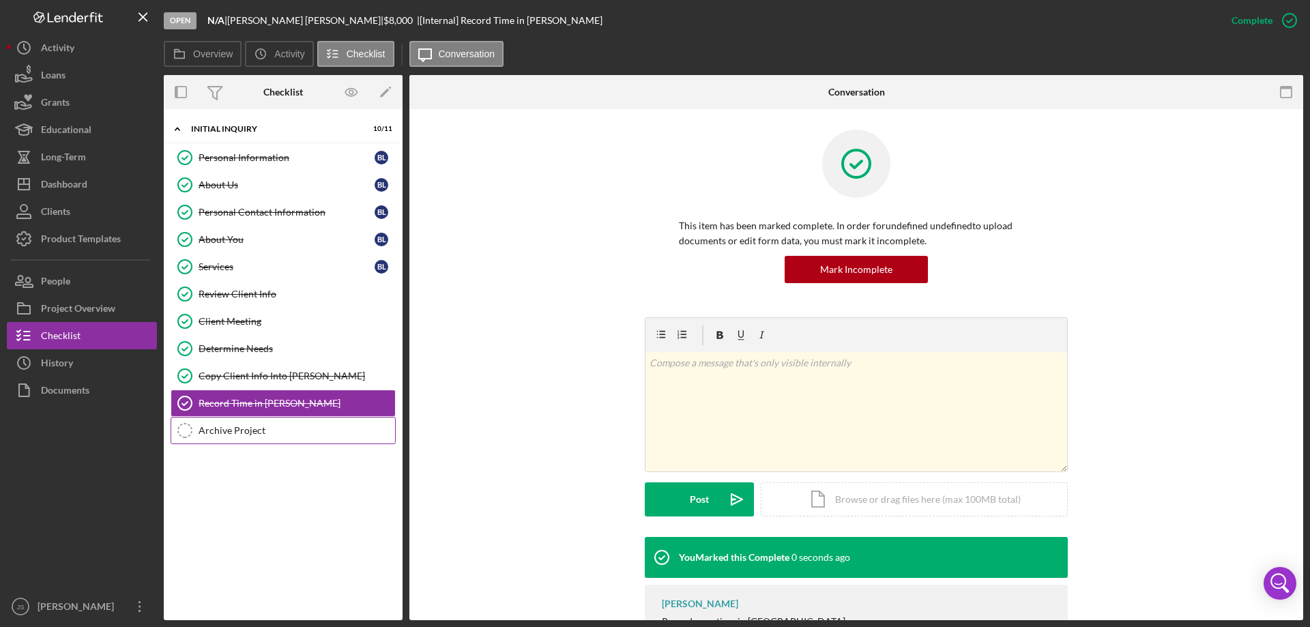
click at [244, 432] on div "Archive Project" at bounding box center [297, 430] width 197 height 11
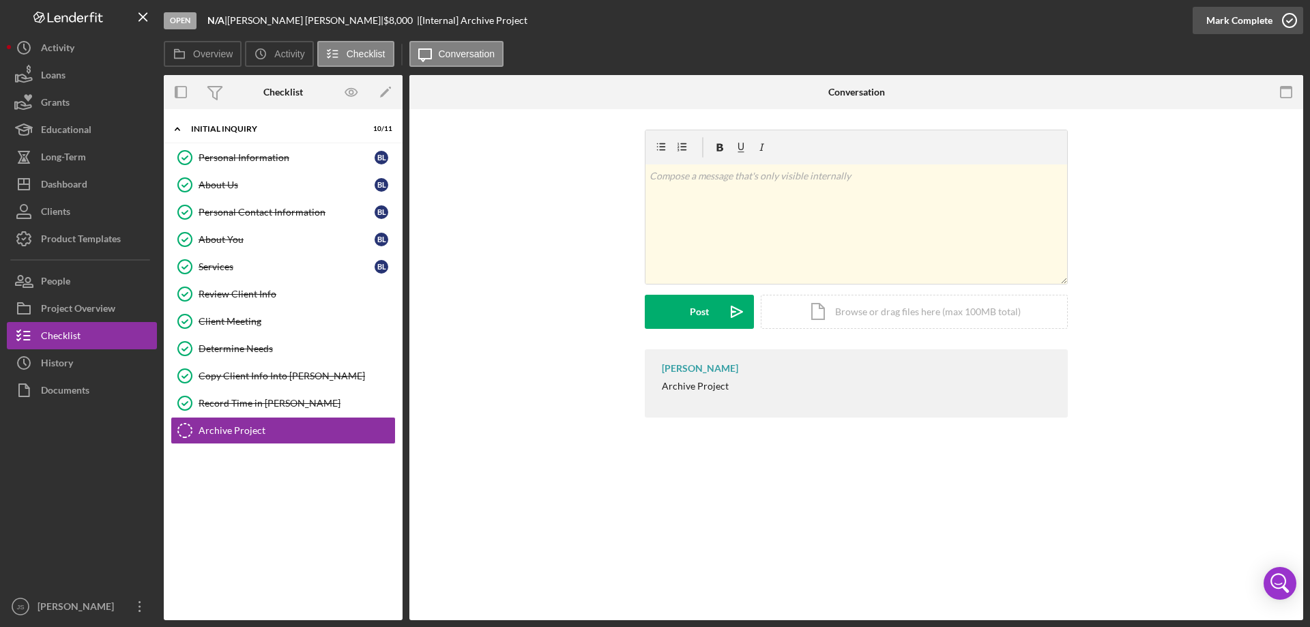
click at [1288, 20] on icon "button" at bounding box center [1290, 20] width 34 height 34
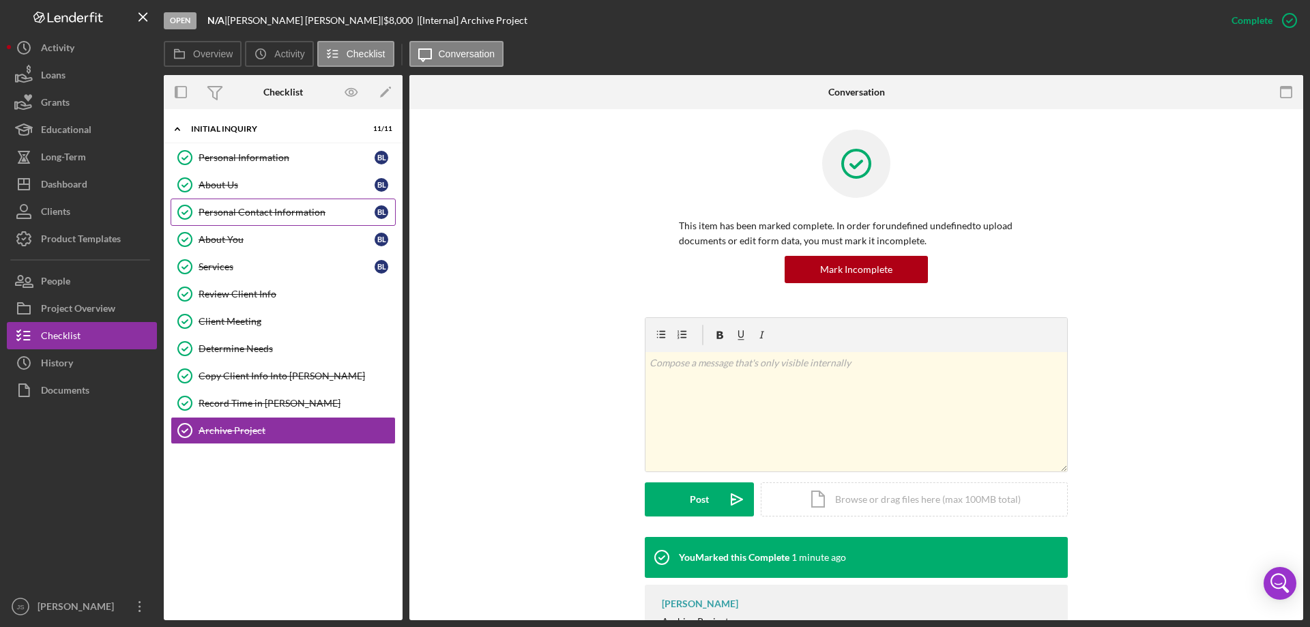
click at [250, 213] on div "Personal Contact Information" at bounding box center [287, 212] width 176 height 11
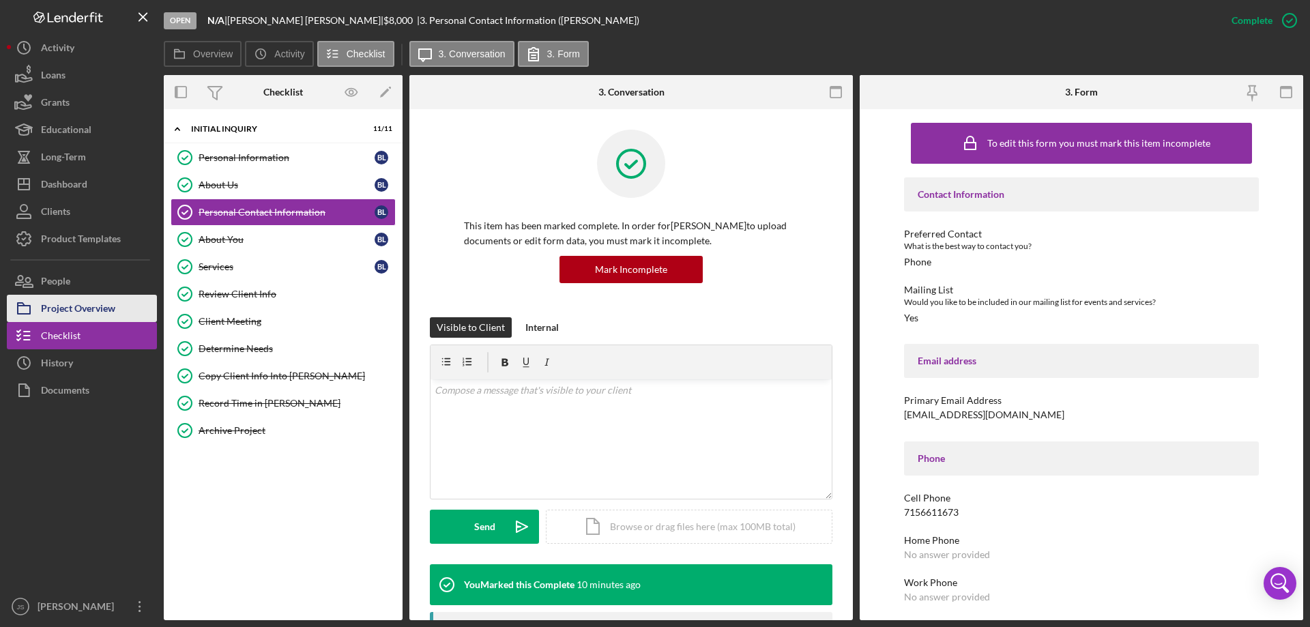
click at [59, 307] on div "Project Overview" at bounding box center [78, 310] width 74 height 31
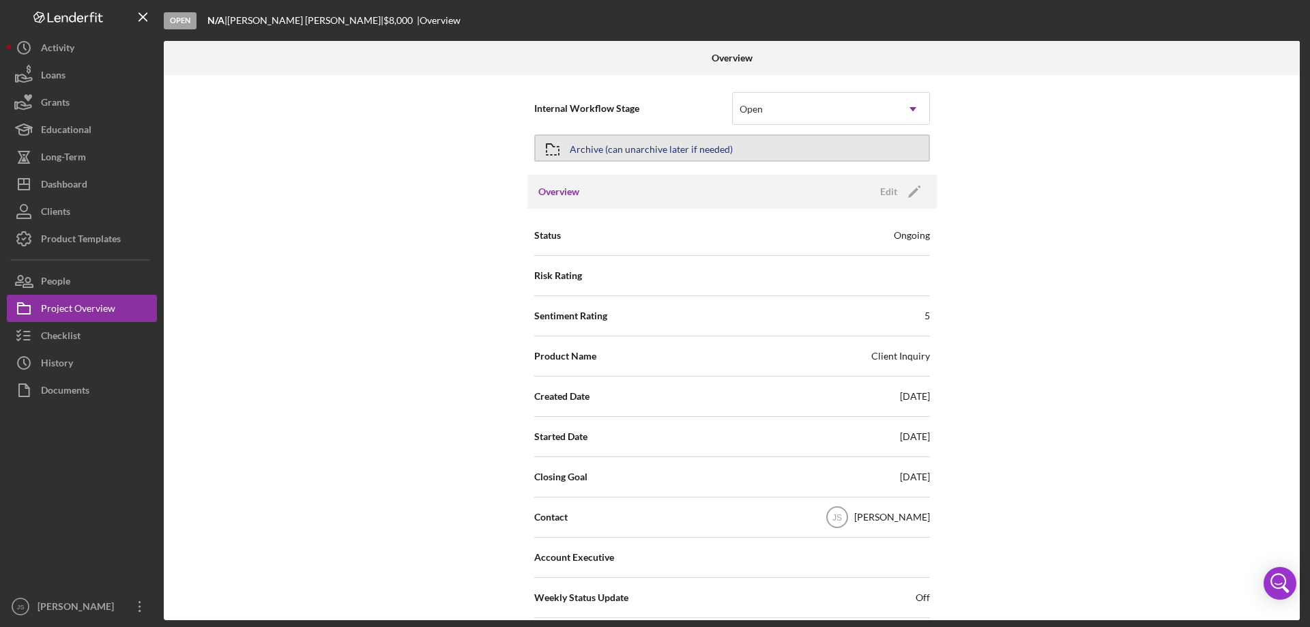
click at [755, 145] on button "Archive (can unarchive later if needed)" at bounding box center [732, 147] width 396 height 27
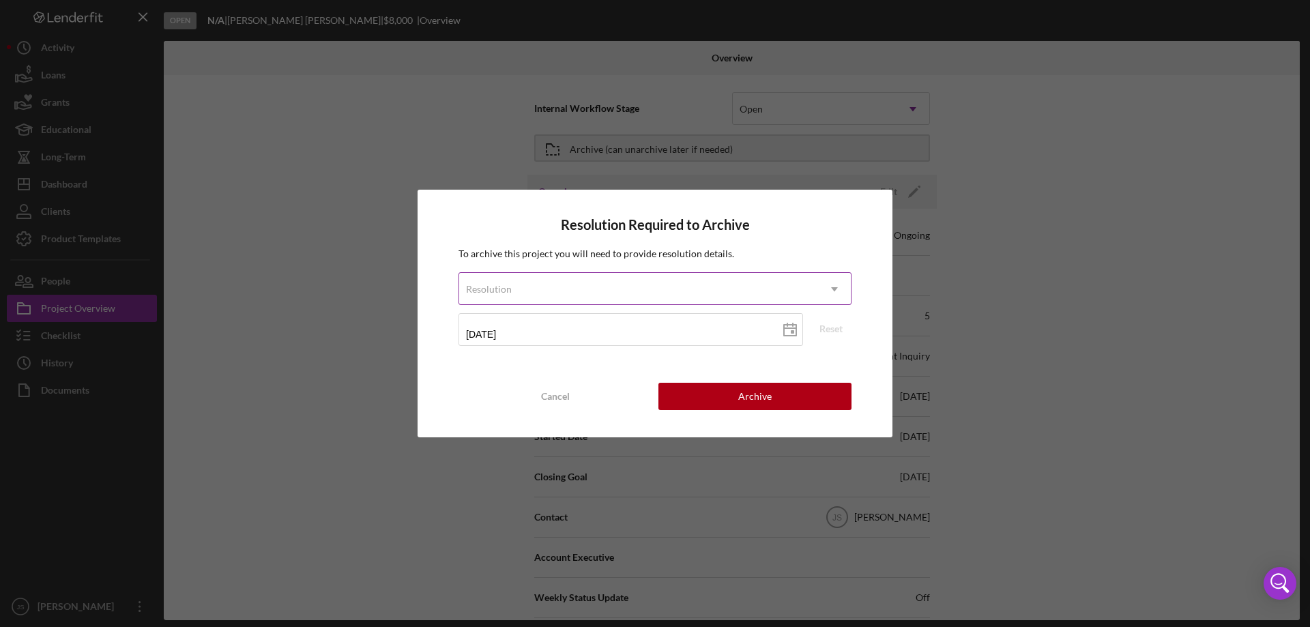
click at [630, 288] on div "Resolution" at bounding box center [638, 289] width 359 height 31
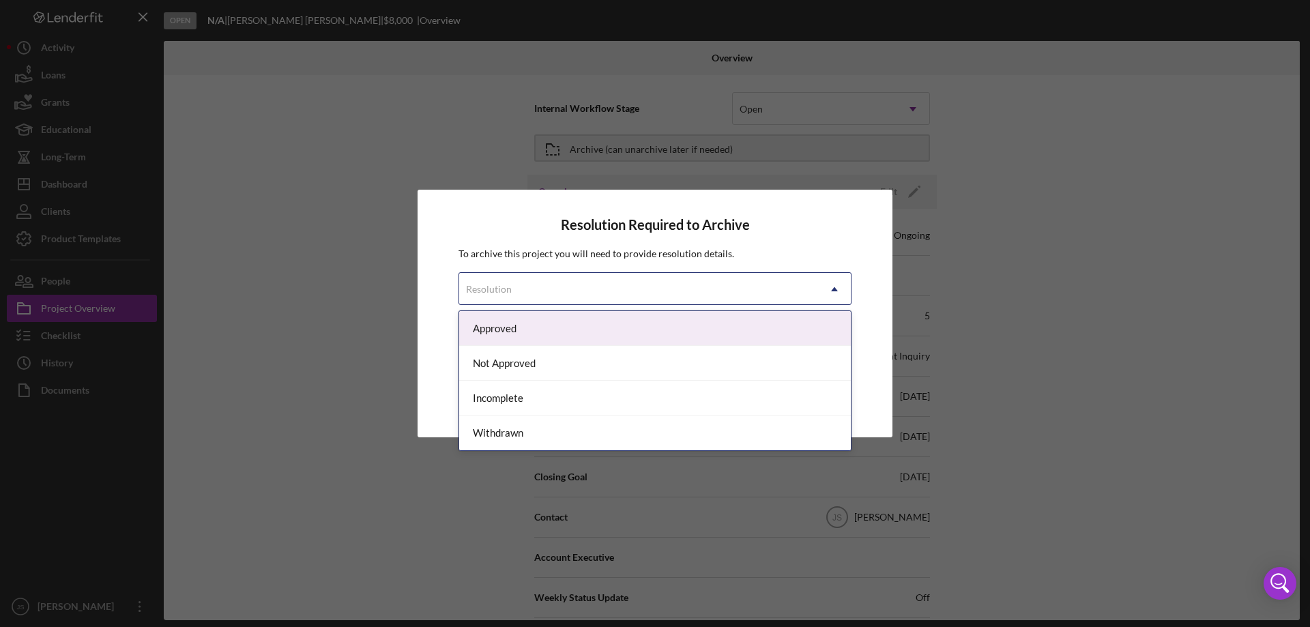
click at [553, 325] on div "Approved" at bounding box center [655, 328] width 392 height 35
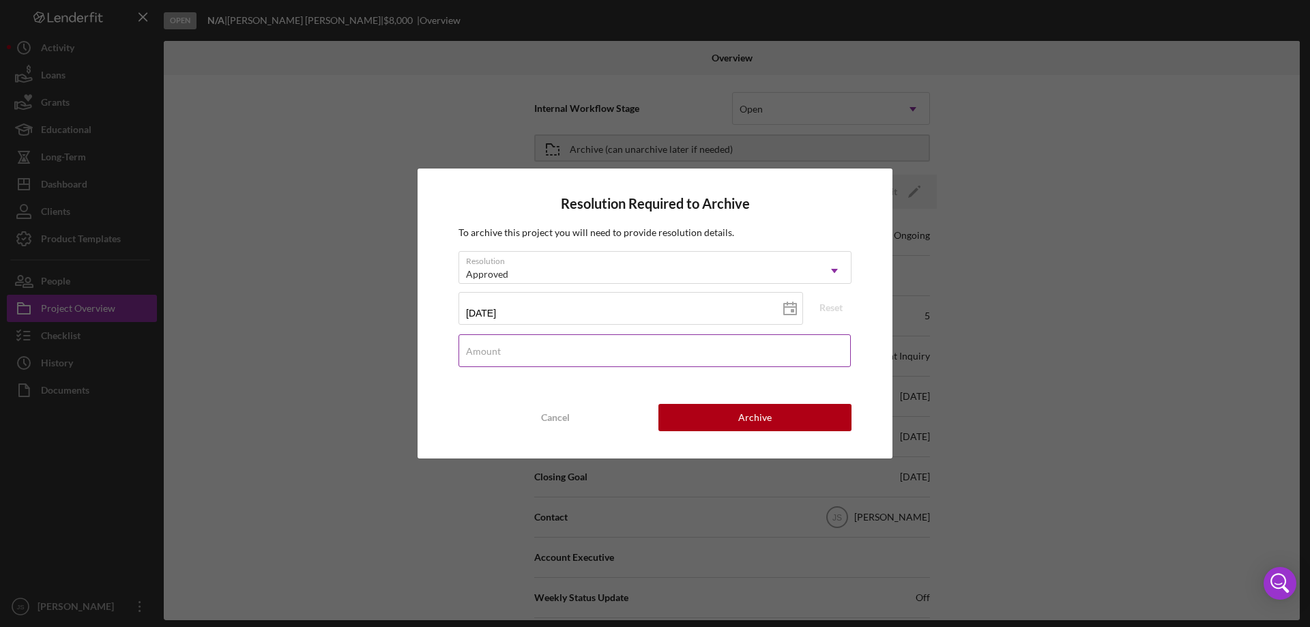
click at [526, 350] on div "Amount" at bounding box center [655, 351] width 393 height 34
type input "$0"
click at [742, 418] on div "Archive" at bounding box center [754, 417] width 33 height 27
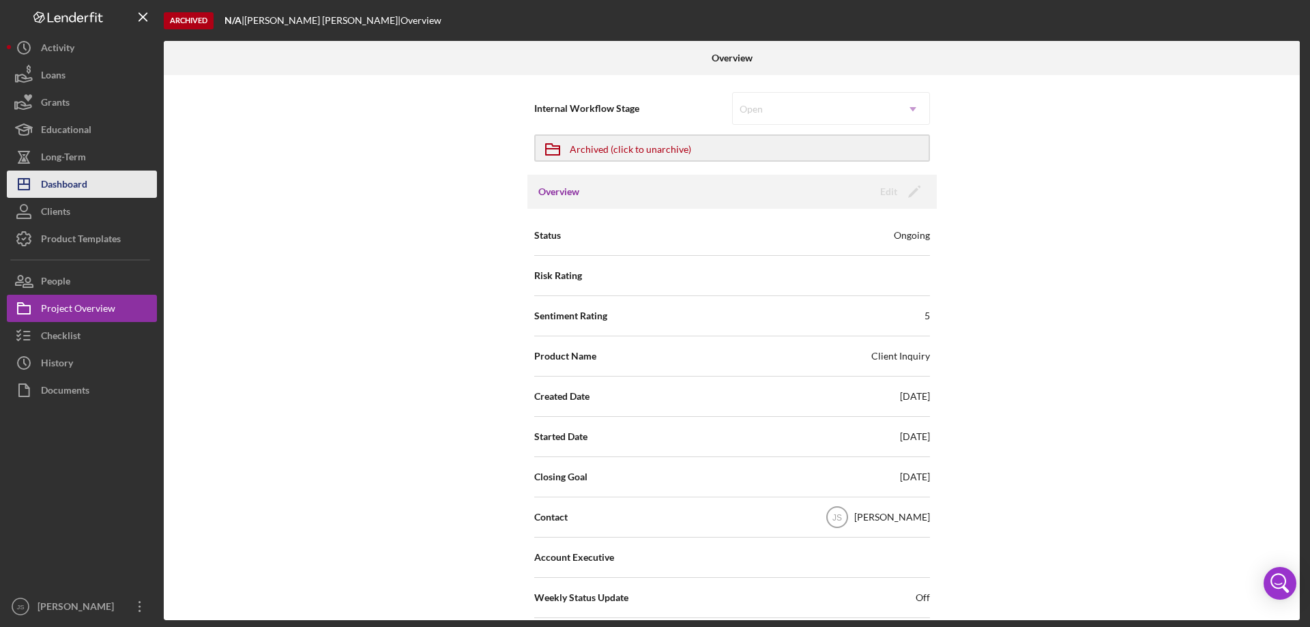
click at [96, 180] on button "Icon/Dashboard Dashboard" at bounding box center [82, 184] width 150 height 27
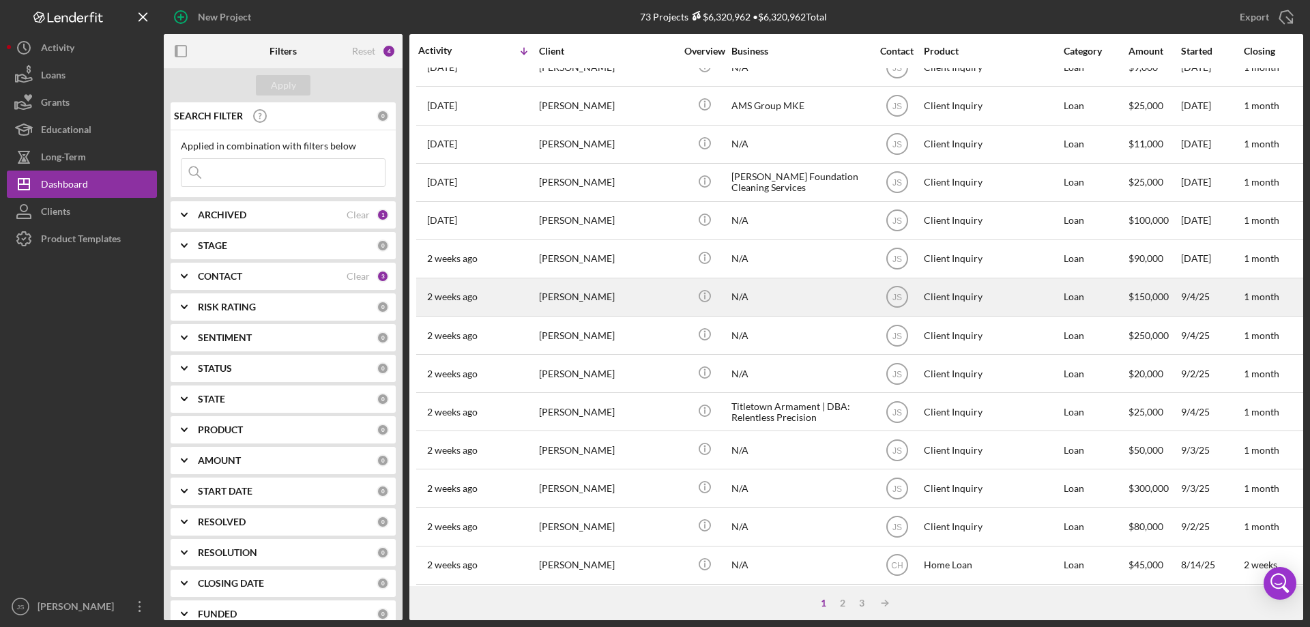
scroll to position [456, 0]
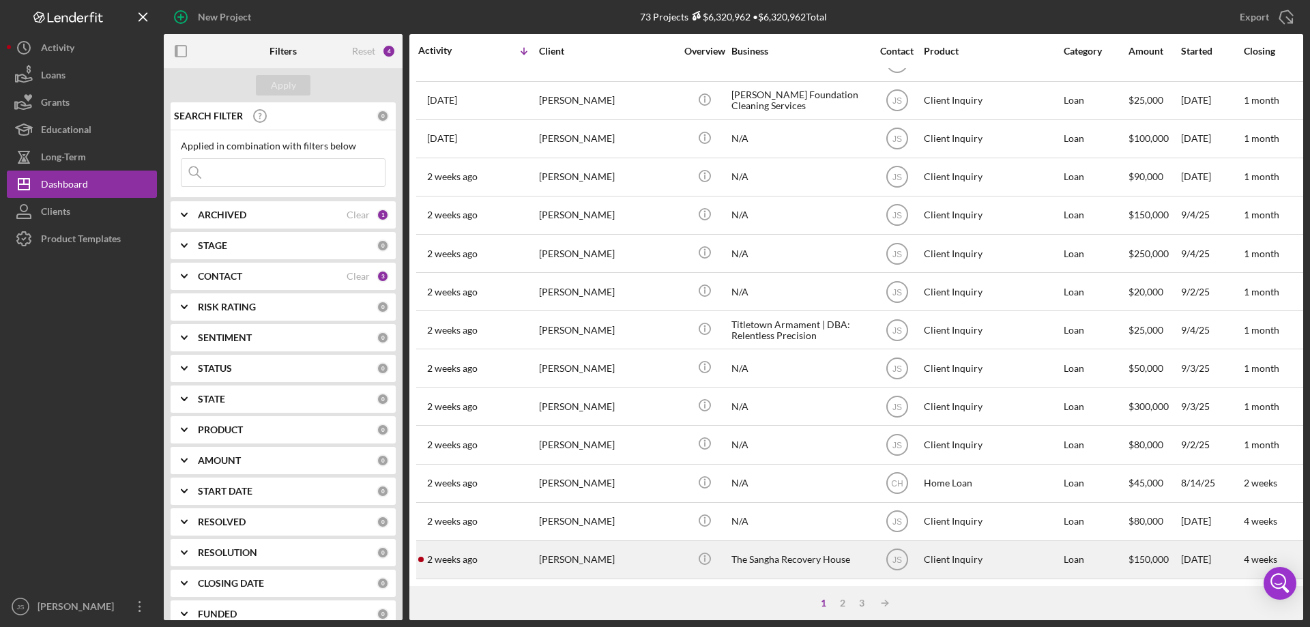
click at [622, 557] on div "Kuno Isham" at bounding box center [607, 560] width 136 height 36
